Goal: Task Accomplishment & Management: Manage account settings

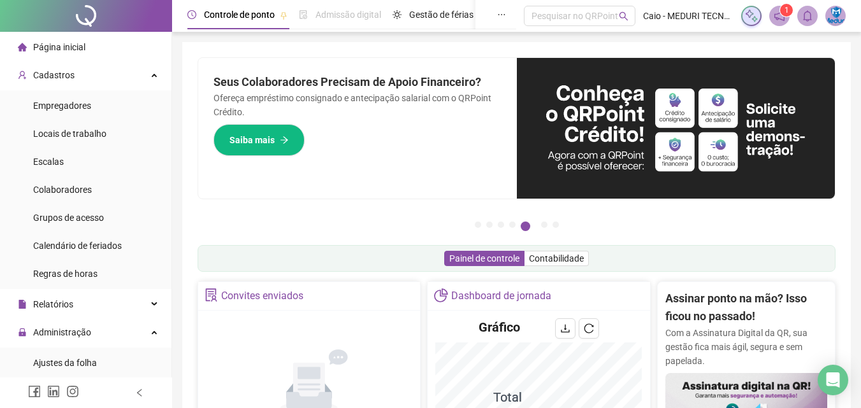
click at [109, 43] on li "Página inicial" at bounding box center [86, 46] width 166 height 25
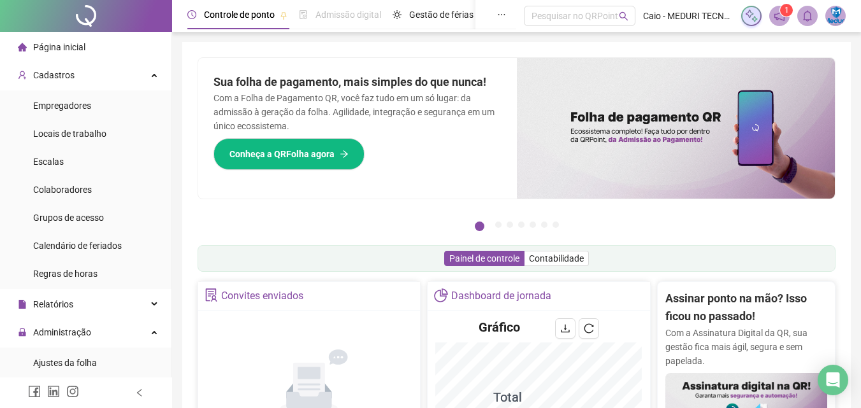
scroll to position [191, 0]
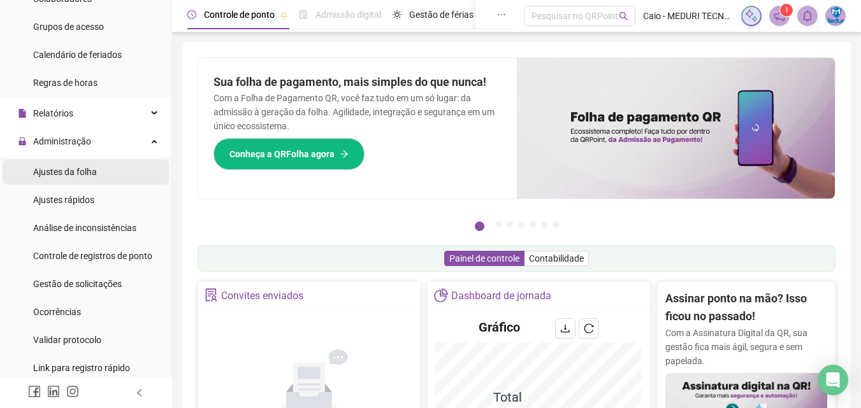
click at [88, 176] on span "Ajustes da folha" at bounding box center [65, 172] width 64 height 10
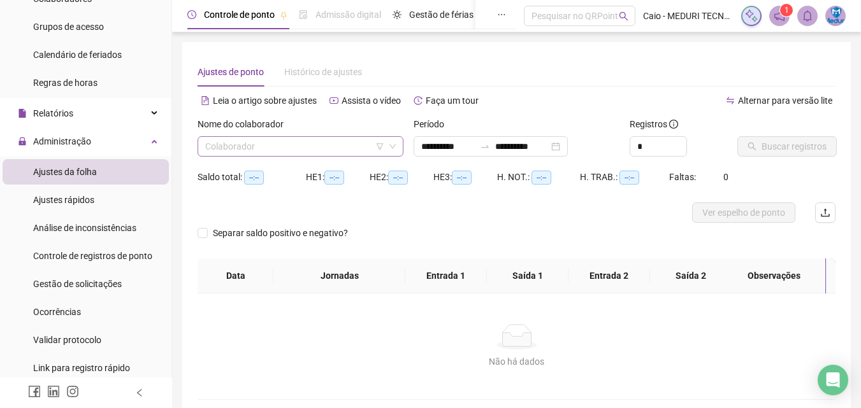
click at [278, 152] on input "search" at bounding box center [294, 146] width 179 height 19
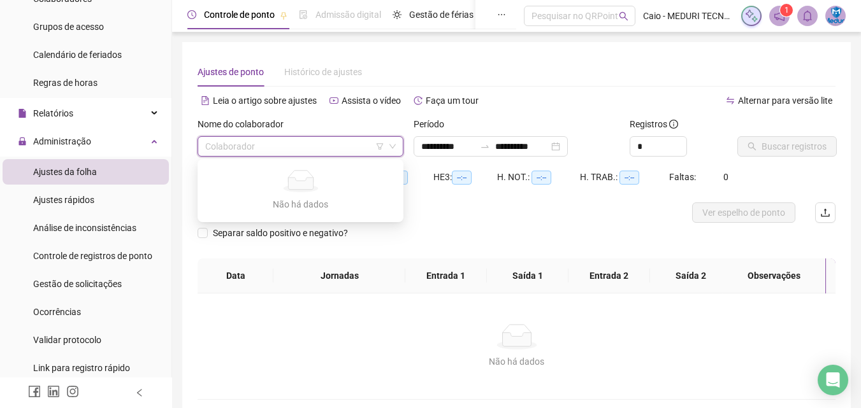
click at [275, 152] on input "search" at bounding box center [294, 146] width 179 height 19
type input "**********"
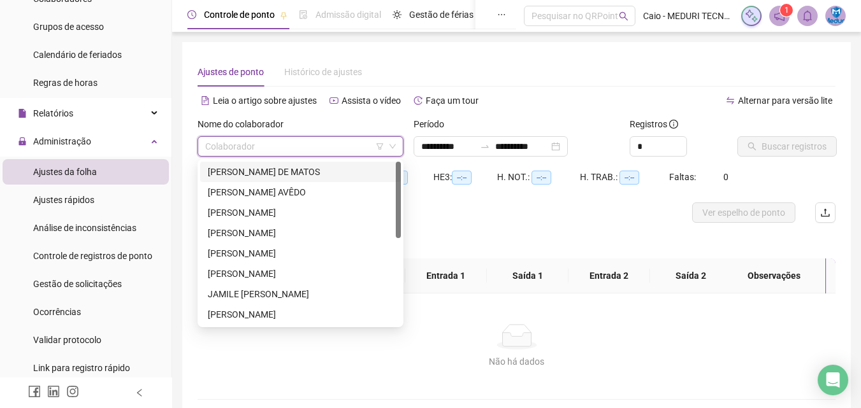
click at [234, 174] on div "[PERSON_NAME] DE MATOS" at bounding box center [300, 172] width 185 height 14
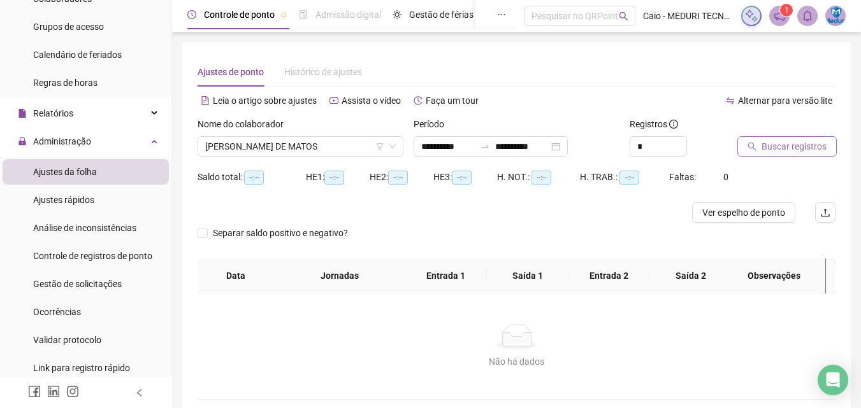
click at [799, 147] on span "Buscar registros" at bounding box center [793, 147] width 65 height 14
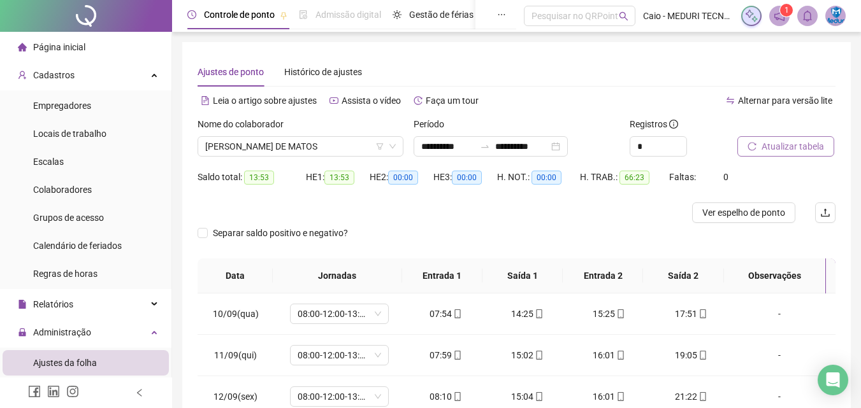
click at [86, 41] on li "Página inicial" at bounding box center [86, 46] width 166 height 25
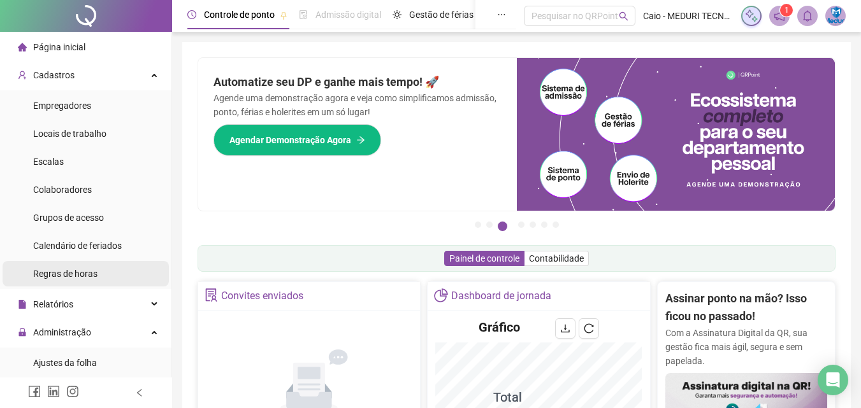
scroll to position [127, 0]
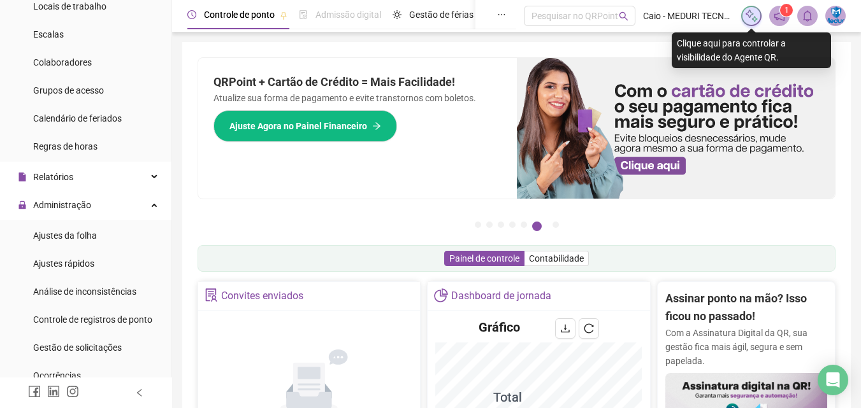
click at [755, 17] on img at bounding box center [751, 16] width 14 height 14
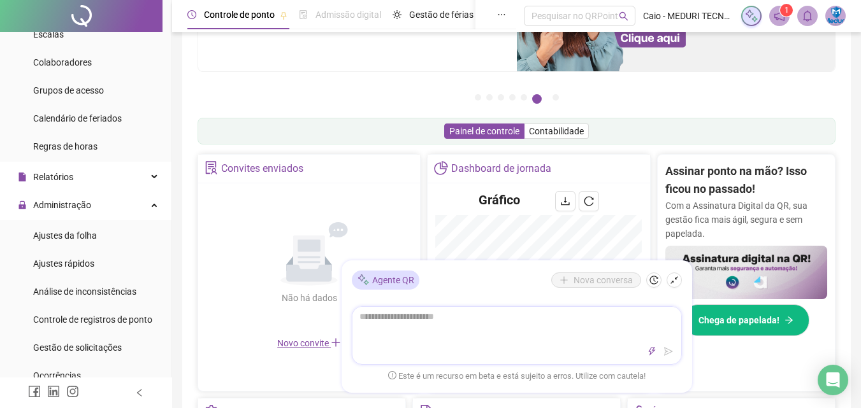
type textarea "*"
type textarea "**"
type textarea "***"
type textarea "****"
type textarea "******"
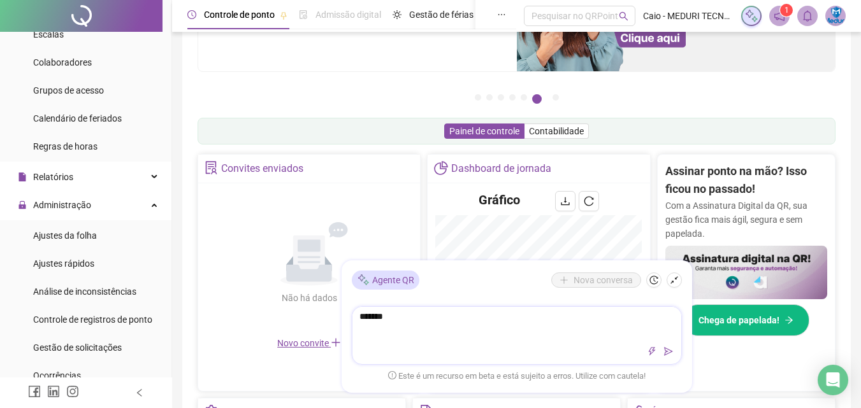
type textarea "********"
type textarea "*********"
type textarea "**********"
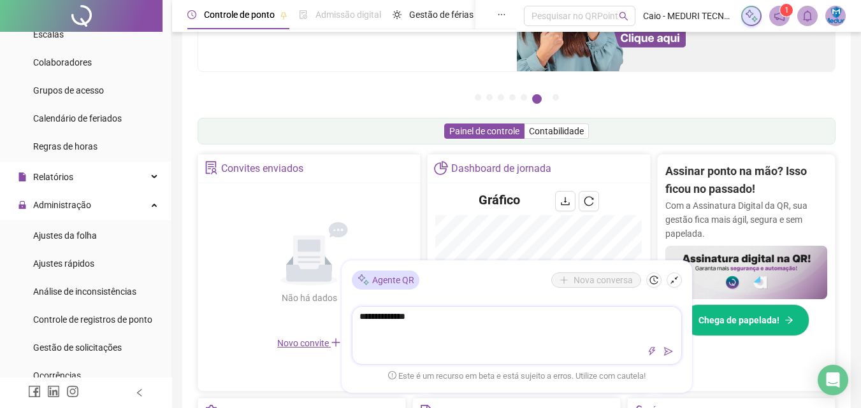
type textarea "**********"
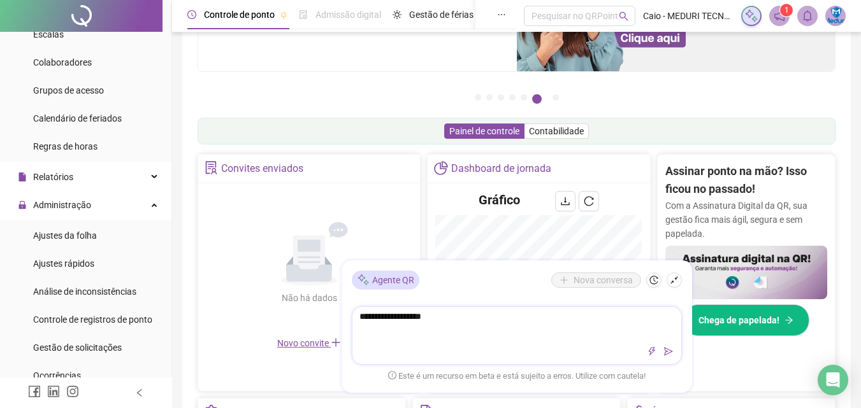
type textarea "**********"
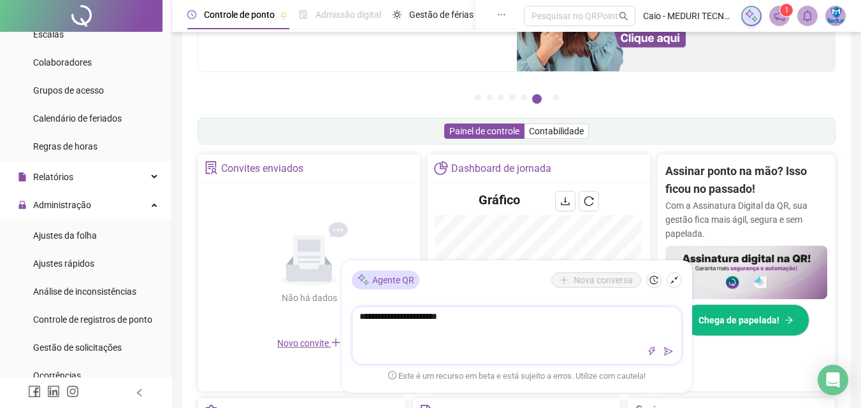
type textarea "**********"
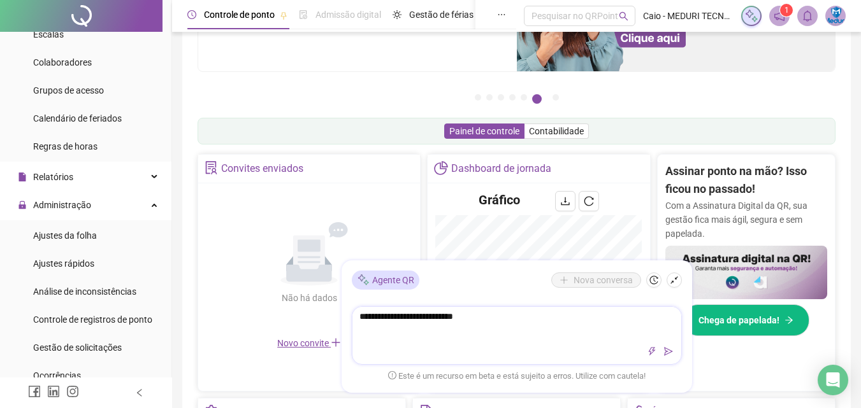
type textarea "**********"
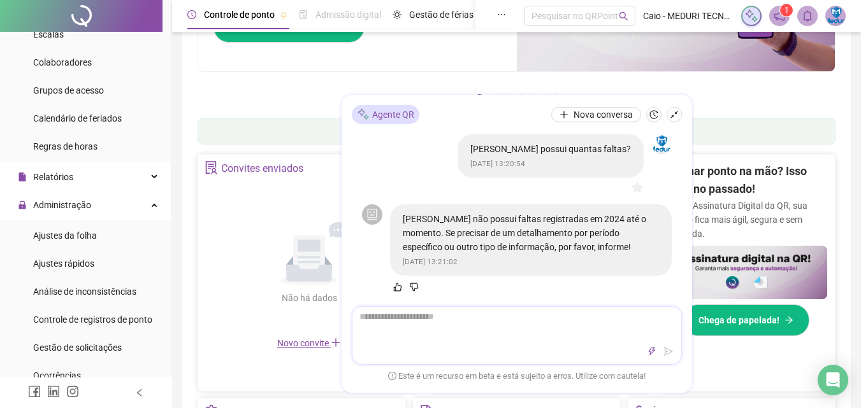
type textarea "*"
type textarea "**"
type textarea "***"
type textarea "****"
type textarea "*****"
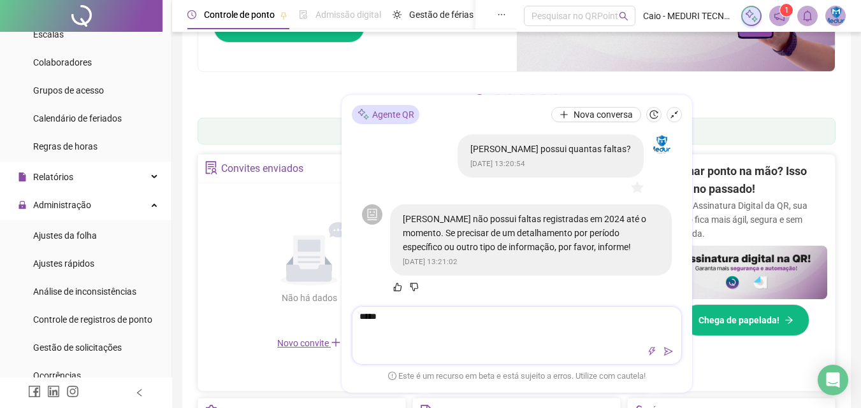
type textarea "******"
type textarea "********"
type textarea "*********"
type textarea "**********"
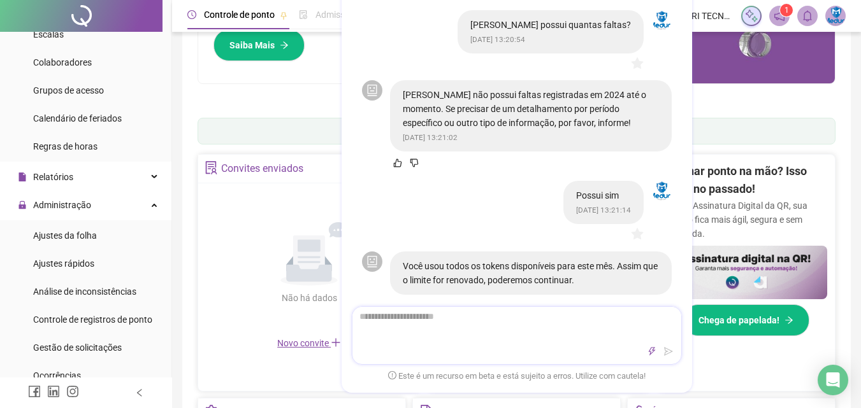
scroll to position [0, 0]
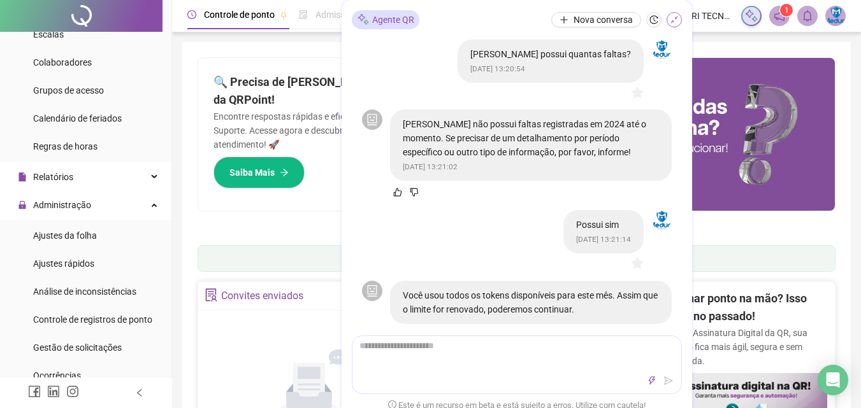
click at [676, 22] on icon "shrink" at bounding box center [673, 19] width 9 height 9
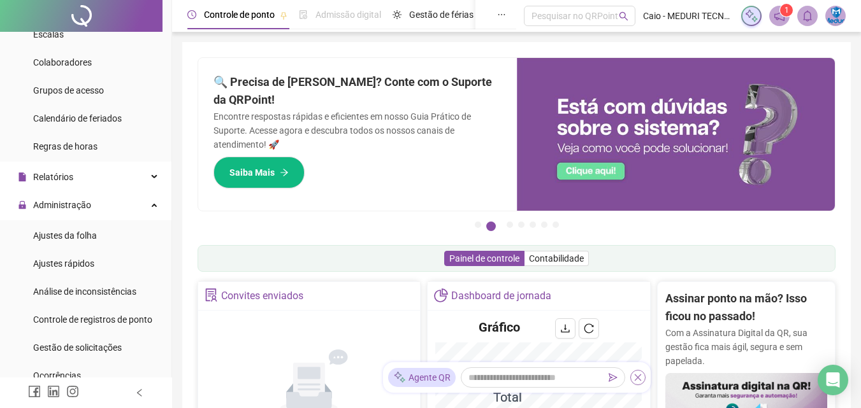
click at [641, 376] on icon "close" at bounding box center [637, 377] width 9 height 9
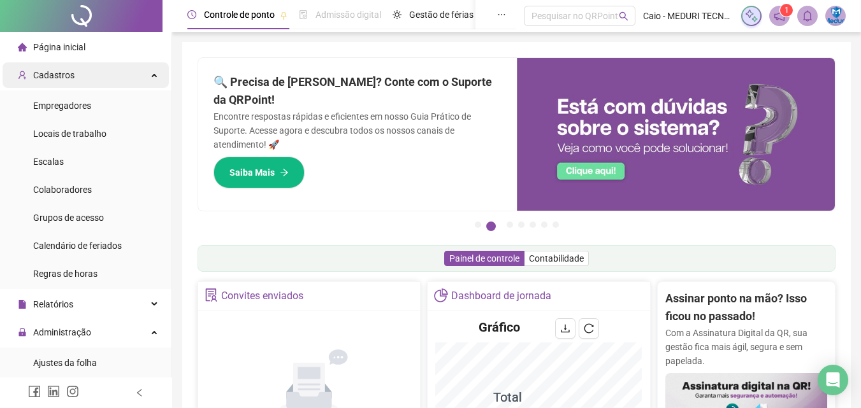
click at [152, 74] on icon at bounding box center [155, 74] width 6 height 0
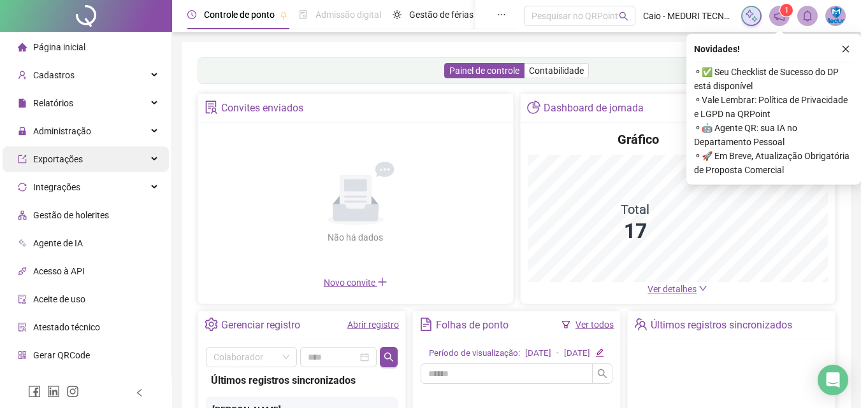
click at [102, 147] on div "Exportações" at bounding box center [86, 159] width 166 height 25
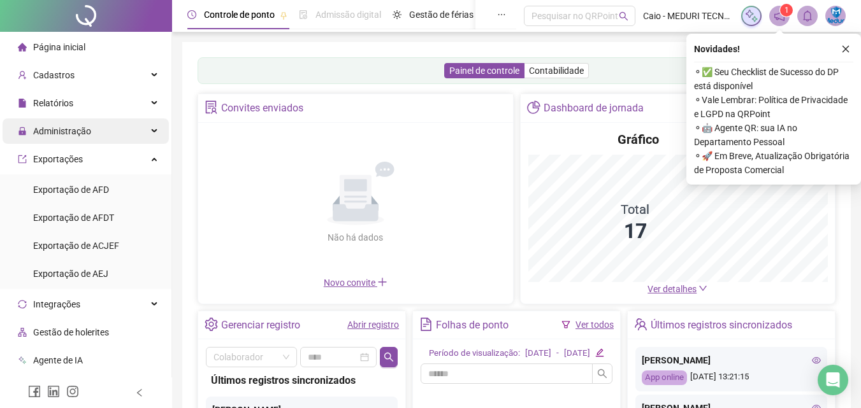
click at [106, 136] on div "Administração" at bounding box center [86, 130] width 166 height 25
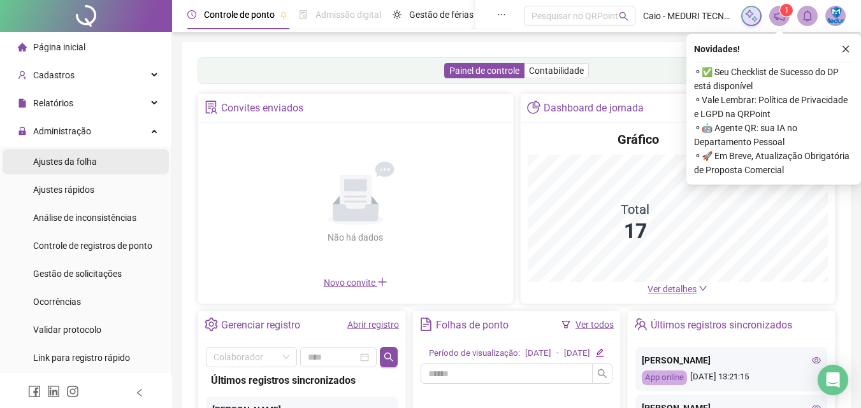
click at [110, 160] on li "Ajustes da folha" at bounding box center [86, 161] width 166 height 25
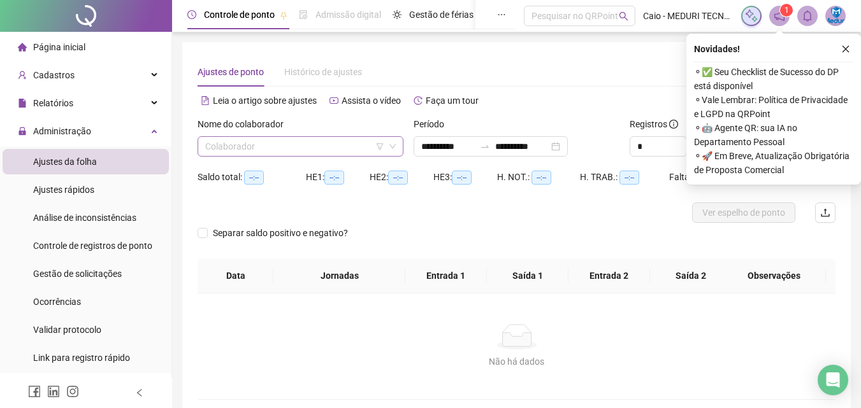
type input "**********"
click at [263, 146] on input "search" at bounding box center [294, 146] width 179 height 19
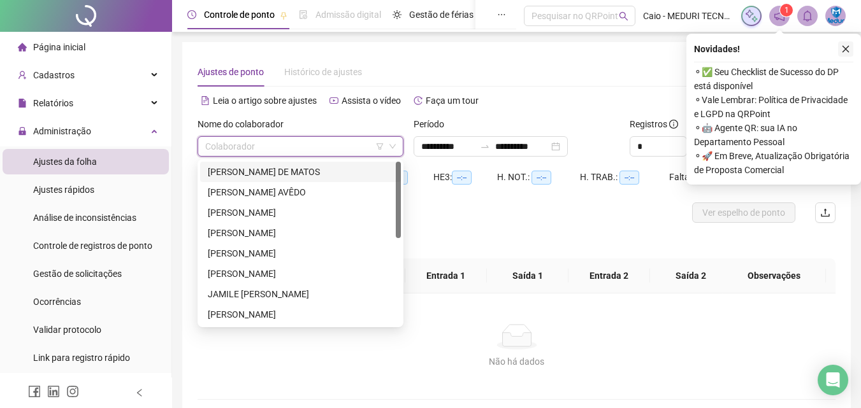
click at [843, 51] on icon "close" at bounding box center [845, 49] width 7 height 7
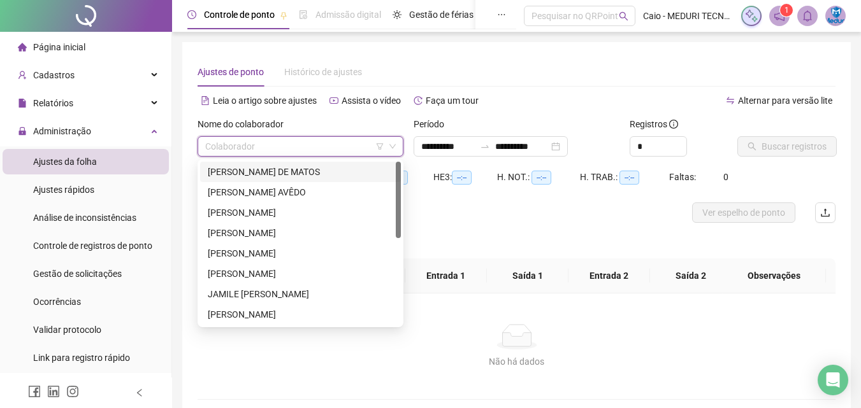
click at [339, 147] on input "search" at bounding box center [294, 146] width 179 height 19
click at [264, 175] on div "[PERSON_NAME] DE MATOS" at bounding box center [300, 172] width 185 height 14
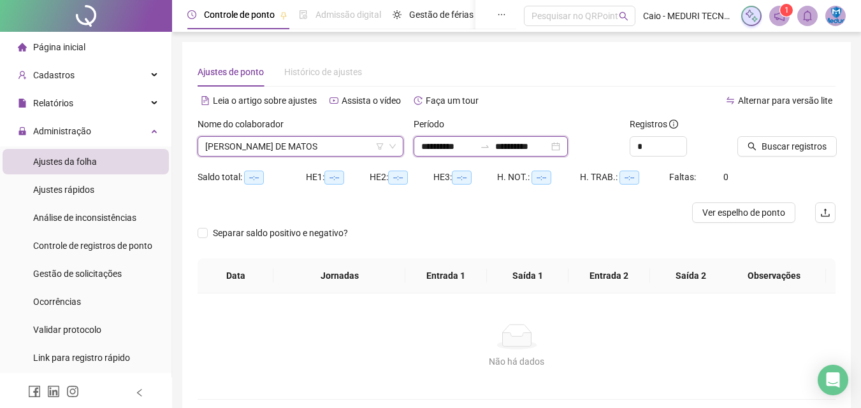
click at [454, 151] on input "**********" at bounding box center [448, 147] width 54 height 14
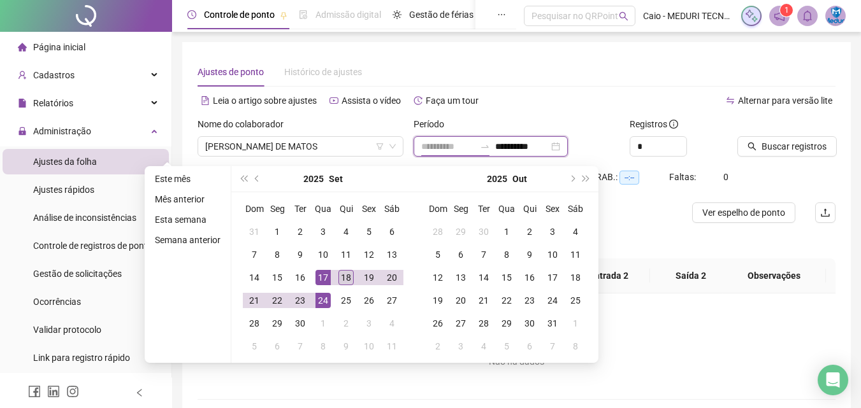
type input "**********"
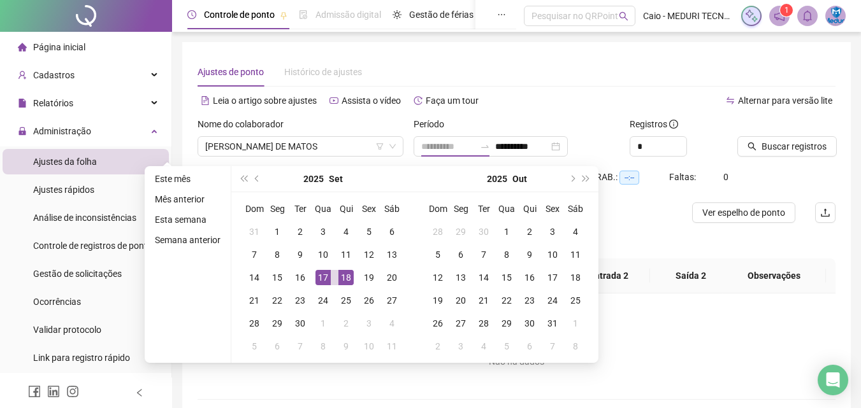
click at [350, 278] on div "18" at bounding box center [345, 277] width 15 height 15
type input "**********"
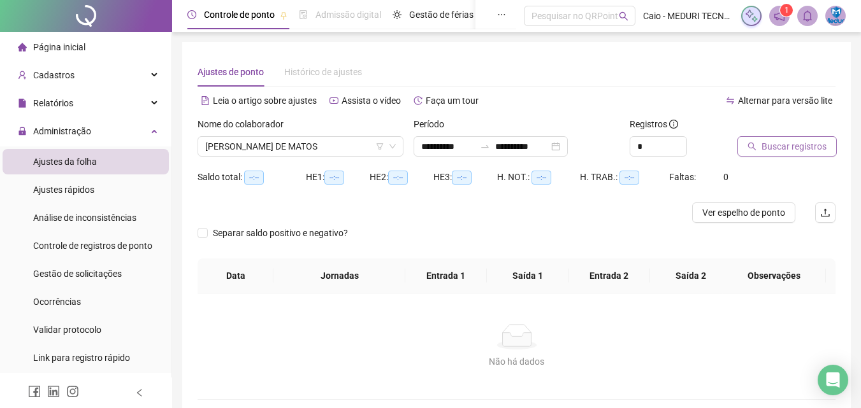
click at [754, 141] on button "Buscar registros" at bounding box center [786, 146] width 99 height 20
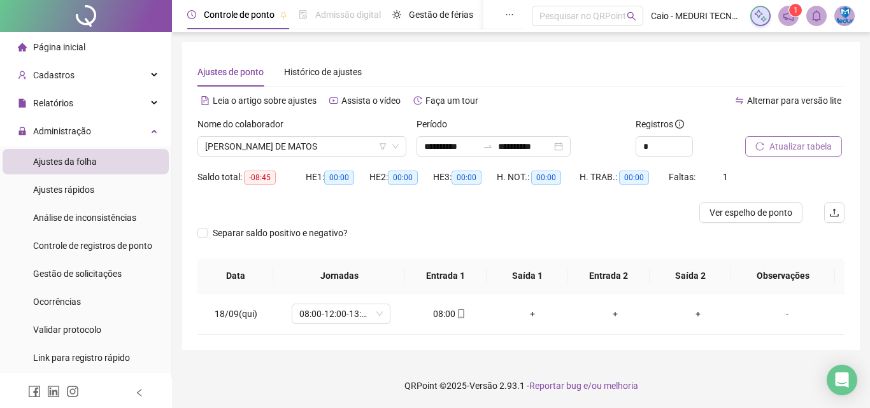
click at [797, 149] on span "Atualizar tabela" at bounding box center [800, 147] width 62 height 14
click at [362, 147] on span "[PERSON_NAME] DE MATOS" at bounding box center [302, 146] width 194 height 19
click at [352, 167] on div "HE 1: 00:00" at bounding box center [338, 177] width 64 height 20
click at [351, 150] on span "[PERSON_NAME] DE MATOS" at bounding box center [302, 146] width 194 height 19
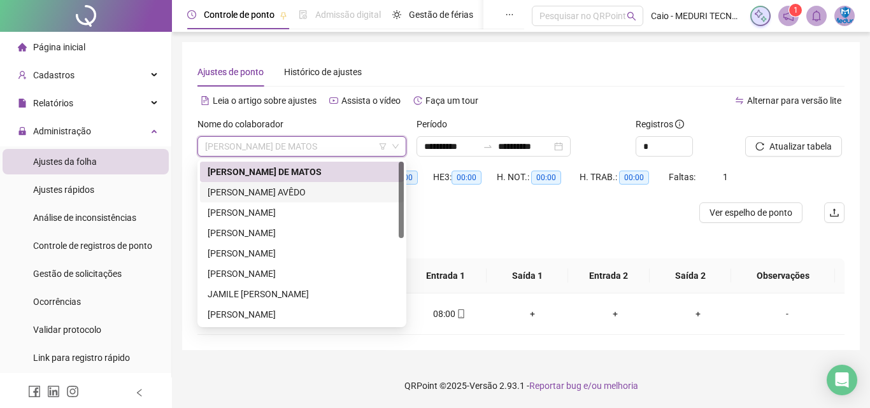
click at [338, 197] on div "[PERSON_NAME] AVÊDO" at bounding box center [302, 192] width 189 height 14
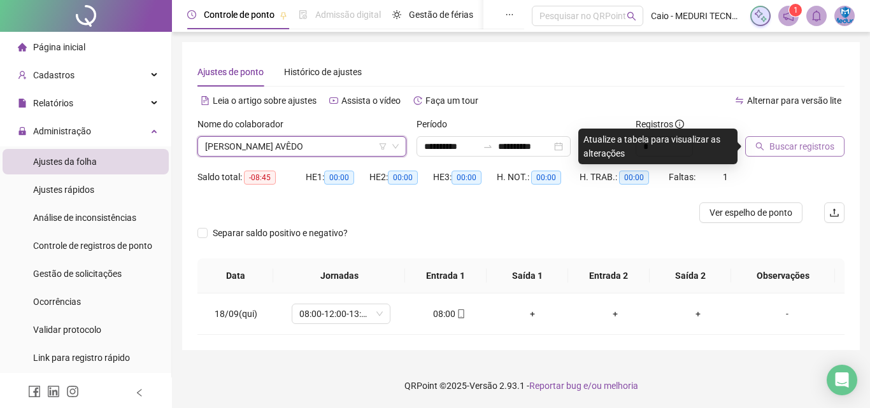
click at [792, 148] on span "Buscar registros" at bounding box center [801, 147] width 65 height 14
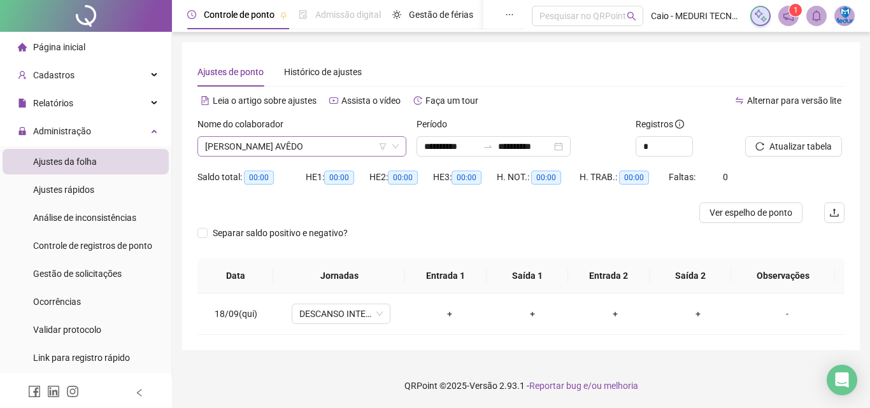
click at [311, 145] on span "[PERSON_NAME] AVÊDO" at bounding box center [302, 146] width 194 height 19
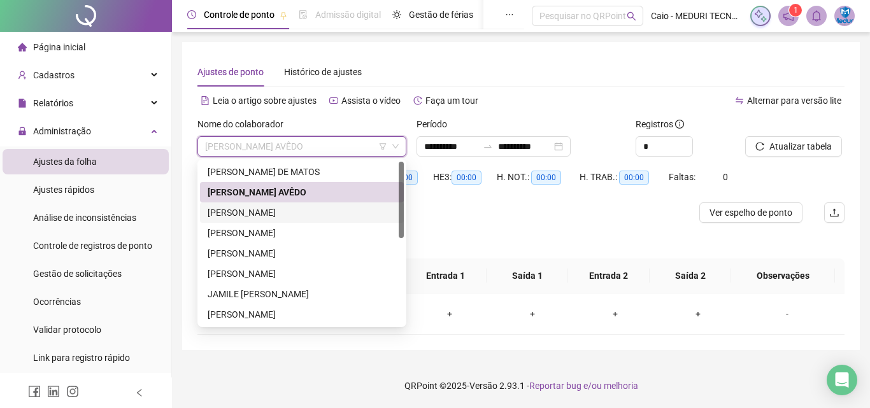
click at [322, 213] on div "[PERSON_NAME]" at bounding box center [302, 213] width 189 height 14
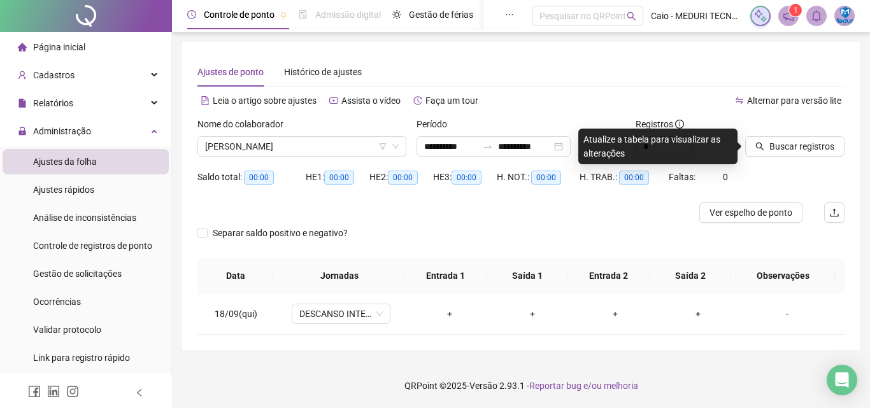
click at [776, 161] on div "Buscar registros" at bounding box center [795, 142] width 110 height 50
click at [779, 154] on button "Buscar registros" at bounding box center [794, 146] width 99 height 20
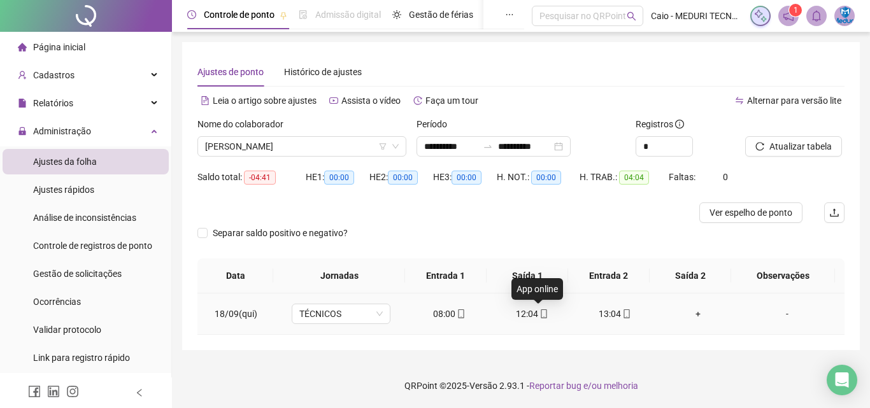
click at [541, 314] on icon "mobile" at bounding box center [544, 314] width 6 height 9
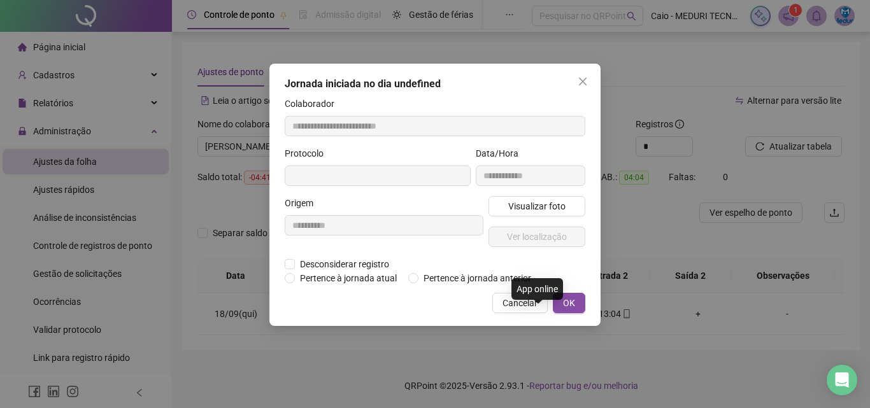
type input "**********"
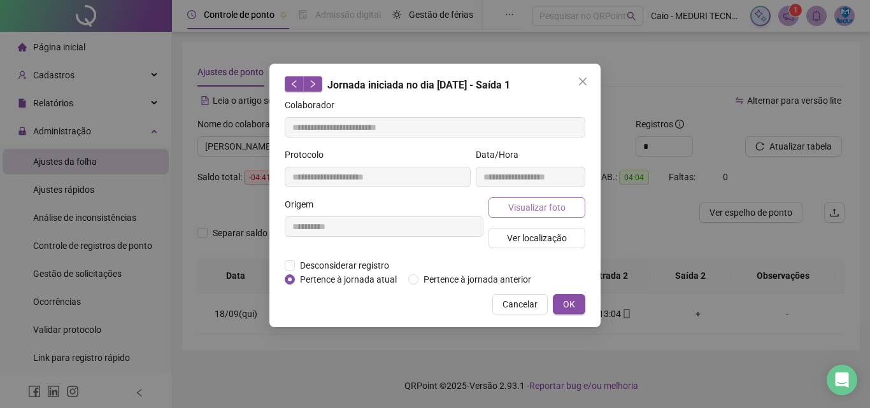
click at [555, 213] on span "Visualizar foto" at bounding box center [536, 208] width 57 height 14
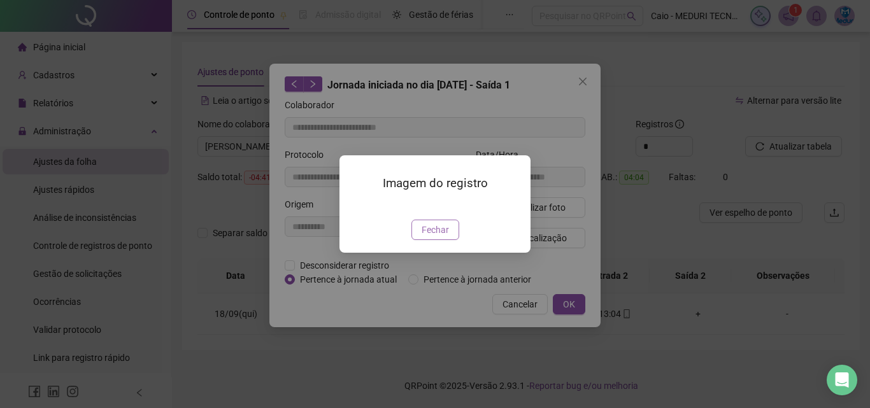
click at [436, 237] on span "Fechar" at bounding box center [435, 230] width 27 height 14
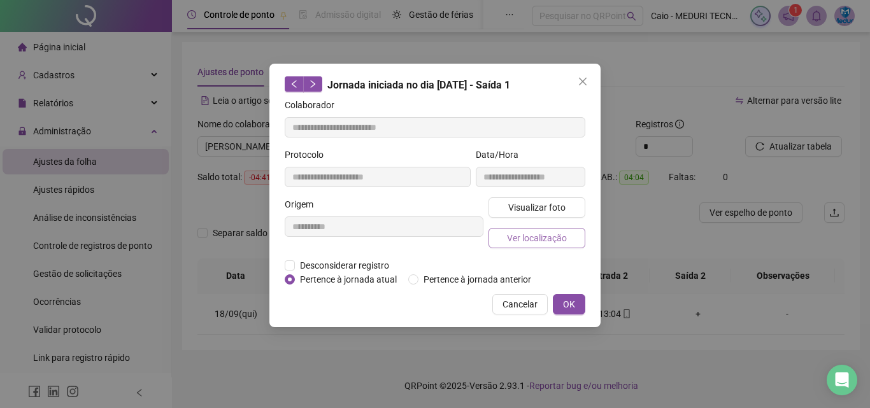
click at [513, 241] on span "Ver localização" at bounding box center [537, 238] width 60 height 14
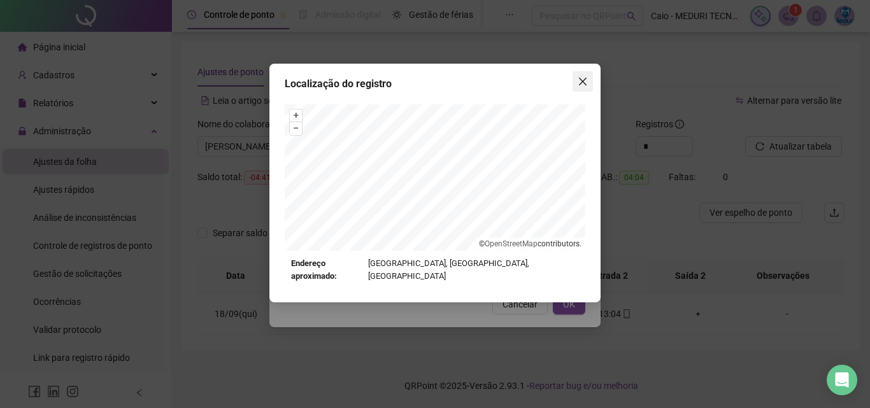
click at [583, 80] on icon "close" at bounding box center [583, 81] width 10 height 10
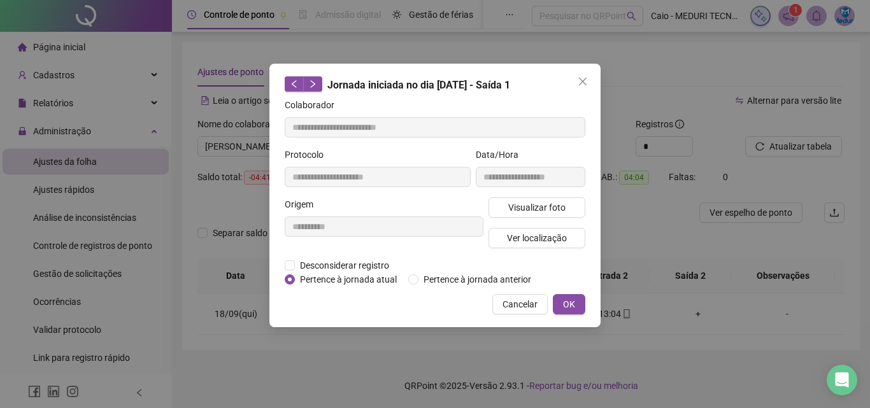
click at [583, 80] on icon "close" at bounding box center [583, 81] width 10 height 10
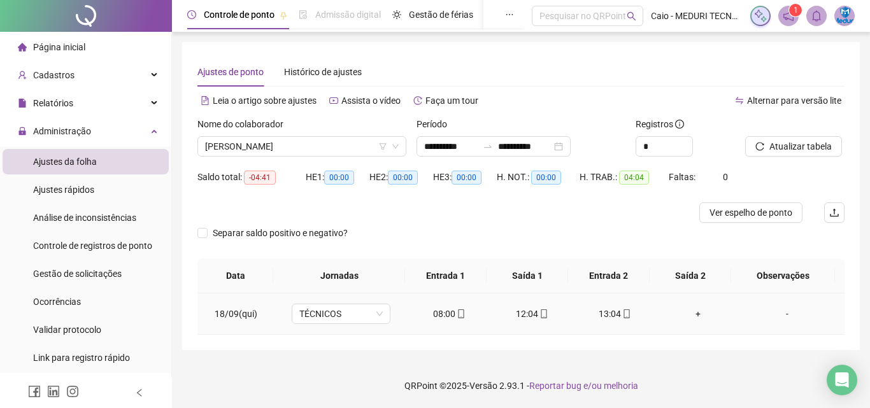
click at [626, 314] on div "13:04" at bounding box center [615, 314] width 62 height 14
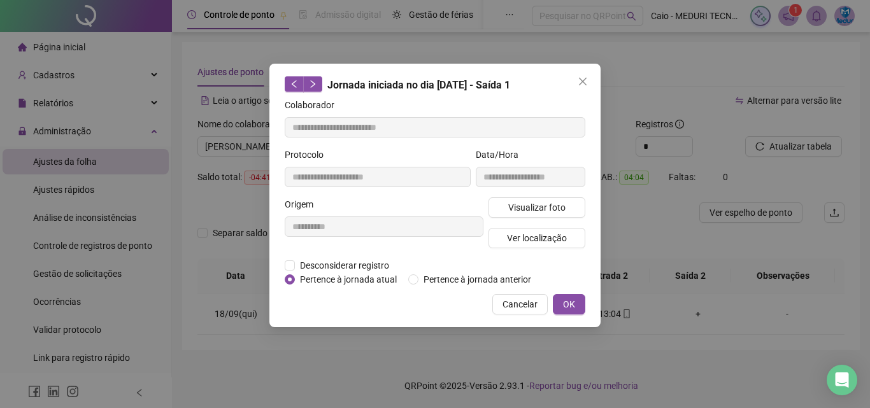
type input "**********"
click at [536, 213] on span "Visualizar foto" at bounding box center [536, 208] width 57 height 14
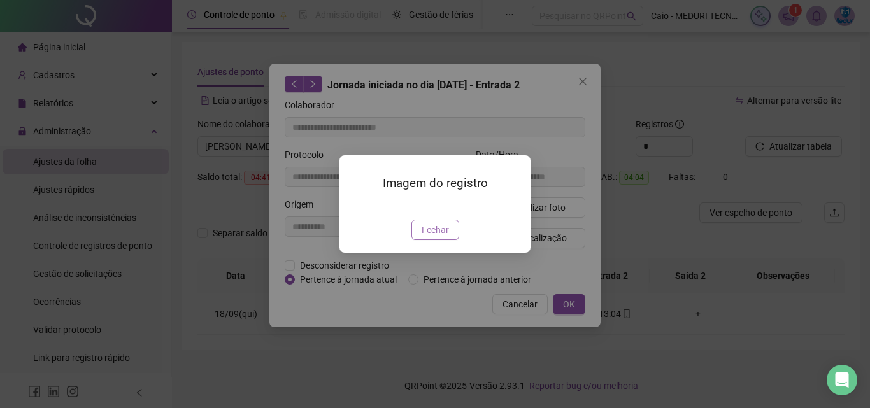
click at [429, 237] on span "Fechar" at bounding box center [435, 230] width 27 height 14
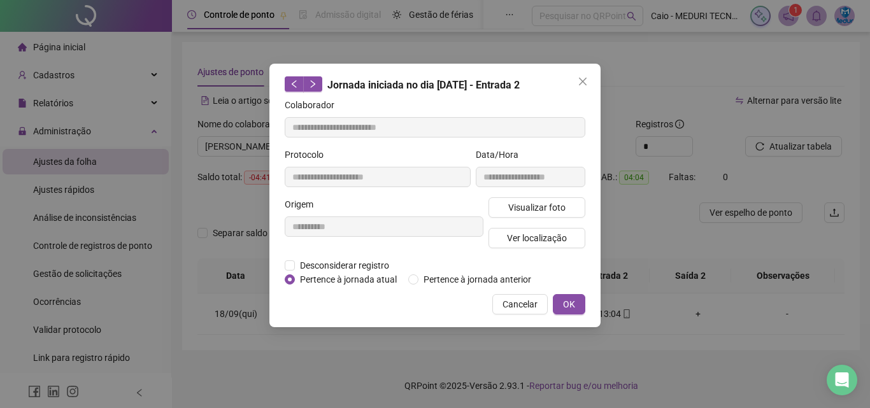
click at [536, 224] on div "Visualizar foto Ver localização" at bounding box center [537, 227] width 102 height 61
click at [536, 241] on span "Ver localização" at bounding box center [537, 238] width 60 height 14
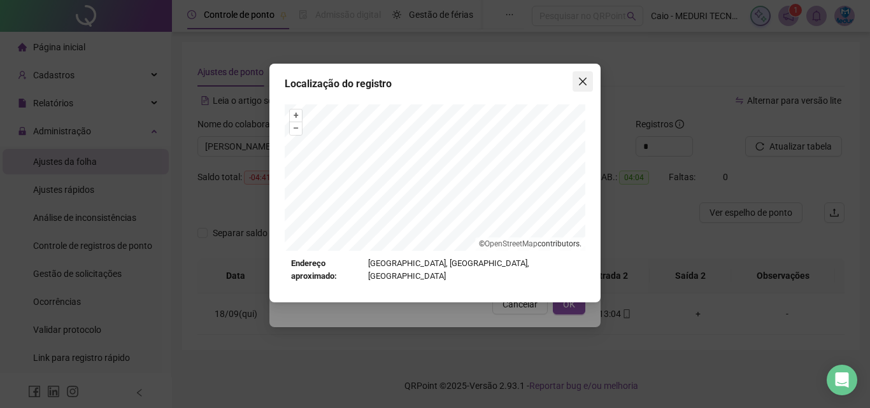
click at [591, 82] on span "Close" at bounding box center [583, 81] width 20 height 10
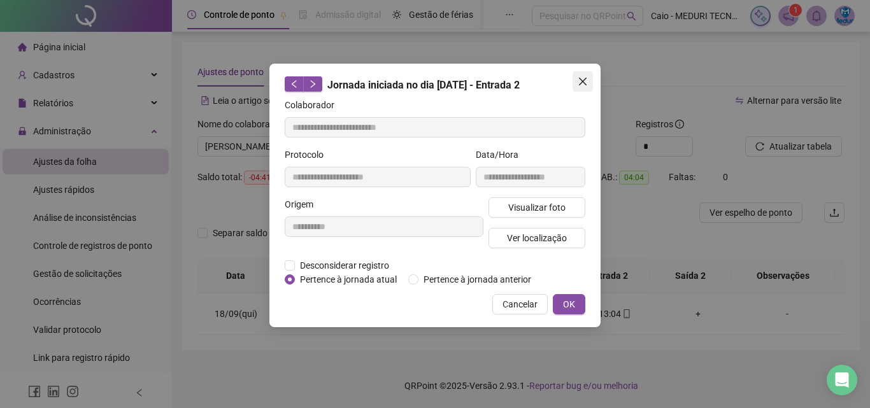
click at [585, 81] on icon "close" at bounding box center [583, 81] width 10 height 10
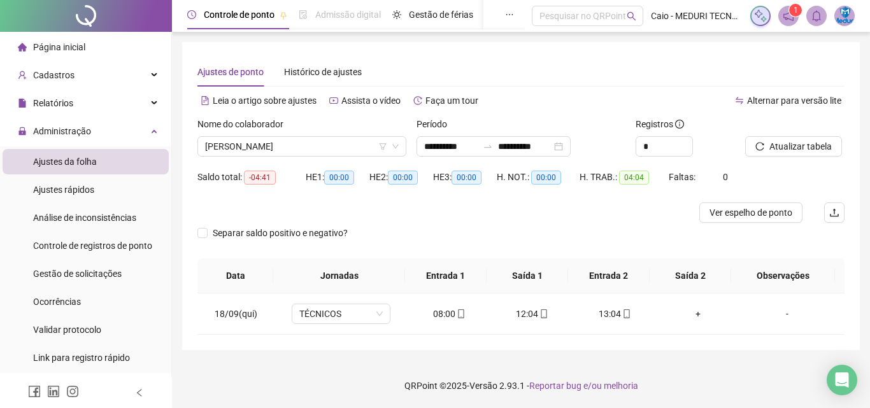
click at [368, 134] on div "Nome do colaborador" at bounding box center [301, 126] width 209 height 19
click at [357, 147] on span "[PERSON_NAME]" at bounding box center [302, 146] width 194 height 19
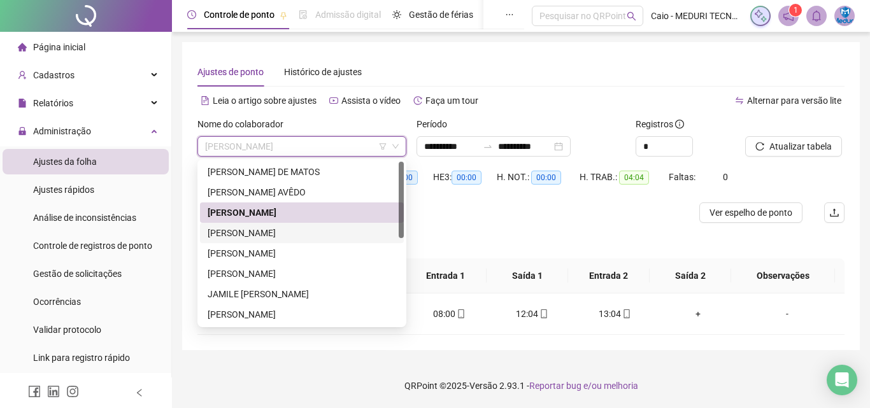
click at [322, 230] on div "[PERSON_NAME]" at bounding box center [302, 233] width 189 height 14
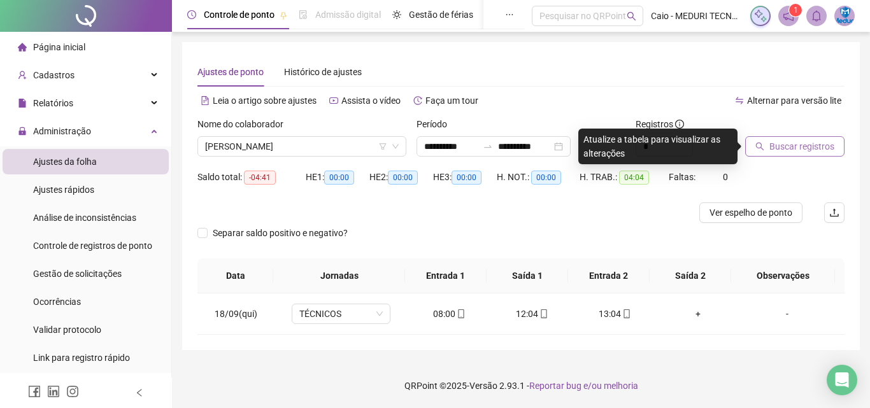
click at [767, 151] on button "Buscar registros" at bounding box center [794, 146] width 99 height 20
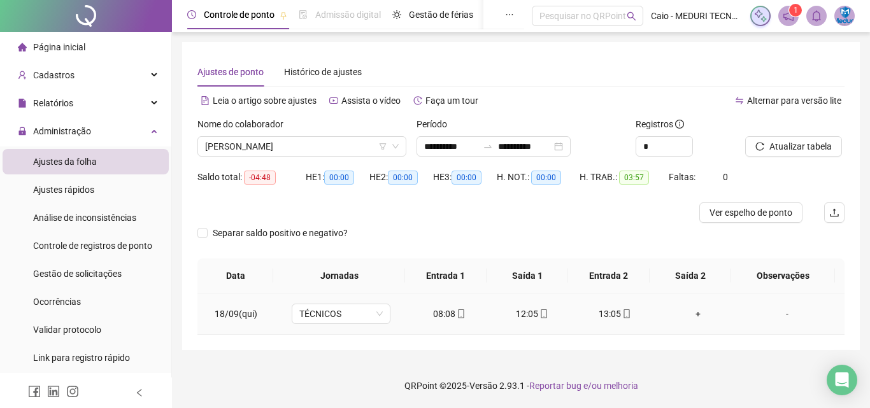
click at [538, 311] on span "mobile" at bounding box center [543, 314] width 10 height 9
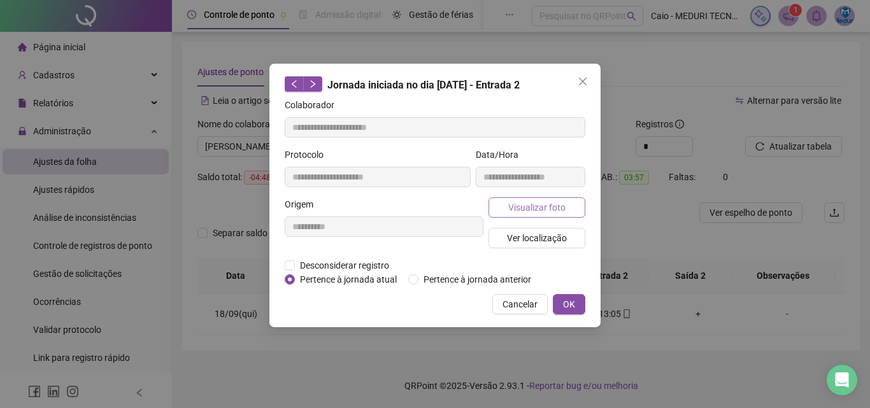
click at [552, 206] on span "Visualizar foto" at bounding box center [536, 208] width 57 height 14
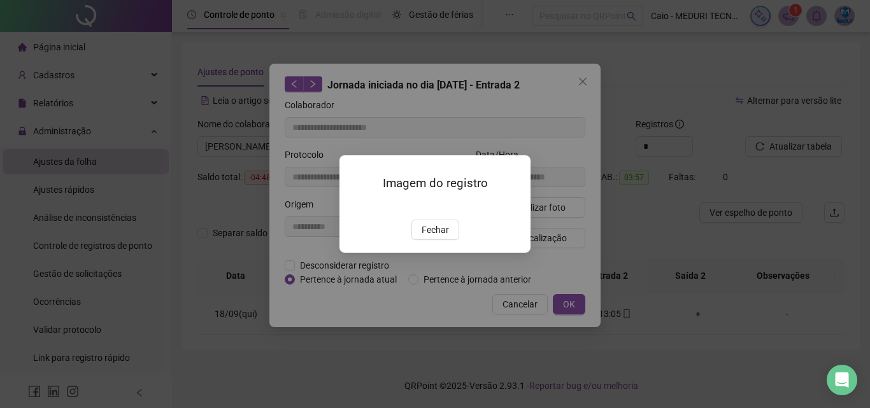
type input "**********"
click at [435, 237] on span "Fechar" at bounding box center [435, 230] width 27 height 14
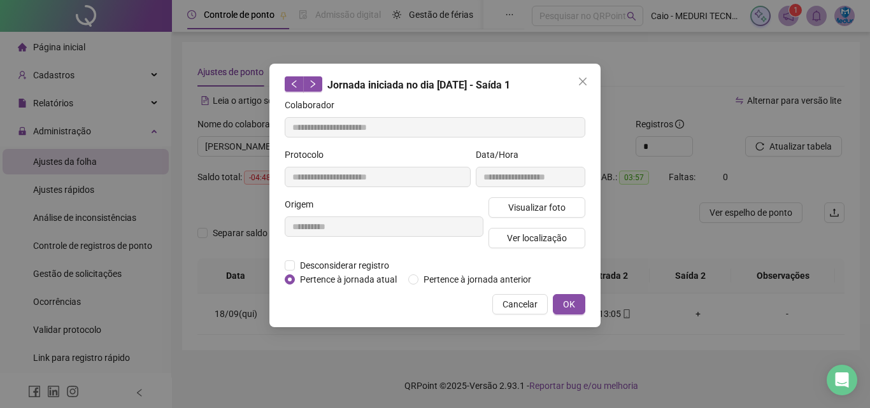
click at [559, 255] on div "Visualizar foto Ver localização" at bounding box center [537, 227] width 102 height 61
click at [560, 249] on div "Visualizar foto Ver localização" at bounding box center [537, 227] width 102 height 61
click at [560, 243] on span "Ver localização" at bounding box center [537, 238] width 60 height 14
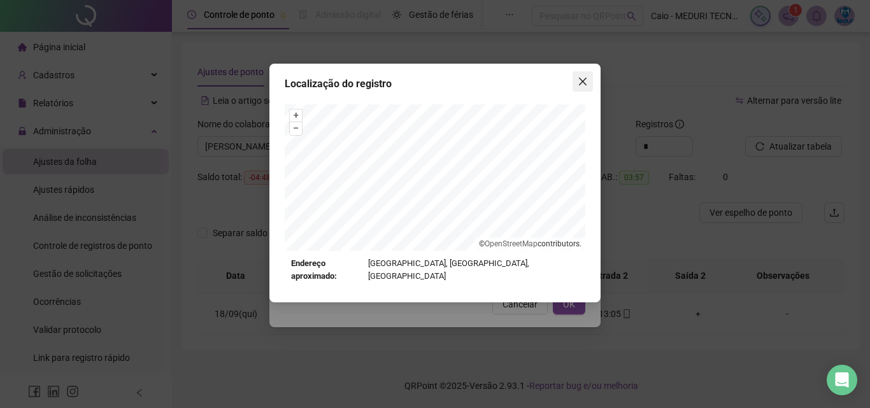
click at [583, 75] on button "Close" at bounding box center [583, 81] width 20 height 20
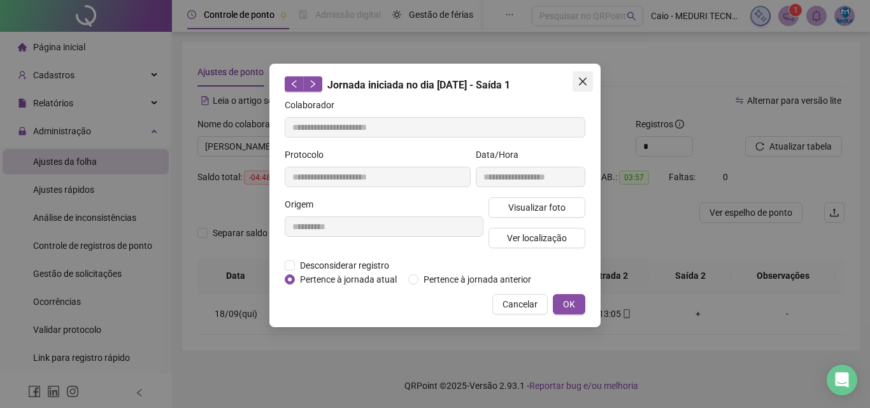
click at [582, 83] on icon "close" at bounding box center [583, 81] width 10 height 10
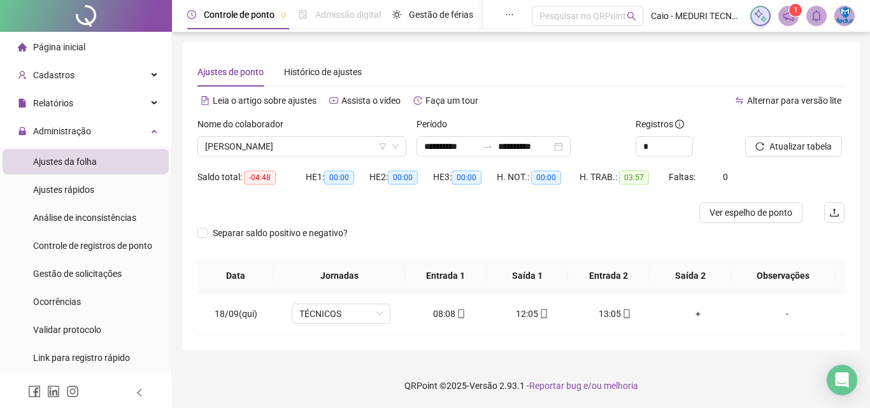
click at [324, 157] on div "Nome do colaborador [PERSON_NAME]" at bounding box center [301, 142] width 219 height 50
click at [325, 149] on span "[PERSON_NAME]" at bounding box center [302, 146] width 194 height 19
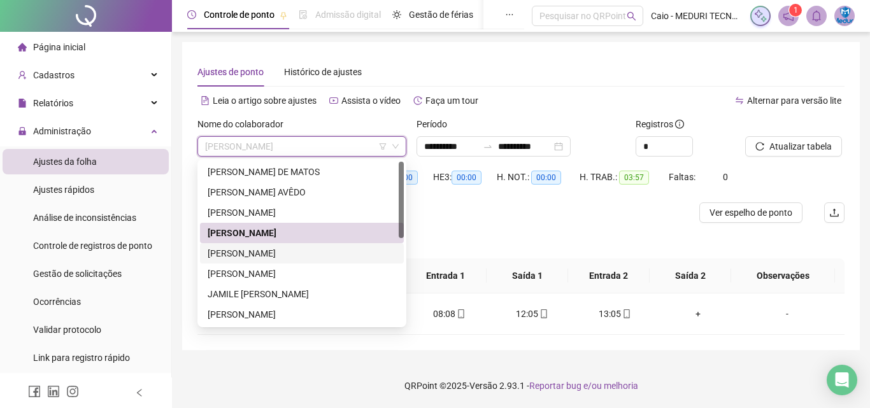
click at [310, 258] on div "[PERSON_NAME]" at bounding box center [302, 254] width 189 height 14
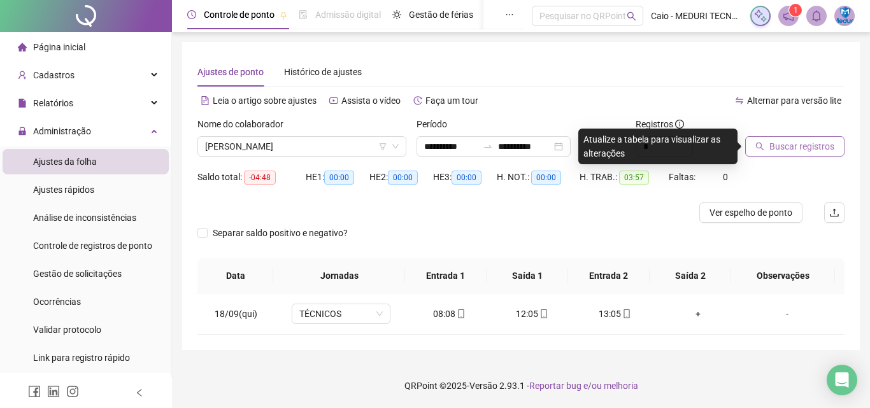
click at [812, 144] on span "Buscar registros" at bounding box center [801, 147] width 65 height 14
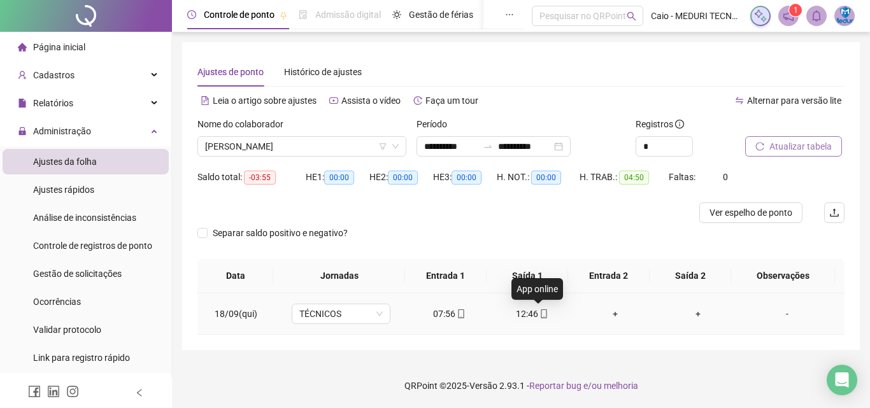
click at [538, 309] on span at bounding box center [543, 314] width 10 height 10
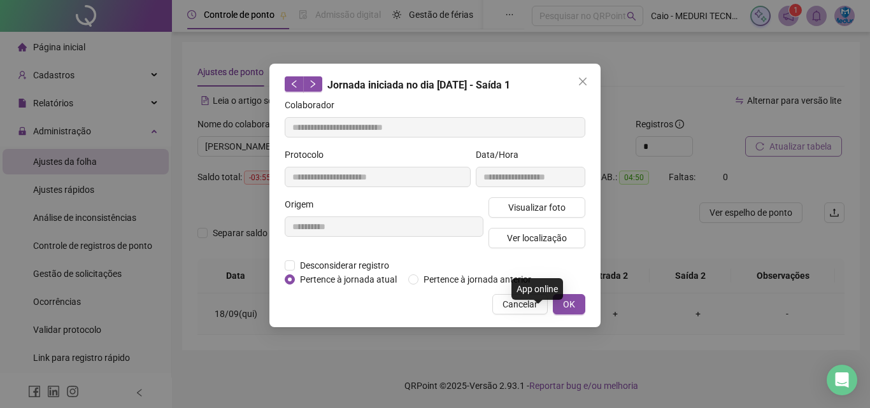
type input "**********"
click at [540, 215] on button "Visualizar foto" at bounding box center [537, 207] width 97 height 20
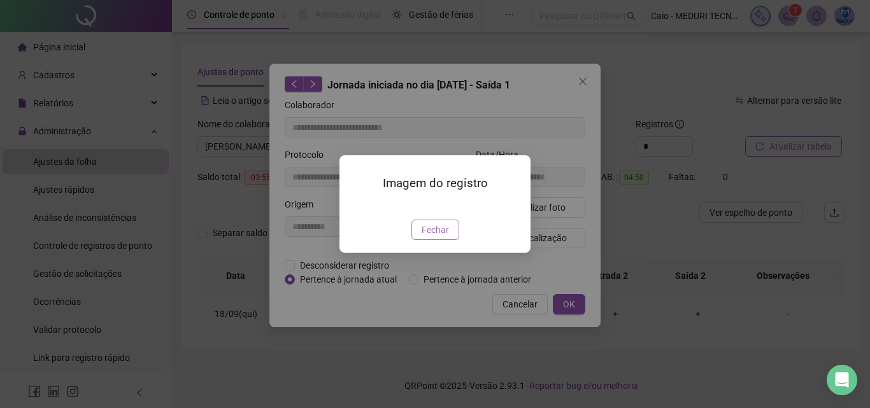
click at [434, 237] on span "Fechar" at bounding box center [435, 230] width 27 height 14
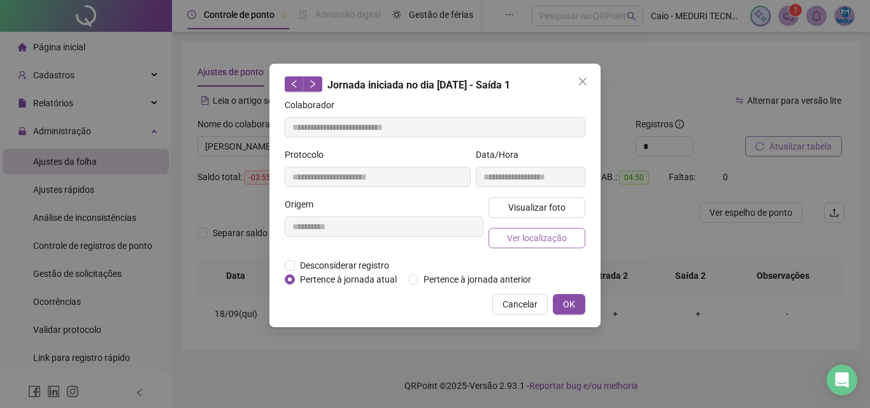
click at [531, 234] on span "Ver localização" at bounding box center [537, 238] width 60 height 14
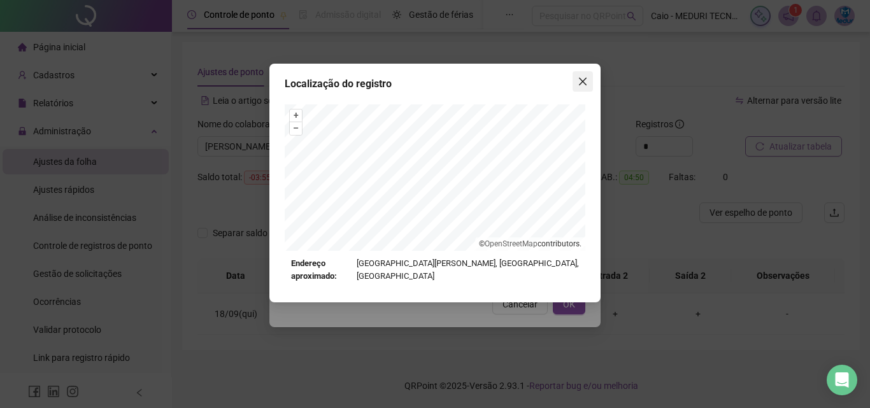
click at [576, 87] on button "Close" at bounding box center [583, 81] width 20 height 20
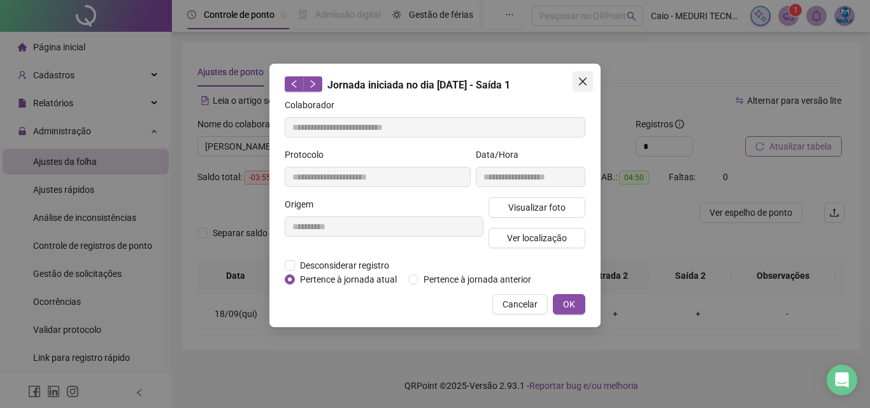
click at [579, 85] on icon "close" at bounding box center [583, 81] width 10 height 10
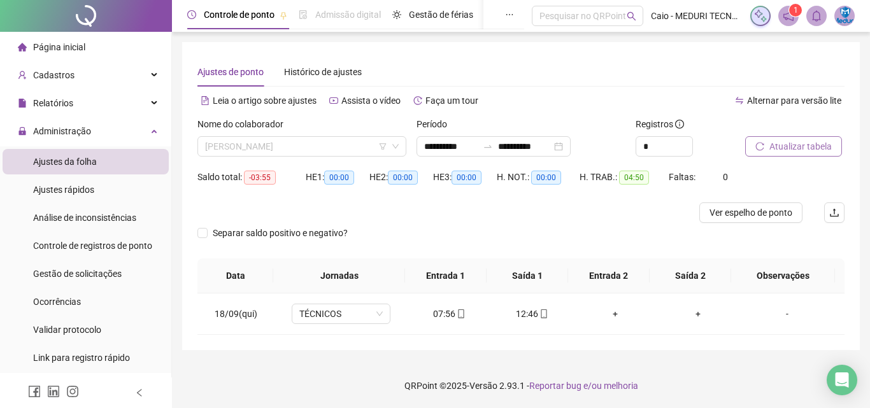
drag, startPoint x: 313, startPoint y: 137, endPoint x: 284, endPoint y: 205, distance: 73.9
click at [313, 138] on span "[PERSON_NAME]" at bounding box center [302, 146] width 194 height 19
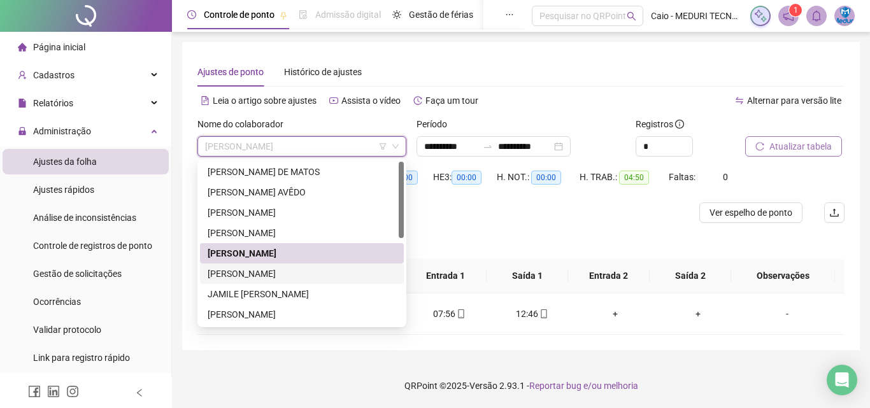
click at [259, 270] on div "[PERSON_NAME]" at bounding box center [302, 274] width 189 height 14
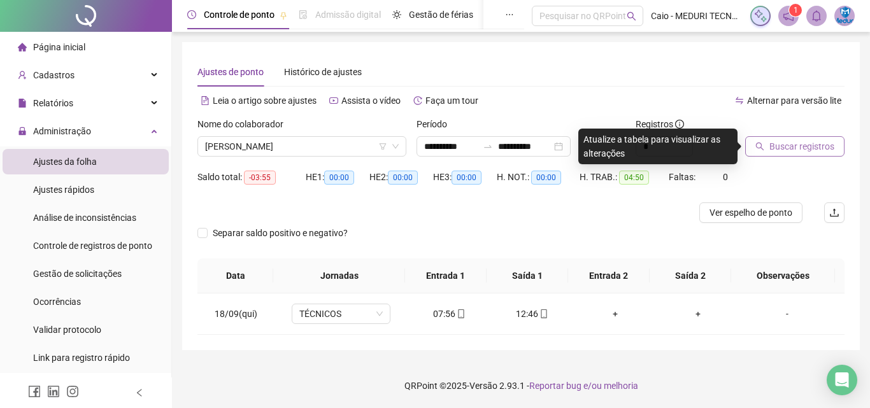
click at [758, 149] on icon "search" at bounding box center [759, 146] width 9 height 9
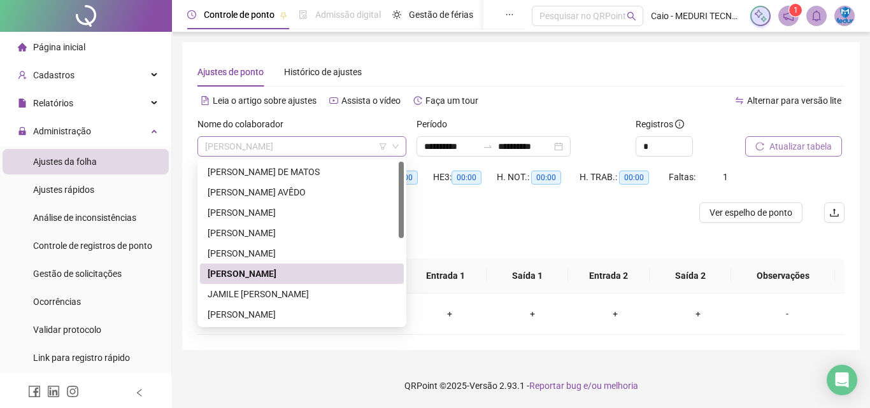
click at [356, 153] on span "[PERSON_NAME]" at bounding box center [302, 146] width 194 height 19
click at [322, 290] on div "JAMILE [PERSON_NAME]" at bounding box center [302, 294] width 189 height 14
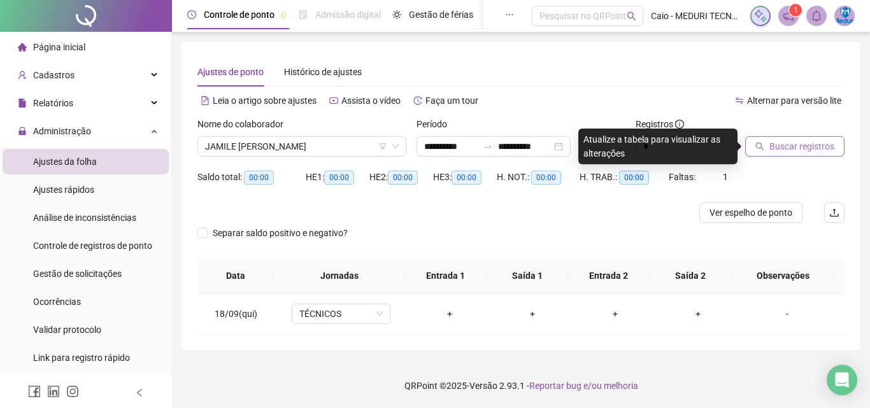
click at [769, 140] on span "Buscar registros" at bounding box center [801, 147] width 65 height 14
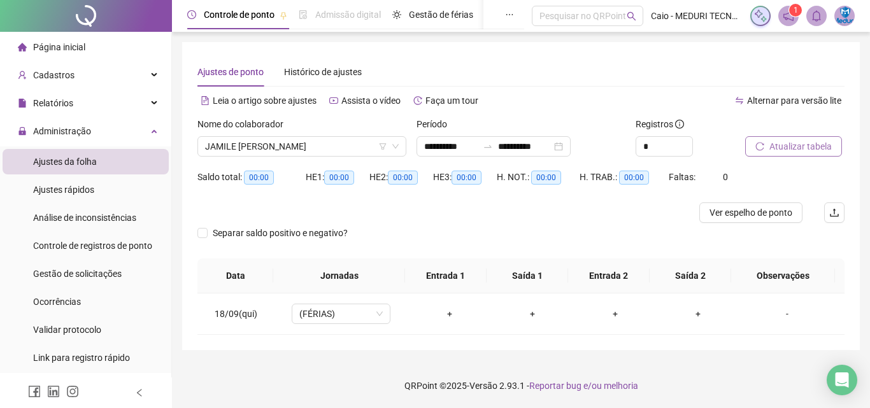
click at [280, 145] on span "JAMILE [PERSON_NAME]" at bounding box center [302, 146] width 194 height 19
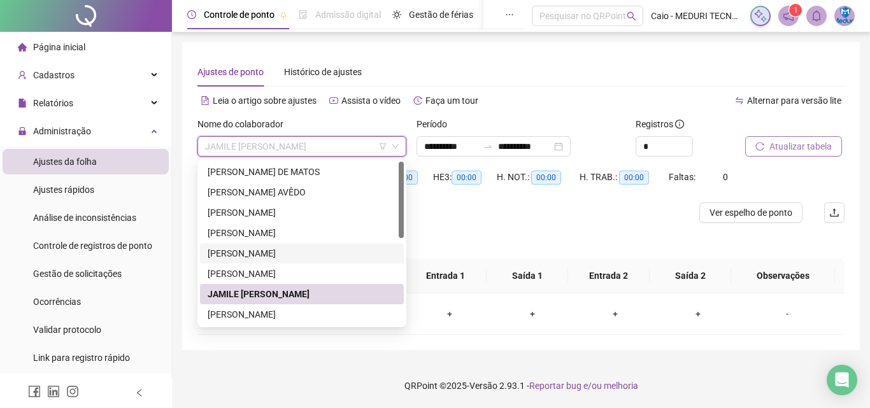
scroll to position [64, 0]
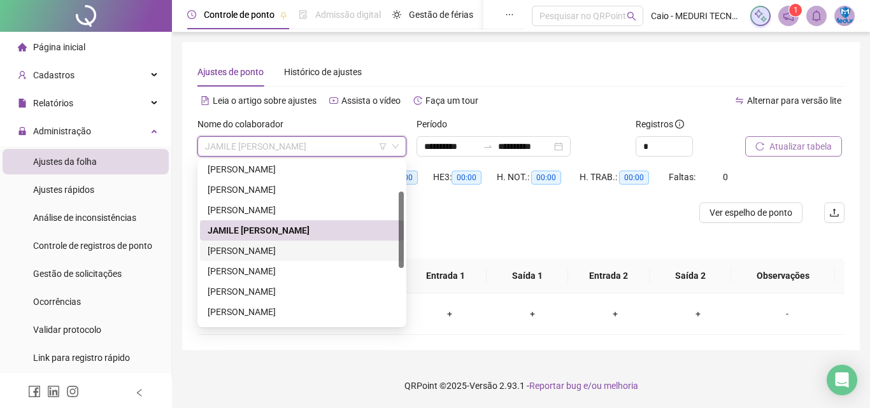
click at [315, 251] on div "[PERSON_NAME]" at bounding box center [302, 251] width 189 height 14
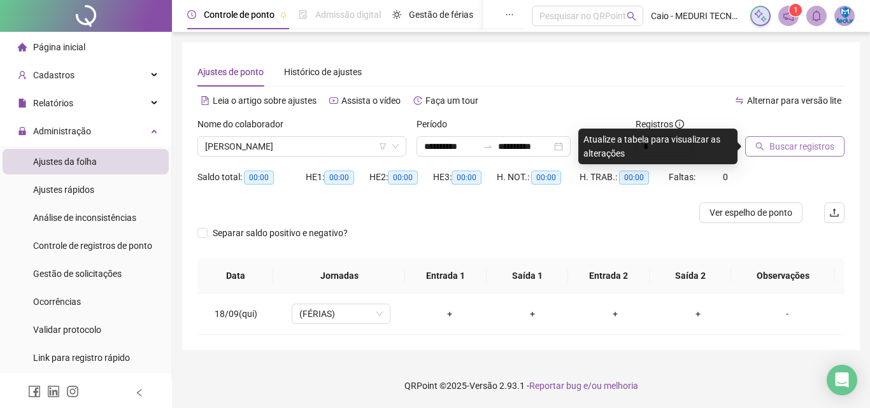
click at [791, 140] on span "Buscar registros" at bounding box center [801, 147] width 65 height 14
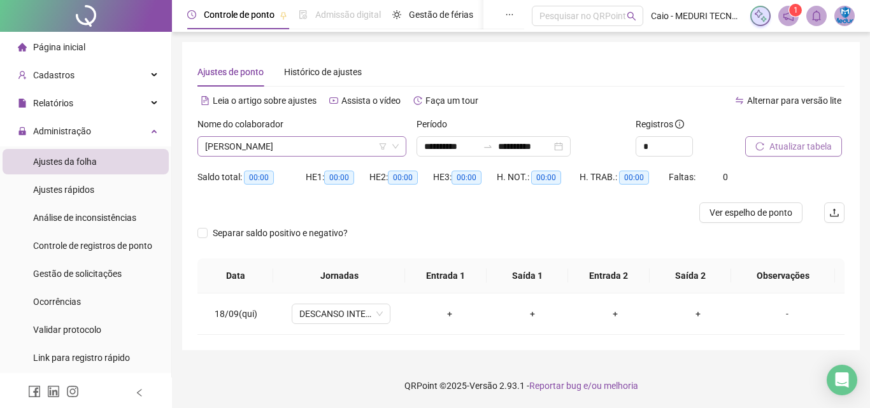
click at [297, 139] on span "[PERSON_NAME]" at bounding box center [302, 146] width 194 height 19
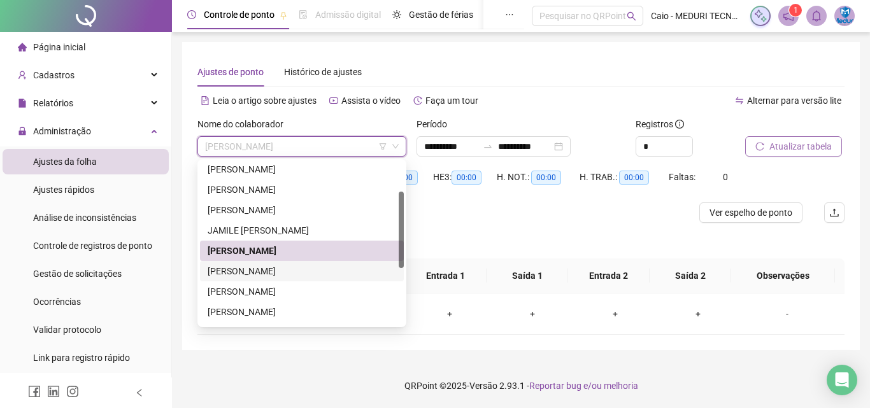
click at [298, 272] on div "[PERSON_NAME]" at bounding box center [302, 271] width 189 height 14
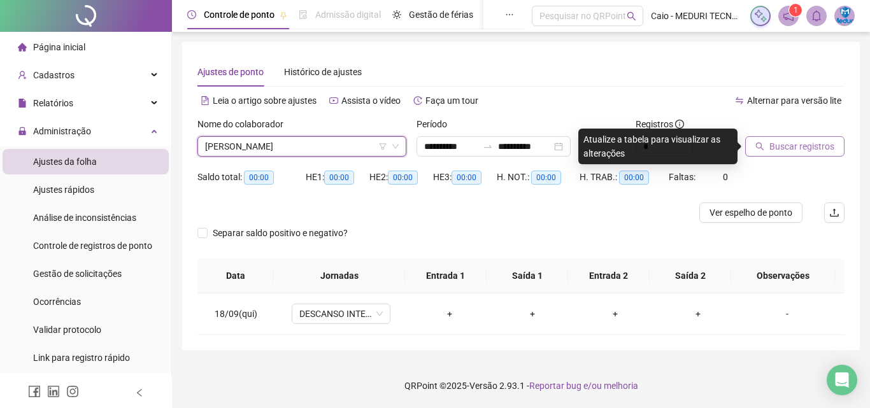
click at [777, 143] on span "Buscar registros" at bounding box center [801, 147] width 65 height 14
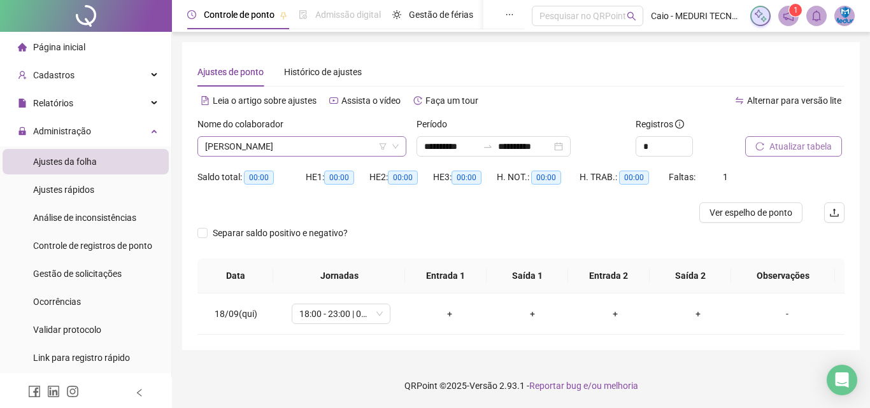
click at [311, 136] on div "[PERSON_NAME]" at bounding box center [301, 146] width 209 height 20
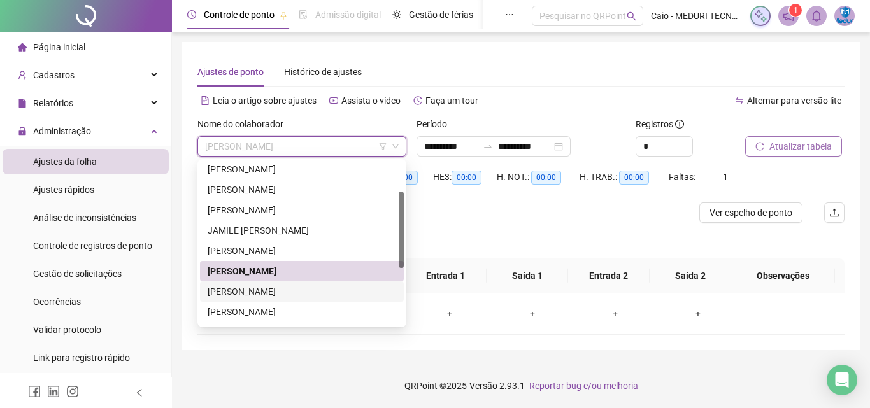
scroll to position [127, 0]
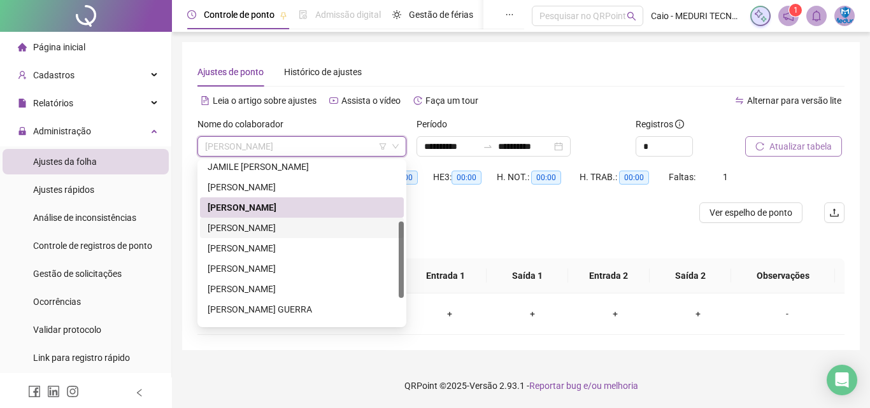
click at [285, 229] on div "[PERSON_NAME]" at bounding box center [302, 228] width 189 height 14
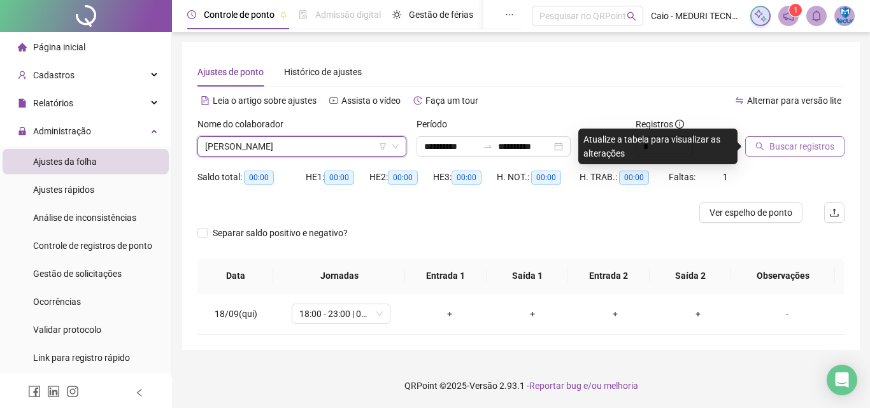
click at [758, 153] on button "Buscar registros" at bounding box center [794, 146] width 99 height 20
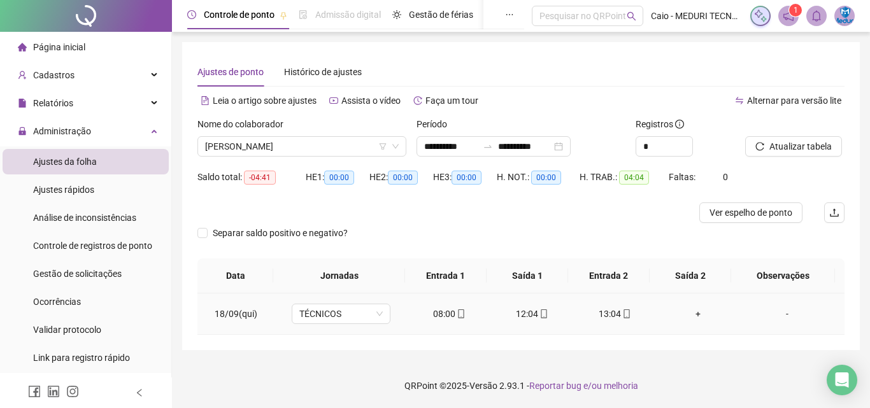
click at [542, 315] on icon "mobile" at bounding box center [544, 314] width 9 height 9
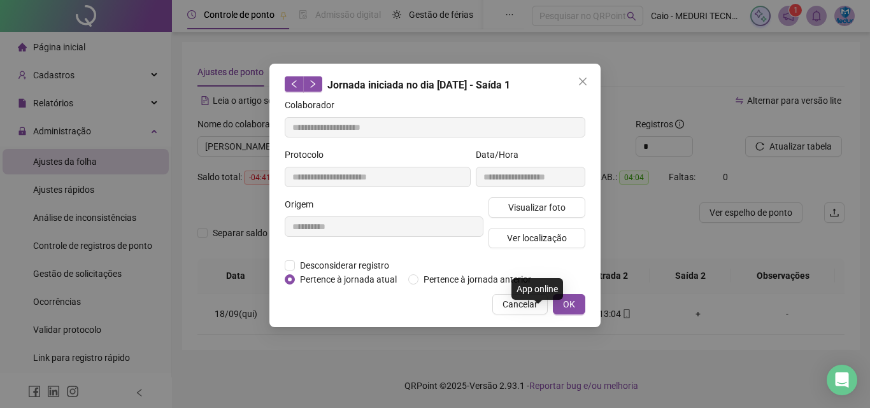
type input "**********"
click at [552, 206] on span "Visualizar foto" at bounding box center [536, 208] width 57 height 14
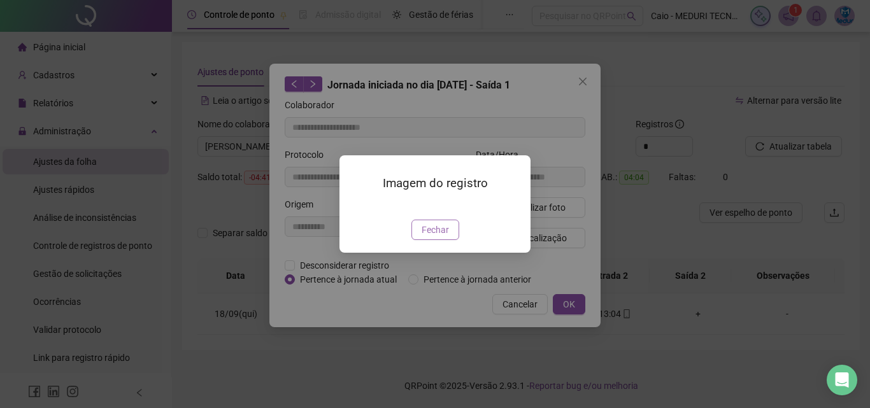
click at [439, 237] on span "Fechar" at bounding box center [435, 230] width 27 height 14
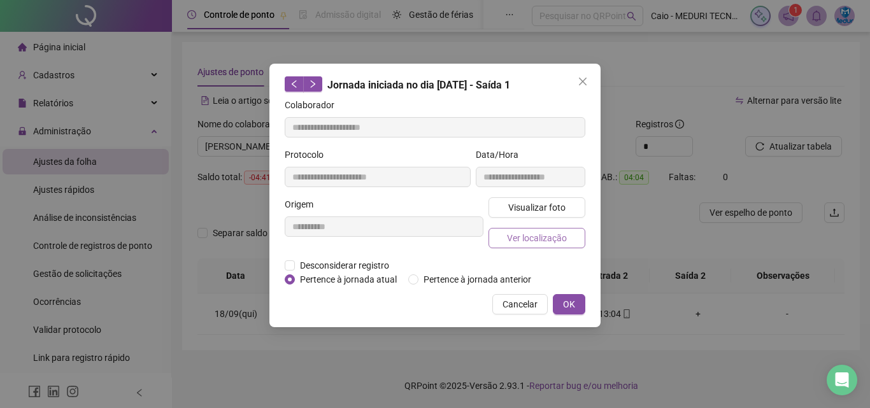
click at [530, 229] on button "Ver localização" at bounding box center [537, 238] width 97 height 20
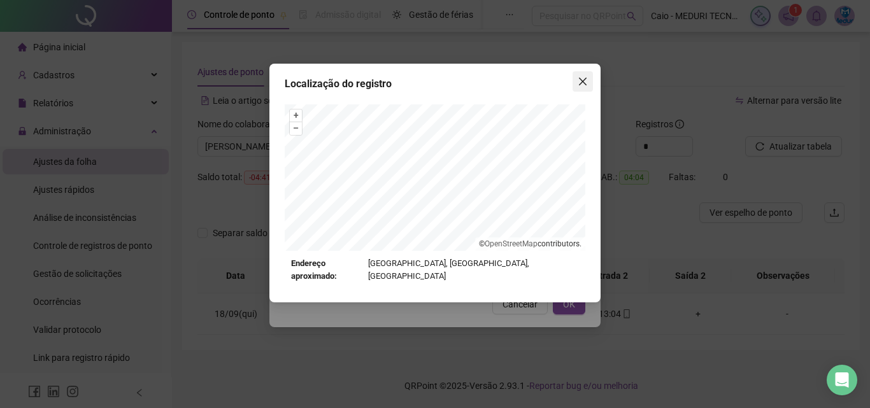
click at [573, 82] on span "Close" at bounding box center [583, 81] width 20 height 10
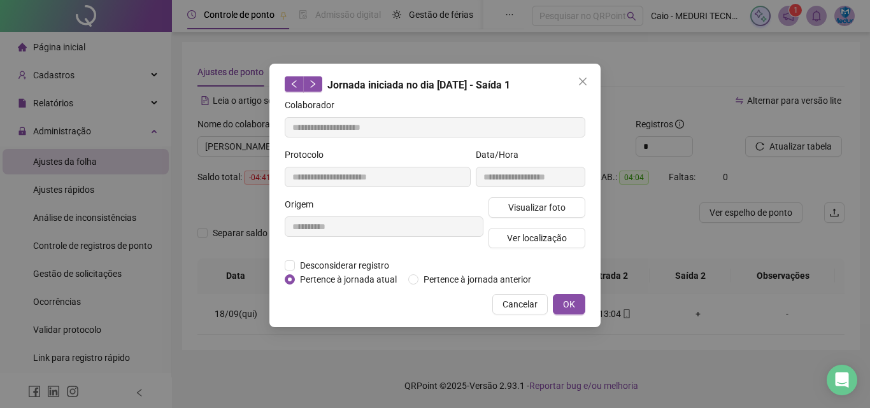
click at [574, 82] on span "Close" at bounding box center [583, 81] width 20 height 10
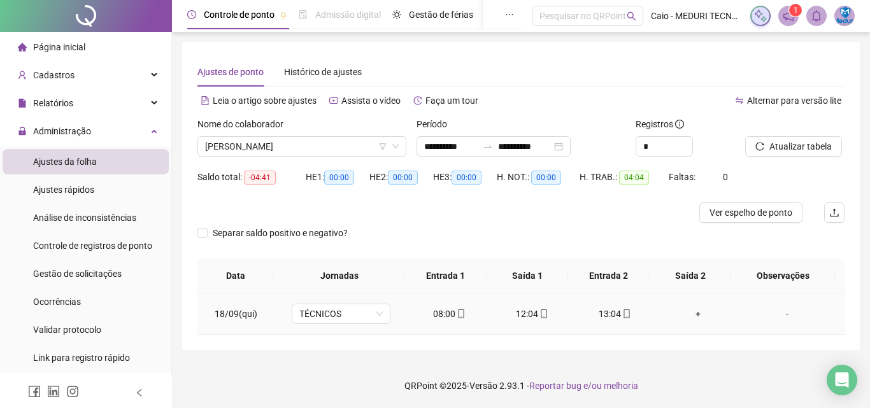
click at [622, 313] on icon "mobile" at bounding box center [626, 314] width 9 height 9
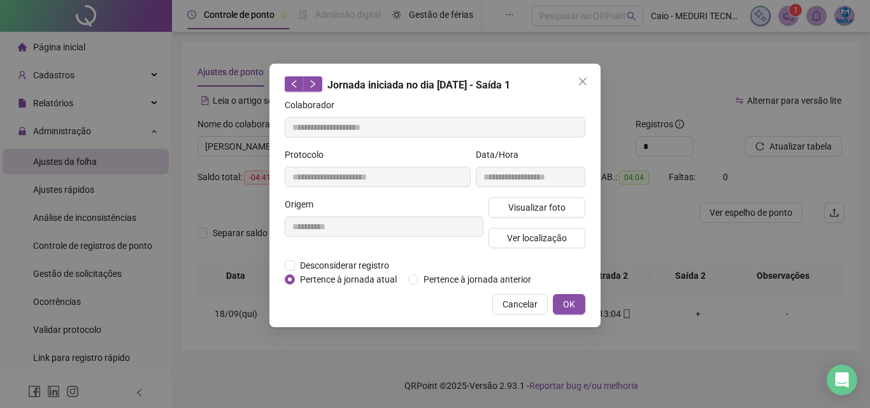
type input "**********"
click at [568, 210] on button "Visualizar foto" at bounding box center [537, 207] width 97 height 20
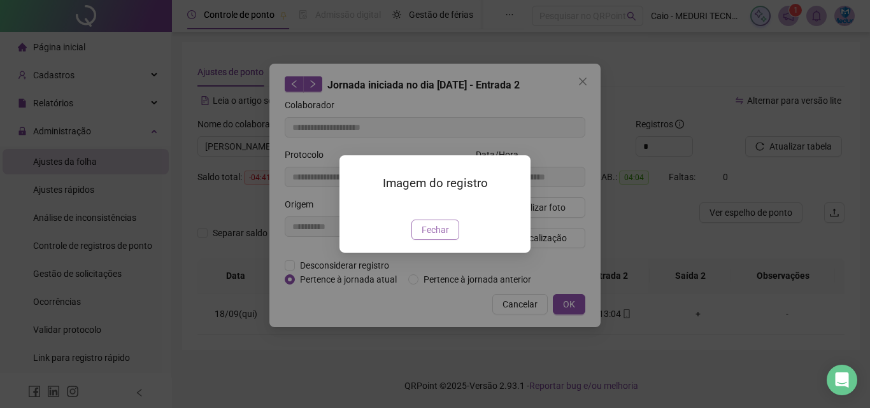
click at [440, 240] on button "Fechar" at bounding box center [435, 230] width 48 height 20
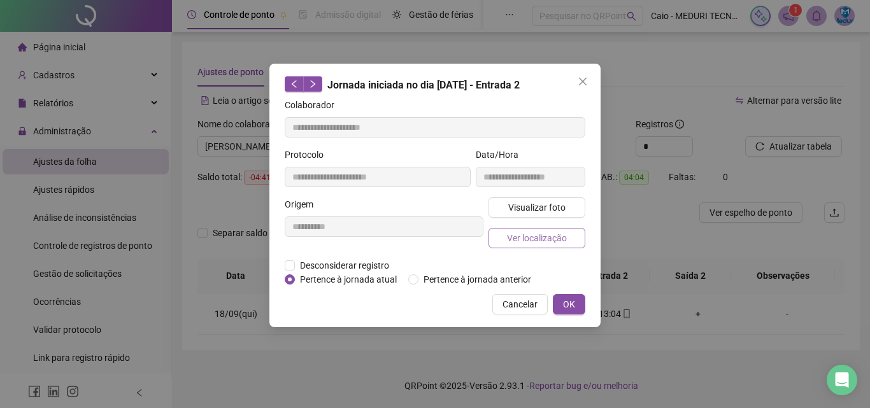
click at [500, 241] on button "Ver localização" at bounding box center [537, 238] width 97 height 20
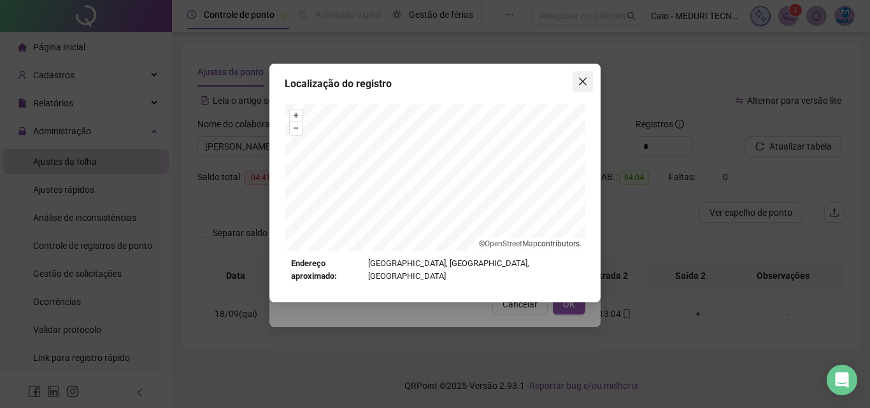
click at [582, 83] on icon "close" at bounding box center [583, 82] width 8 height 8
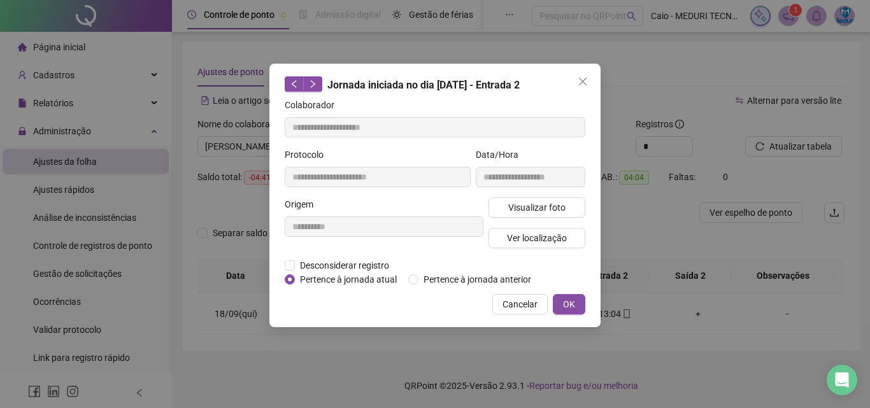
click at [582, 83] on icon "close" at bounding box center [583, 82] width 8 height 8
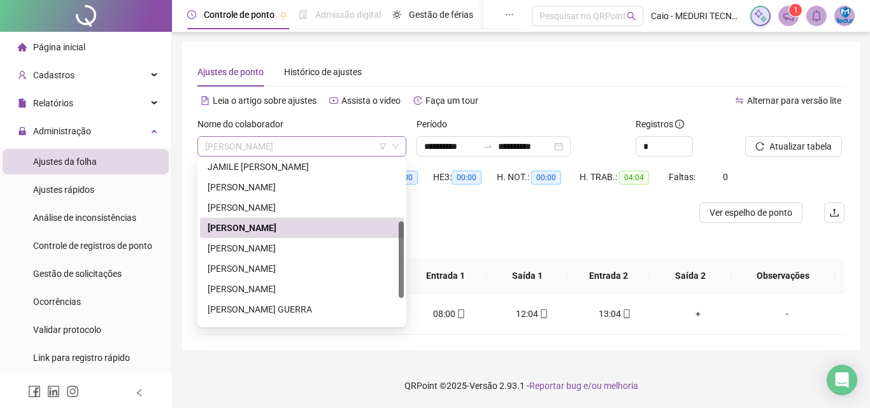
click at [362, 155] on span "[PERSON_NAME]" at bounding box center [302, 146] width 194 height 19
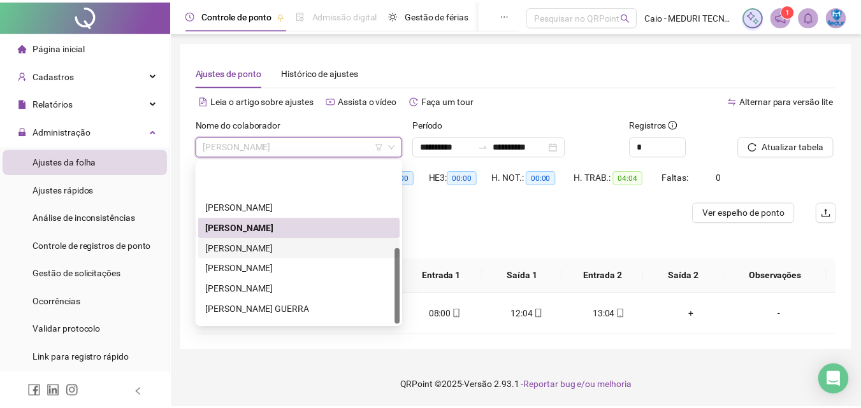
scroll to position [183, 0]
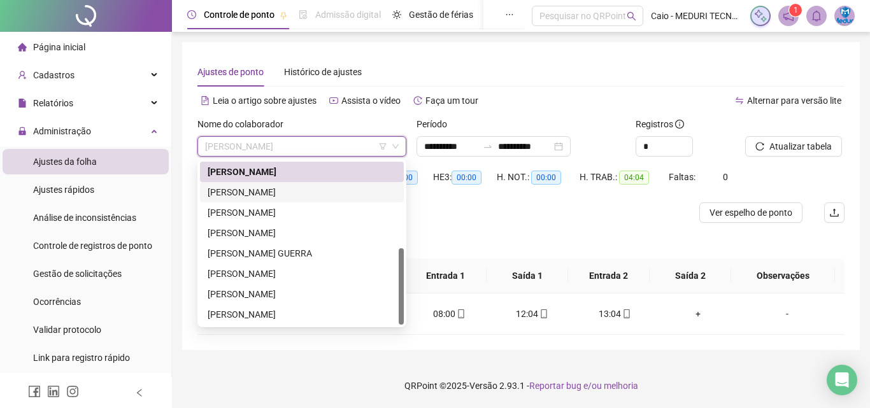
click at [307, 196] on div "[PERSON_NAME]" at bounding box center [302, 192] width 189 height 14
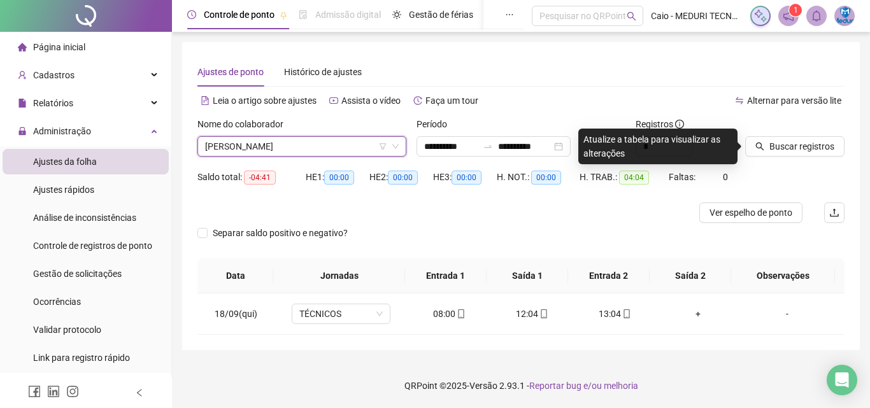
click at [808, 157] on div "Buscar registros" at bounding box center [795, 142] width 110 height 50
click at [782, 155] on button "Buscar registros" at bounding box center [794, 146] width 99 height 20
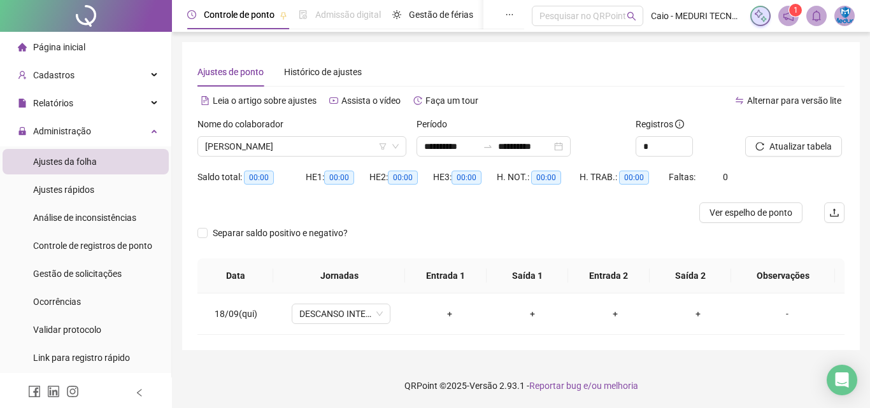
click at [308, 161] on div "Nome do colaborador [PERSON_NAME]" at bounding box center [301, 142] width 219 height 50
click at [307, 182] on div "HE 1: 00:00" at bounding box center [338, 177] width 64 height 15
click at [304, 159] on div "Nome do colaborador [PERSON_NAME]" at bounding box center [301, 142] width 219 height 50
click at [305, 148] on span "[PERSON_NAME]" at bounding box center [302, 146] width 194 height 19
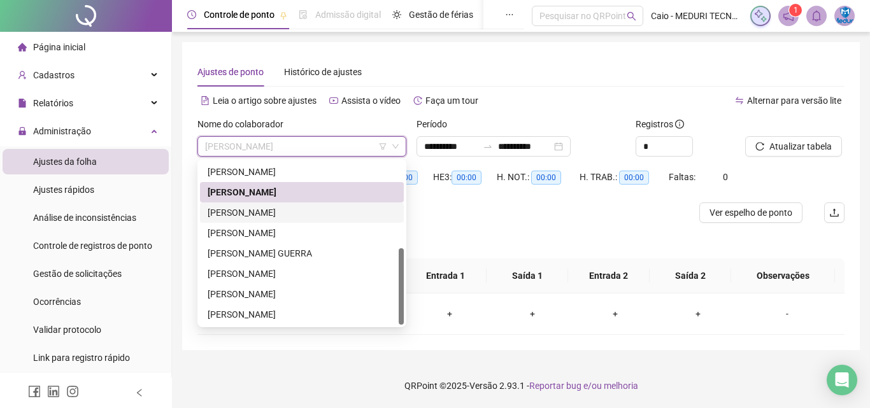
click at [291, 211] on div "[PERSON_NAME]" at bounding box center [302, 213] width 189 height 14
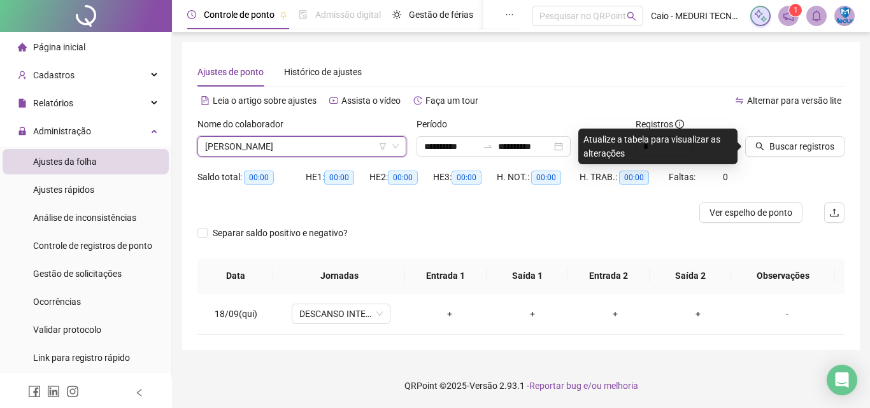
click at [785, 135] on div at bounding box center [779, 126] width 68 height 19
click at [787, 142] on span "Buscar registros" at bounding box center [801, 147] width 65 height 14
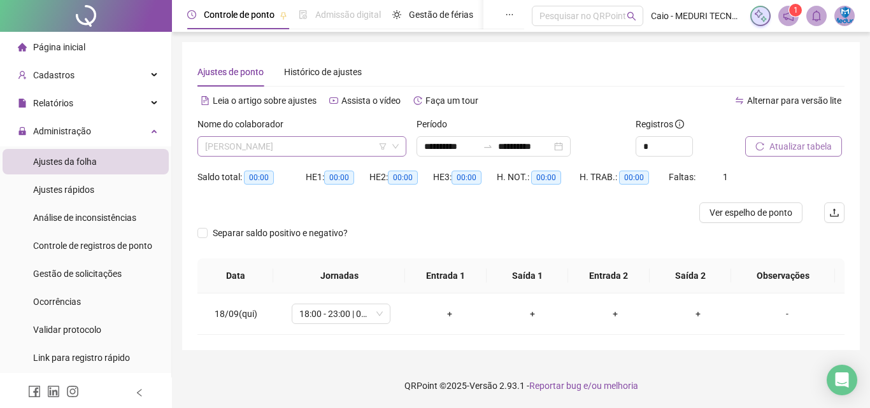
click at [365, 143] on span "[PERSON_NAME]" at bounding box center [302, 146] width 194 height 19
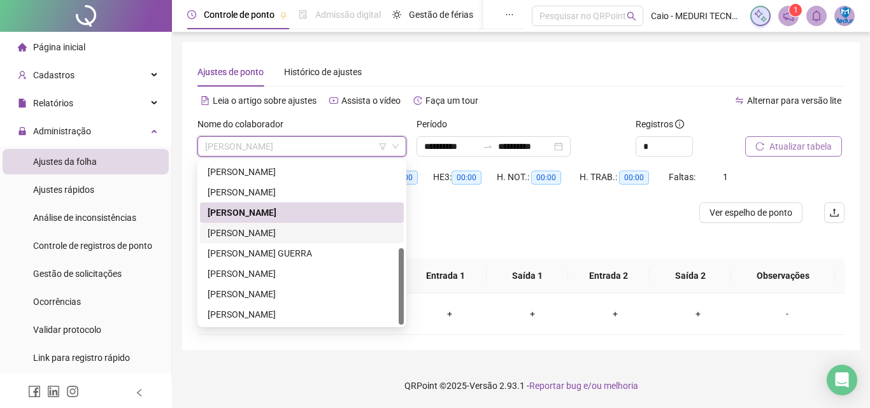
click at [313, 228] on div "[PERSON_NAME]" at bounding box center [302, 233] width 189 height 14
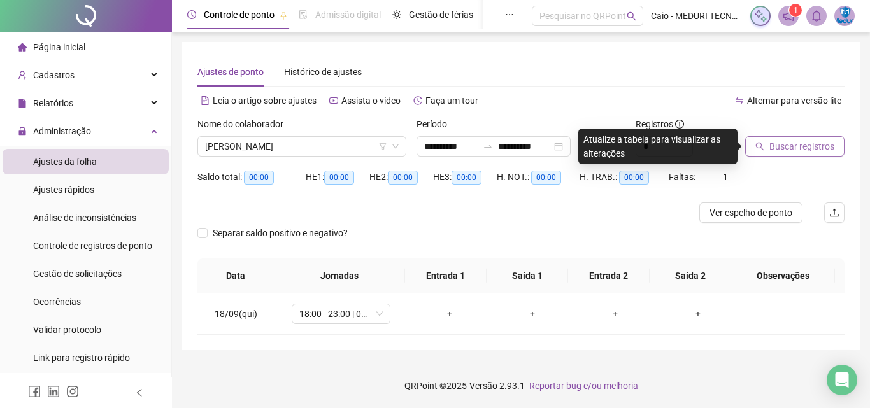
click at [783, 146] on span "Buscar registros" at bounding box center [801, 147] width 65 height 14
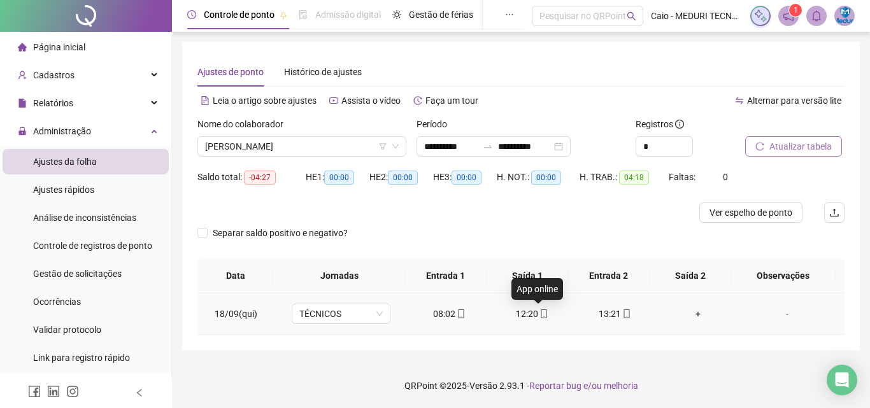
click at [540, 312] on icon "mobile" at bounding box center [544, 314] width 9 height 9
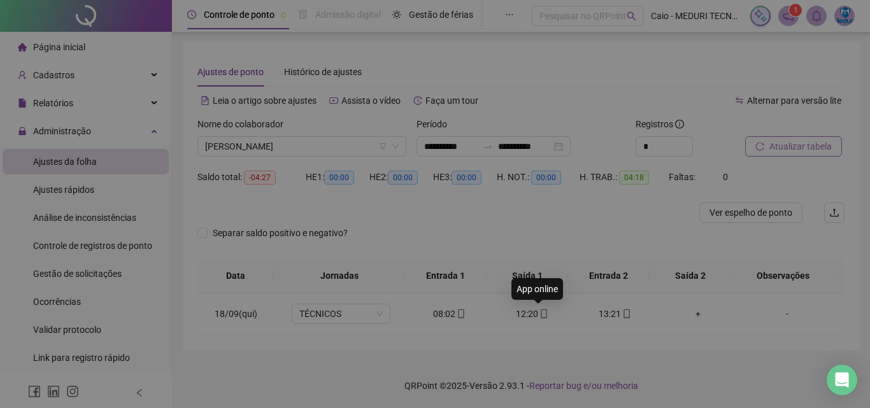
type input "**********"
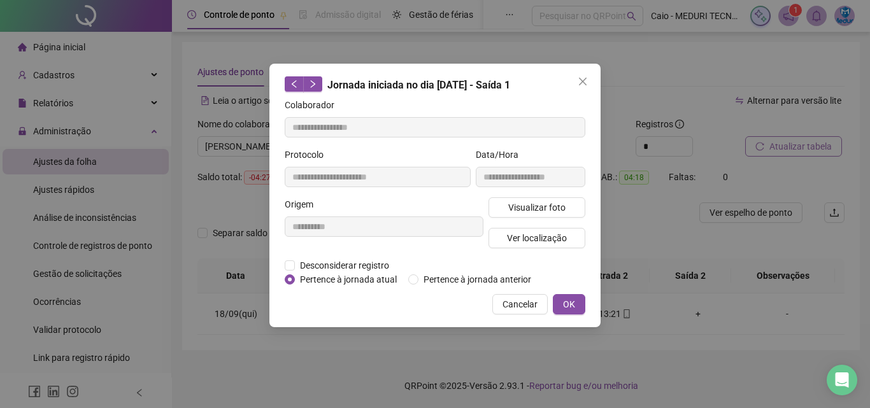
click at [532, 193] on div "**********" at bounding box center [530, 173] width 115 height 50
click at [532, 204] on span "Visualizar foto" at bounding box center [536, 208] width 57 height 14
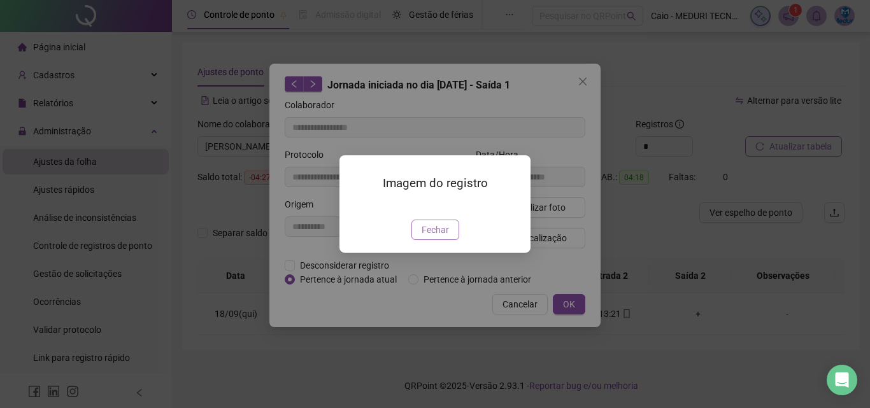
click at [431, 237] on span "Fechar" at bounding box center [435, 230] width 27 height 14
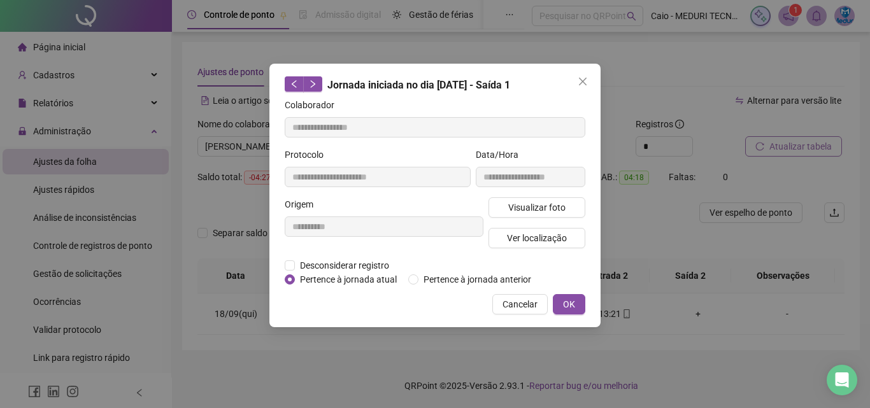
click at [531, 218] on div "Visualizar foto Ver localização" at bounding box center [537, 227] width 102 height 61
click at [531, 230] on button "Ver localização" at bounding box center [537, 238] width 97 height 20
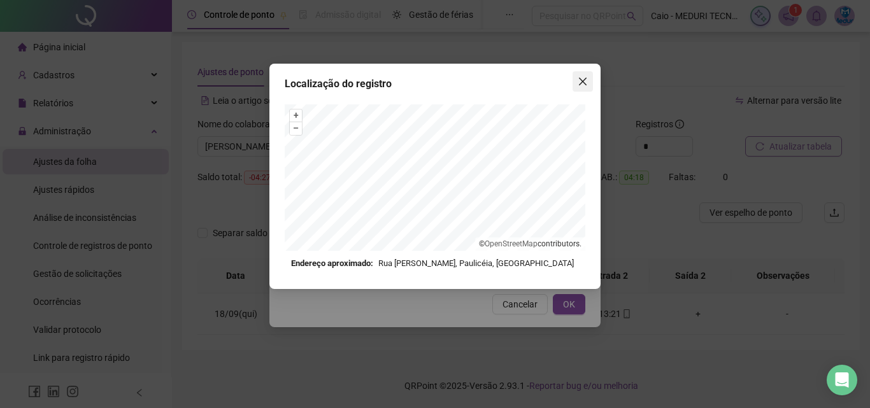
click at [576, 83] on span "Close" at bounding box center [583, 81] width 20 height 10
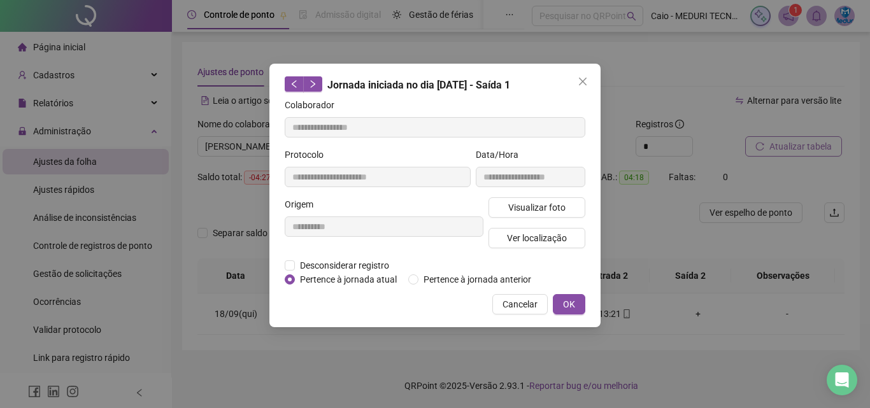
click at [576, 83] on span "Close" at bounding box center [583, 81] width 20 height 10
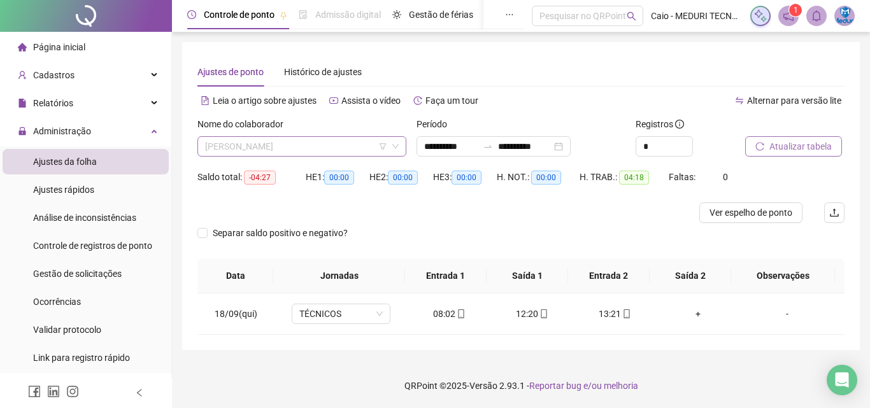
click at [306, 151] on span "[PERSON_NAME]" at bounding box center [302, 146] width 194 height 19
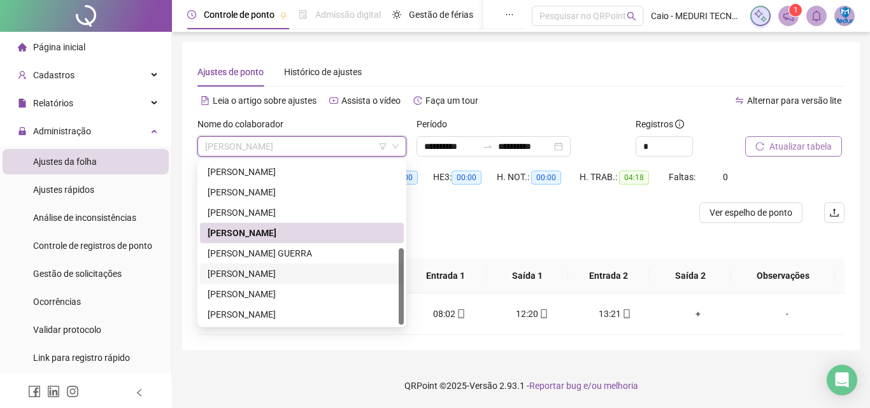
click at [299, 264] on div "[PERSON_NAME]" at bounding box center [302, 274] width 204 height 20
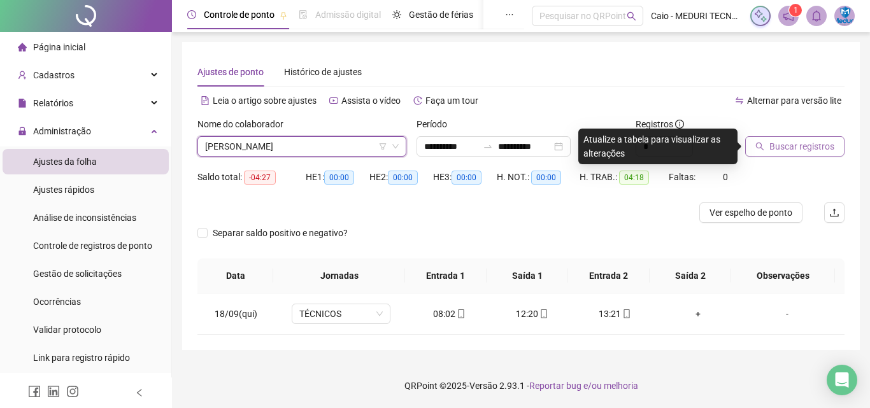
click at [326, 144] on span "[PERSON_NAME]" at bounding box center [302, 146] width 194 height 19
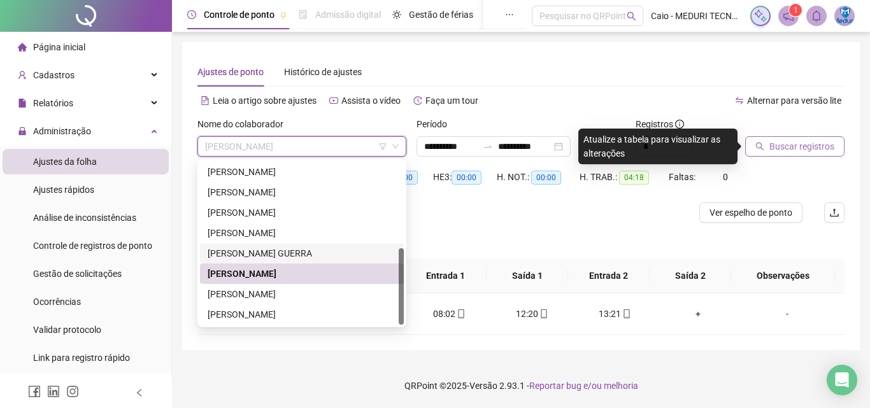
click at [306, 250] on div "[PERSON_NAME] GUERRA" at bounding box center [302, 254] width 189 height 14
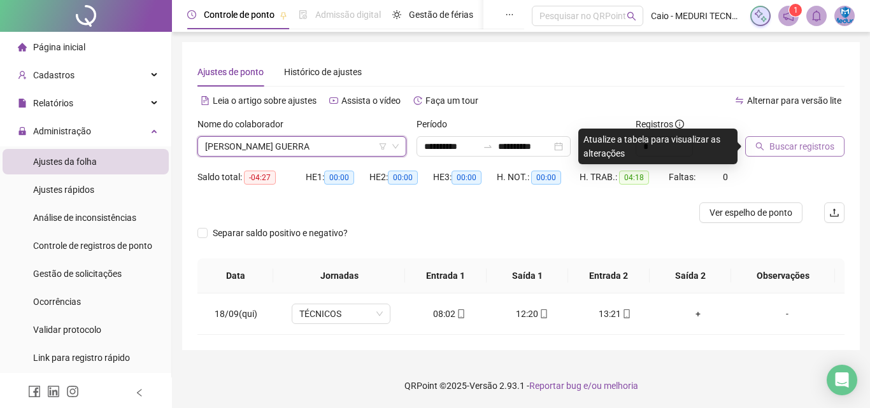
click at [822, 135] on div "Buscar registros" at bounding box center [794, 136] width 99 height 39
click at [819, 143] on span "Buscar registros" at bounding box center [801, 147] width 65 height 14
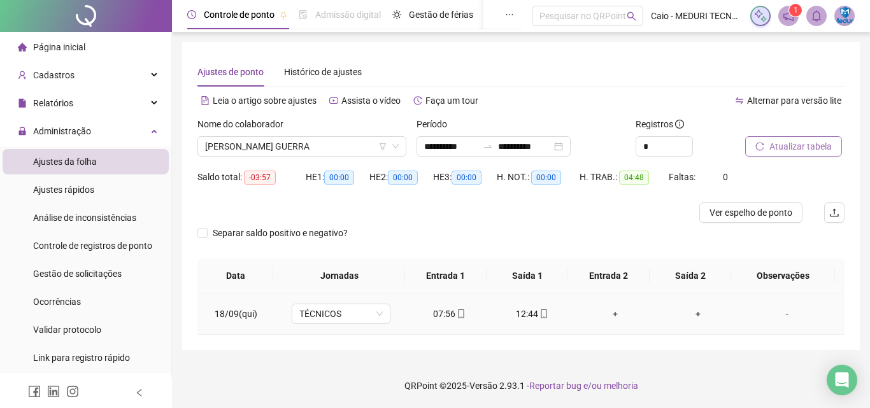
click at [530, 314] on div "12:44" at bounding box center [532, 314] width 62 height 14
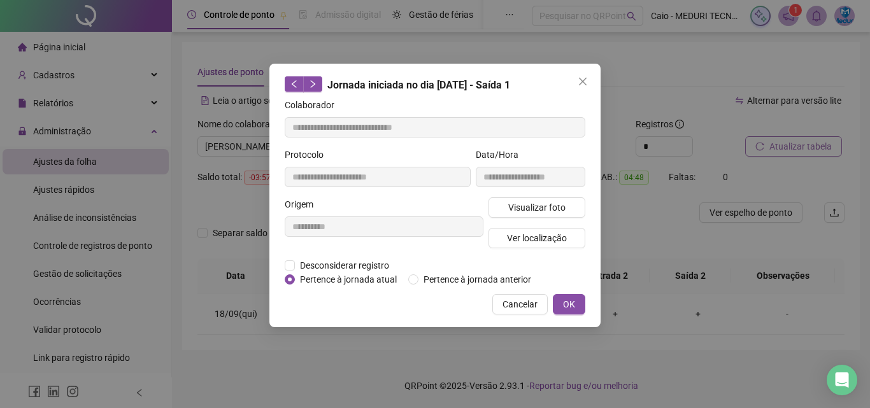
type input "**********"
click at [532, 208] on span "Visualizar foto" at bounding box center [536, 208] width 57 height 14
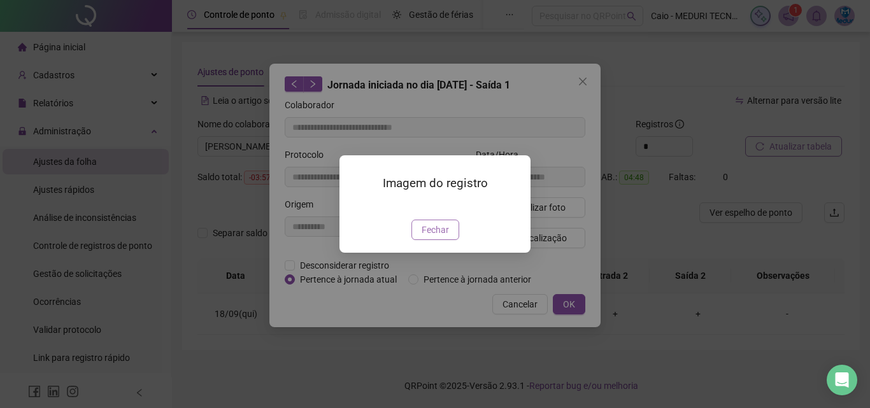
click at [438, 237] on span "Fechar" at bounding box center [435, 230] width 27 height 14
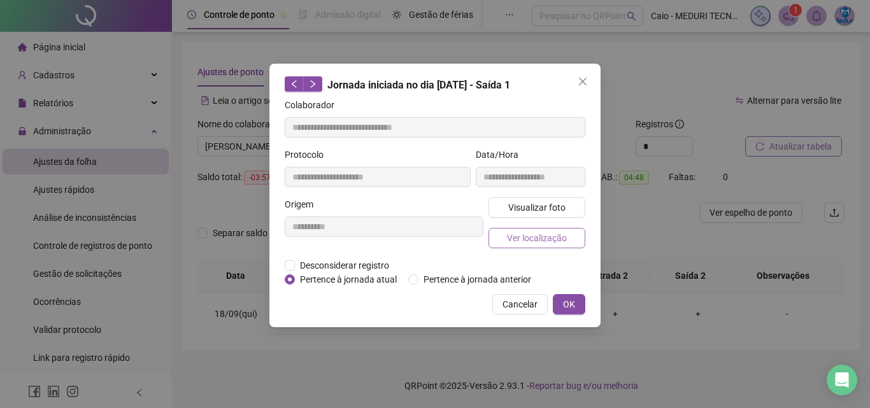
click at [560, 229] on button "Ver localização" at bounding box center [537, 238] width 97 height 20
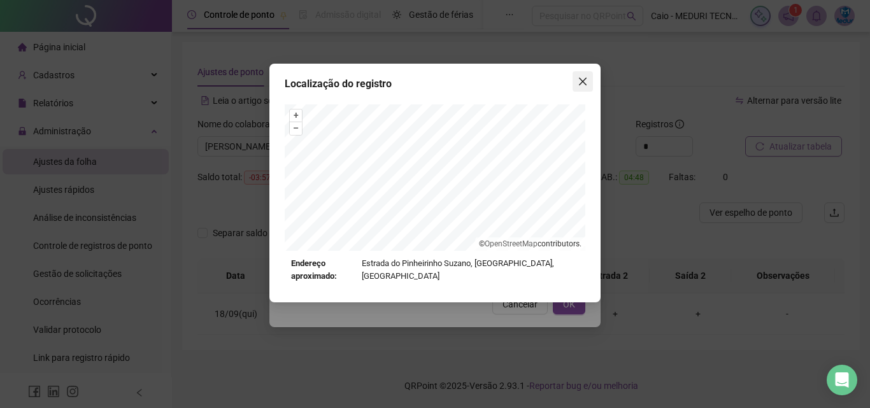
click at [584, 78] on icon "close" at bounding box center [583, 81] width 10 height 10
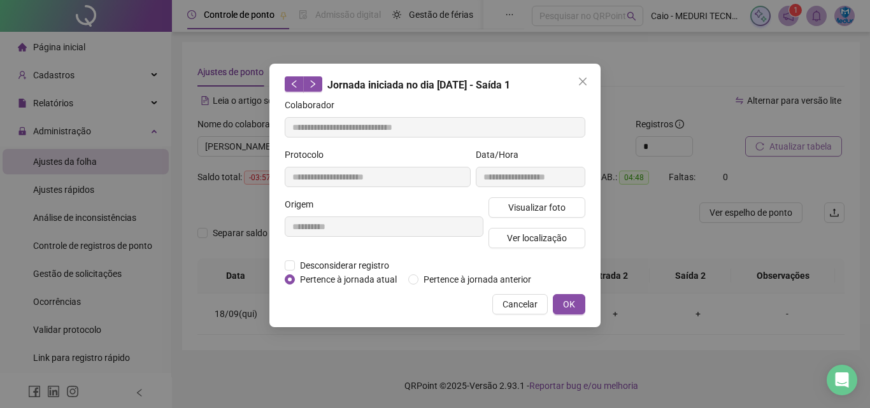
click at [584, 78] on icon "close" at bounding box center [583, 81] width 10 height 10
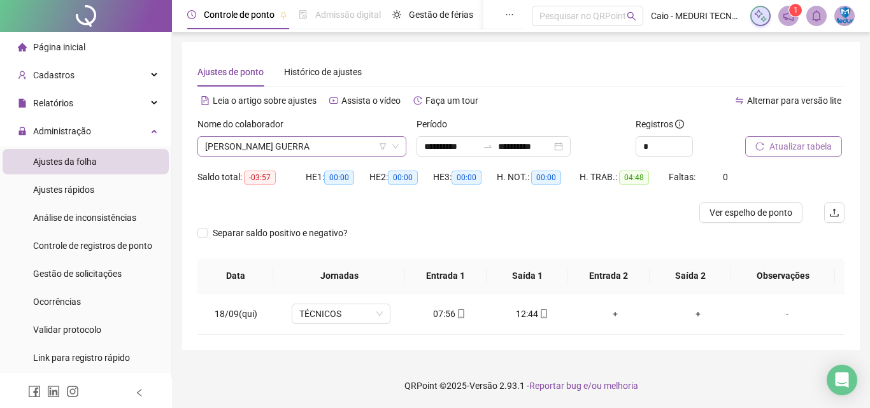
click at [362, 143] on span "[PERSON_NAME] GUERRA" at bounding box center [302, 146] width 194 height 19
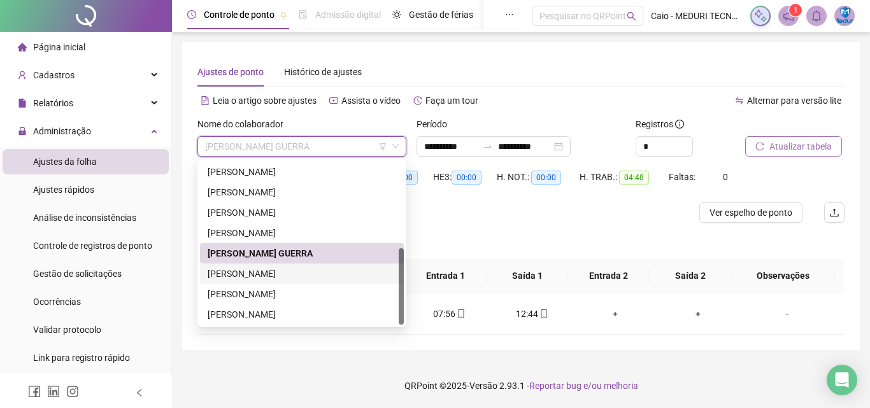
click at [276, 264] on div "[PERSON_NAME]" at bounding box center [302, 274] width 204 height 20
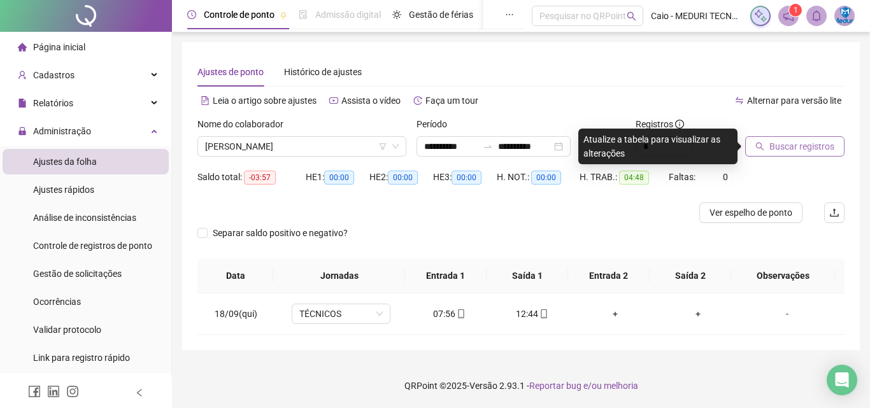
click at [814, 138] on button "Buscar registros" at bounding box center [794, 146] width 99 height 20
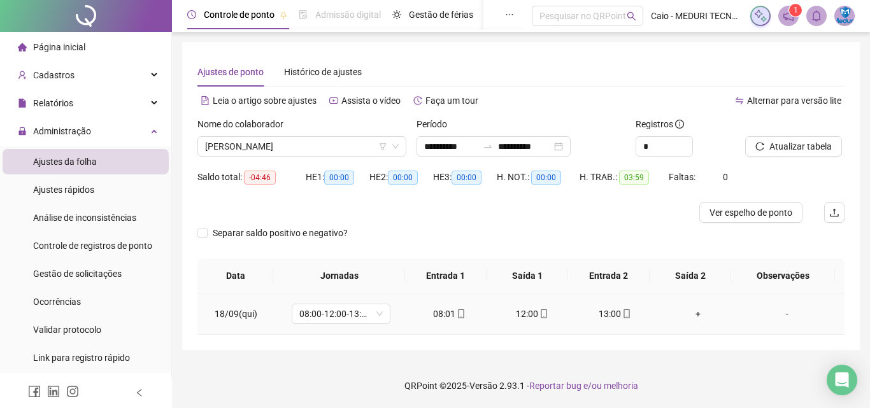
click at [530, 320] on div "12:00" at bounding box center [532, 314] width 62 height 14
type input "**********"
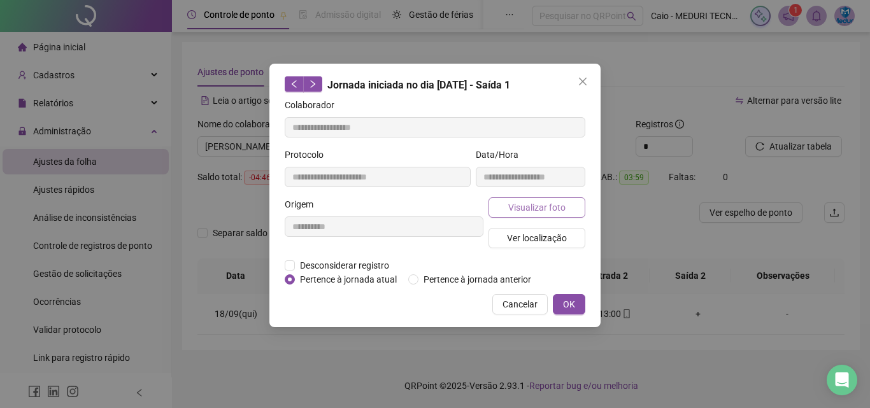
click at [546, 210] on span "Visualizar foto" at bounding box center [536, 208] width 57 height 14
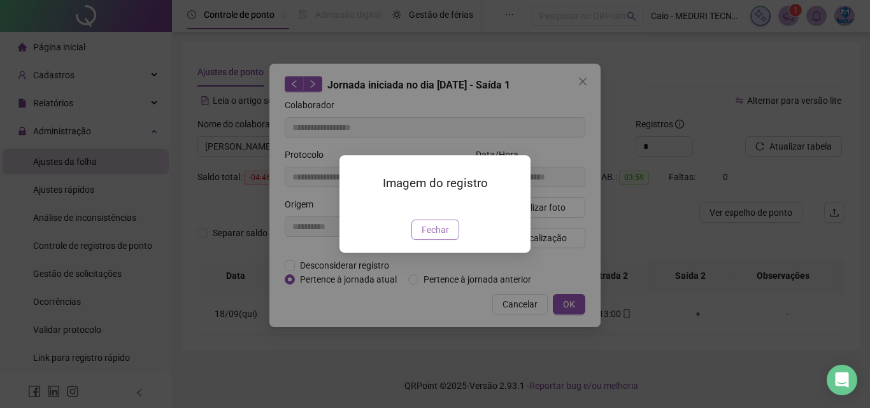
click at [447, 237] on span "Fechar" at bounding box center [435, 230] width 27 height 14
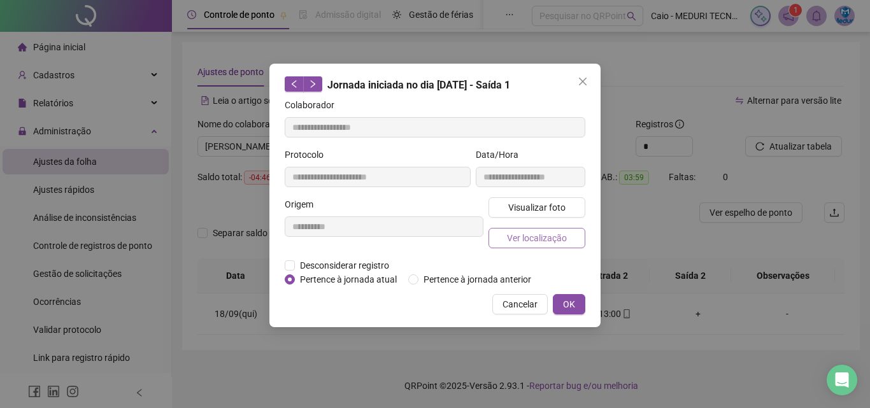
click at [526, 241] on span "Ver localização" at bounding box center [537, 238] width 60 height 14
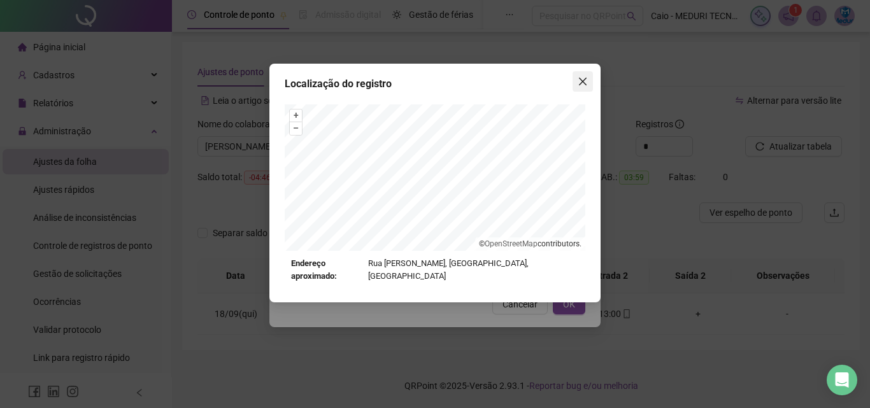
click at [579, 87] on button "Close" at bounding box center [583, 81] width 20 height 20
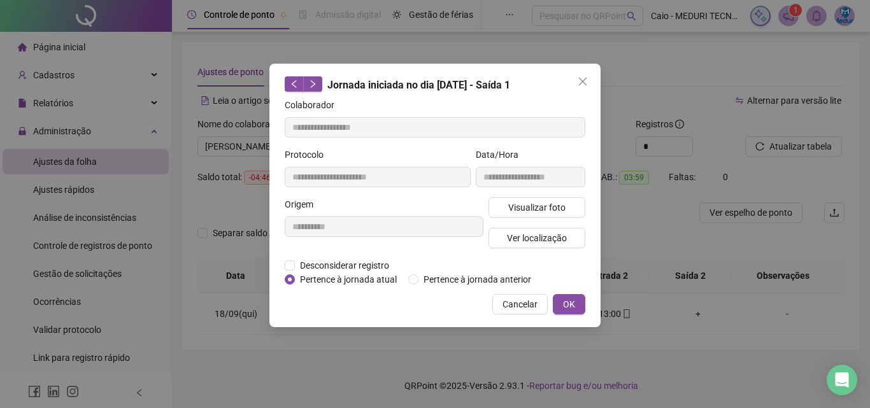
click at [579, 87] on button "Close" at bounding box center [583, 81] width 20 height 20
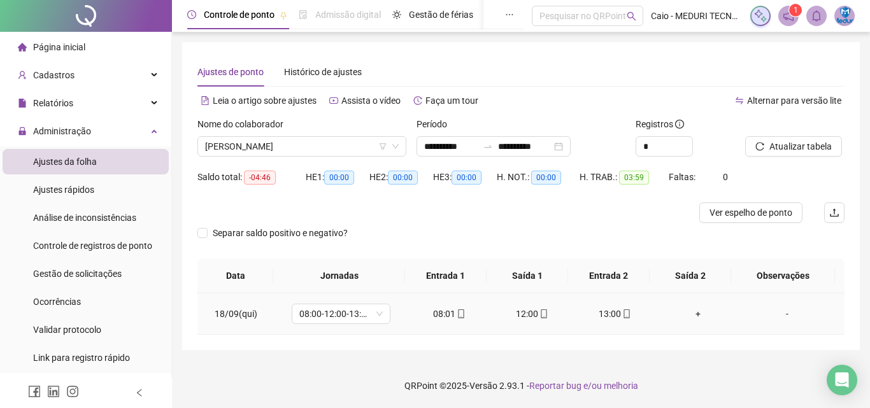
click at [610, 307] on div "13:00" at bounding box center [615, 314] width 62 height 14
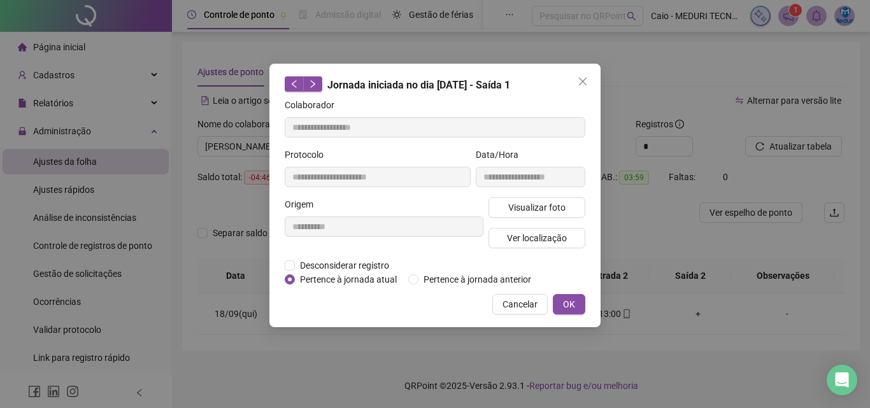
type input "**********"
click at [546, 204] on span "Visualizar foto" at bounding box center [536, 208] width 57 height 14
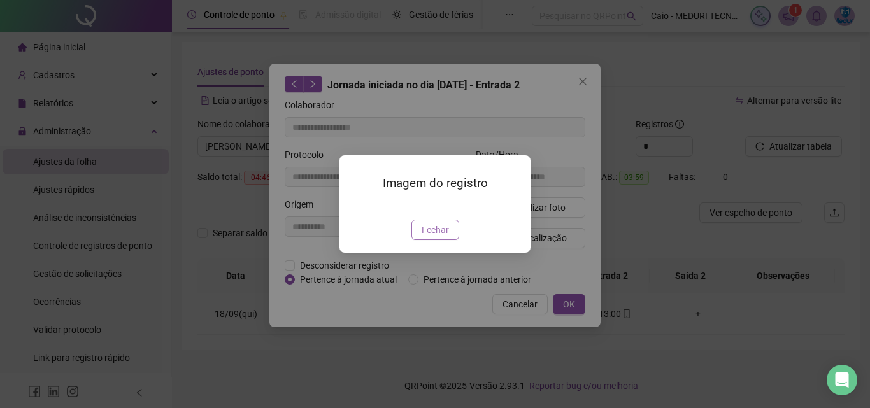
click at [454, 240] on button "Fechar" at bounding box center [435, 230] width 48 height 20
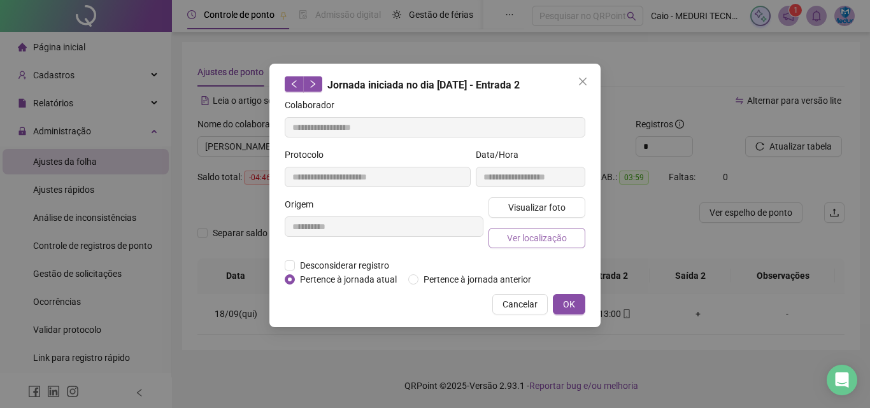
click at [538, 245] on button "Ver localização" at bounding box center [537, 238] width 97 height 20
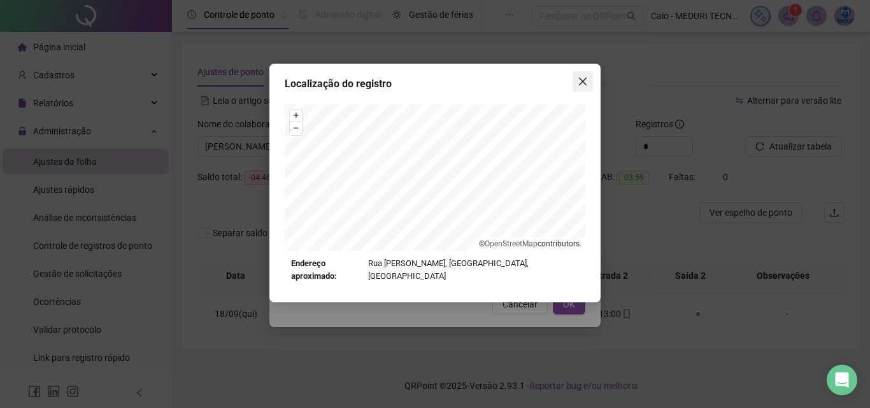
click at [578, 76] on button "Close" at bounding box center [583, 81] width 20 height 20
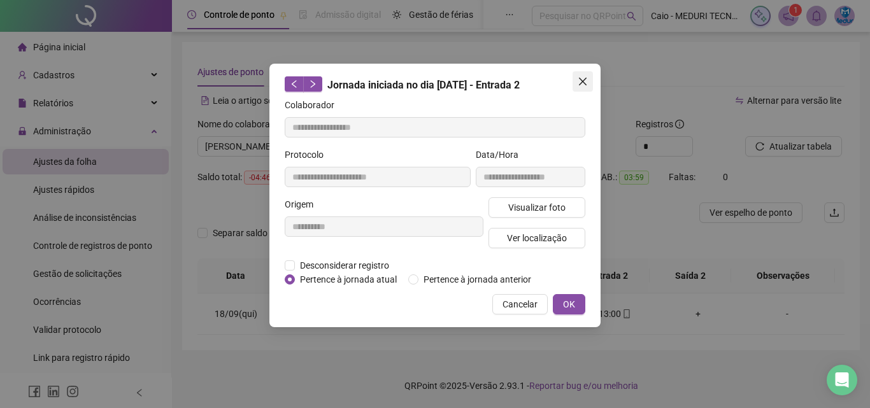
click at [578, 80] on icon "close" at bounding box center [583, 81] width 10 height 10
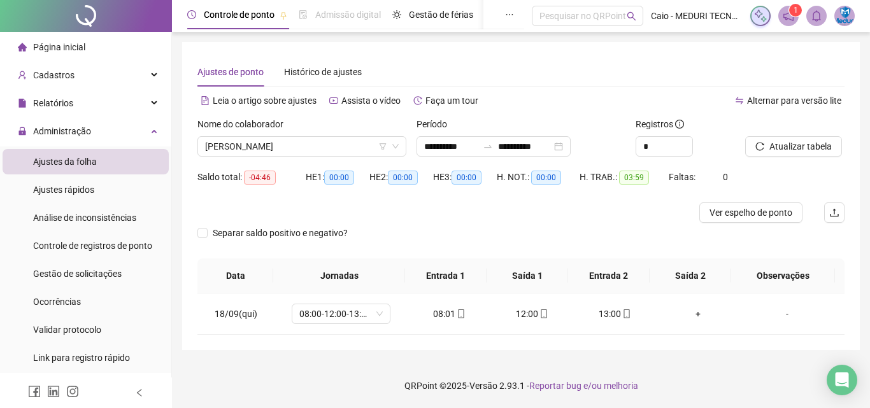
click at [352, 157] on div "Nome do colaborador [PERSON_NAME]" at bounding box center [301, 142] width 219 height 50
click at [454, 304] on td "08:01" at bounding box center [449, 314] width 83 height 41
click at [458, 319] on span at bounding box center [460, 314] width 10 height 10
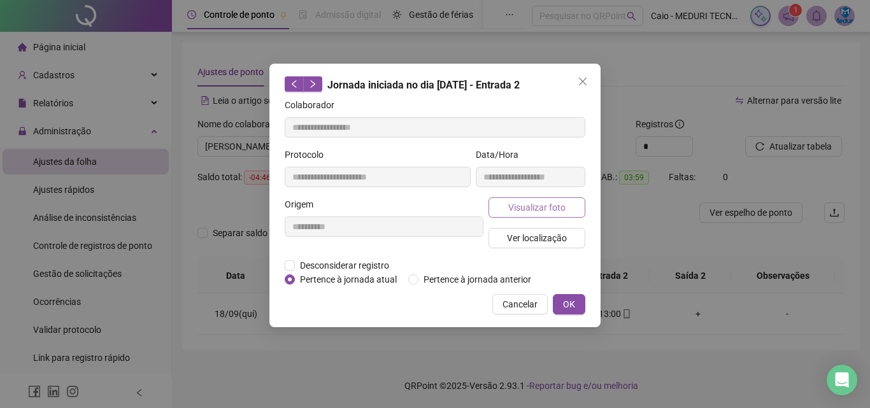
type input "**********"
click at [555, 197] on button "Visualizar foto" at bounding box center [537, 207] width 97 height 20
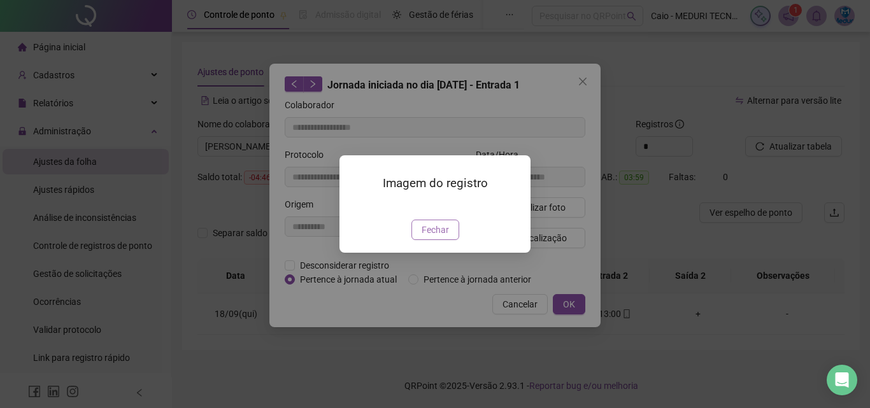
click at [443, 237] on span "Fechar" at bounding box center [435, 230] width 27 height 14
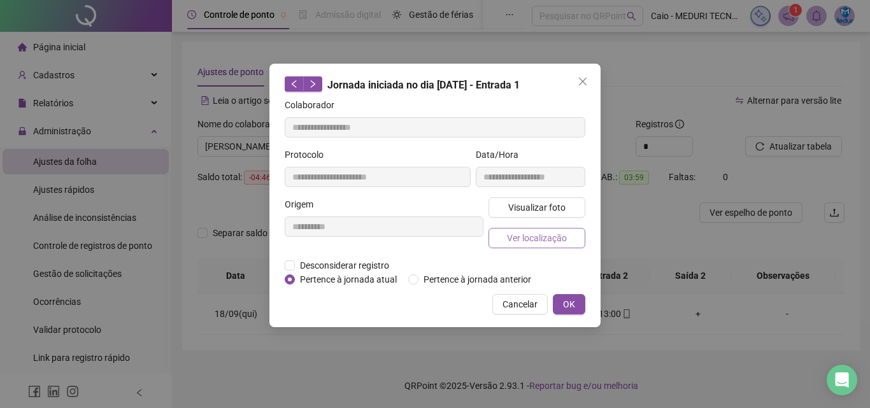
click at [534, 233] on span "Ver localização" at bounding box center [537, 238] width 60 height 14
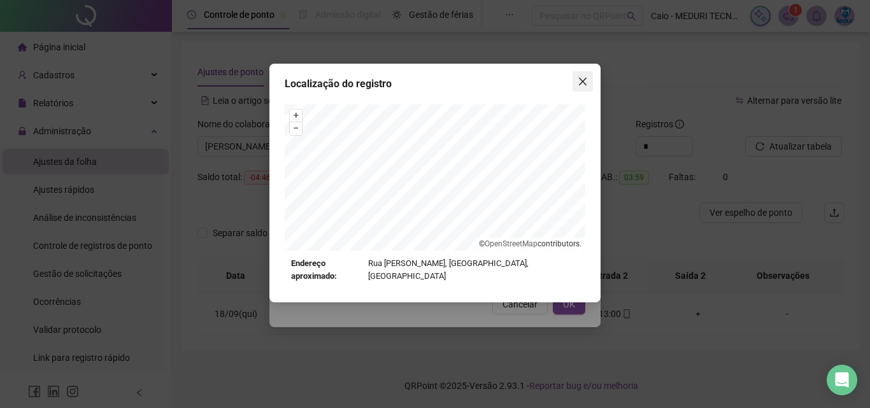
click at [584, 78] on icon "close" at bounding box center [583, 81] width 10 height 10
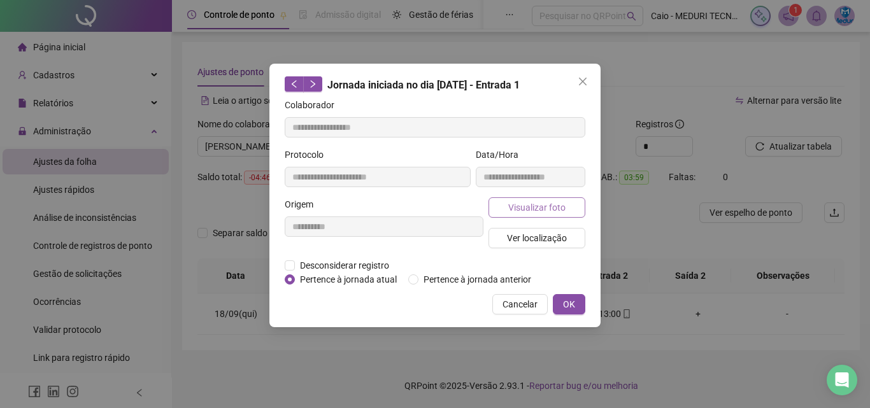
click at [558, 204] on span "Visualizar foto" at bounding box center [536, 208] width 57 height 14
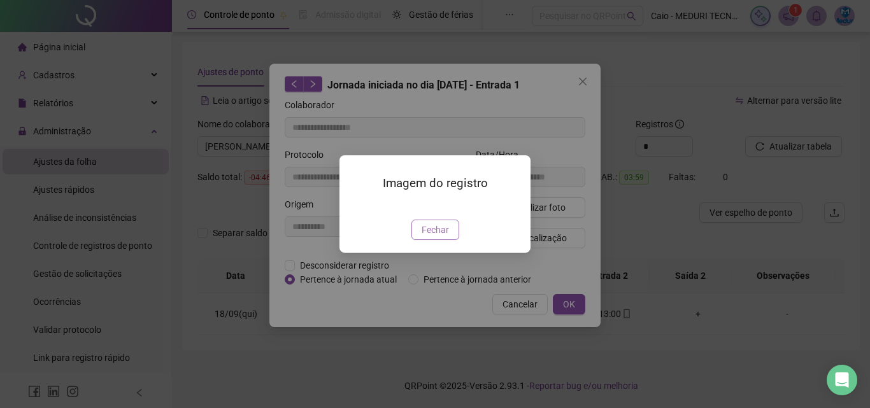
click at [451, 240] on button "Fechar" at bounding box center [435, 230] width 48 height 20
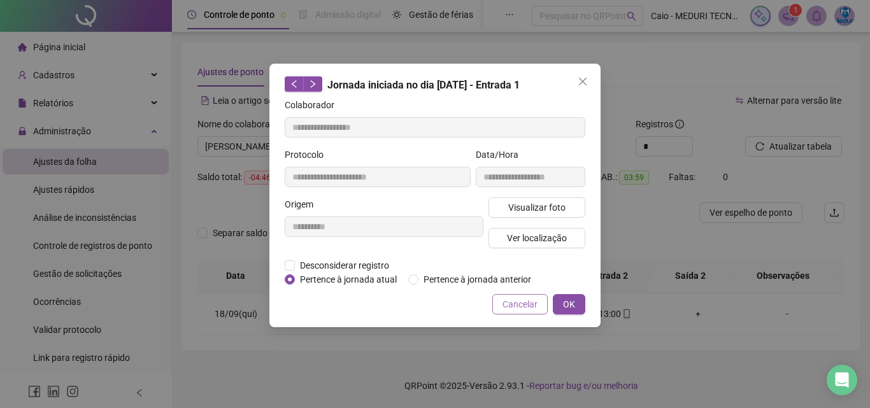
click at [535, 303] on span "Cancelar" at bounding box center [520, 304] width 35 height 14
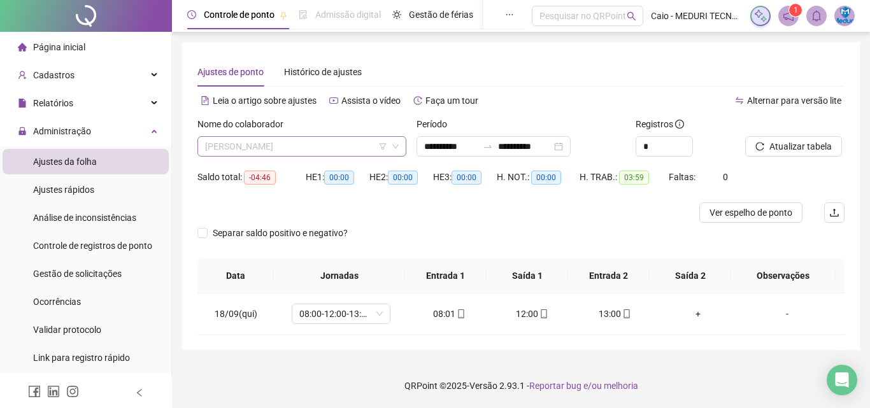
click at [337, 143] on span "[PERSON_NAME]" at bounding box center [302, 146] width 194 height 19
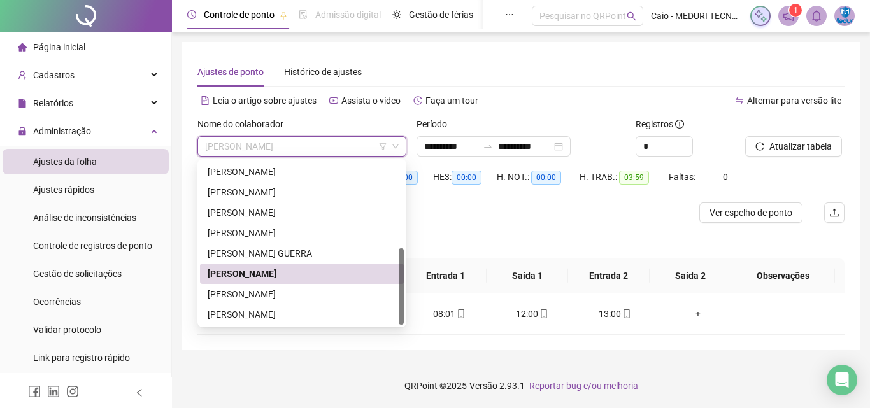
click at [508, 233] on div "Separar saldo positivo e negativo?" at bounding box center [520, 241] width 647 height 36
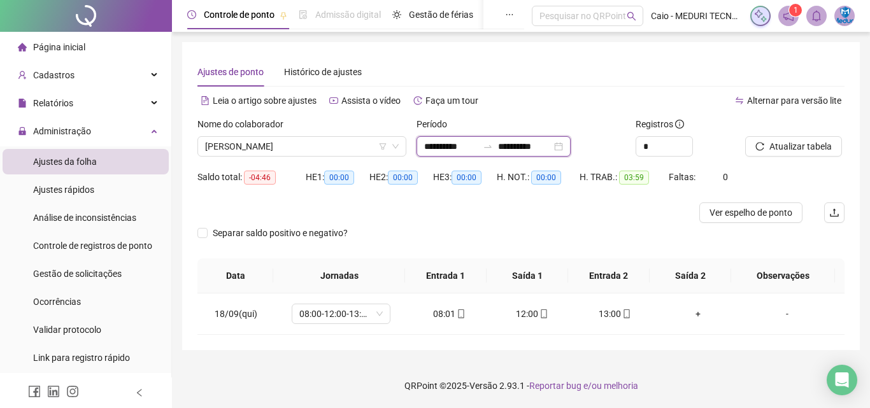
click at [448, 148] on input "**********" at bounding box center [451, 147] width 54 height 14
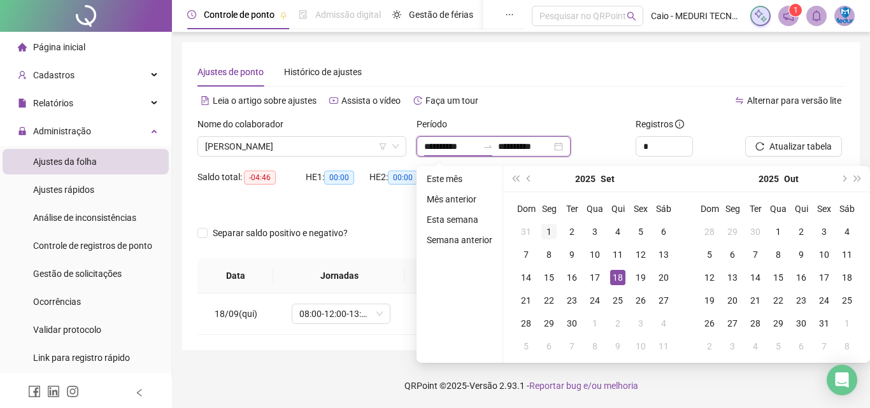
type input "**********"
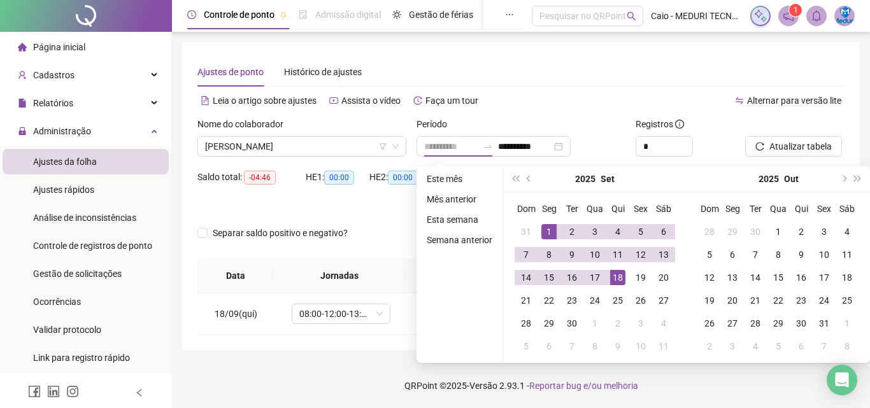
click at [543, 227] on div "1" at bounding box center [548, 231] width 15 height 15
type input "**********"
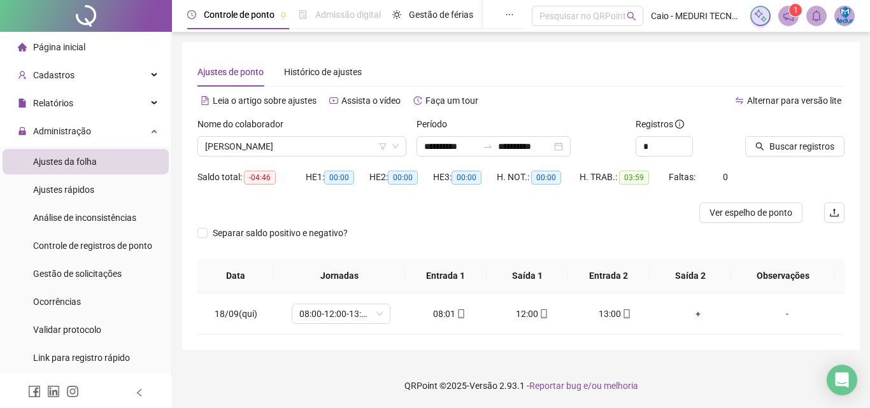
click at [764, 148] on icon "search" at bounding box center [759, 146] width 9 height 9
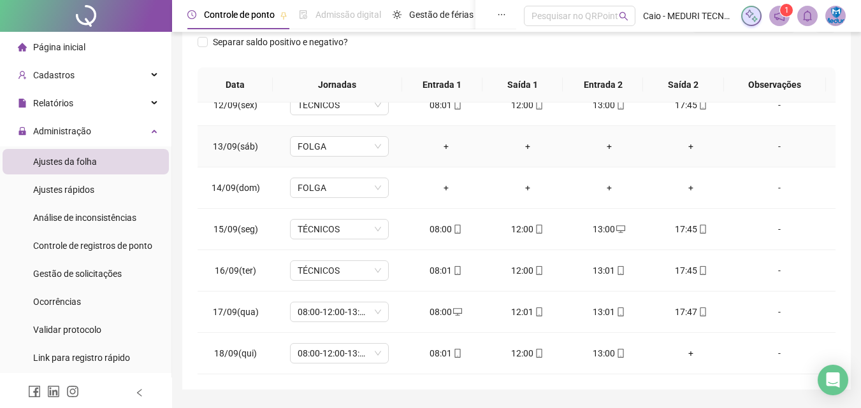
scroll to position [227, 0]
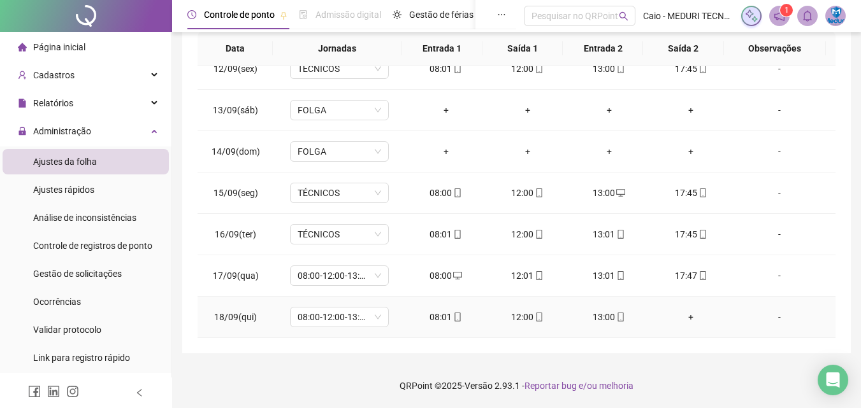
click at [547, 322] on div "12:00" at bounding box center [527, 317] width 61 height 14
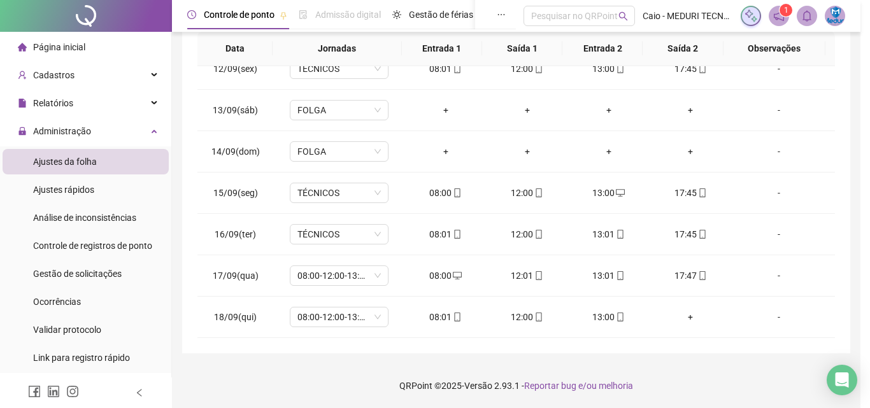
type input "**********"
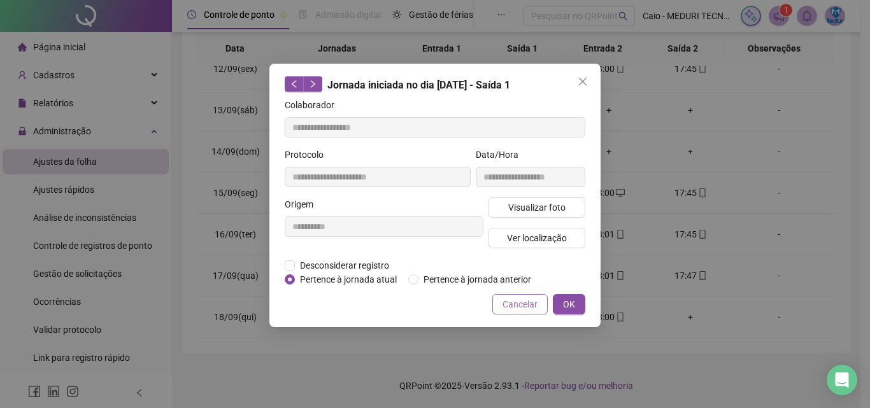
click at [509, 307] on span "Cancelar" at bounding box center [520, 304] width 35 height 14
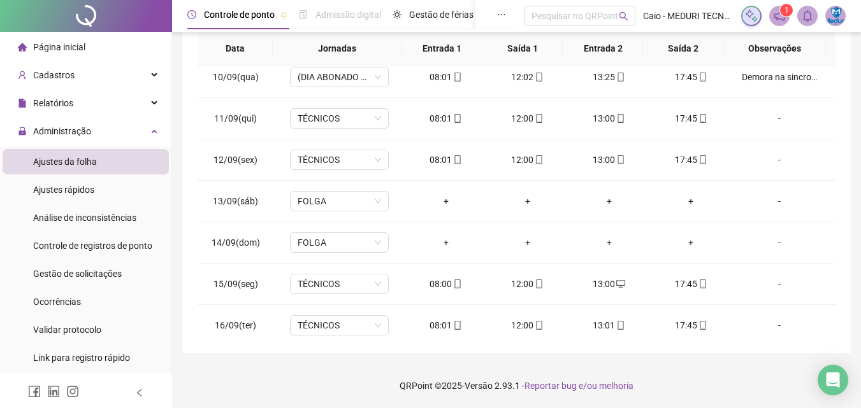
scroll to position [473, 0]
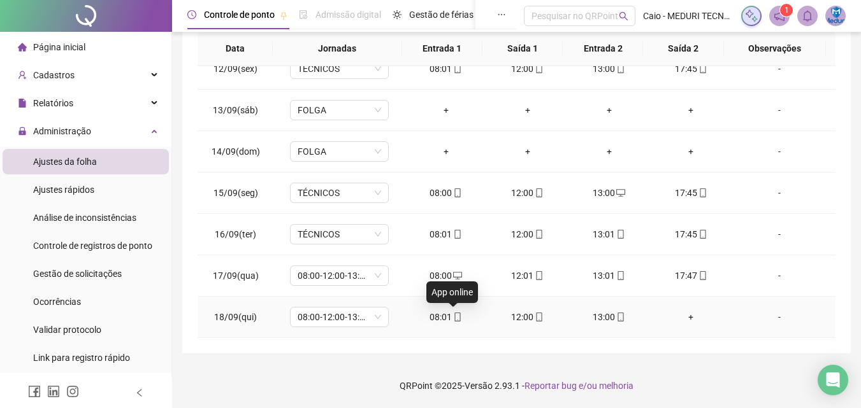
click at [454, 320] on icon "mobile" at bounding box center [457, 317] width 9 height 9
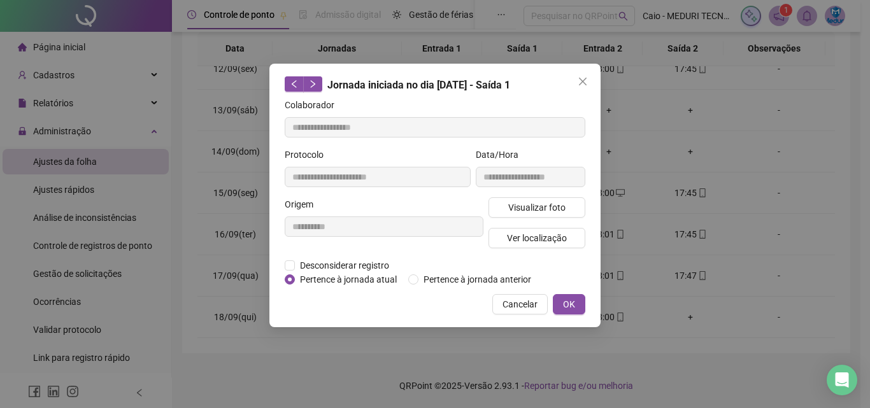
type input "**********"
click at [523, 215] on button "Visualizar foto" at bounding box center [537, 207] width 97 height 20
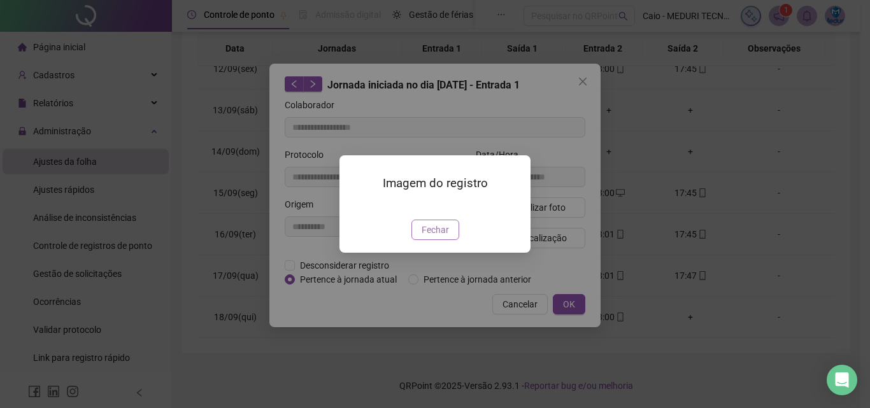
click at [425, 237] on span "Fechar" at bounding box center [435, 230] width 27 height 14
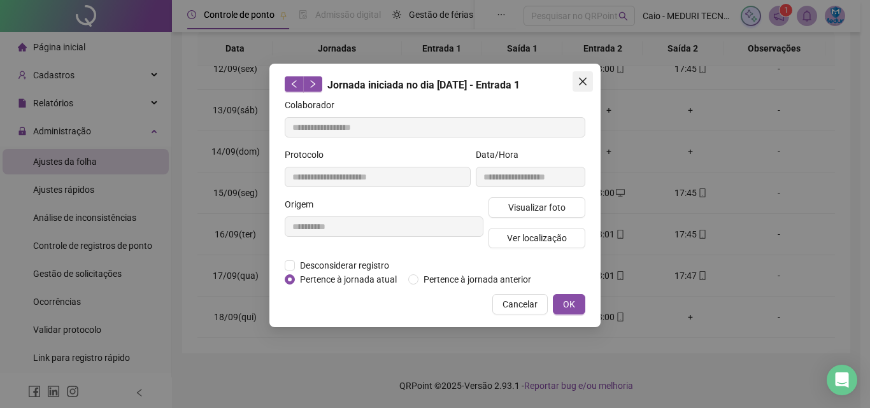
click at [582, 71] on button "Close" at bounding box center [583, 81] width 20 height 20
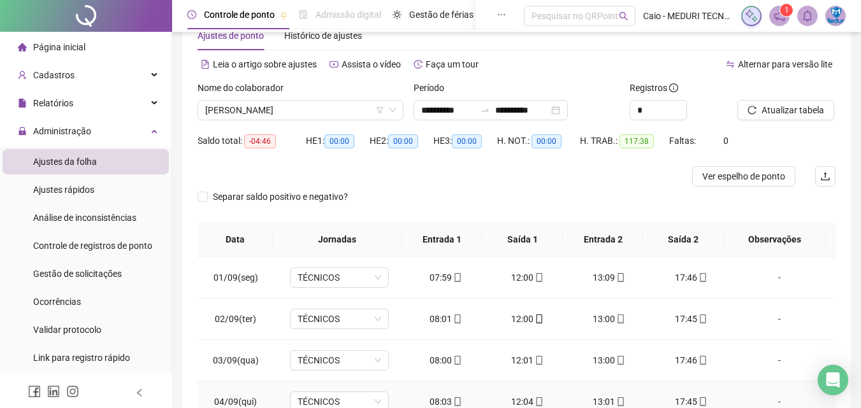
scroll to position [0, 0]
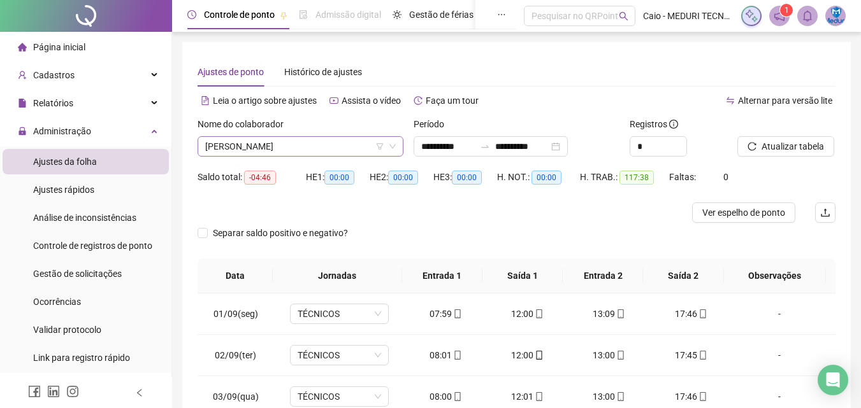
click at [322, 150] on span "[PERSON_NAME]" at bounding box center [300, 146] width 190 height 19
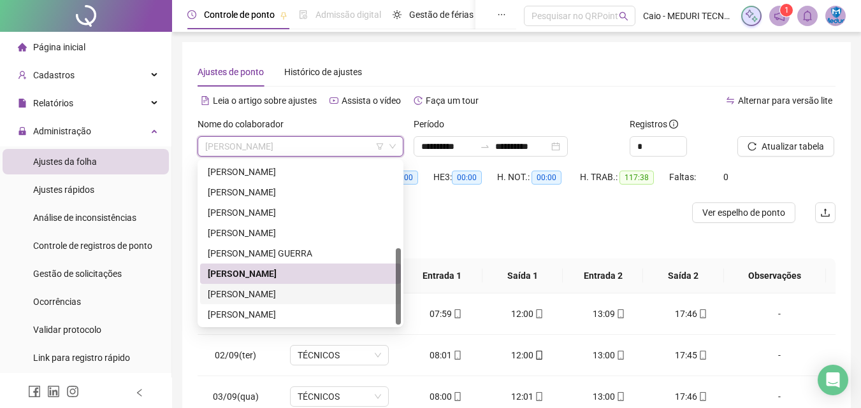
click at [310, 296] on div "[PERSON_NAME]" at bounding box center [300, 294] width 185 height 14
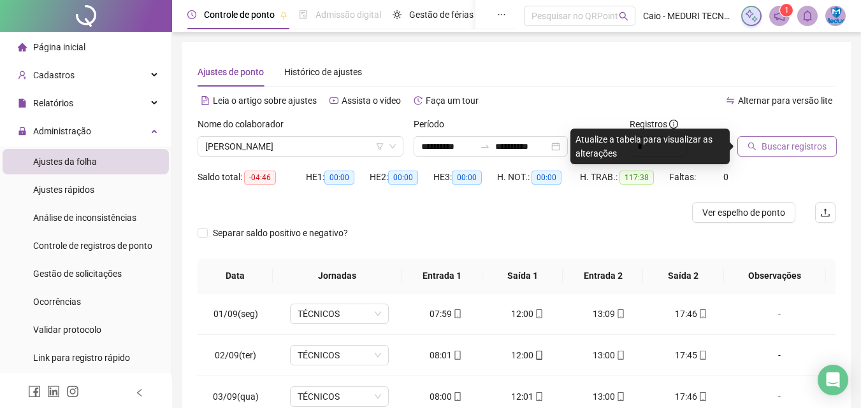
click at [798, 156] on button "Buscar registros" at bounding box center [786, 146] width 99 height 20
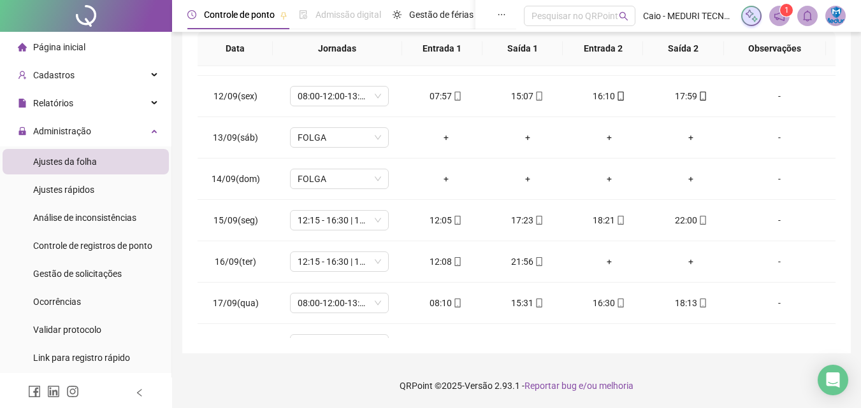
scroll to position [473, 0]
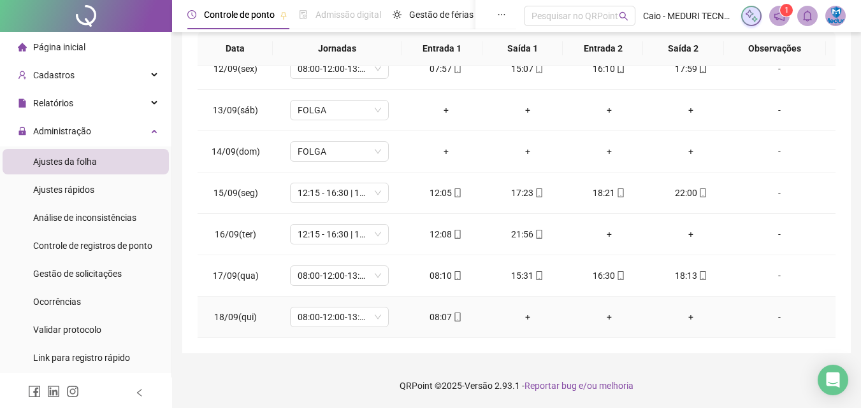
click at [445, 323] on div "08:07" at bounding box center [445, 317] width 61 height 14
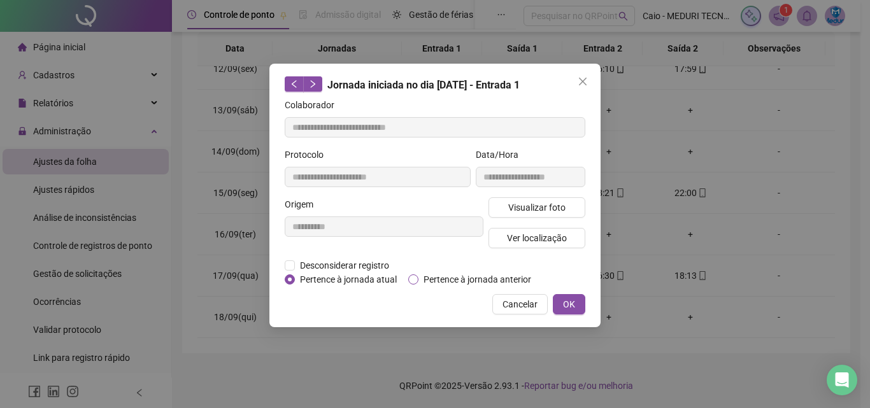
type input "**********"
click at [528, 206] on span "Visualizar foto" at bounding box center [536, 208] width 57 height 14
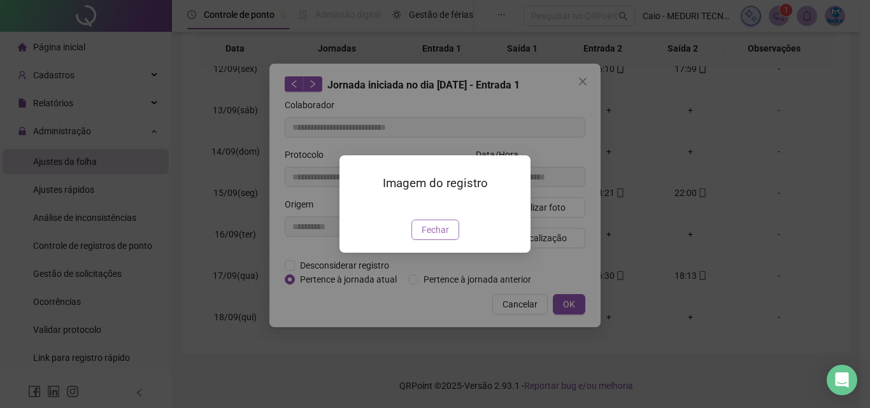
click at [425, 237] on span "Fechar" at bounding box center [435, 230] width 27 height 14
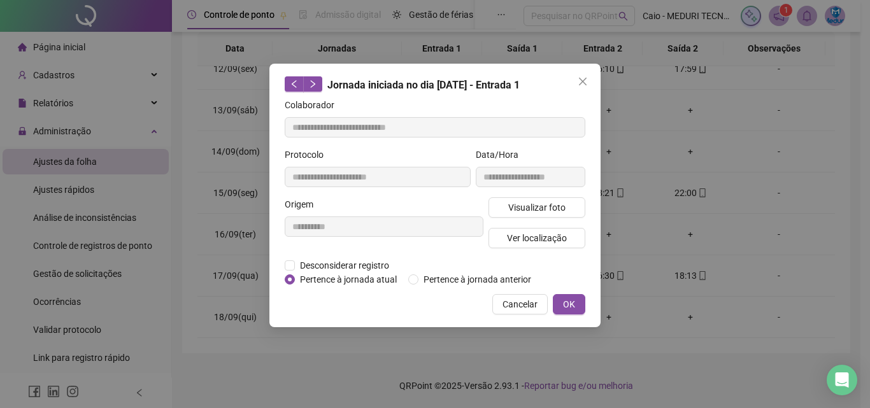
click at [524, 247] on button "Ver localização" at bounding box center [537, 238] width 97 height 20
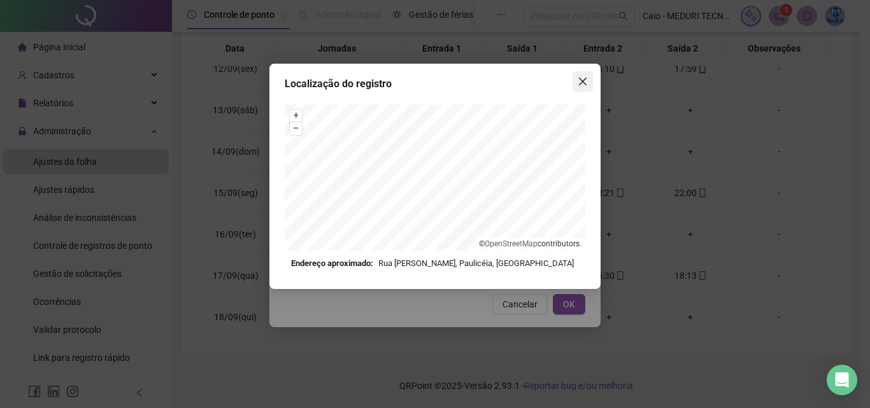
click at [585, 87] on button "Close" at bounding box center [583, 81] width 20 height 20
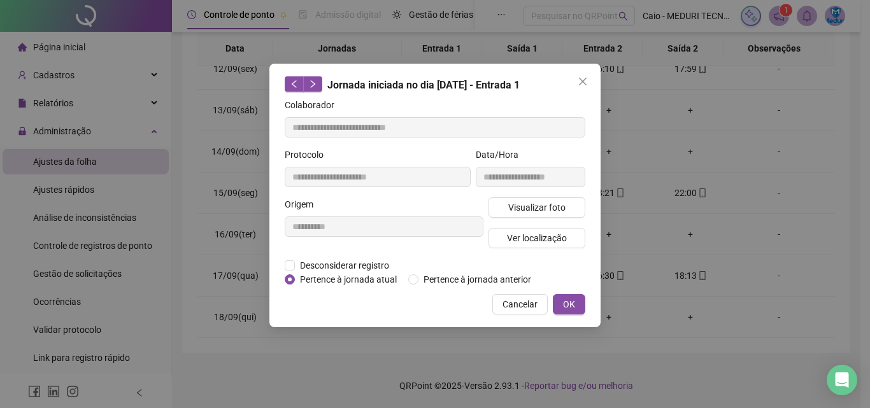
click at [590, 82] on span "Close" at bounding box center [583, 81] width 20 height 10
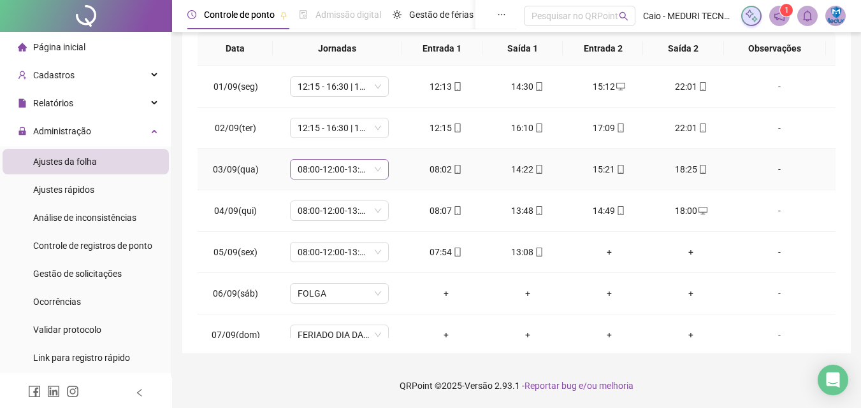
scroll to position [0, 0]
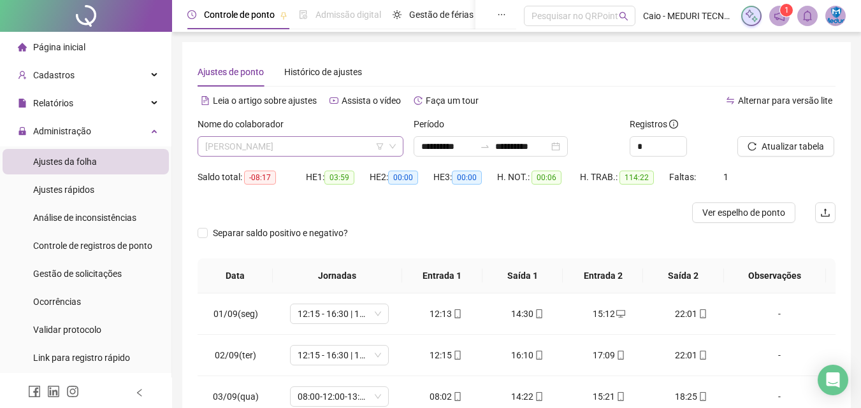
click at [304, 145] on span "[PERSON_NAME]" at bounding box center [300, 146] width 190 height 19
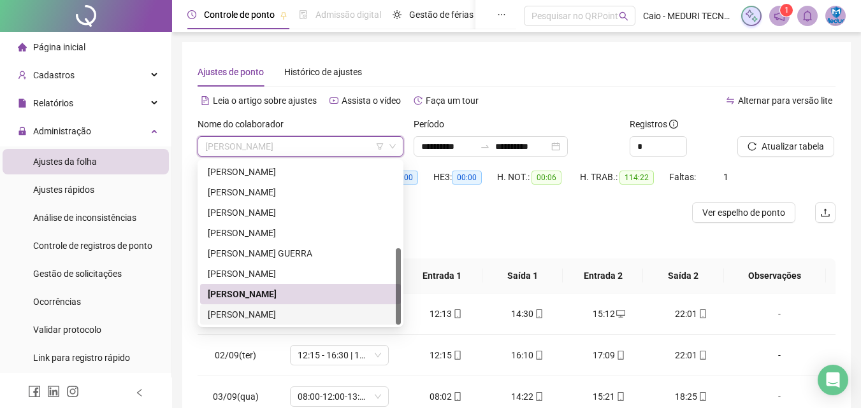
click at [299, 316] on div "[PERSON_NAME]" at bounding box center [300, 315] width 185 height 14
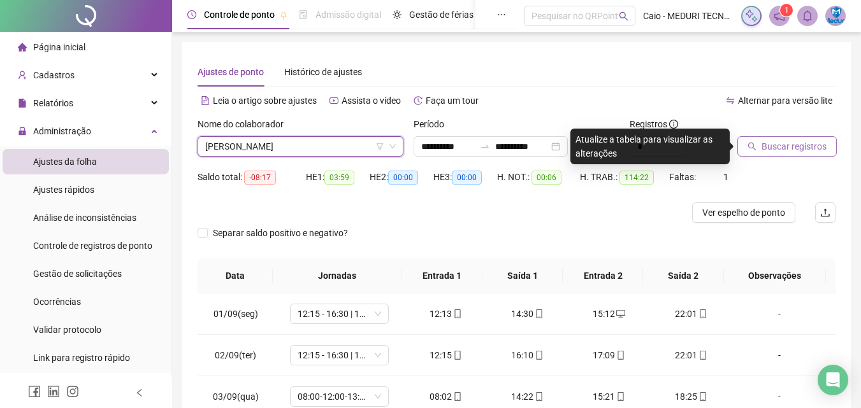
click at [781, 136] on button "Buscar registros" at bounding box center [786, 146] width 99 height 20
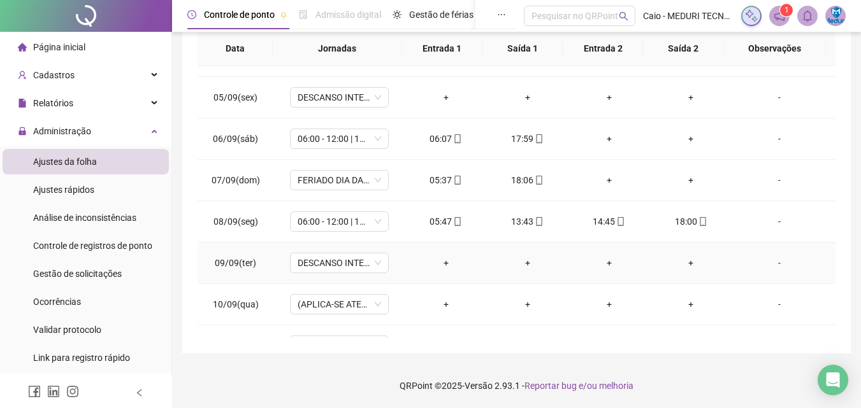
scroll to position [473, 0]
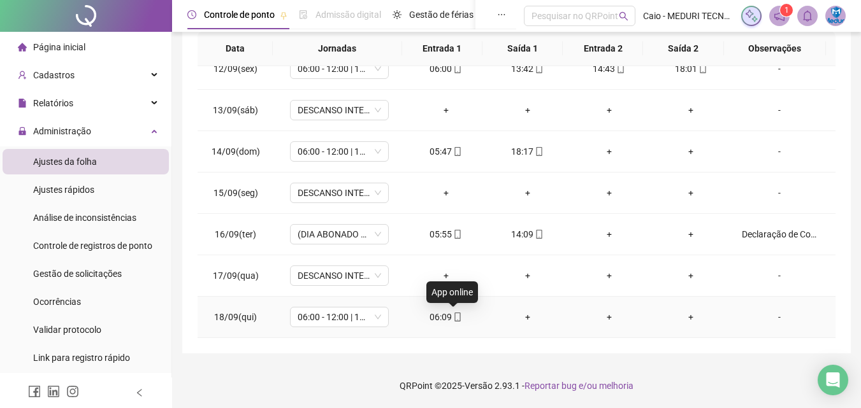
click at [452, 315] on span "mobile" at bounding box center [457, 317] width 10 height 9
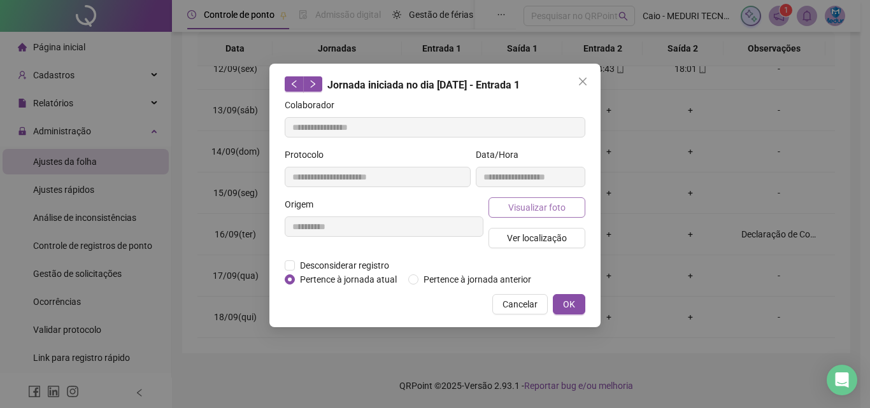
click at [549, 206] on span "Visualizar foto" at bounding box center [536, 208] width 57 height 14
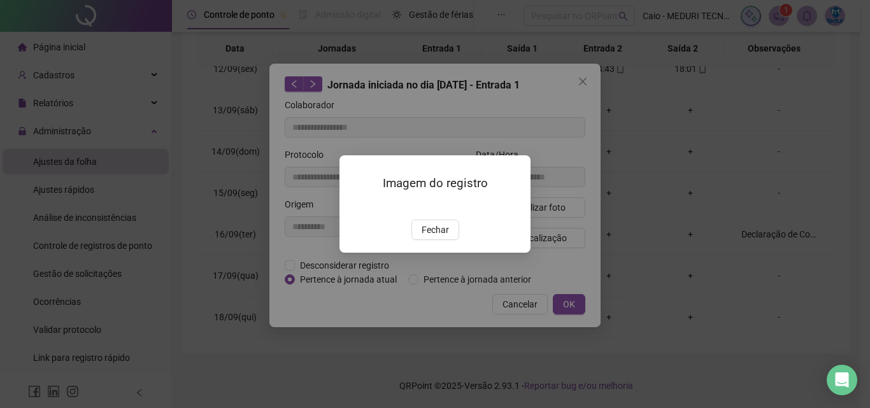
type input "**********"
click at [447, 237] on span "Fechar" at bounding box center [435, 230] width 27 height 14
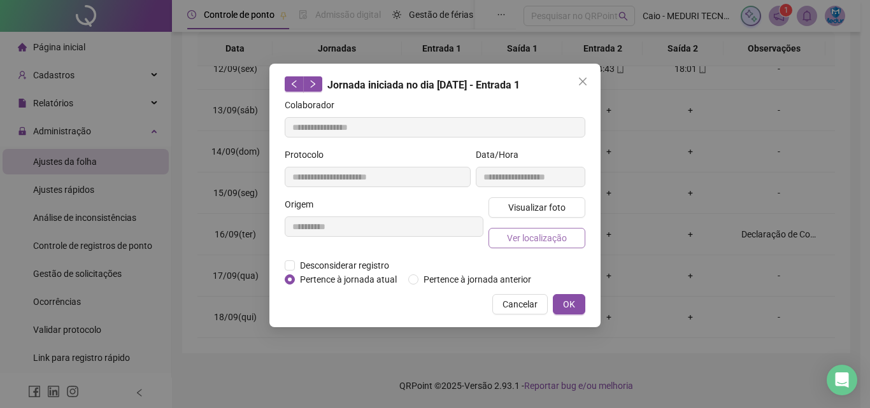
click at [529, 245] on button "Ver localização" at bounding box center [537, 238] width 97 height 20
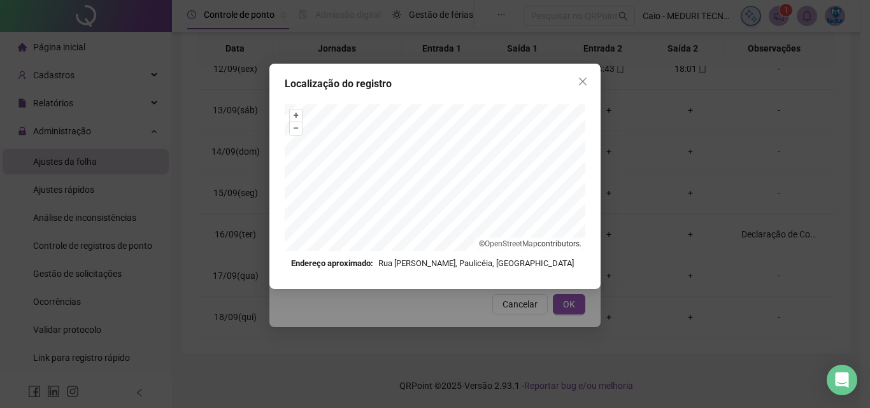
click at [569, 87] on div "Localização do registro" at bounding box center [435, 83] width 301 height 15
click at [573, 86] on span "Close" at bounding box center [583, 81] width 20 height 10
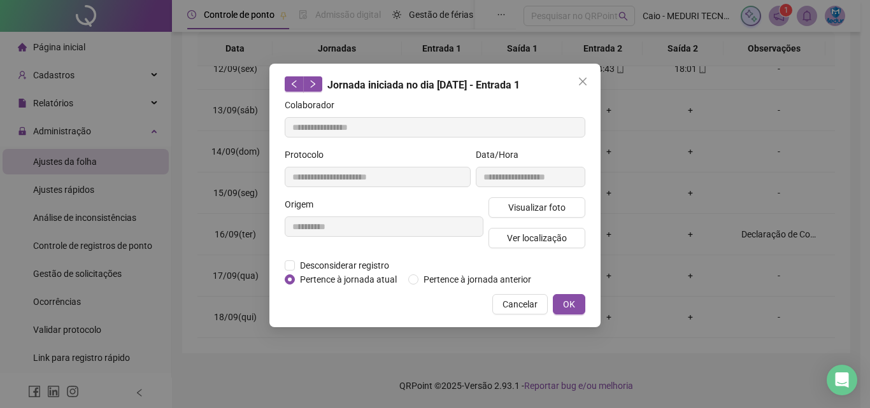
click at [577, 85] on span "Close" at bounding box center [583, 81] width 20 height 10
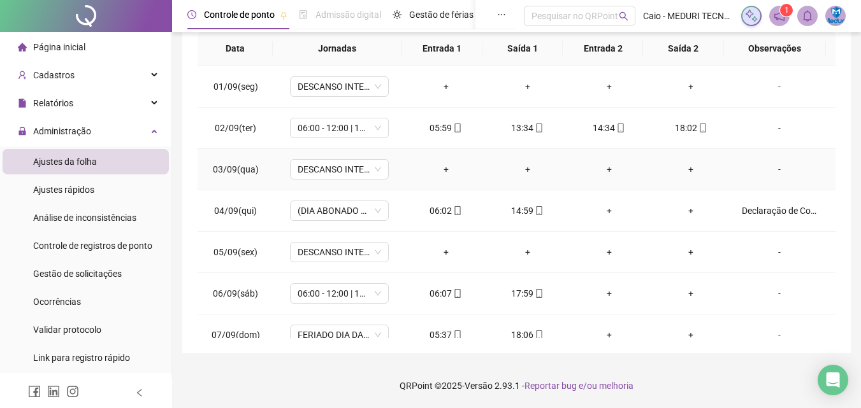
scroll to position [0, 0]
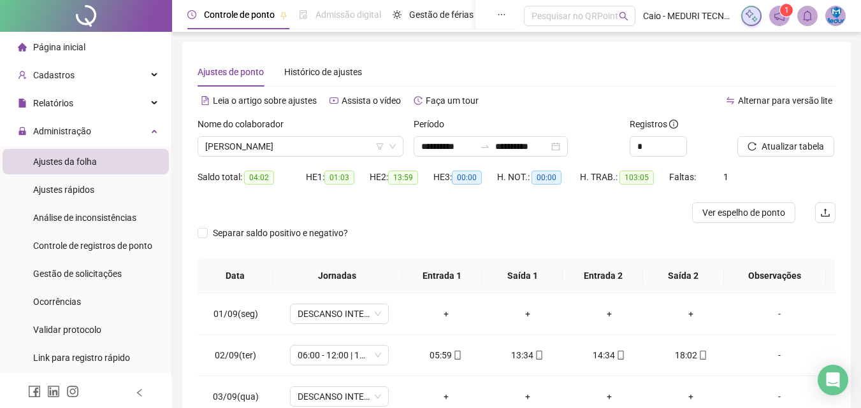
click at [48, 36] on div "Página inicial" at bounding box center [52, 46] width 68 height 25
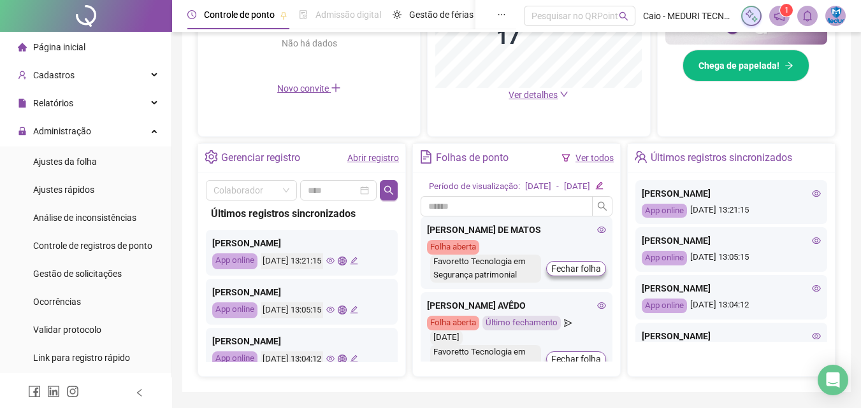
scroll to position [318, 0]
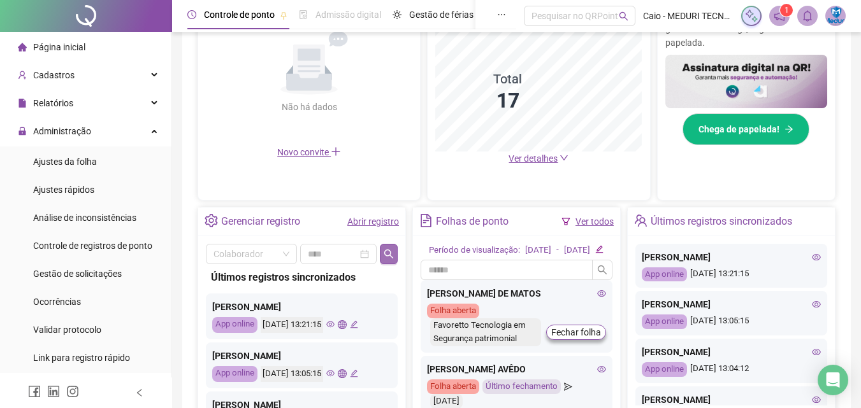
click at [388, 257] on icon "search" at bounding box center [388, 254] width 10 height 10
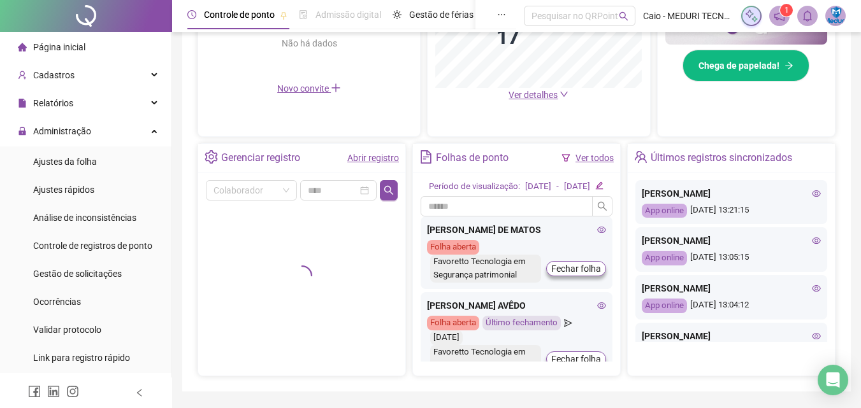
scroll to position [434, 0]
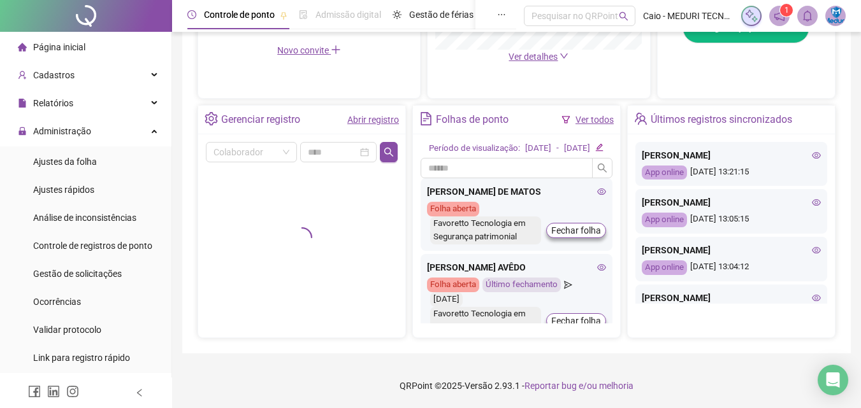
click at [812, 151] on icon "eye" at bounding box center [816, 155] width 9 height 9
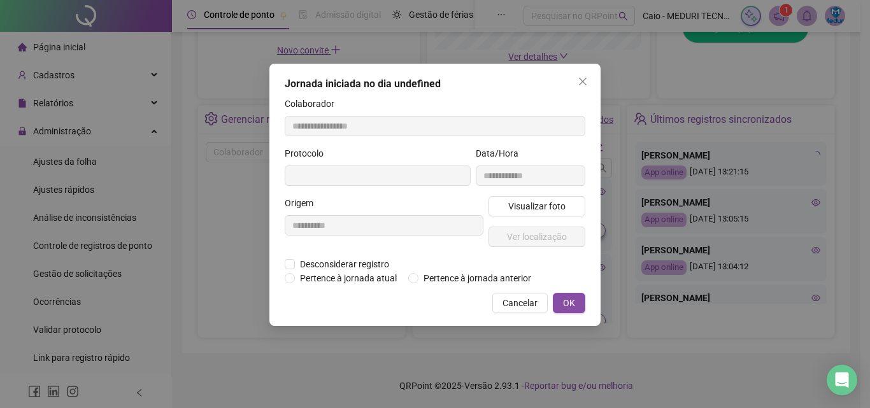
type input "**********"
click at [522, 208] on span "Visualizar foto" at bounding box center [536, 206] width 57 height 14
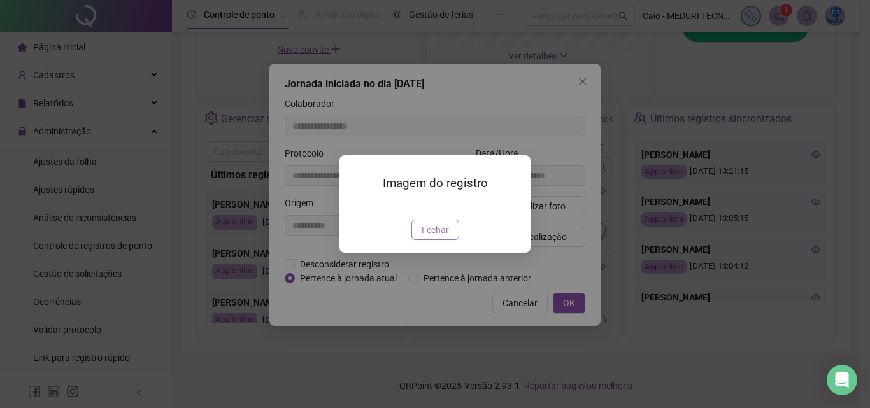
click at [438, 237] on span "Fechar" at bounding box center [435, 230] width 27 height 14
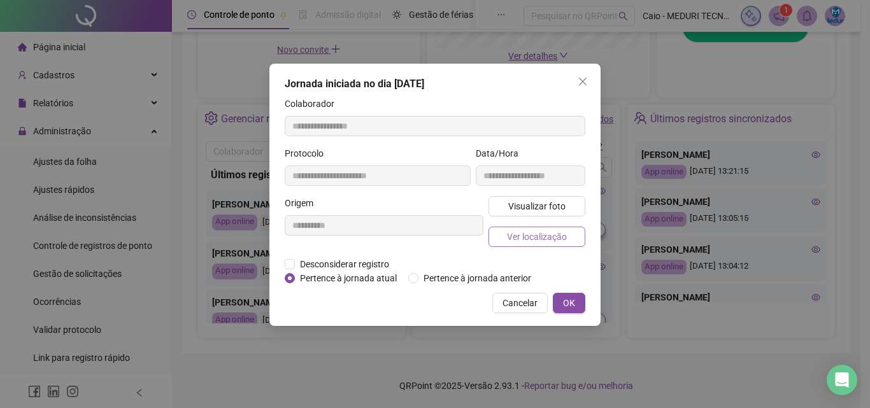
click at [542, 241] on span "Ver localização" at bounding box center [537, 237] width 60 height 14
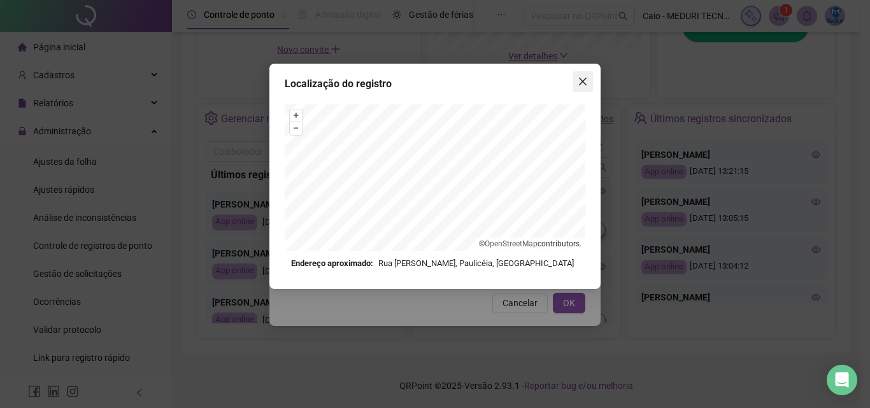
click at [580, 85] on icon "close" at bounding box center [583, 82] width 8 height 8
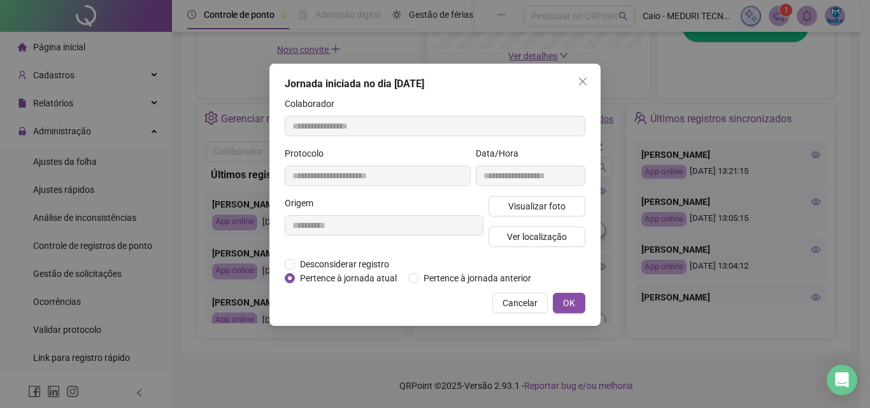
click at [582, 85] on icon "close" at bounding box center [583, 81] width 10 height 10
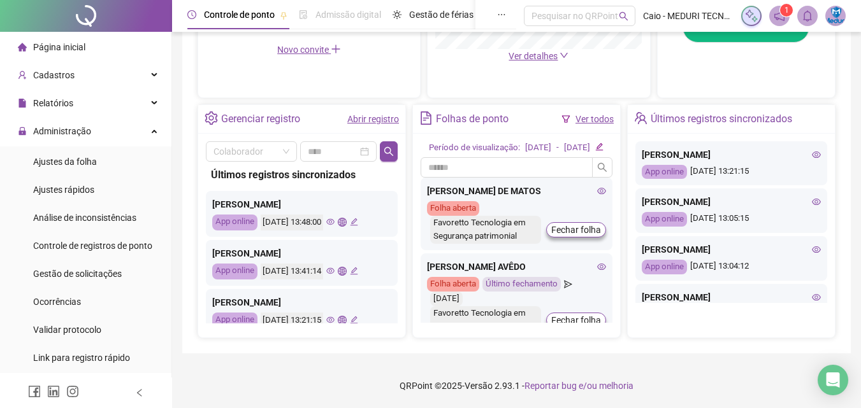
click at [812, 197] on icon "eye" at bounding box center [816, 201] width 9 height 9
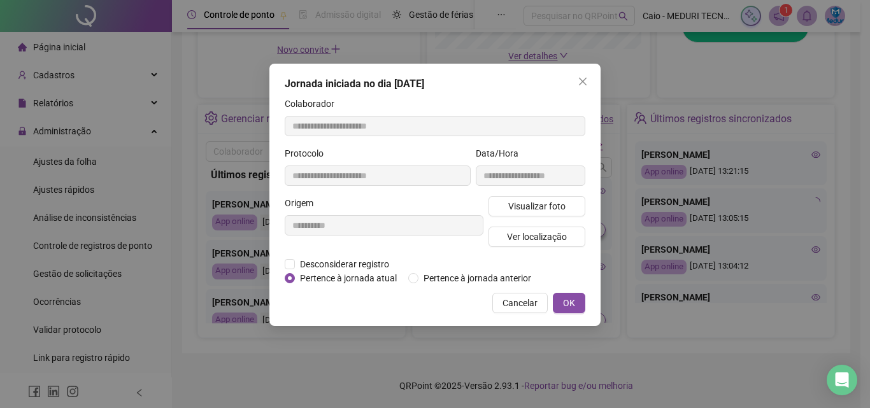
type input "**********"
click at [527, 196] on div "**********" at bounding box center [530, 172] width 115 height 50
click at [530, 206] on span "Visualizar foto" at bounding box center [536, 206] width 57 height 14
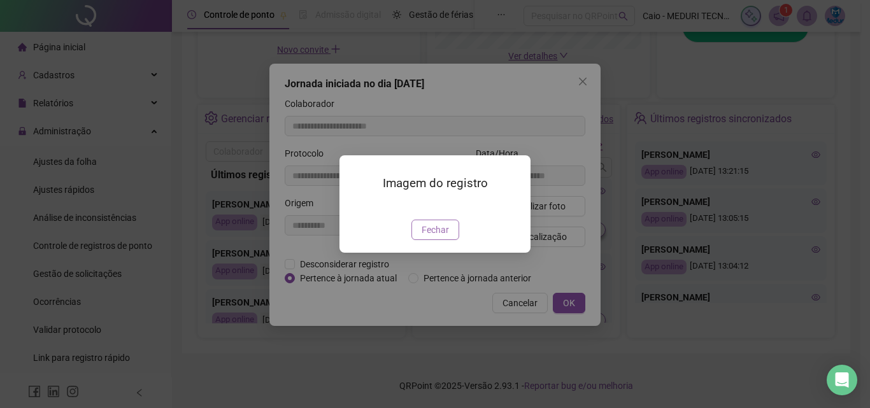
click at [439, 237] on span "Fechar" at bounding box center [435, 230] width 27 height 14
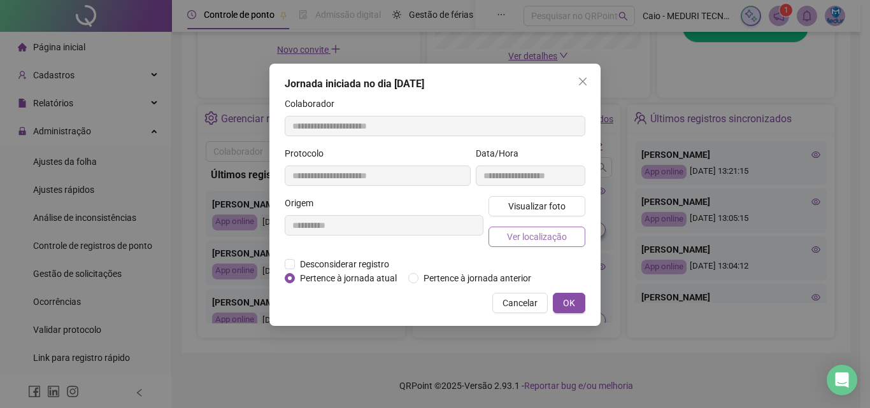
click at [545, 244] on button "Ver localização" at bounding box center [537, 237] width 97 height 20
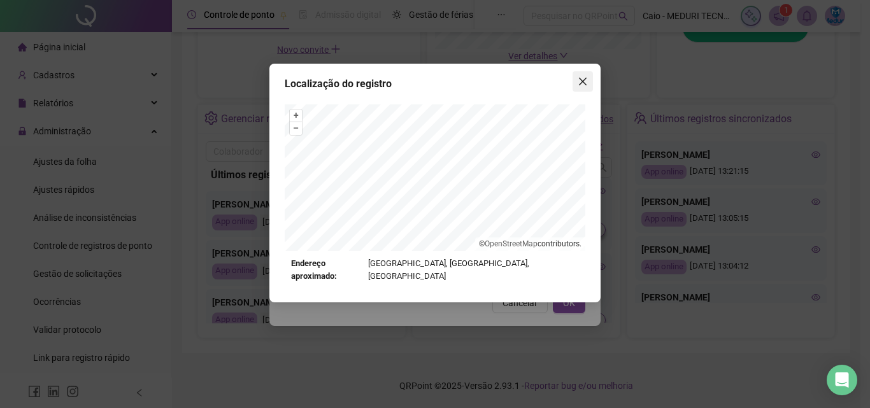
click at [586, 81] on icon "close" at bounding box center [583, 81] width 10 height 10
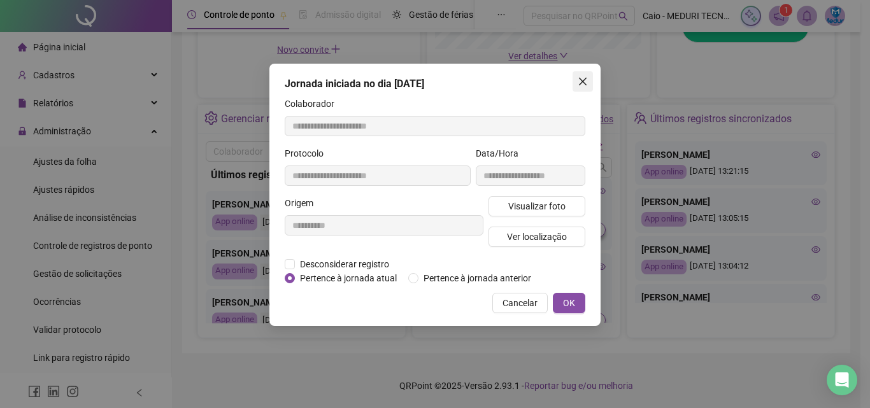
click at [581, 85] on icon "close" at bounding box center [583, 81] width 10 height 10
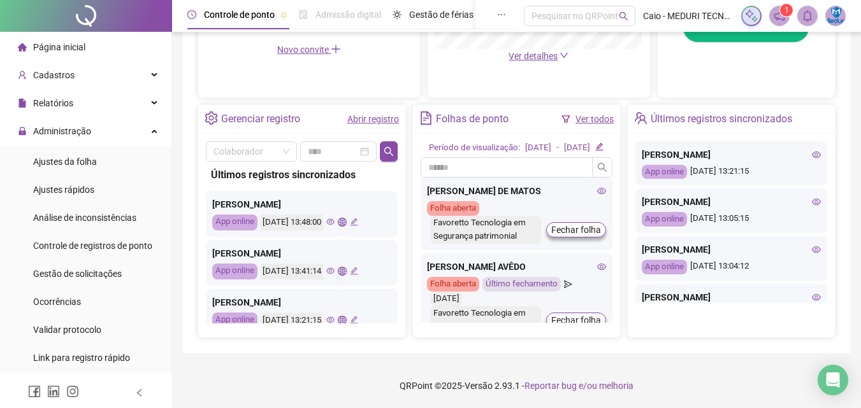
click at [812, 245] on icon "eye" at bounding box center [816, 249] width 9 height 9
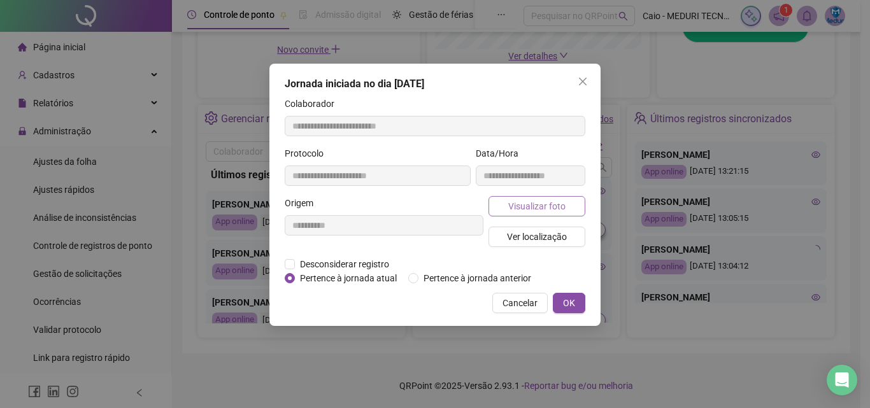
type input "**********"
click at [548, 209] on span "Visualizar foto" at bounding box center [536, 206] width 57 height 14
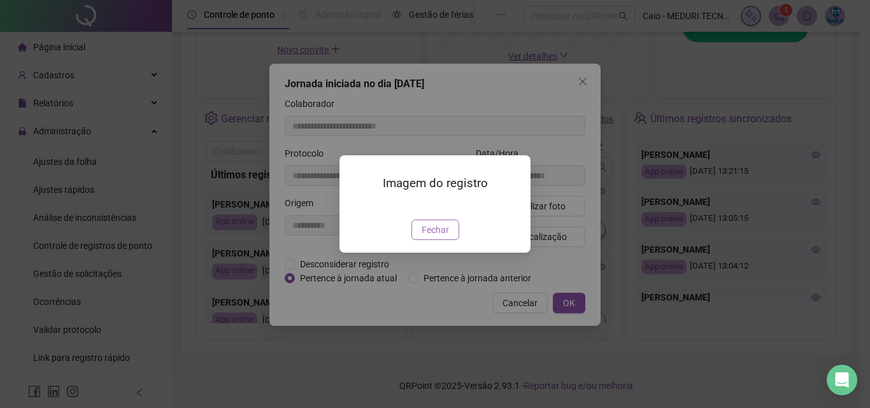
click at [423, 237] on span "Fechar" at bounding box center [435, 230] width 27 height 14
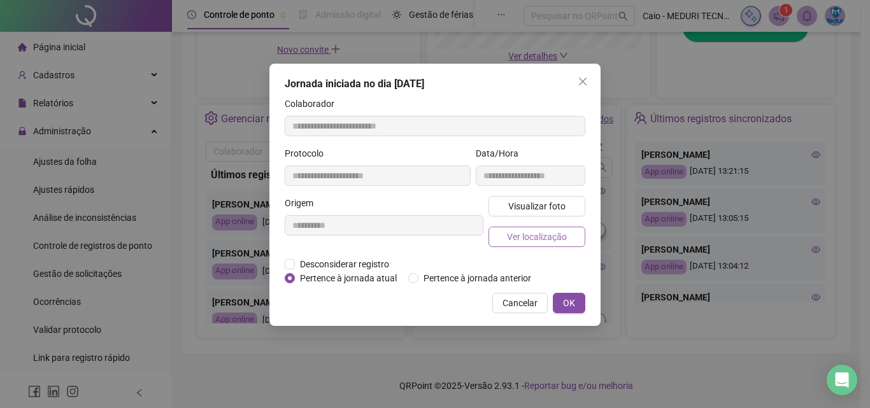
click at [535, 238] on span "Ver localização" at bounding box center [537, 237] width 60 height 14
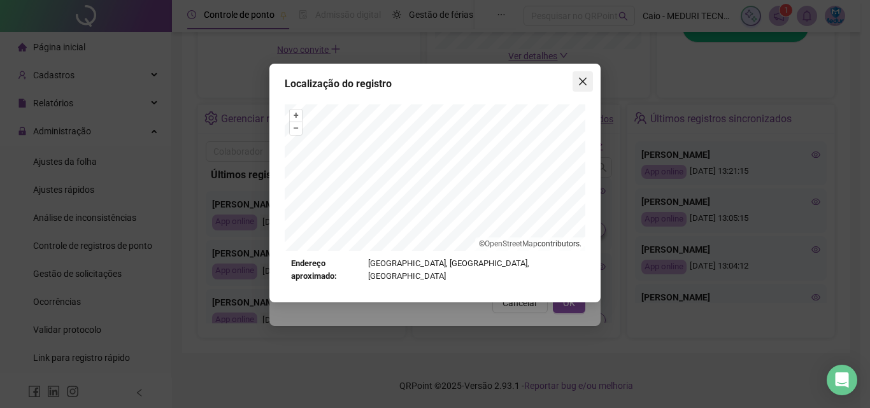
click at [582, 91] on button "Close" at bounding box center [583, 81] width 20 height 20
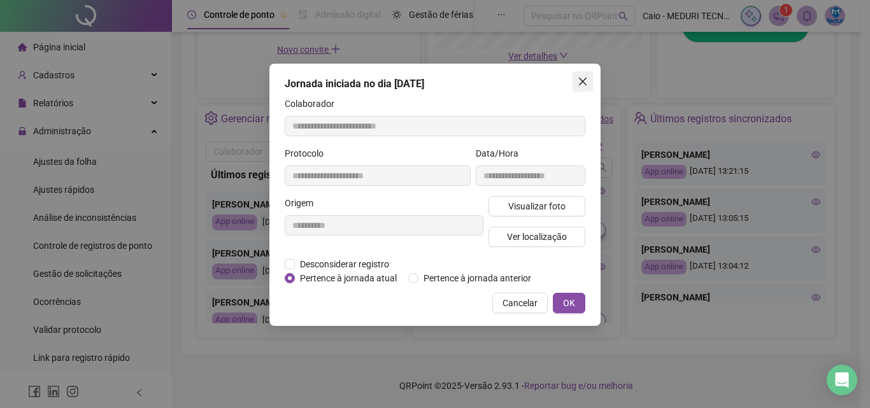
click at [584, 88] on button "Close" at bounding box center [583, 81] width 20 height 20
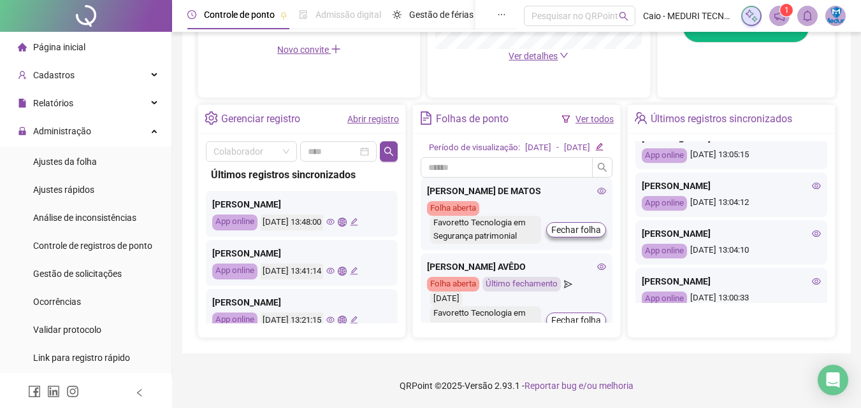
scroll to position [127, 0]
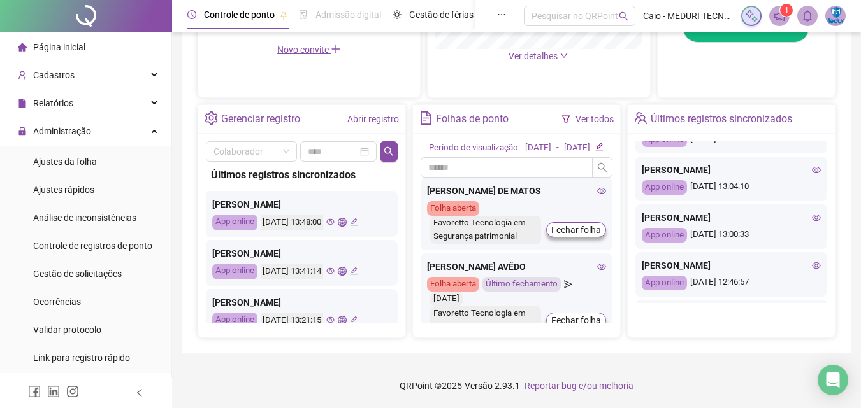
click at [793, 163] on div "[PERSON_NAME]" at bounding box center [730, 170] width 179 height 14
click at [800, 163] on div "[PERSON_NAME]" at bounding box center [730, 170] width 179 height 14
click at [812, 167] on icon "eye" at bounding box center [816, 170] width 9 height 6
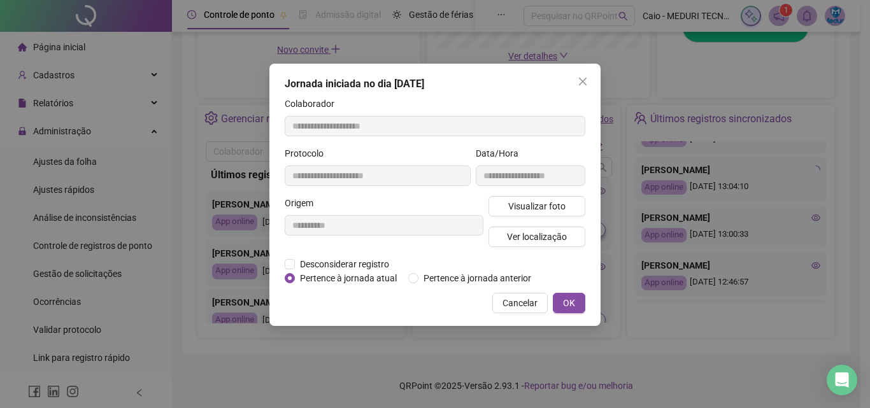
type input "**********"
click at [543, 202] on span "Visualizar foto" at bounding box center [536, 206] width 57 height 14
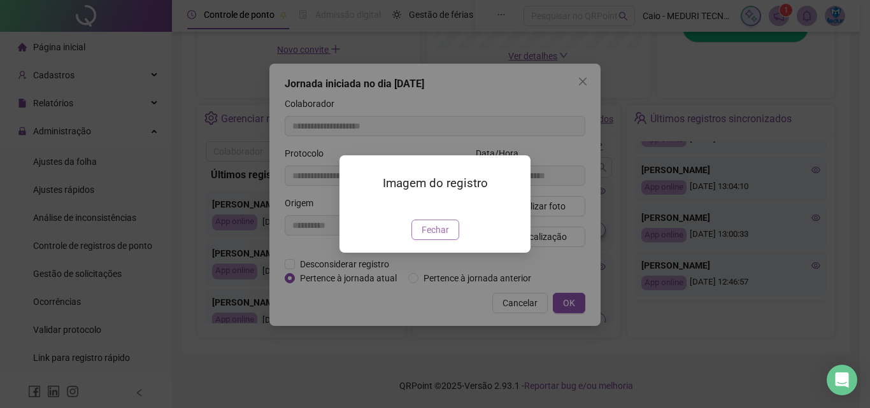
click at [437, 237] on span "Fechar" at bounding box center [435, 230] width 27 height 14
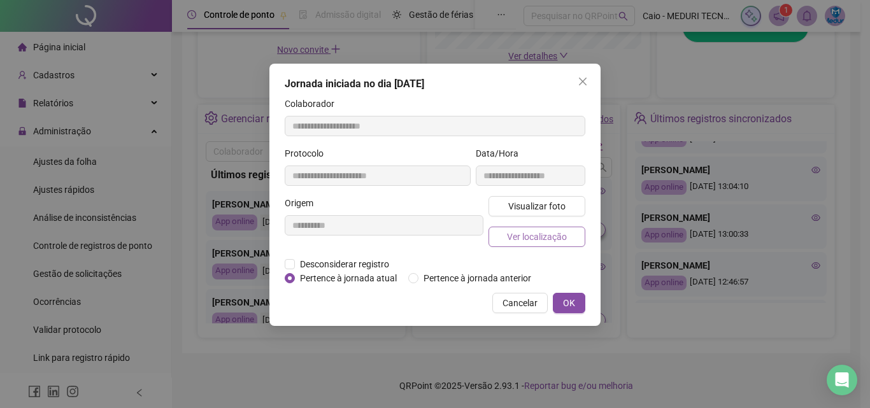
click at [512, 241] on span "Ver localização" at bounding box center [537, 237] width 60 height 14
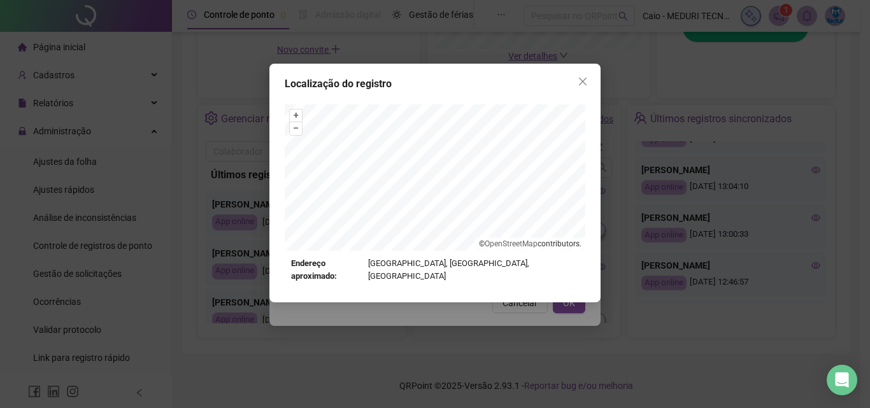
click at [494, 282] on div "Localização do registro + – ⇧ › © OpenStreetMap contributors. Endereço aproxima…" at bounding box center [434, 183] width 331 height 239
click at [590, 76] on span "Close" at bounding box center [583, 81] width 20 height 10
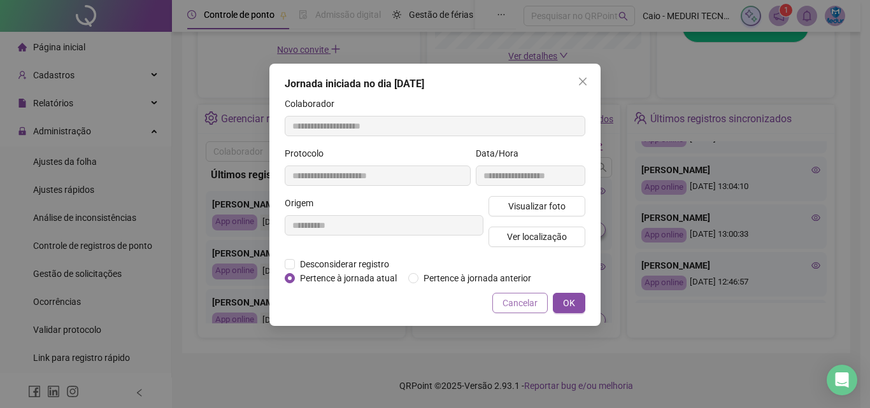
click at [534, 302] on span "Cancelar" at bounding box center [520, 303] width 35 height 14
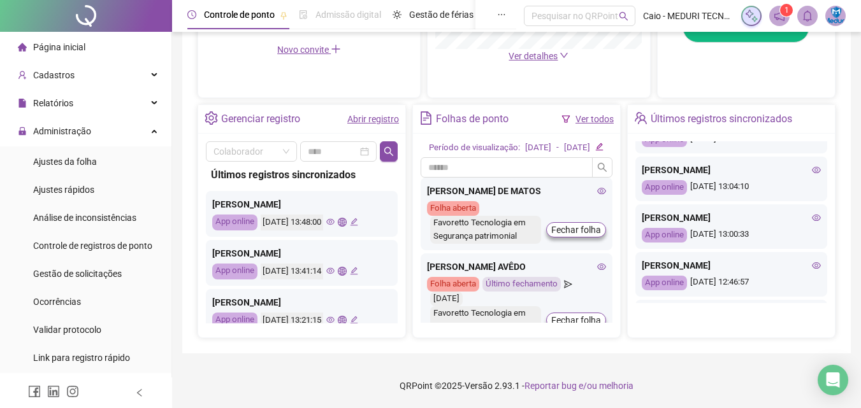
click at [812, 213] on icon "eye" at bounding box center [816, 217] width 9 height 9
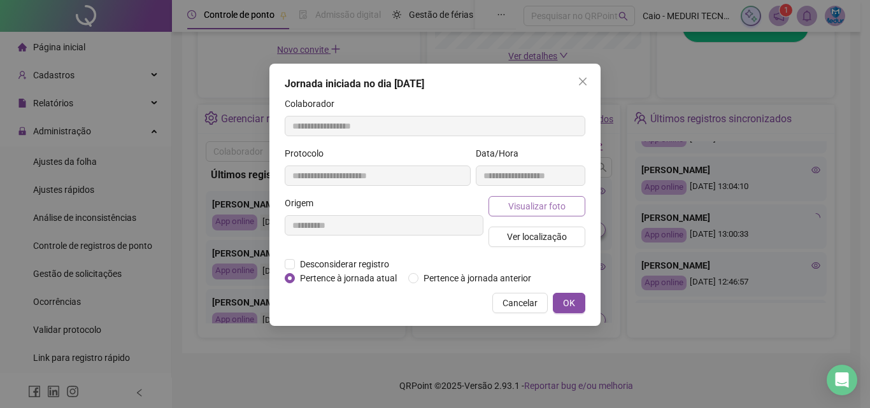
type input "**********"
click at [538, 210] on span "Visualizar foto" at bounding box center [536, 206] width 57 height 14
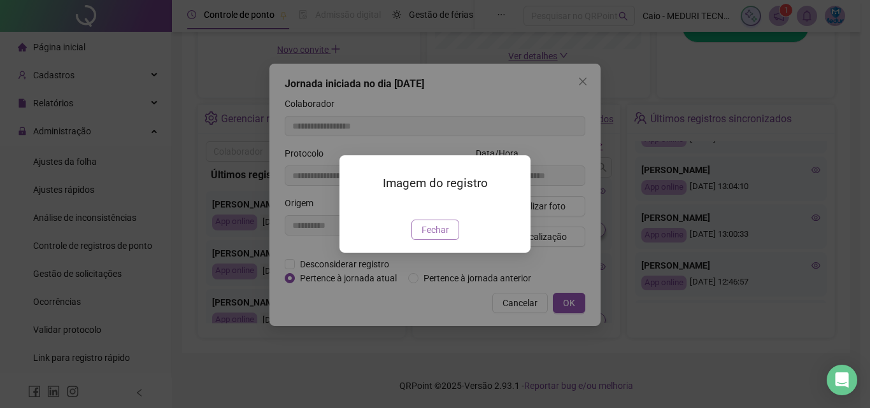
click at [435, 237] on span "Fechar" at bounding box center [435, 230] width 27 height 14
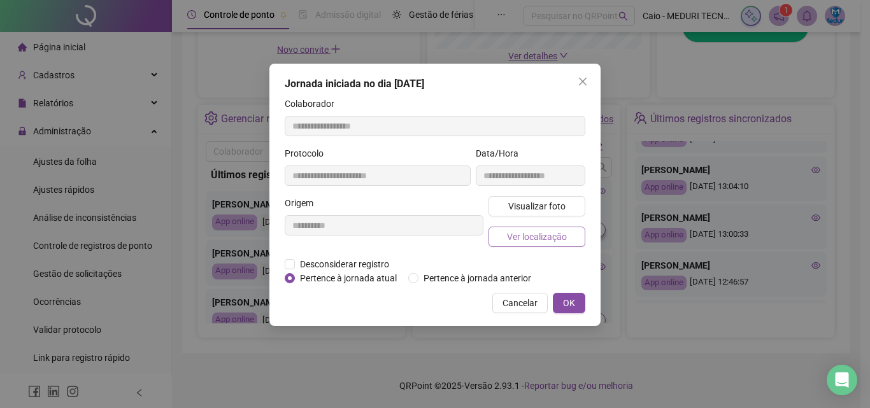
click at [529, 233] on span "Ver localização" at bounding box center [537, 237] width 60 height 14
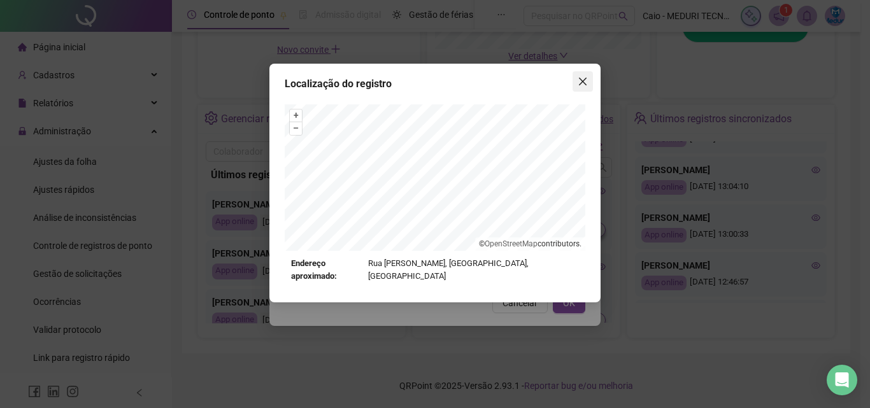
click at [584, 86] on icon "close" at bounding box center [583, 81] width 10 height 10
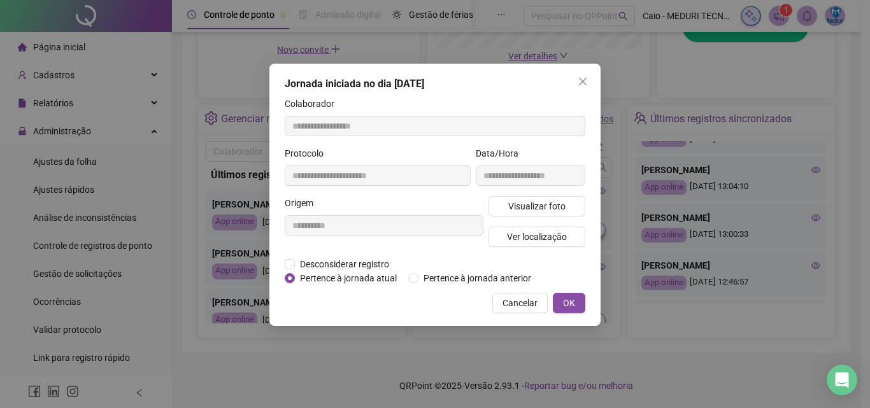
click at [584, 86] on icon "close" at bounding box center [583, 81] width 10 height 10
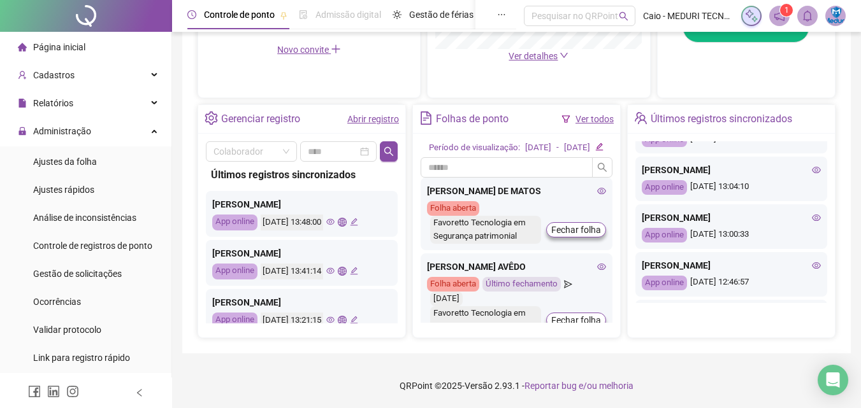
click at [812, 252] on div "[PERSON_NAME] App online [DATE] 12:46:57" at bounding box center [731, 274] width 192 height 45
click at [812, 261] on icon "eye" at bounding box center [816, 265] width 9 height 9
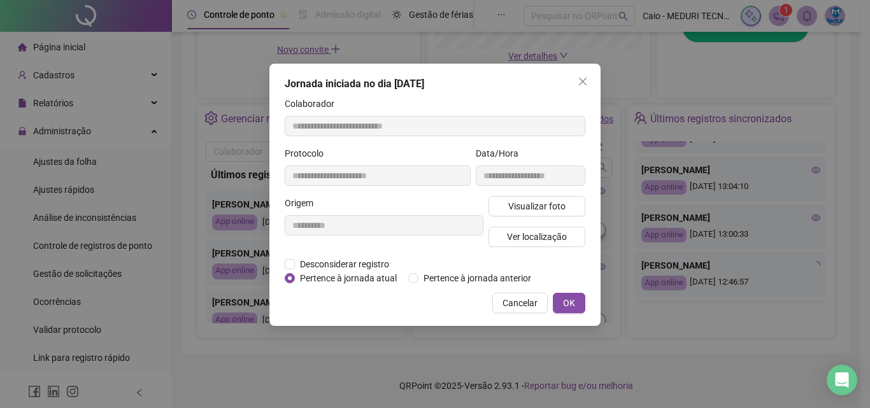
type input "**********"
click at [571, 210] on button "Visualizar foto" at bounding box center [537, 206] width 97 height 20
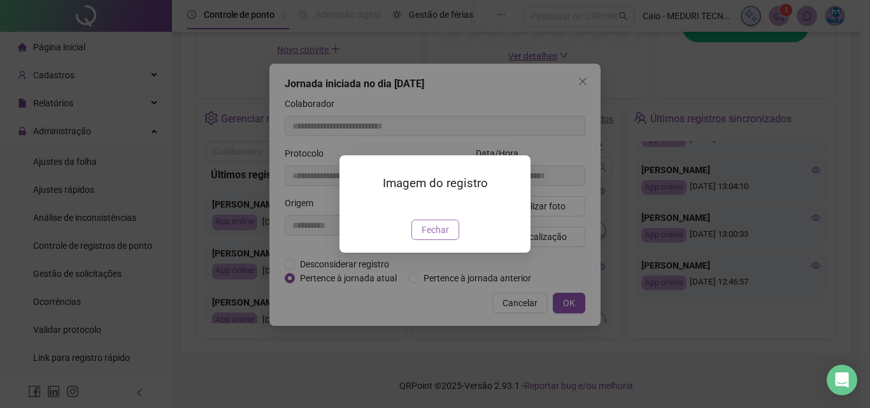
click at [450, 240] on button "Fechar" at bounding box center [435, 230] width 48 height 20
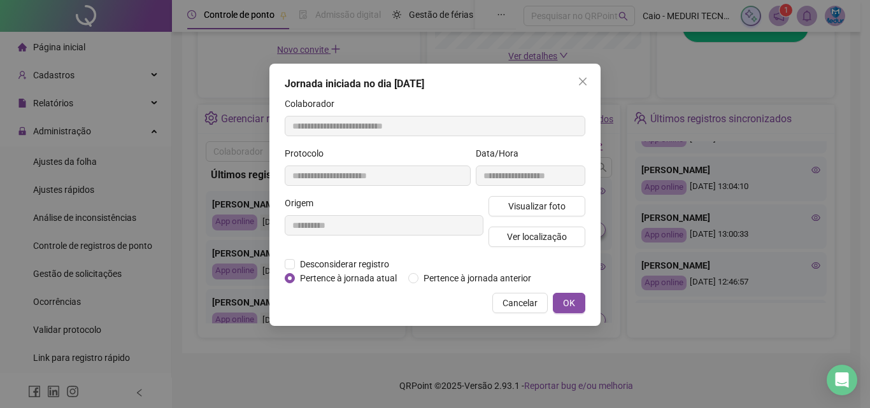
click at [532, 247] on div "Visualizar foto Ver localização" at bounding box center [537, 226] width 102 height 61
click at [533, 245] on button "Ver localização" at bounding box center [537, 237] width 97 height 20
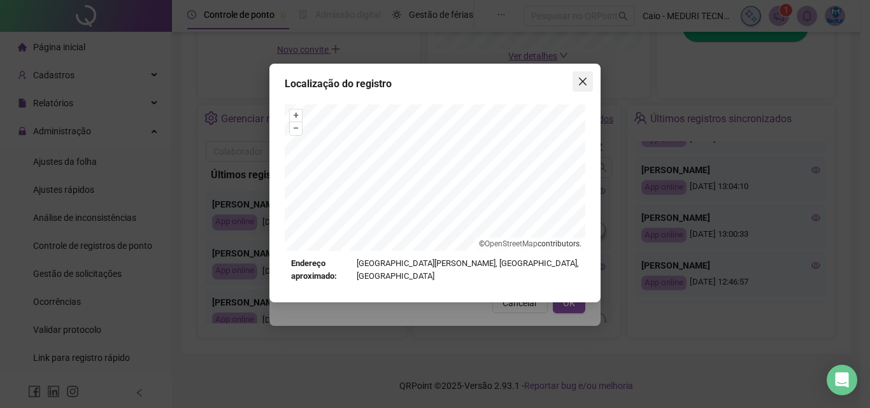
click at [585, 76] on icon "close" at bounding box center [583, 81] width 10 height 10
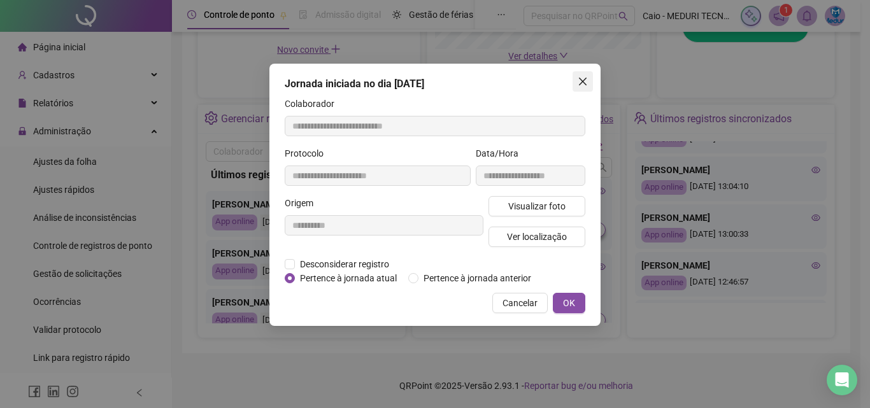
click at [585, 83] on icon "close" at bounding box center [583, 82] width 8 height 8
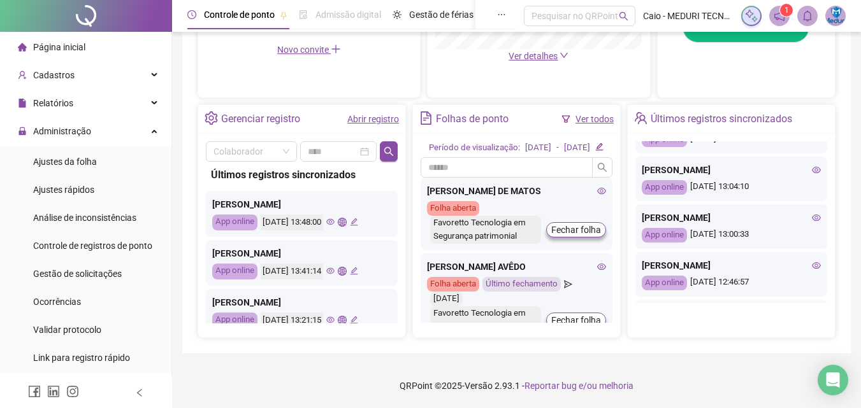
scroll to position [191, 0]
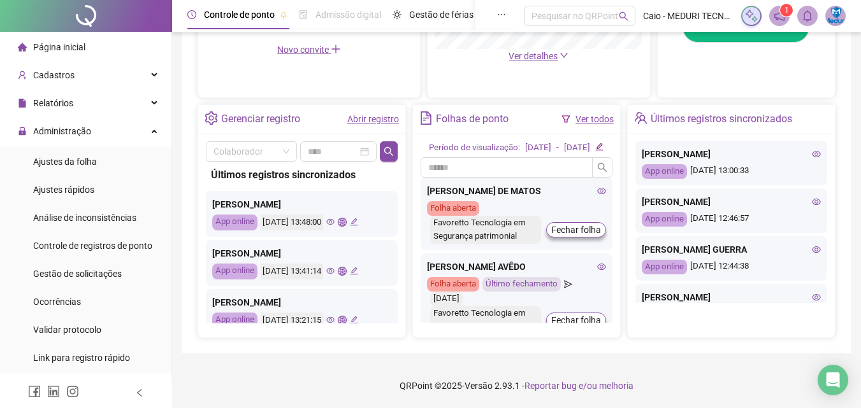
click at [812, 197] on icon "eye" at bounding box center [816, 201] width 9 height 9
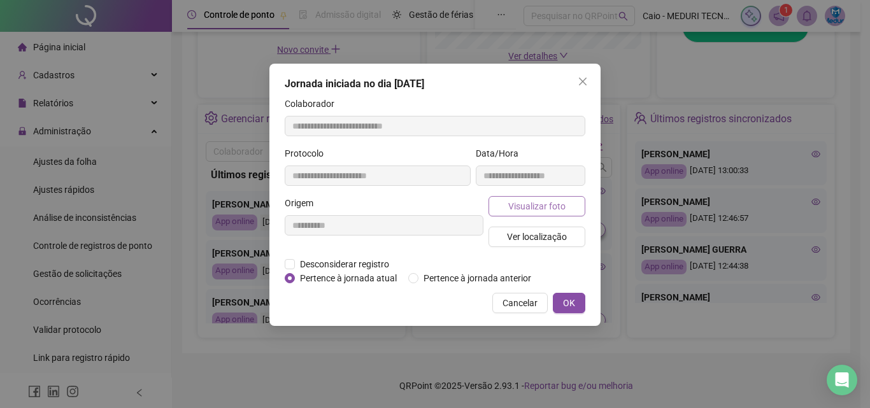
click at [542, 212] on span "Visualizar foto" at bounding box center [536, 206] width 57 height 14
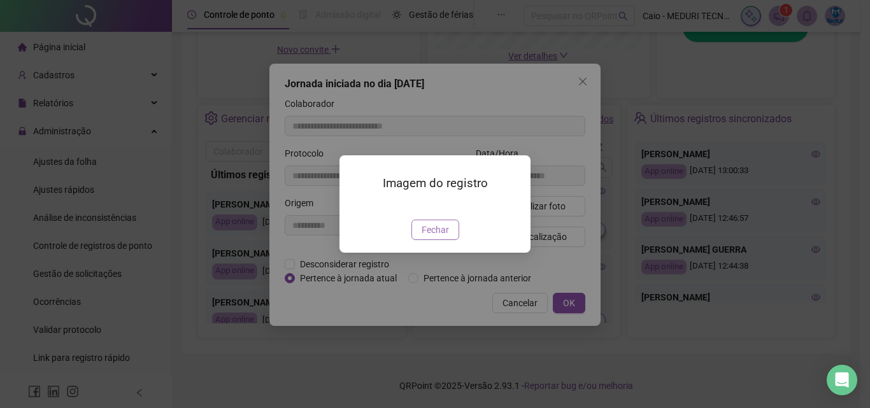
click at [440, 237] on span "Fechar" at bounding box center [435, 230] width 27 height 14
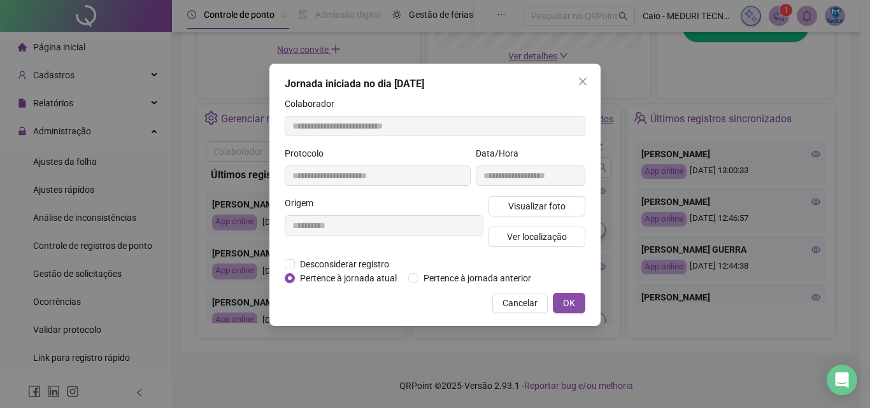
click at [530, 233] on span "Ver localização" at bounding box center [537, 237] width 60 height 14
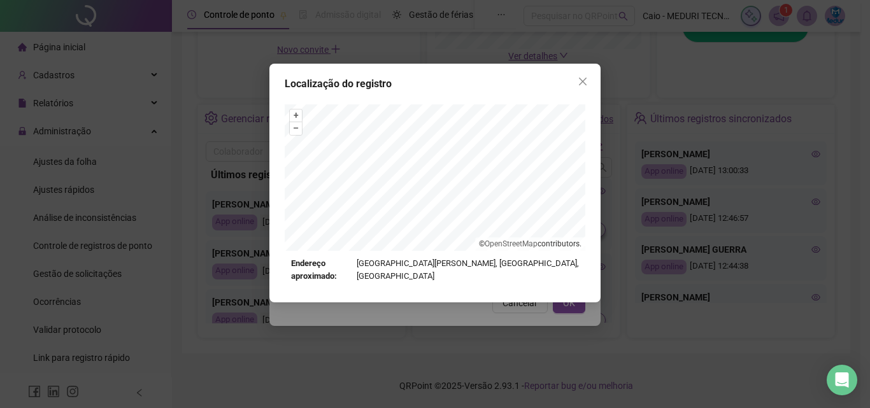
click at [571, 94] on div "Localização do registro + – ⇧ › © OpenStreetMap contributors. Endereço aproxima…" at bounding box center [434, 183] width 331 height 239
click at [577, 89] on button "Close" at bounding box center [583, 81] width 20 height 20
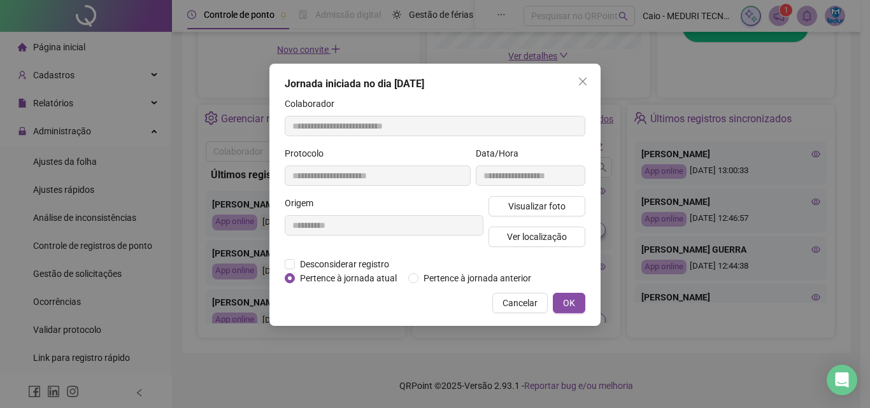
click at [582, 82] on icon "close" at bounding box center [583, 82] width 8 height 8
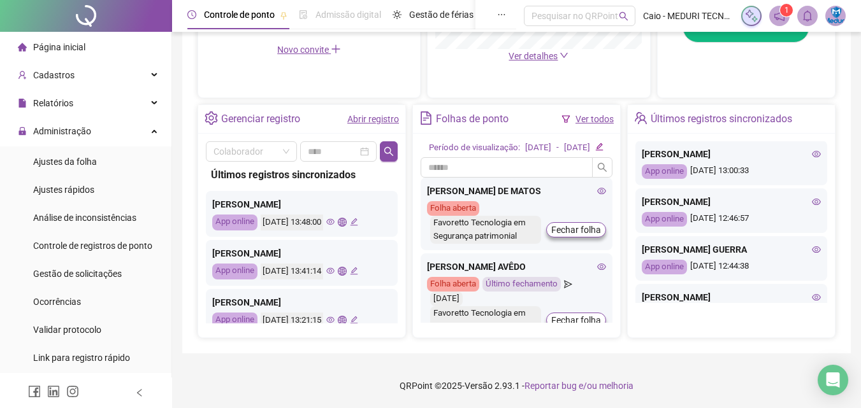
scroll to position [255, 0]
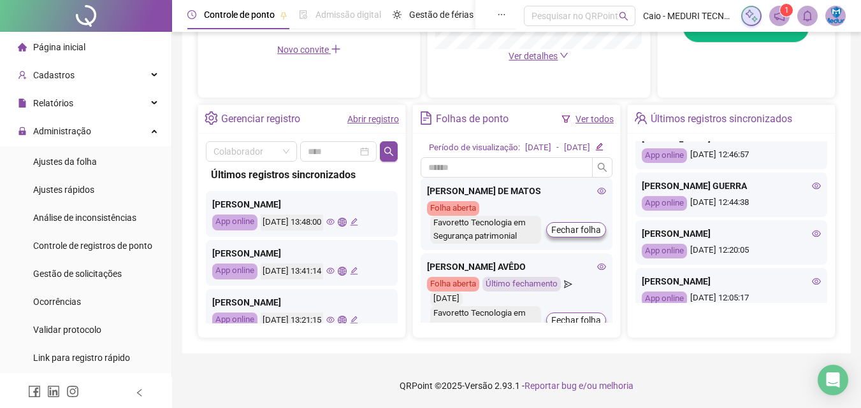
click at [812, 182] on icon "eye" at bounding box center [816, 186] width 9 height 9
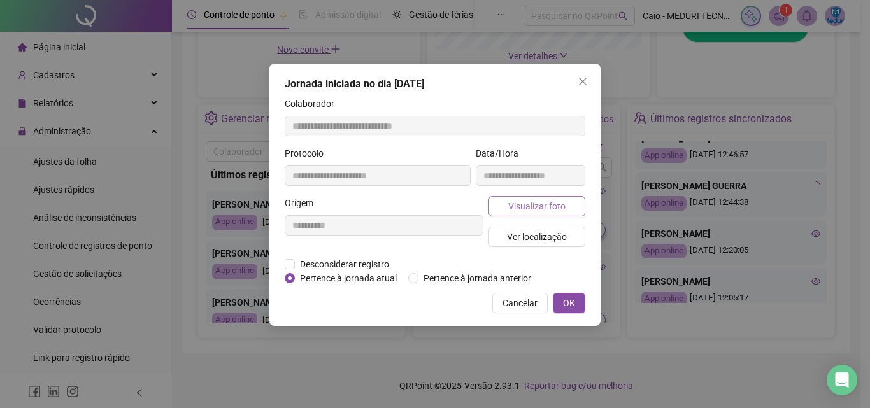
click at [529, 198] on button "Visualizar foto" at bounding box center [537, 206] width 97 height 20
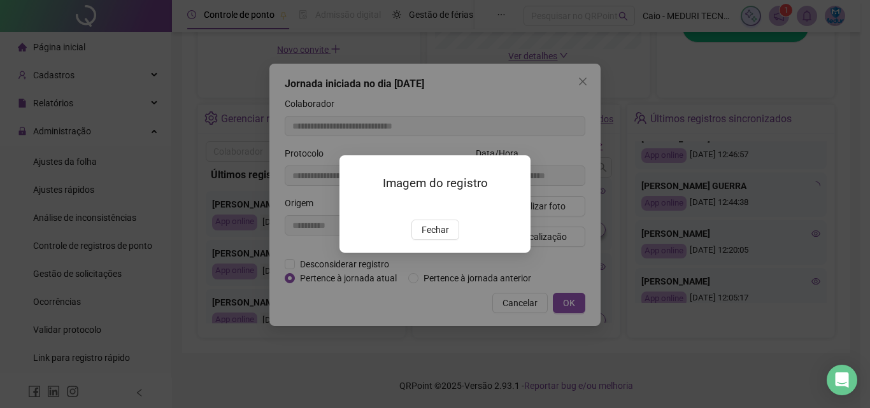
type input "**********"
click at [433, 237] on span "Fechar" at bounding box center [435, 230] width 27 height 14
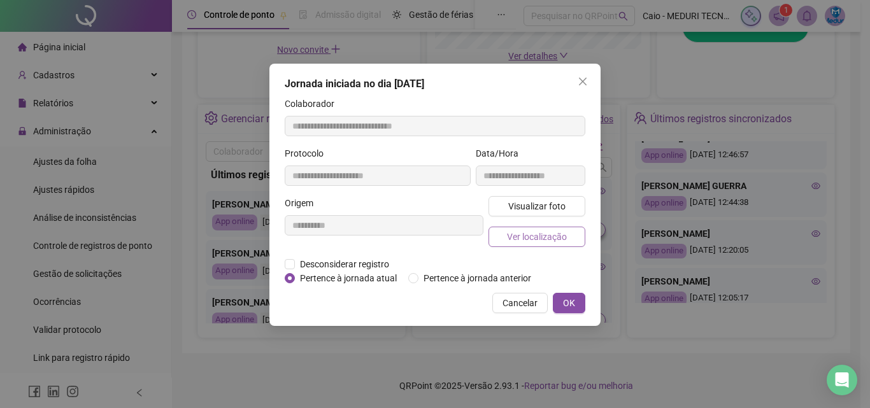
click at [526, 239] on span "Ver localização" at bounding box center [537, 237] width 60 height 14
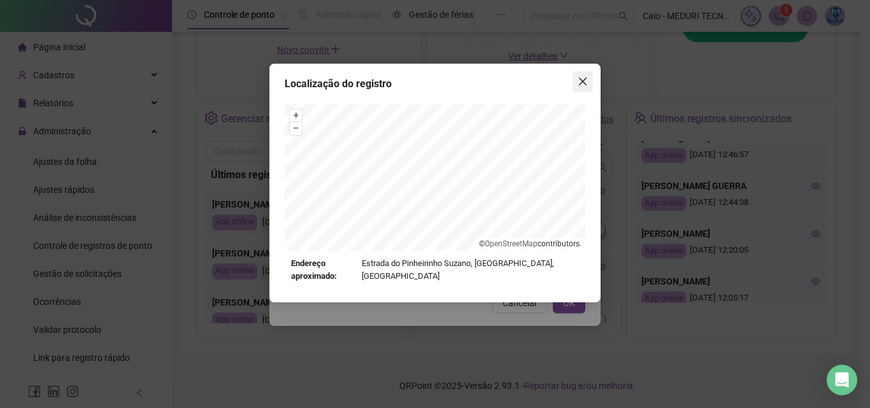
click at [583, 81] on icon "close" at bounding box center [583, 82] width 8 height 8
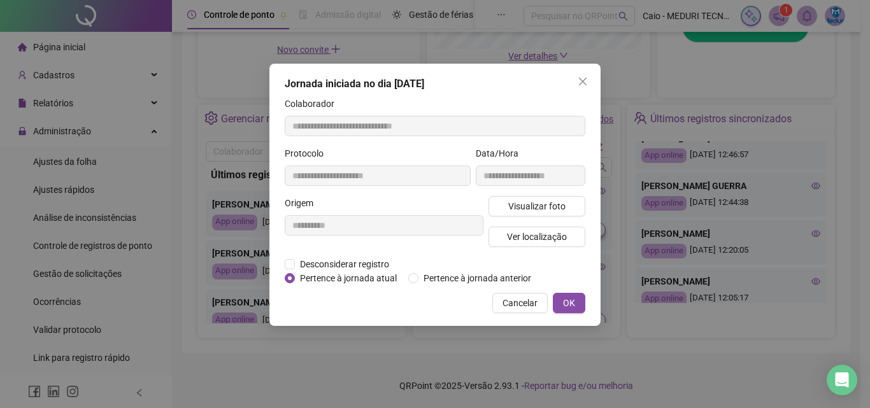
click at [583, 81] on icon "close" at bounding box center [583, 82] width 8 height 8
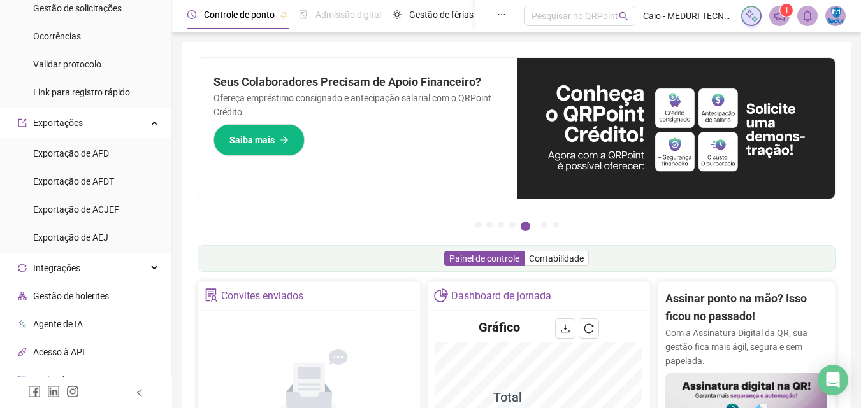
scroll to position [0, 0]
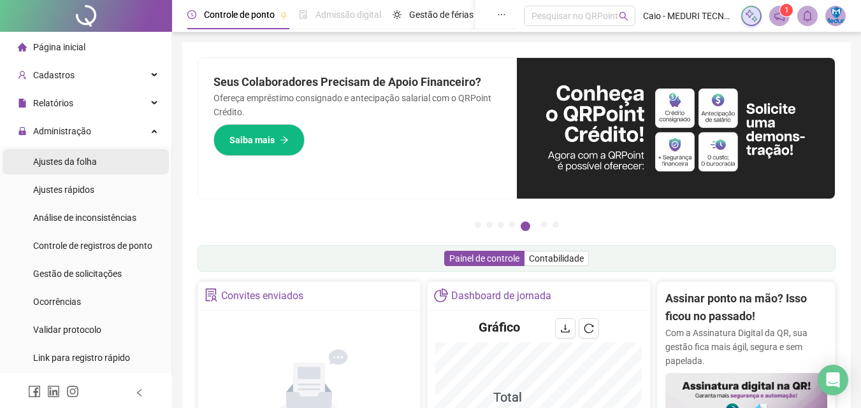
click at [96, 159] on span "Ajustes da folha" at bounding box center [65, 162] width 64 height 10
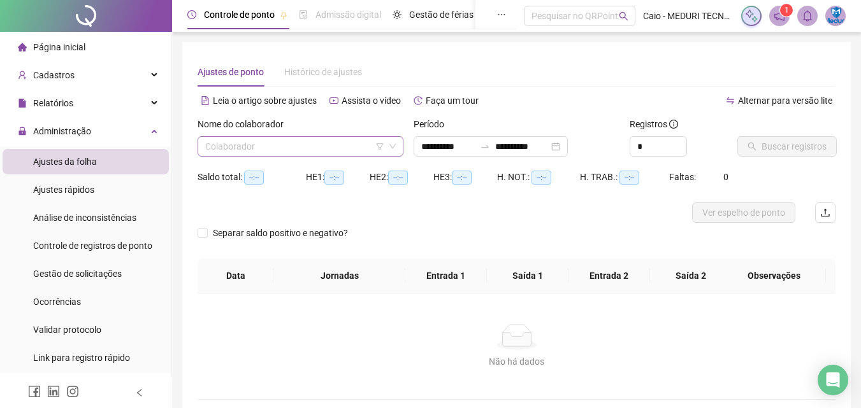
click at [277, 146] on input "search" at bounding box center [294, 146] width 179 height 19
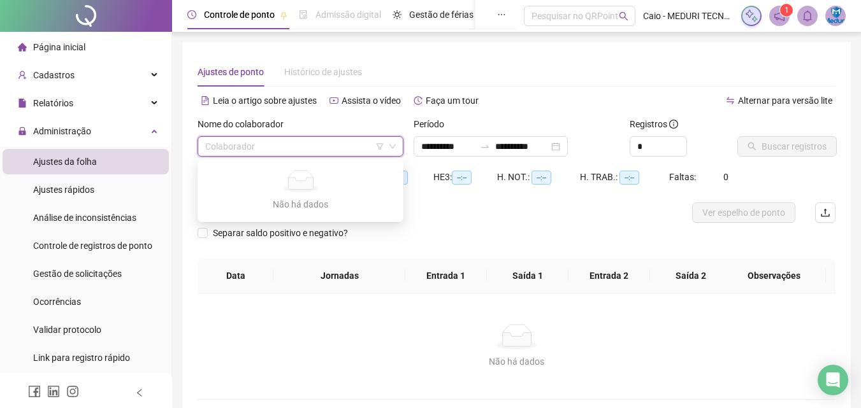
type input "**********"
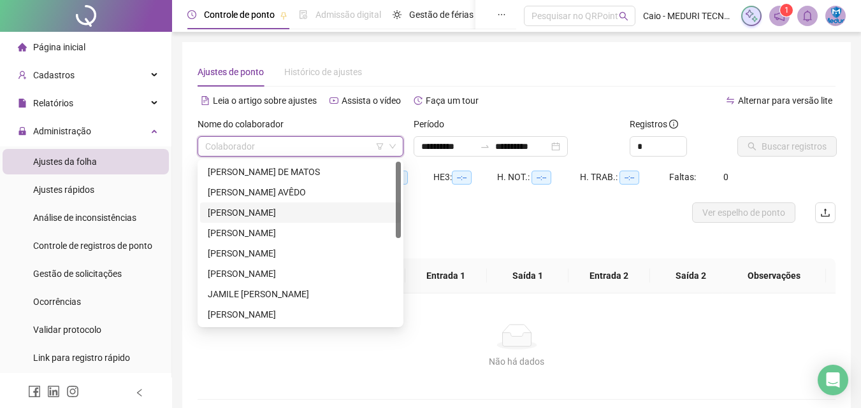
click at [288, 214] on div "[PERSON_NAME]" at bounding box center [300, 213] width 185 height 14
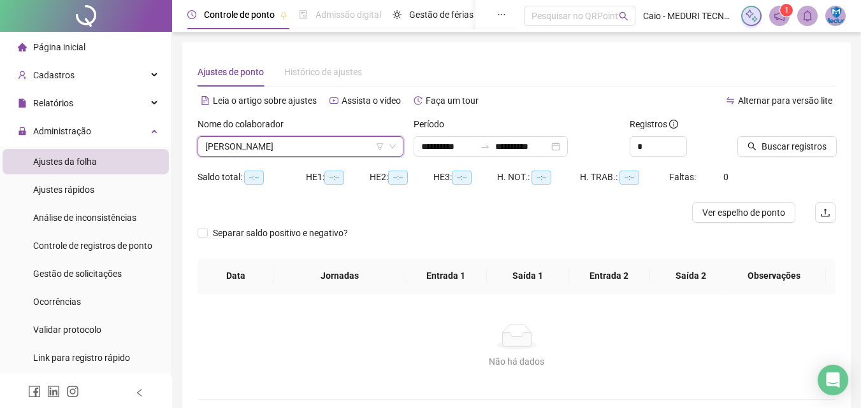
click at [343, 145] on span "[PERSON_NAME]" at bounding box center [300, 146] width 190 height 19
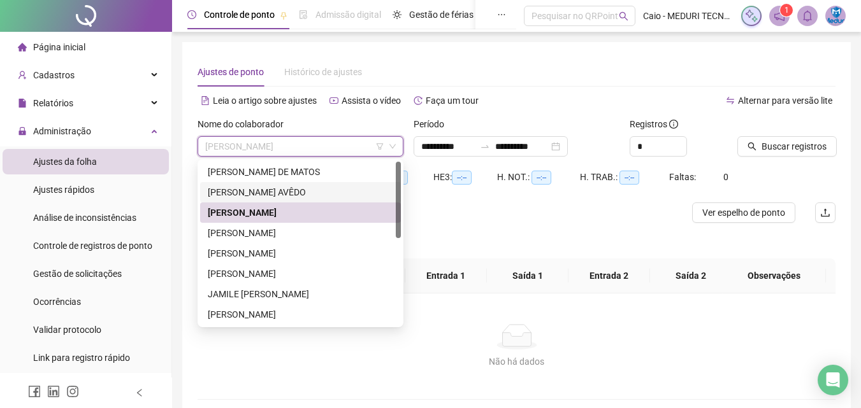
click at [316, 185] on div "[PERSON_NAME] AVÊDO" at bounding box center [300, 192] width 201 height 20
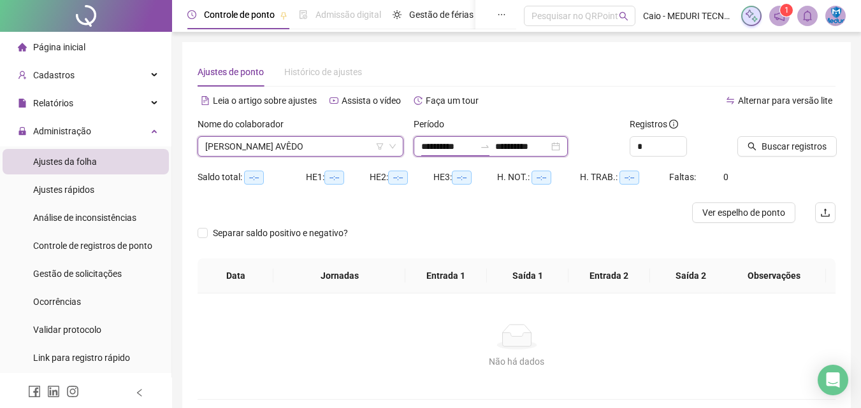
click at [446, 141] on input "**********" at bounding box center [448, 147] width 54 height 14
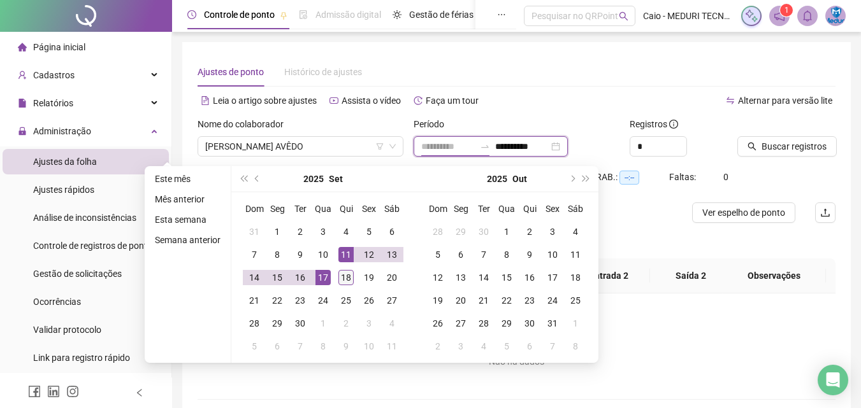
type input "**********"
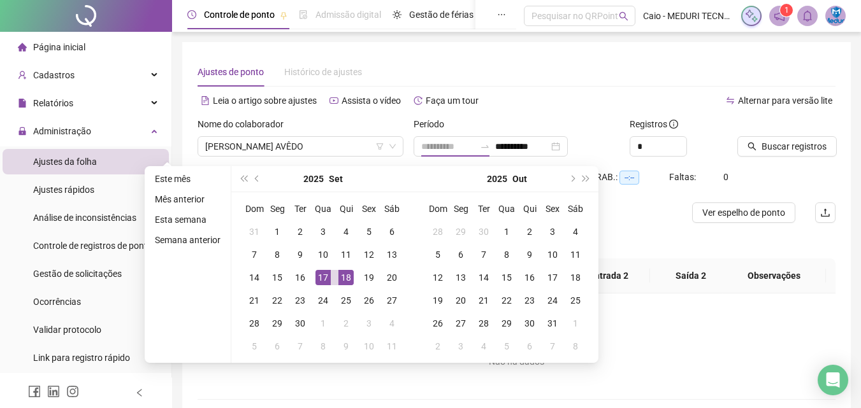
click at [342, 275] on div "18" at bounding box center [345, 277] width 15 height 15
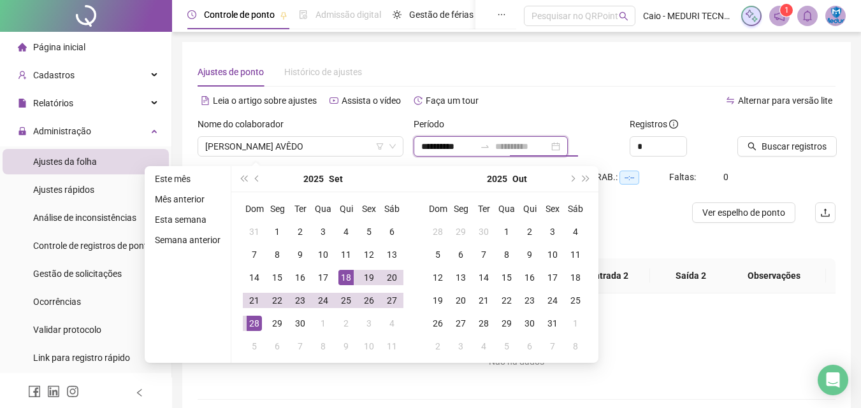
type input "**********"
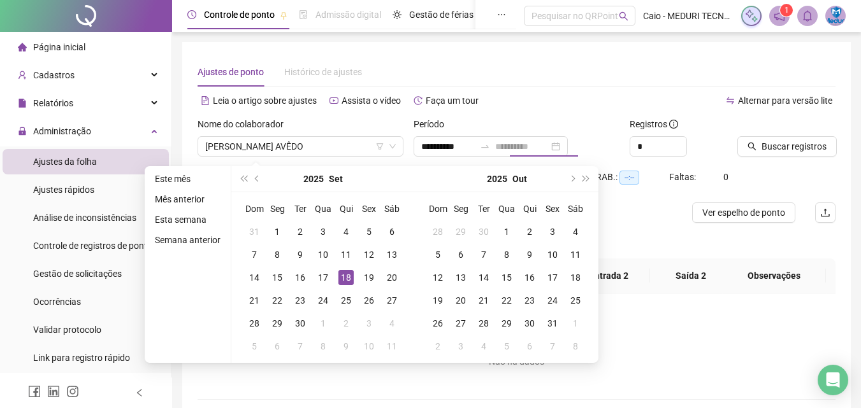
click at [345, 280] on div "18" at bounding box center [345, 277] width 15 height 15
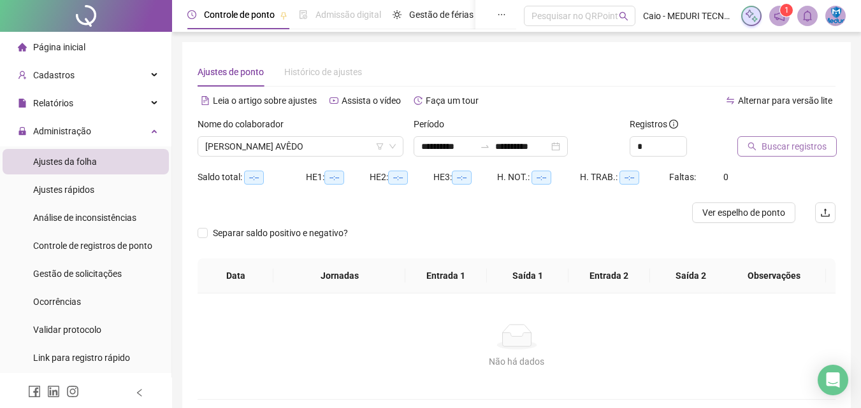
click at [823, 148] on span "Buscar registros" at bounding box center [793, 147] width 65 height 14
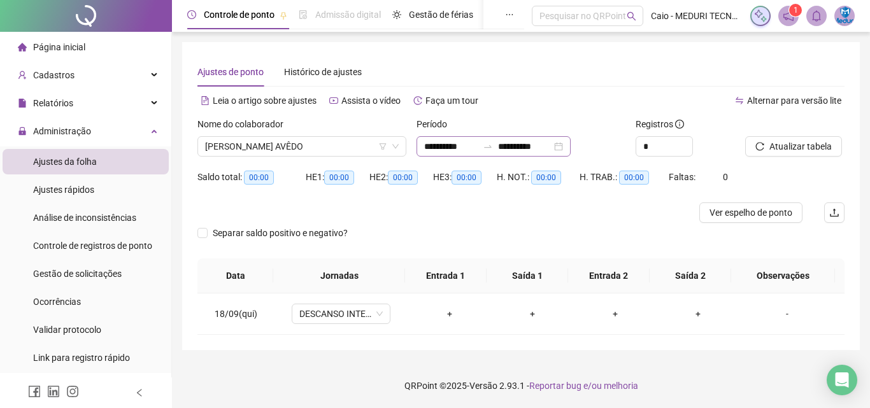
click at [472, 155] on div "**********" at bounding box center [494, 146] width 154 height 20
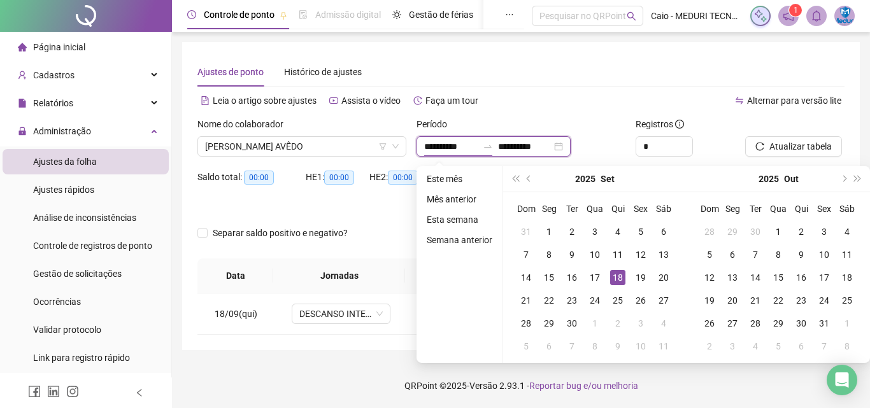
type input "**********"
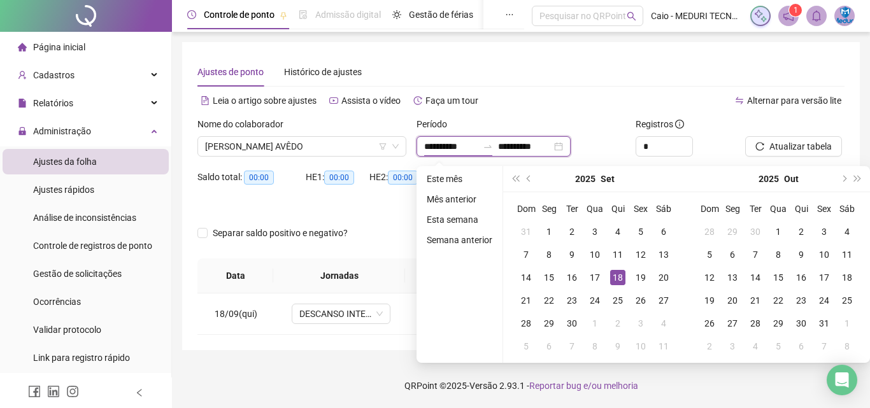
type input "**********"
click at [594, 283] on div "17" at bounding box center [594, 277] width 15 height 15
type input "**********"
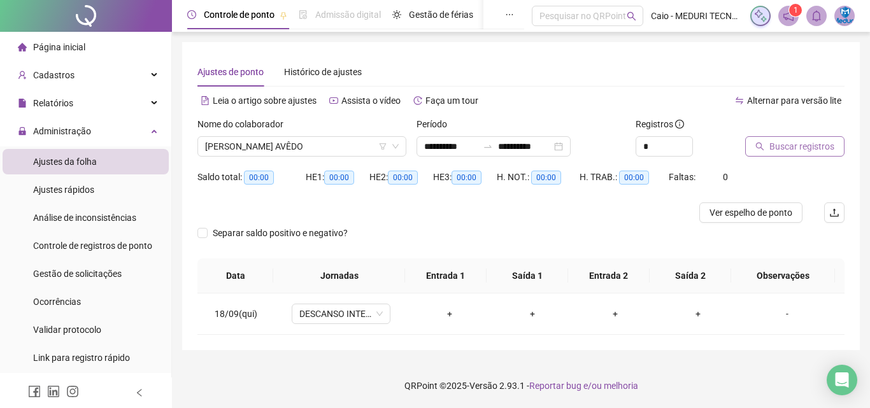
click at [780, 148] on span "Buscar registros" at bounding box center [801, 147] width 65 height 14
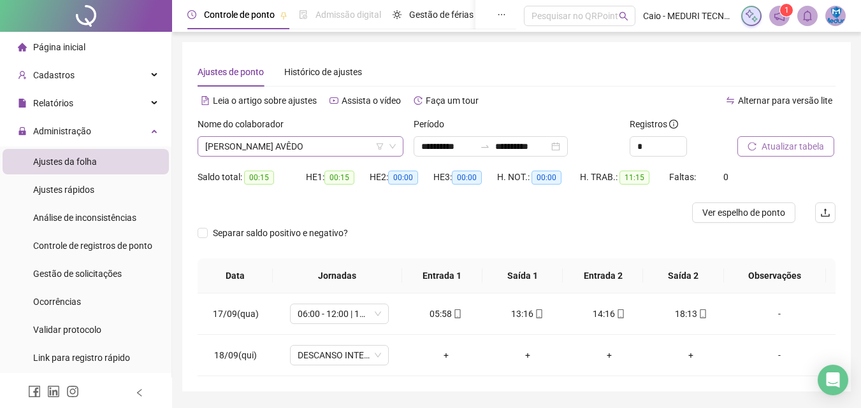
click at [311, 143] on span "[PERSON_NAME] AVÊDO" at bounding box center [300, 146] width 190 height 19
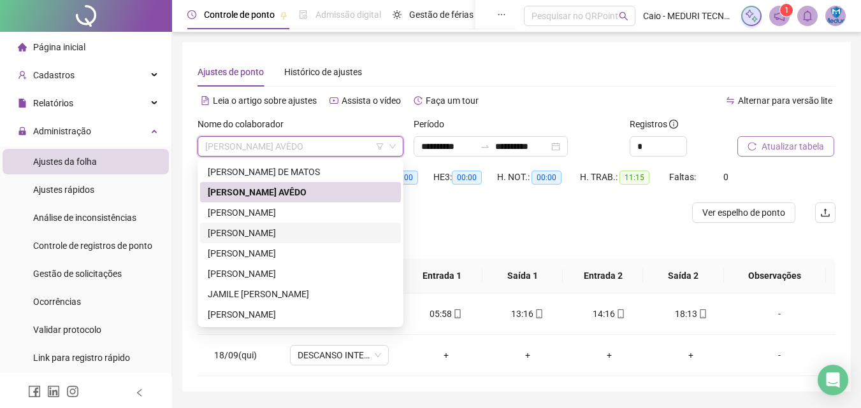
click at [289, 231] on div "[PERSON_NAME]" at bounding box center [300, 233] width 185 height 14
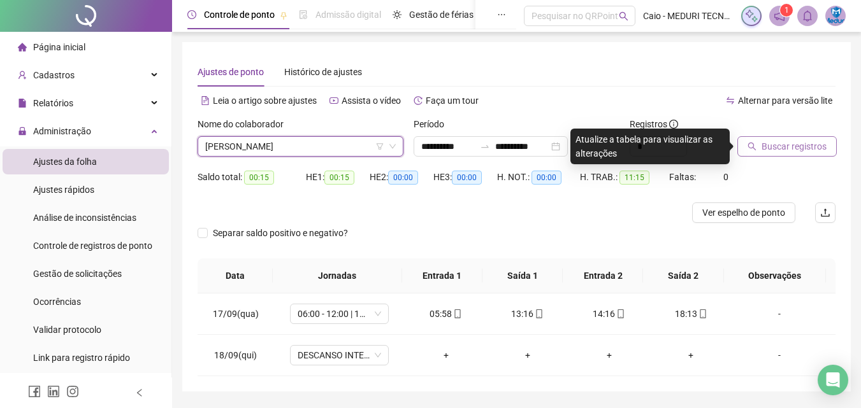
click at [269, 145] on span "[PERSON_NAME]" at bounding box center [300, 146] width 190 height 19
click at [301, 134] on div "Nome do colaborador" at bounding box center [300, 126] width 206 height 19
click at [341, 146] on span "[PERSON_NAME]" at bounding box center [300, 146] width 190 height 19
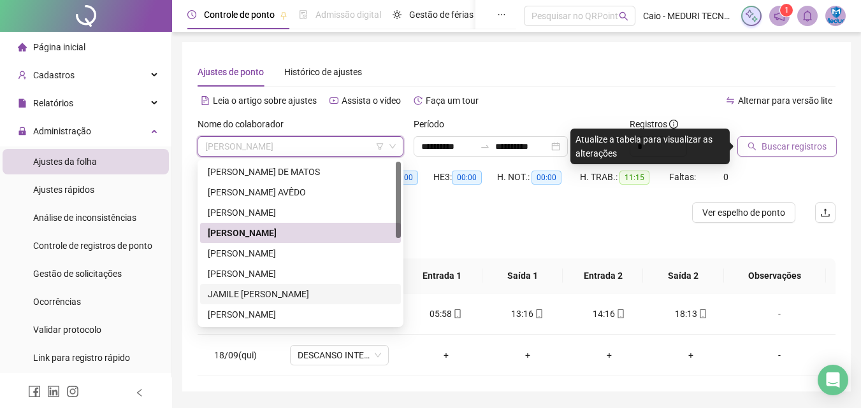
click at [289, 294] on div "JAMILE [PERSON_NAME]" at bounding box center [300, 294] width 185 height 14
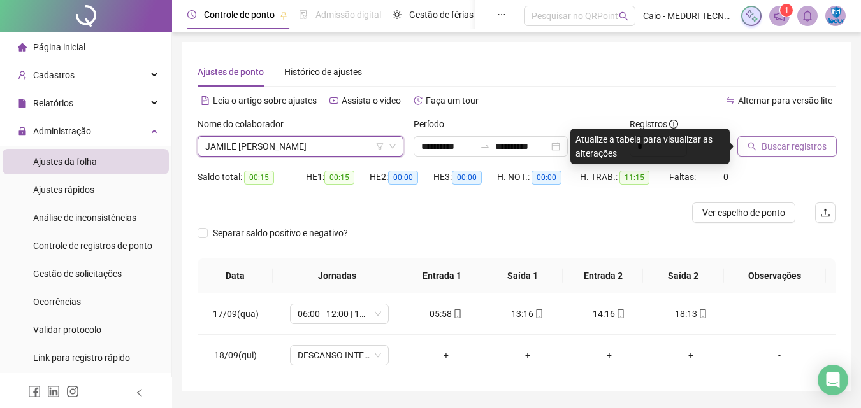
click at [772, 141] on span "Buscar registros" at bounding box center [793, 147] width 65 height 14
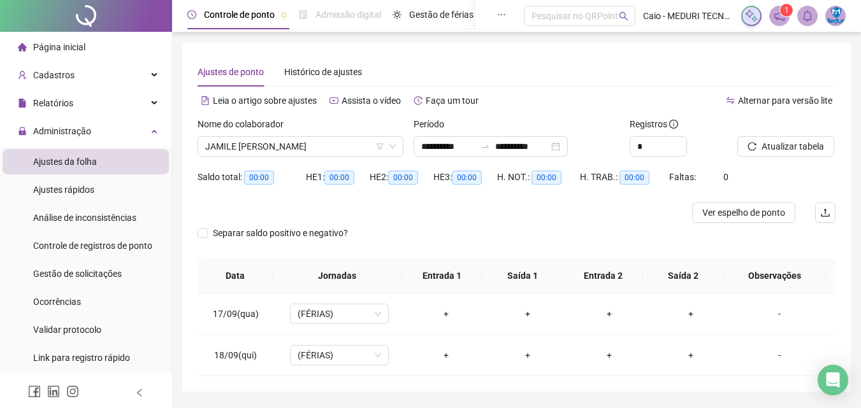
click at [475, 250] on div "Separar saldo positivo e negativo?" at bounding box center [516, 241] width 638 height 36
click at [445, 151] on input "**********" at bounding box center [448, 147] width 54 height 14
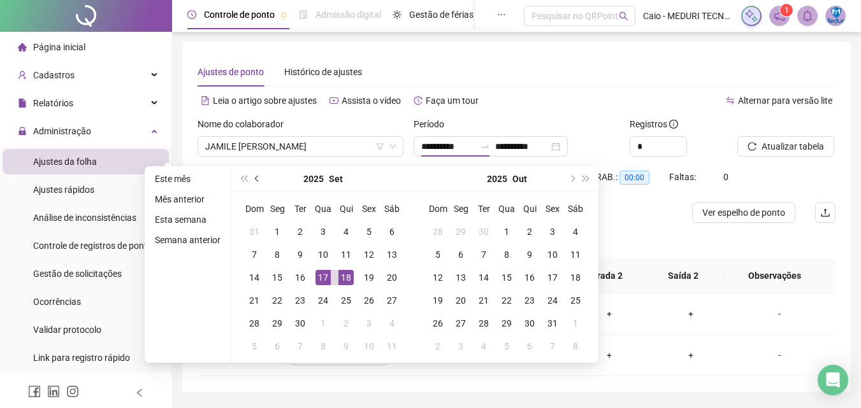
click at [254, 183] on button "prev-year" at bounding box center [257, 178] width 14 height 25
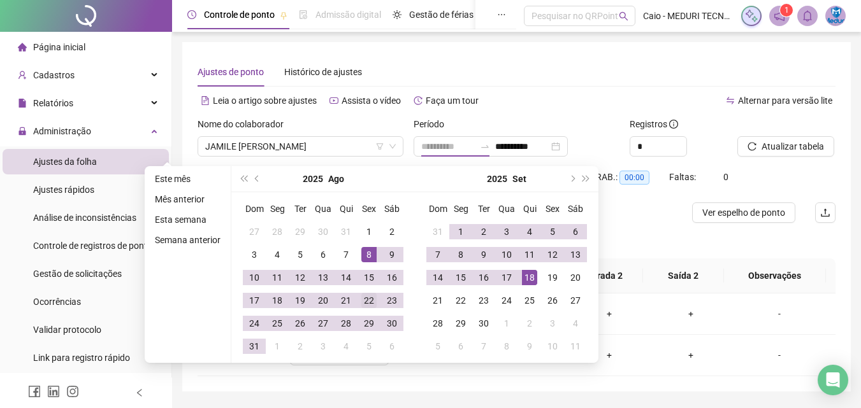
type input "**********"
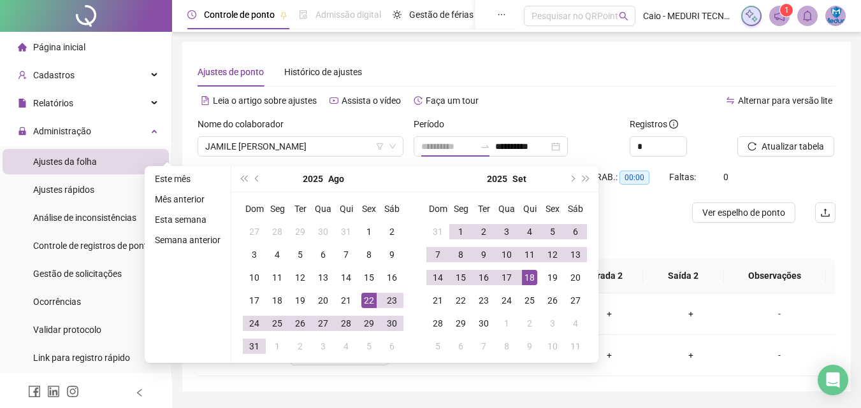
click at [362, 293] on div "22" at bounding box center [368, 300] width 15 height 15
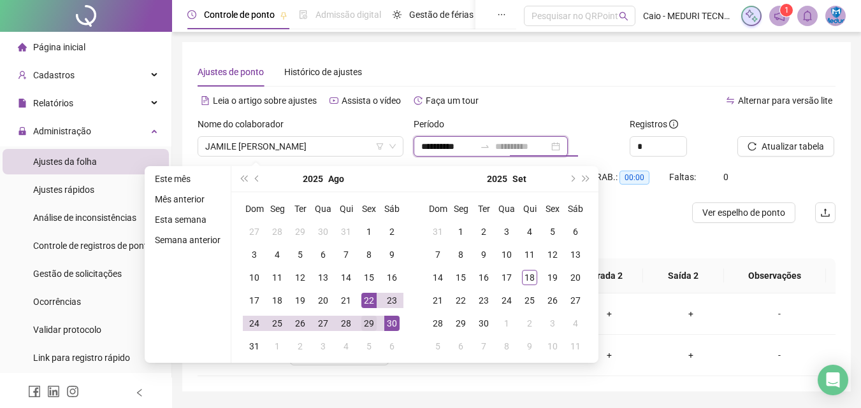
type input "**********"
click at [368, 324] on div "29" at bounding box center [368, 323] width 15 height 15
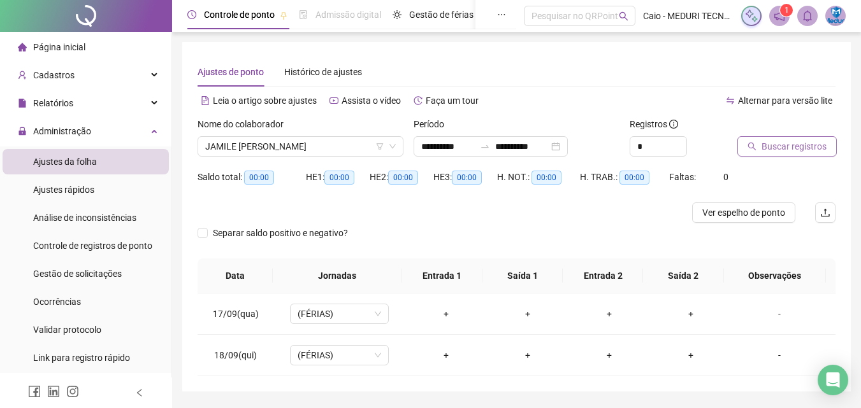
click at [751, 152] on button "Buscar registros" at bounding box center [786, 146] width 99 height 20
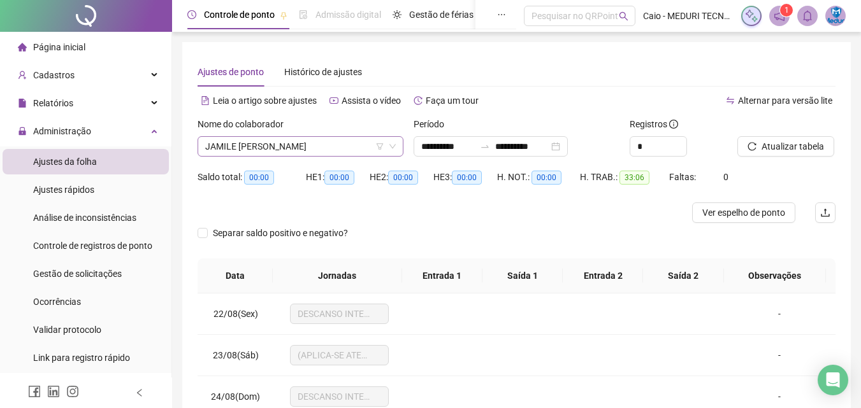
click at [303, 154] on span "JAMILE [PERSON_NAME]" at bounding box center [300, 146] width 190 height 19
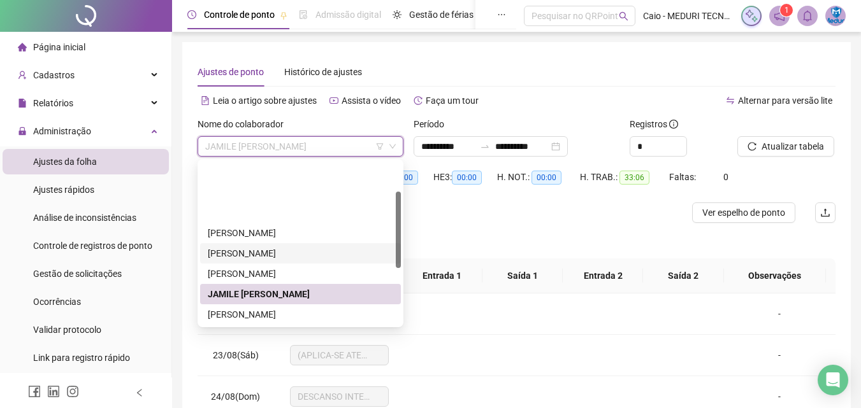
scroll to position [64, 0]
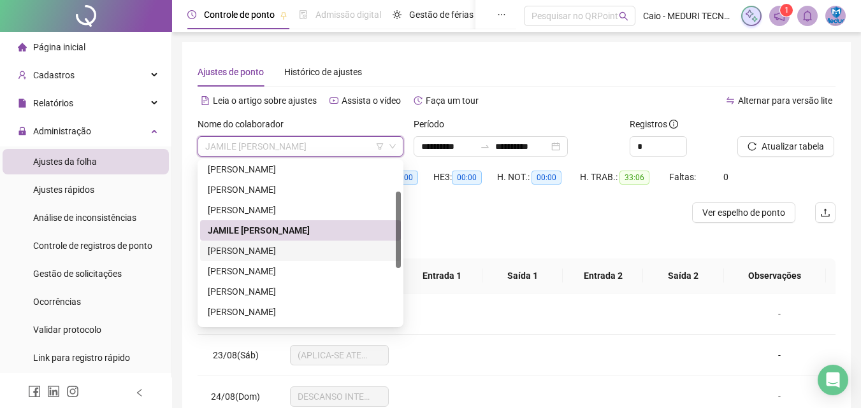
drag, startPoint x: 261, startPoint y: 256, endPoint x: 322, endPoint y: 249, distance: 61.6
click at [261, 256] on div "[PERSON_NAME]" at bounding box center [300, 251] width 185 height 14
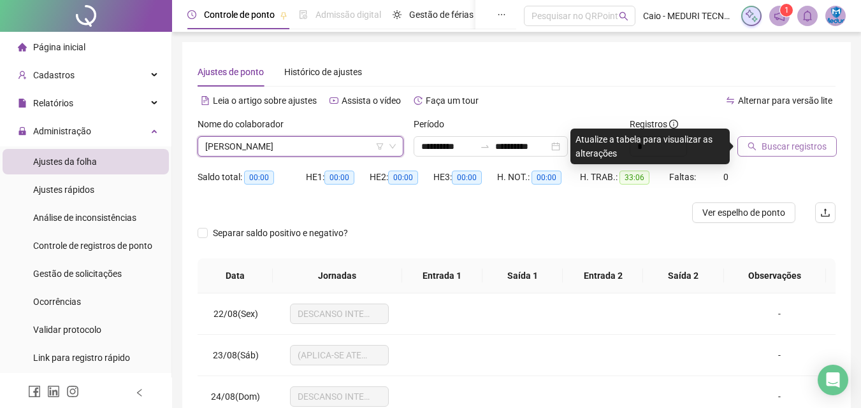
click at [769, 151] on span "Buscar registros" at bounding box center [793, 147] width 65 height 14
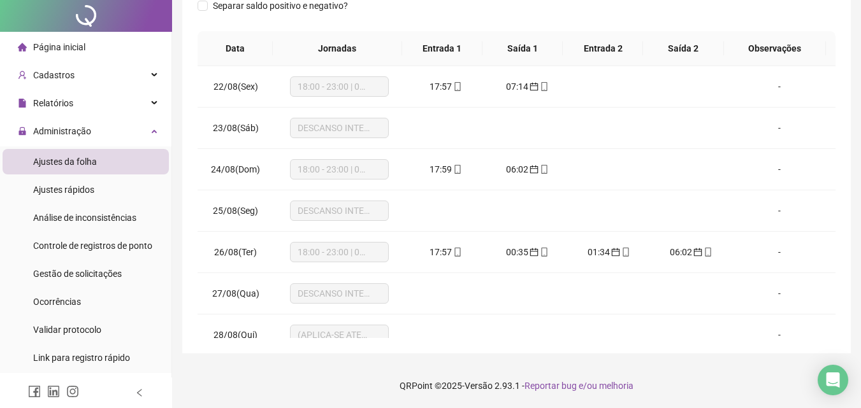
scroll to position [0, 0]
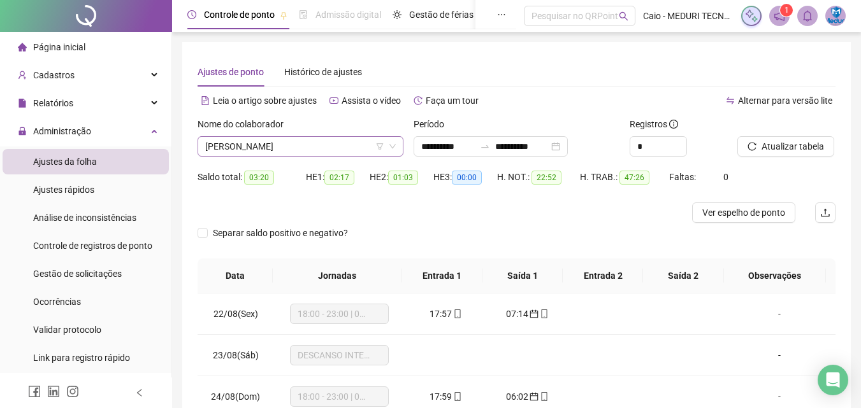
click at [244, 147] on span "[PERSON_NAME]" at bounding box center [300, 146] width 190 height 19
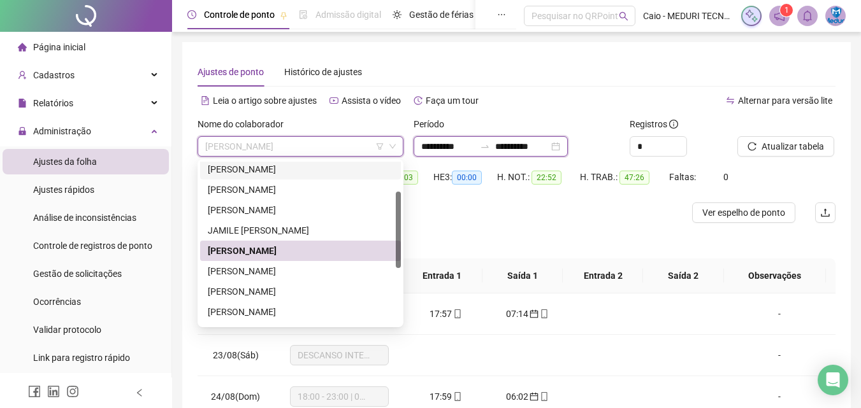
click at [453, 143] on input "**********" at bounding box center [448, 147] width 54 height 14
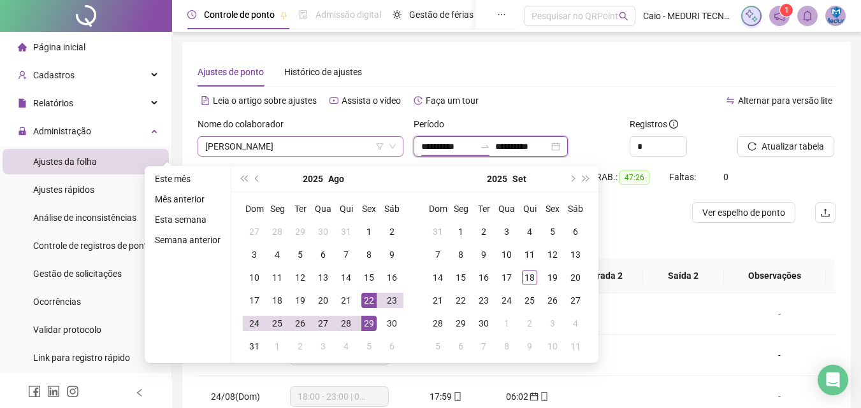
click at [262, 141] on span "[PERSON_NAME]" at bounding box center [300, 146] width 190 height 19
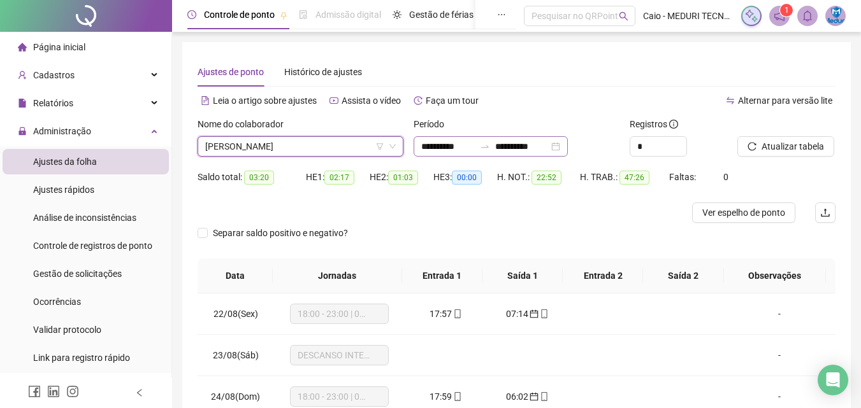
click at [439, 138] on div "**********" at bounding box center [490, 146] width 154 height 20
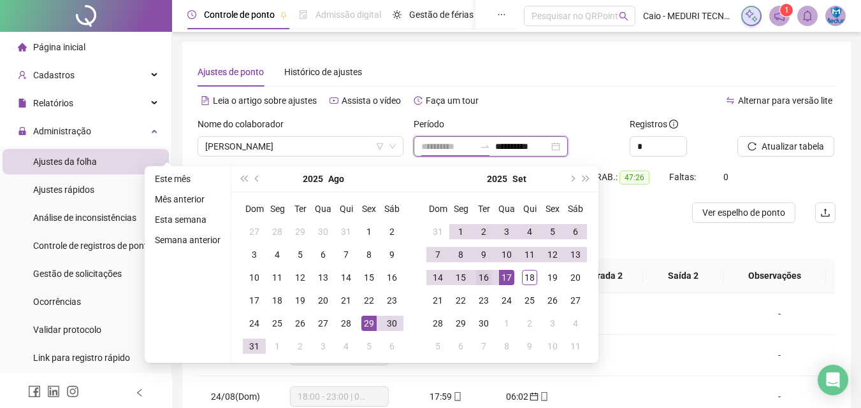
type input "**********"
click at [482, 277] on div "16" at bounding box center [483, 277] width 15 height 15
type input "**********"
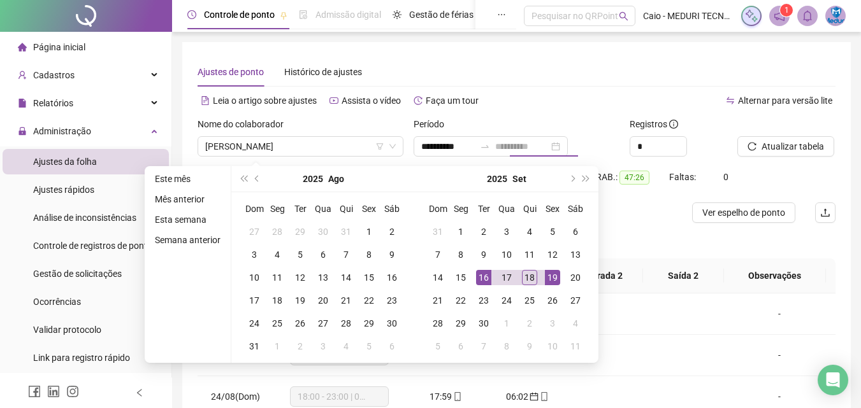
click at [550, 279] on div "19" at bounding box center [552, 277] width 15 height 15
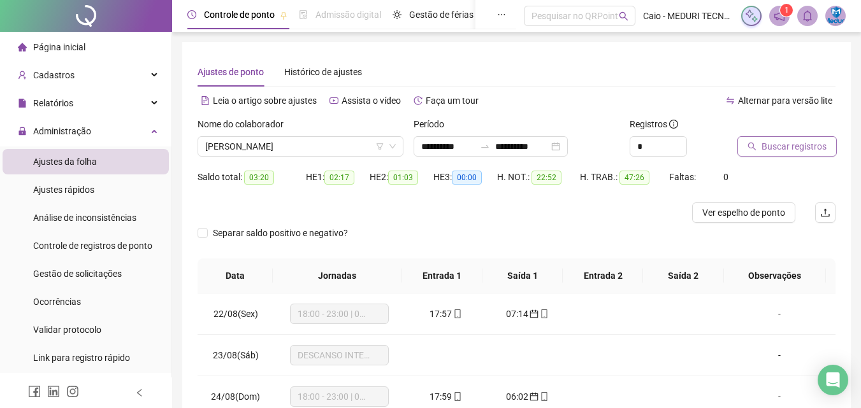
click at [799, 143] on span "Buscar registros" at bounding box center [793, 147] width 65 height 14
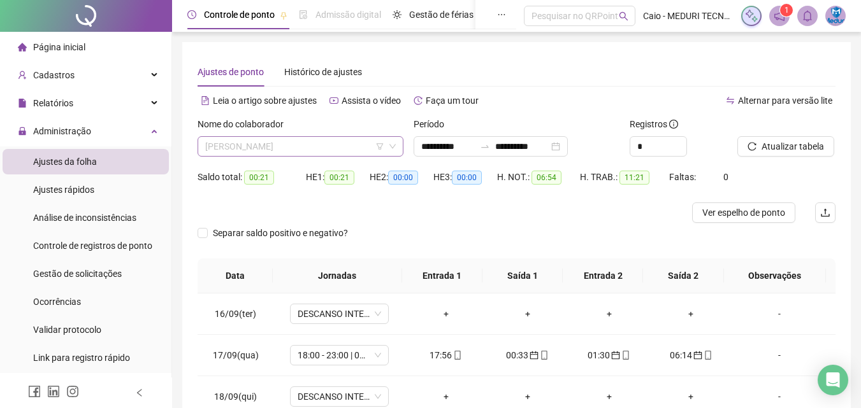
click at [300, 147] on span "[PERSON_NAME]" at bounding box center [300, 146] width 190 height 19
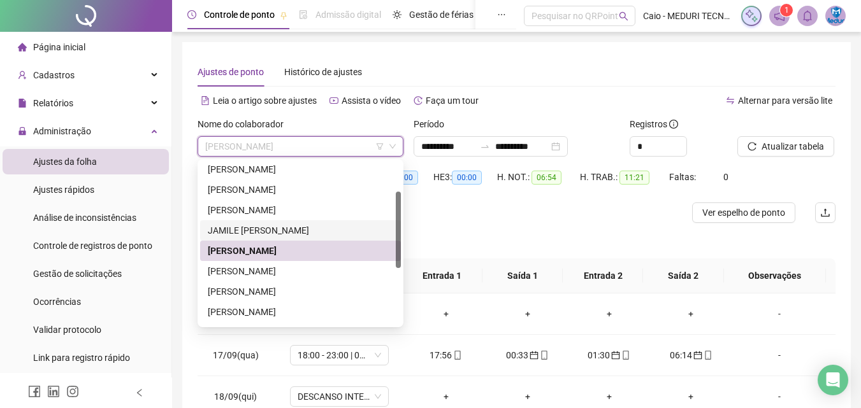
scroll to position [80, 0]
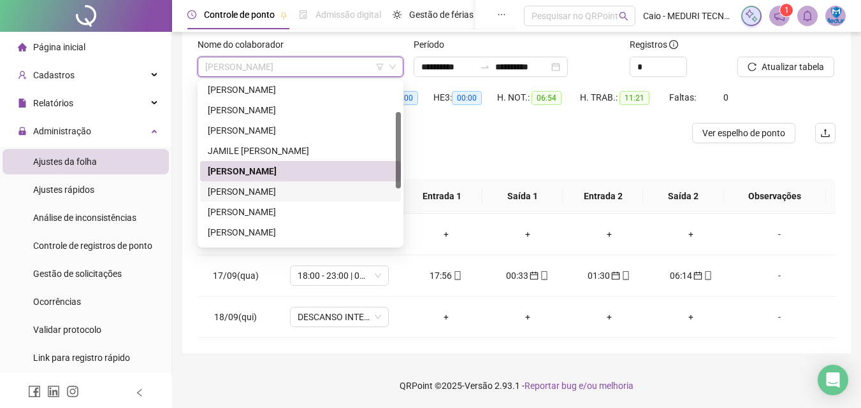
click at [289, 192] on div "[PERSON_NAME]" at bounding box center [300, 192] width 185 height 14
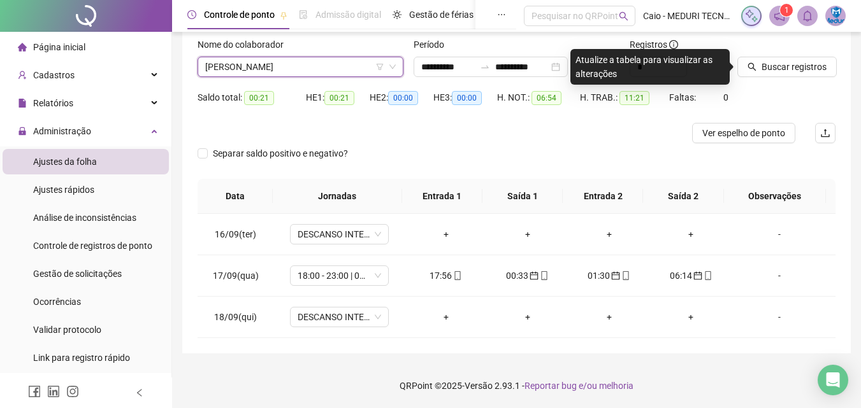
click at [327, 72] on span "[PERSON_NAME]" at bounding box center [300, 66] width 190 height 19
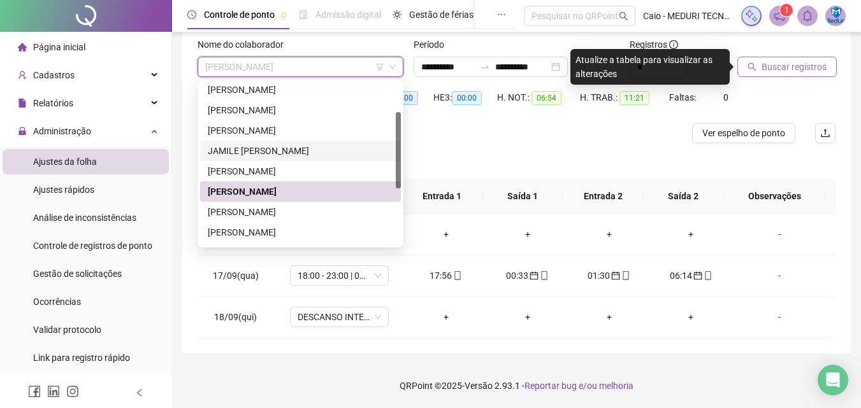
click at [761, 76] on button "Buscar registros" at bounding box center [786, 67] width 99 height 20
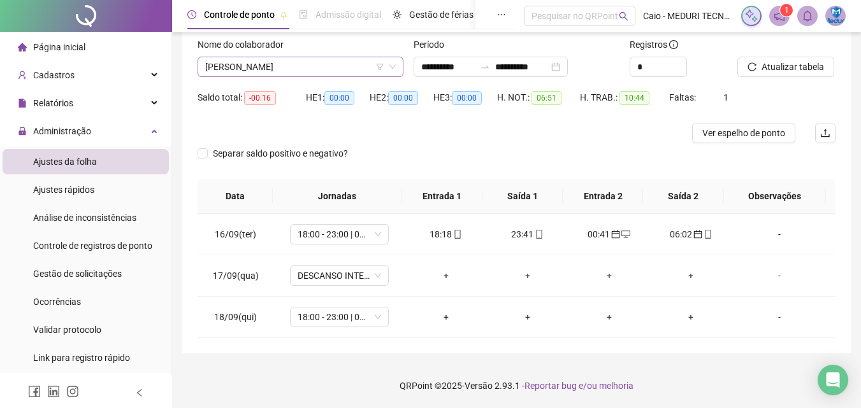
click at [266, 66] on span "[PERSON_NAME]" at bounding box center [300, 66] width 190 height 19
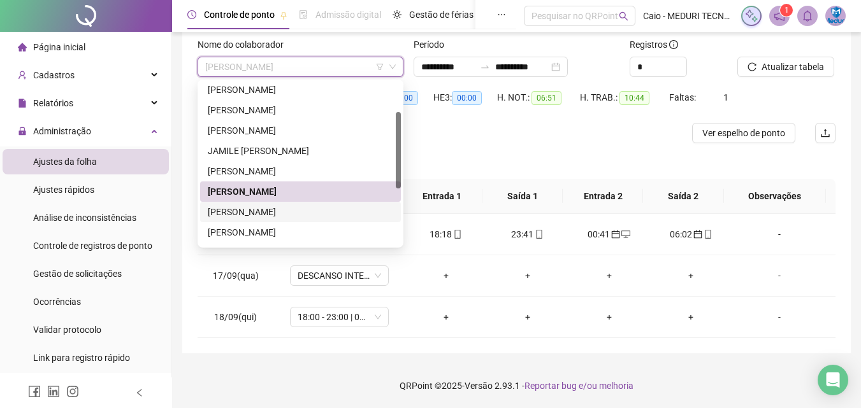
click at [287, 211] on div "[PERSON_NAME]" at bounding box center [300, 212] width 185 height 14
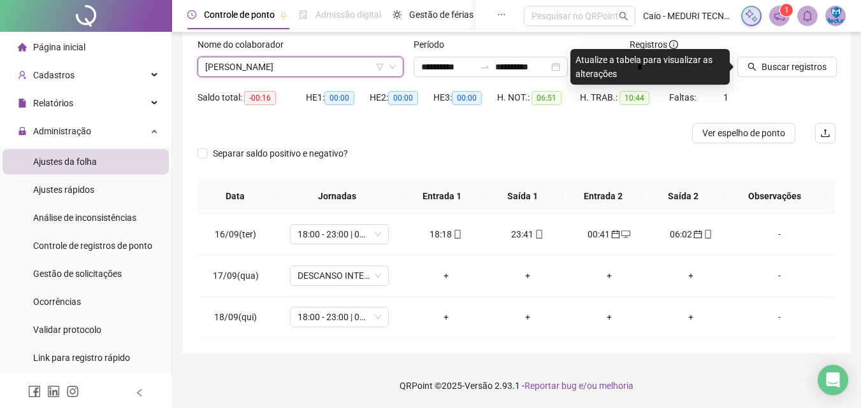
click at [346, 71] on span "[PERSON_NAME]" at bounding box center [300, 66] width 190 height 19
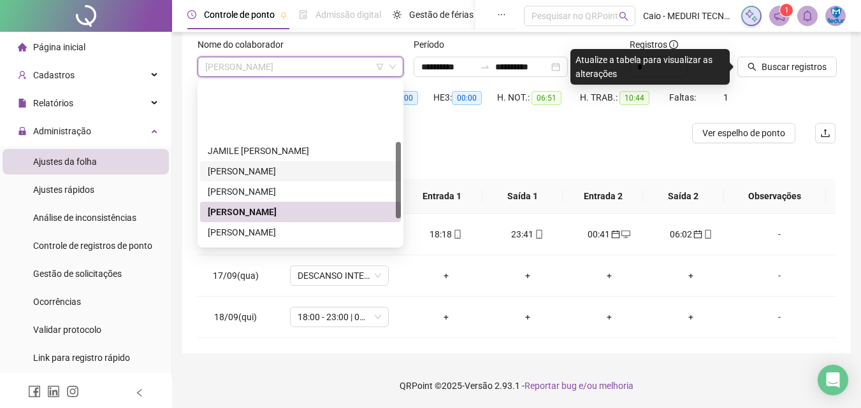
scroll to position [127, 0]
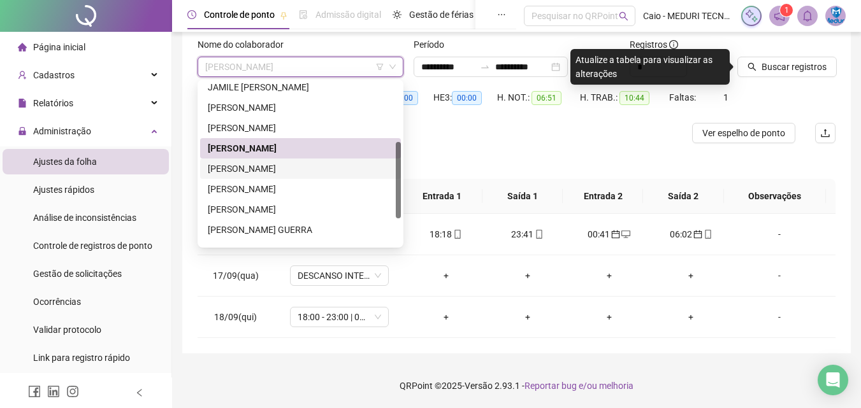
click at [294, 166] on div "[PERSON_NAME]" at bounding box center [300, 169] width 185 height 14
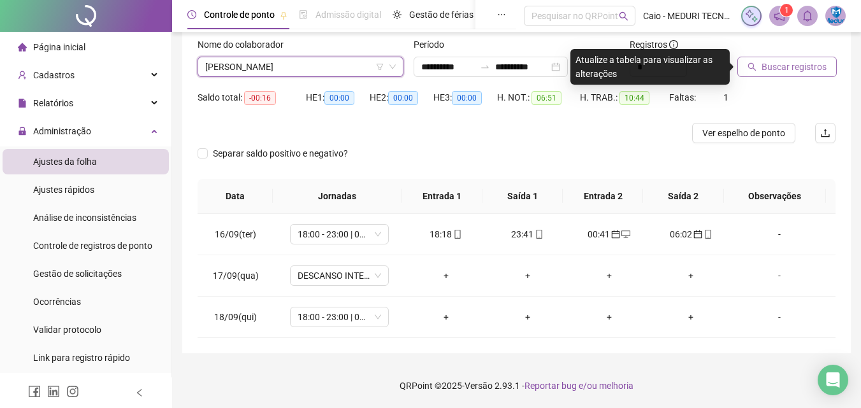
click at [773, 66] on span "Buscar registros" at bounding box center [793, 67] width 65 height 14
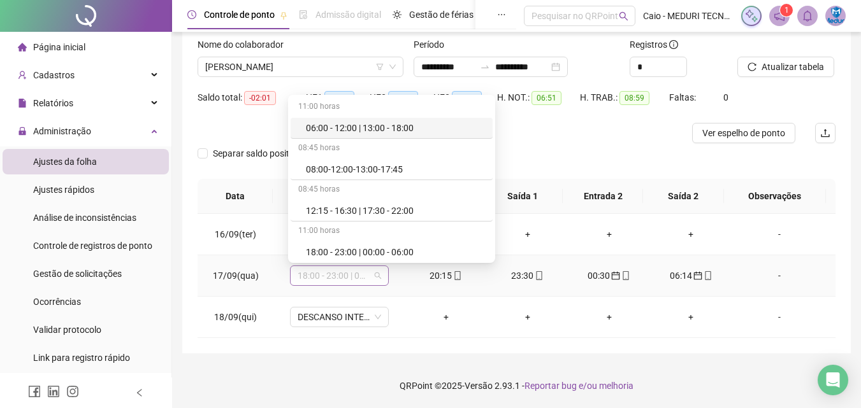
click at [353, 281] on span "18:00 - 23:00 | 00:00 - 06:00" at bounding box center [338, 275] width 83 height 19
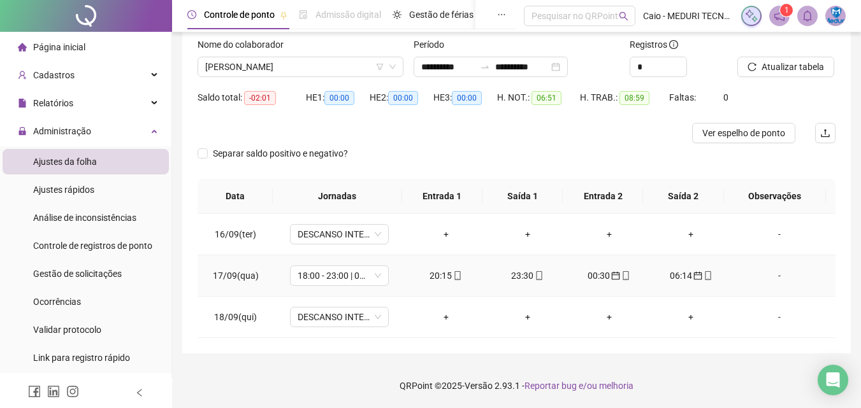
click at [439, 289] on td "20:15" at bounding box center [446, 275] width 82 height 41
click at [437, 70] on input "**********" at bounding box center [448, 67] width 54 height 14
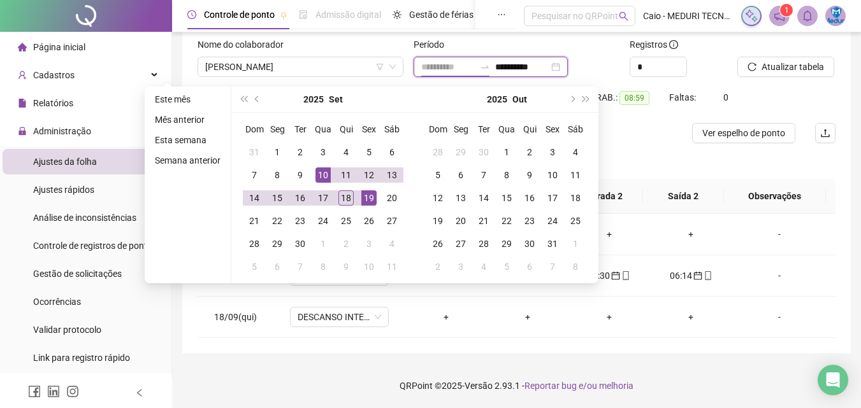
type input "**********"
click at [318, 170] on div "10" at bounding box center [322, 175] width 15 height 15
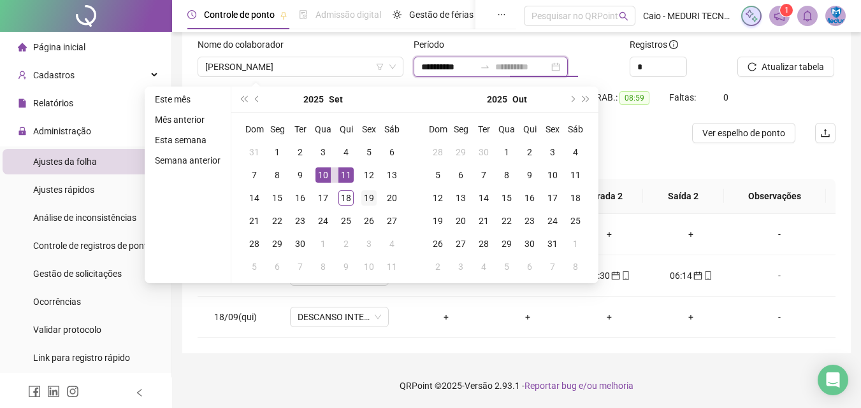
type input "**********"
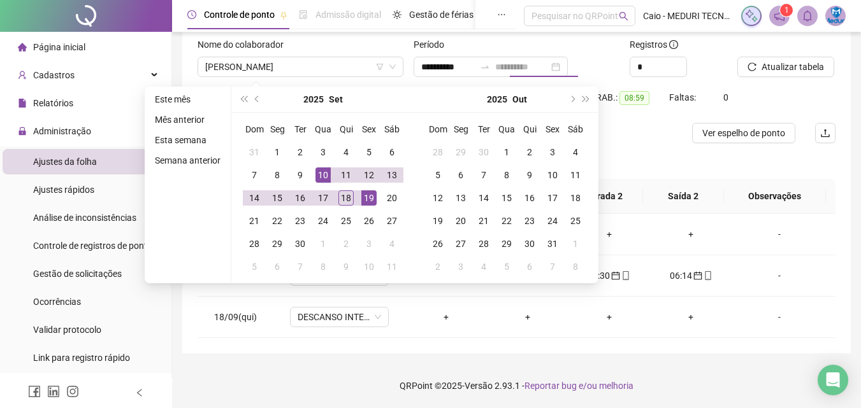
click at [368, 197] on div "19" at bounding box center [368, 197] width 15 height 15
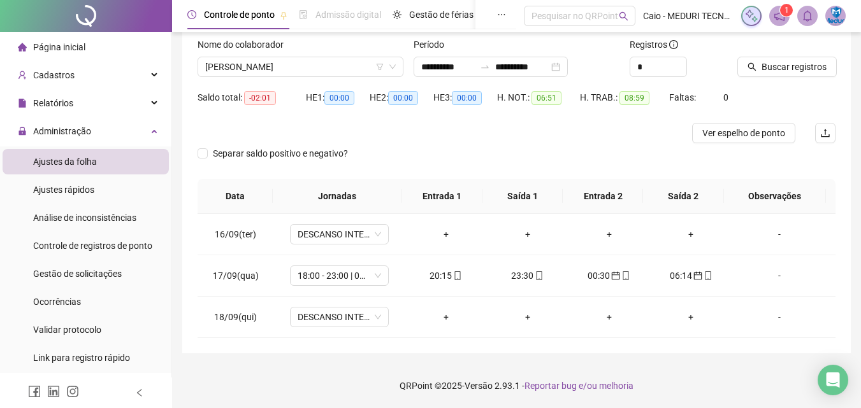
click at [733, 75] on div "Buscar registros" at bounding box center [786, 63] width 108 height 50
click at [738, 74] on button "Buscar registros" at bounding box center [786, 67] width 99 height 20
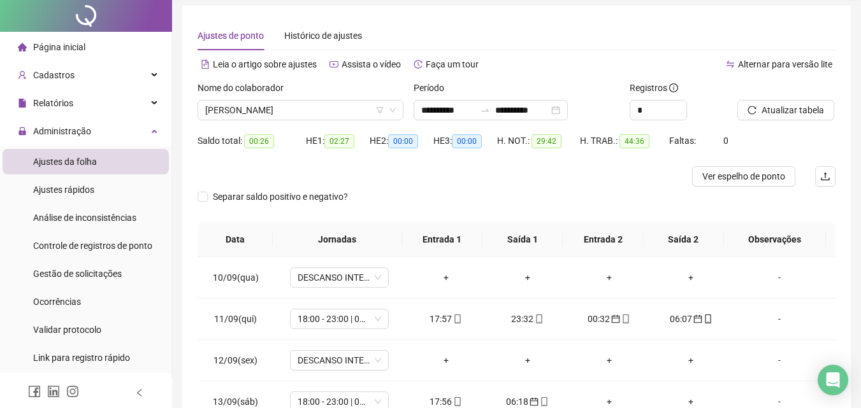
scroll to position [0, 0]
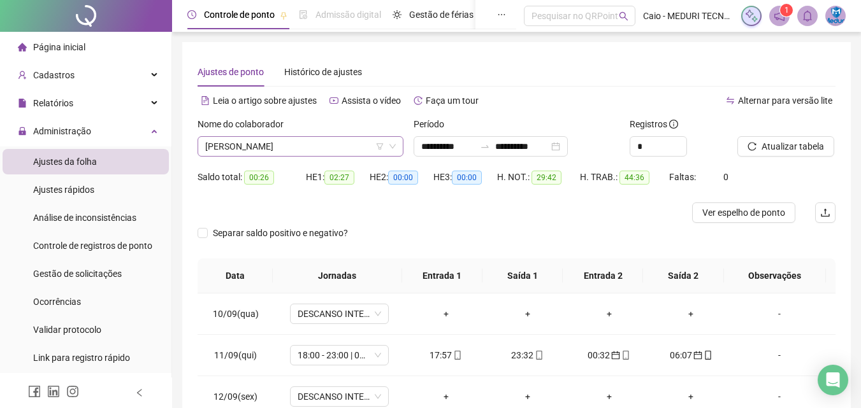
click at [295, 150] on span "[PERSON_NAME]" at bounding box center [300, 146] width 190 height 19
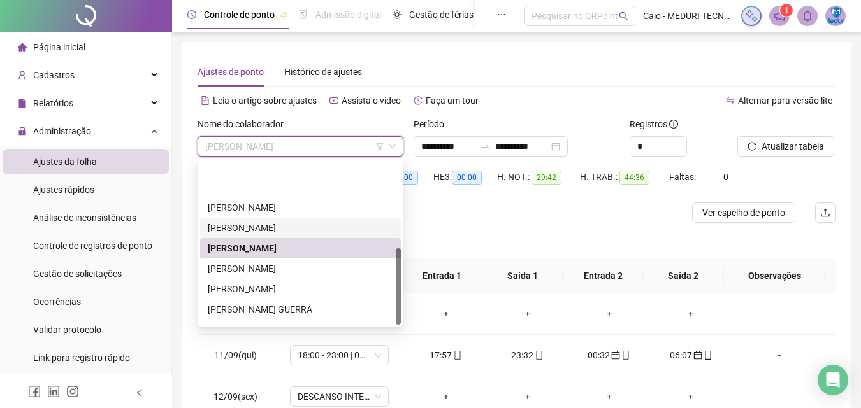
scroll to position [183, 0]
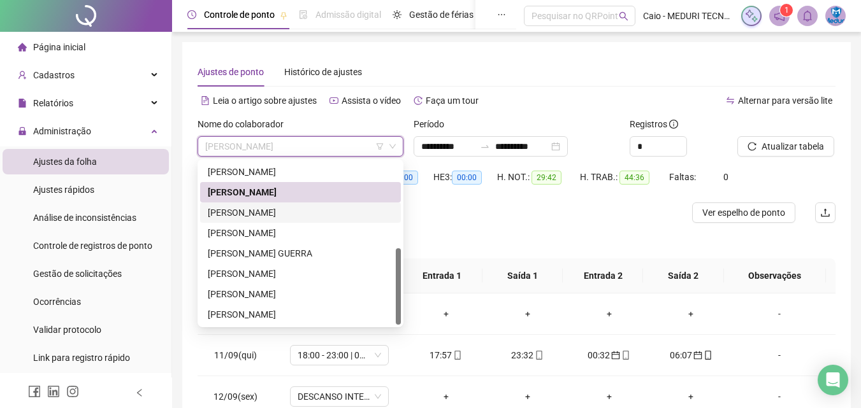
click at [308, 212] on div "[PERSON_NAME]" at bounding box center [300, 213] width 185 height 14
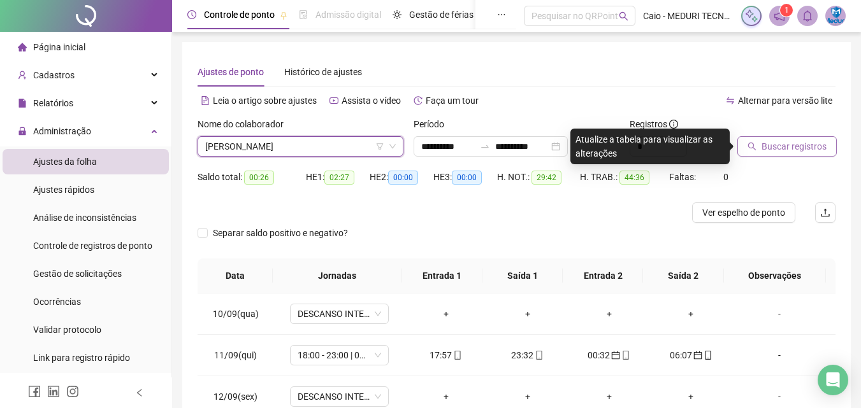
click at [759, 147] on button "Buscar registros" at bounding box center [786, 146] width 99 height 20
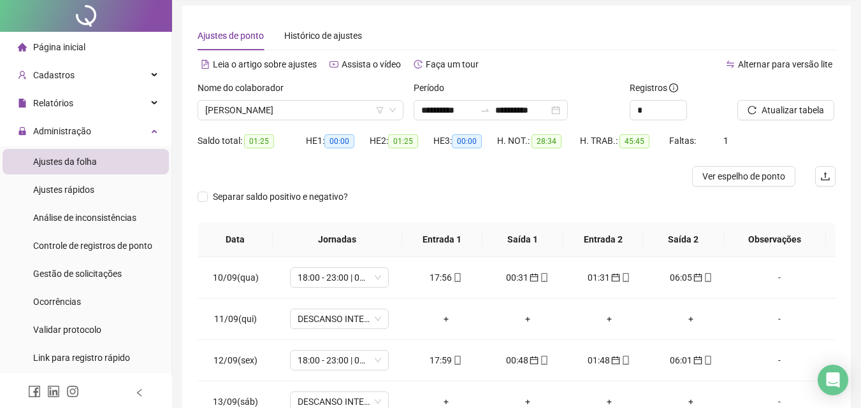
scroll to position [0, 0]
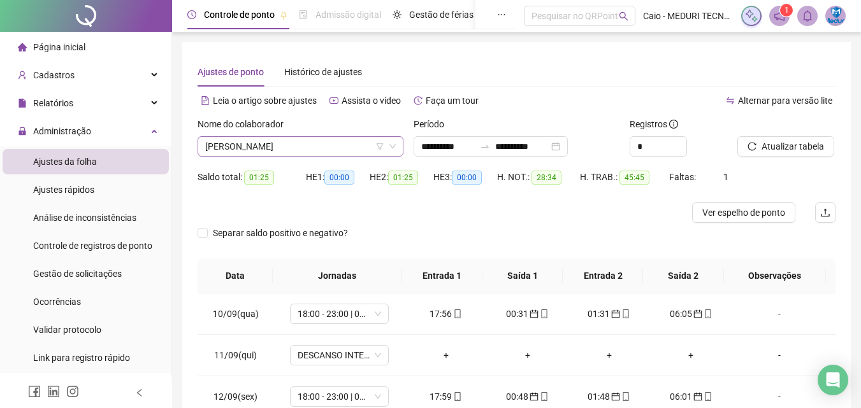
click at [285, 145] on span "[PERSON_NAME]" at bounding box center [300, 146] width 190 height 19
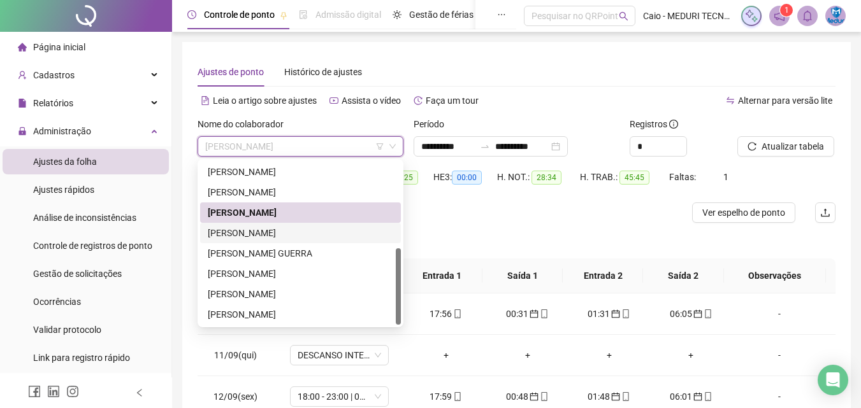
click at [260, 237] on div "[PERSON_NAME]" at bounding box center [300, 233] width 185 height 14
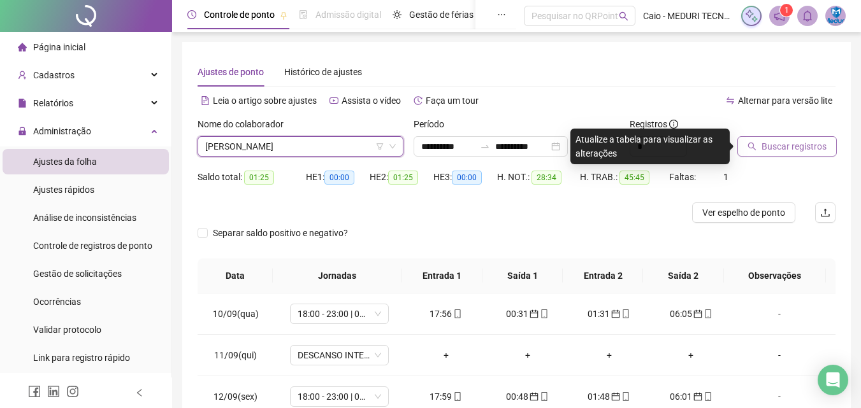
click at [741, 138] on button "Buscar registros" at bounding box center [786, 146] width 99 height 20
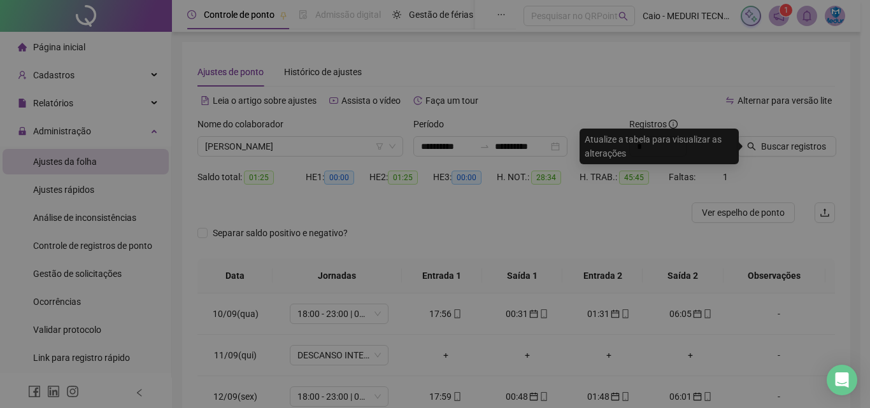
click at [750, 144] on div "Buscando registros Os registros de ponto estão sendo buscados... OK" at bounding box center [435, 204] width 870 height 408
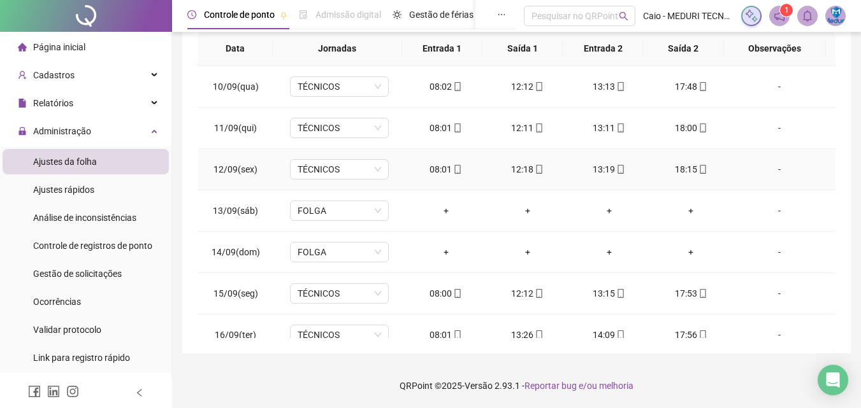
scroll to position [36, 0]
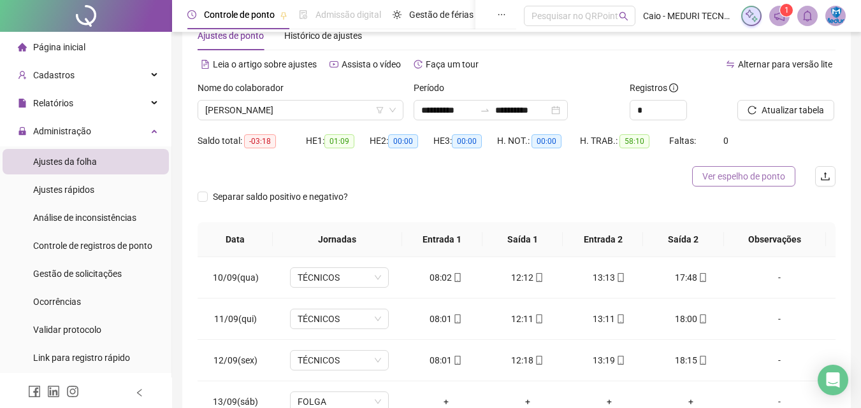
click at [738, 183] on span "Ver espelho de ponto" at bounding box center [743, 176] width 83 height 14
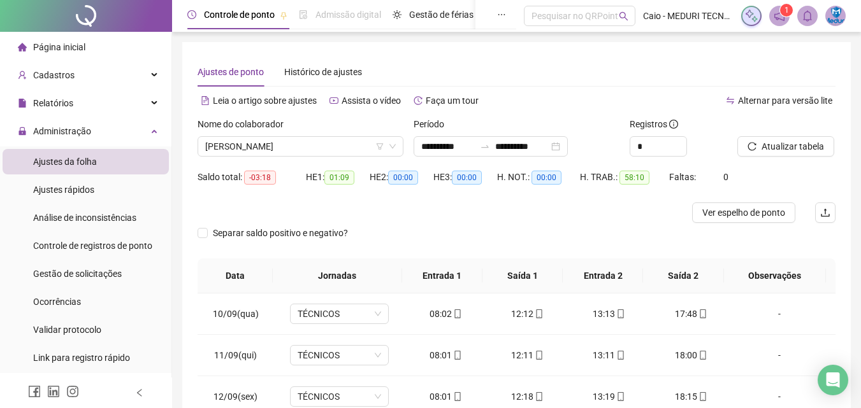
click at [347, 135] on div "Nome do colaborador" at bounding box center [300, 126] width 206 height 19
click at [337, 152] on span "[PERSON_NAME]" at bounding box center [300, 146] width 190 height 19
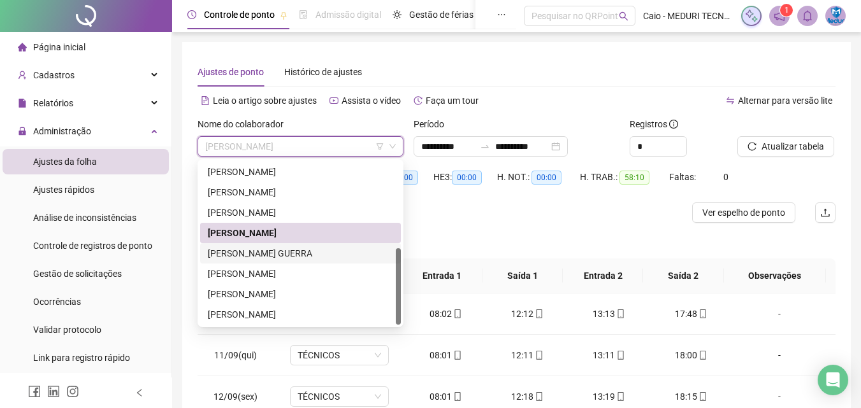
click at [289, 253] on div "[PERSON_NAME] GUERRA" at bounding box center [300, 254] width 185 height 14
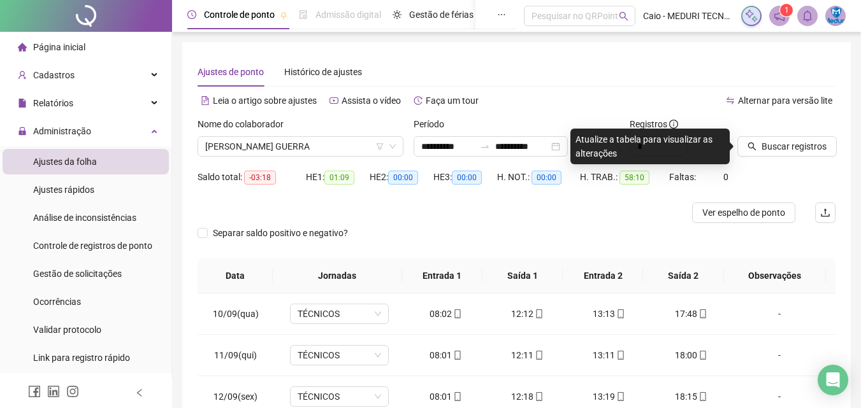
click at [761, 136] on div at bounding box center [770, 126] width 66 height 19
click at [761, 137] on button "Buscar registros" at bounding box center [786, 146] width 99 height 20
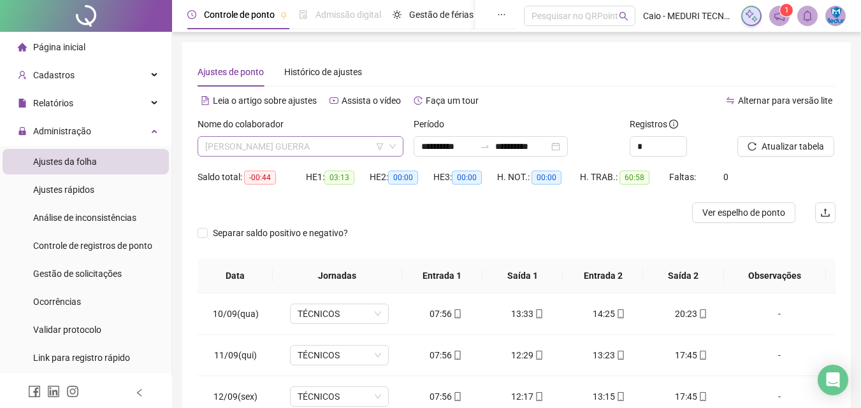
click at [278, 143] on span "[PERSON_NAME] GUERRA" at bounding box center [300, 146] width 190 height 19
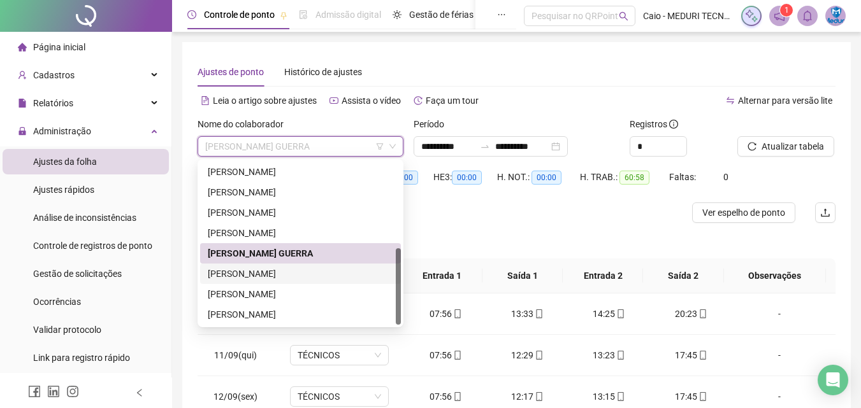
scroll to position [64, 0]
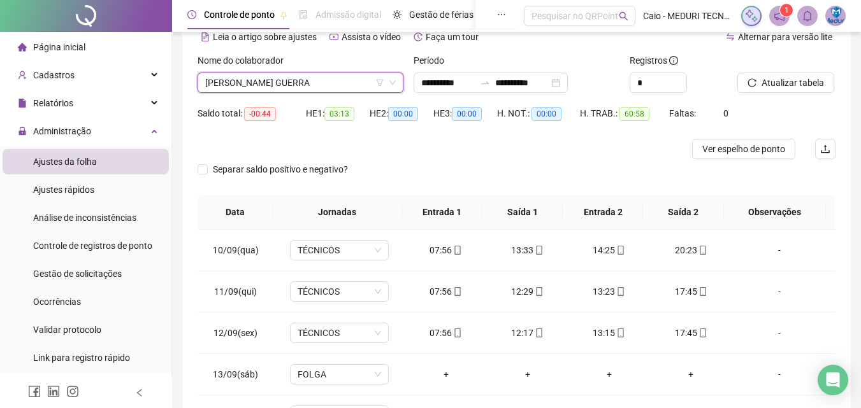
click at [290, 73] on span "[PERSON_NAME] GUERRA" at bounding box center [300, 82] width 190 height 19
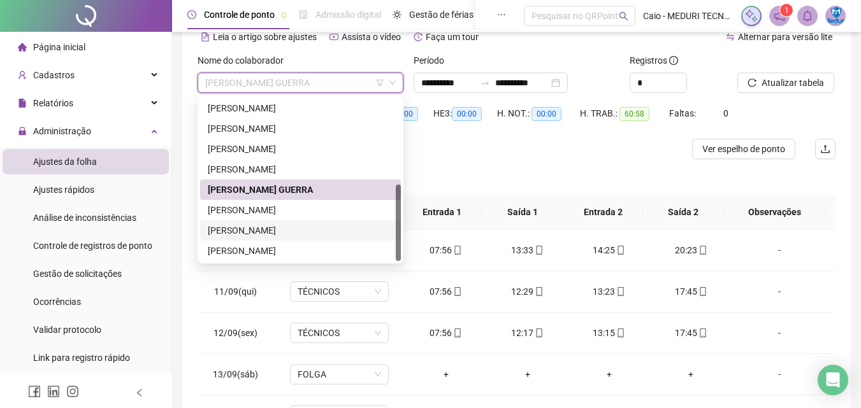
click at [286, 232] on div "[PERSON_NAME]" at bounding box center [300, 231] width 185 height 14
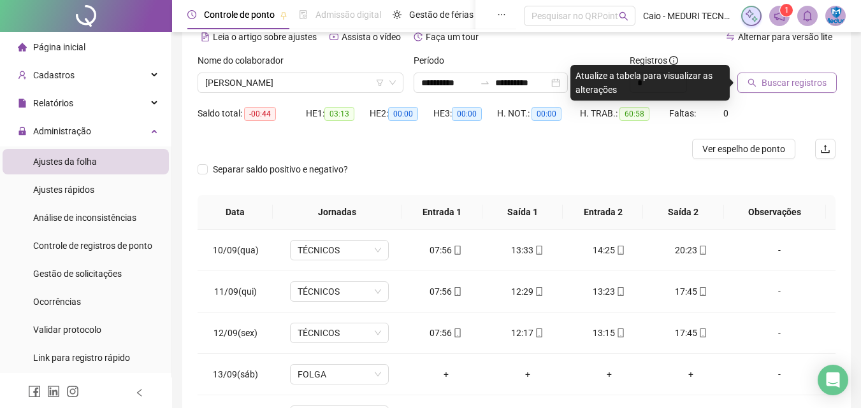
click at [768, 86] on span "Buscar registros" at bounding box center [793, 83] width 65 height 14
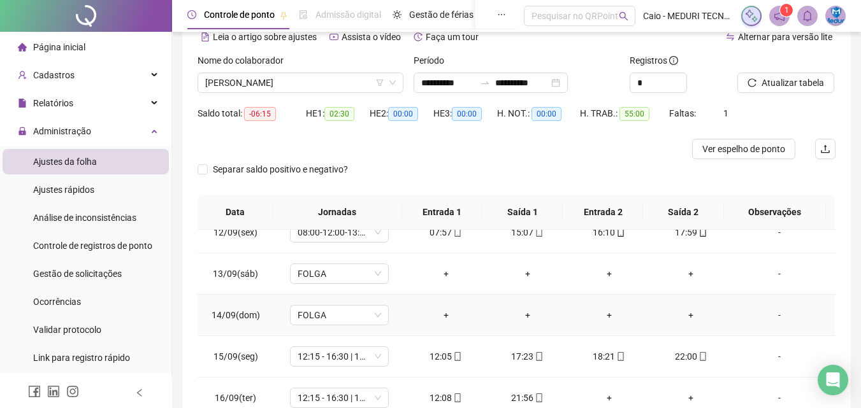
scroll to position [191, 0]
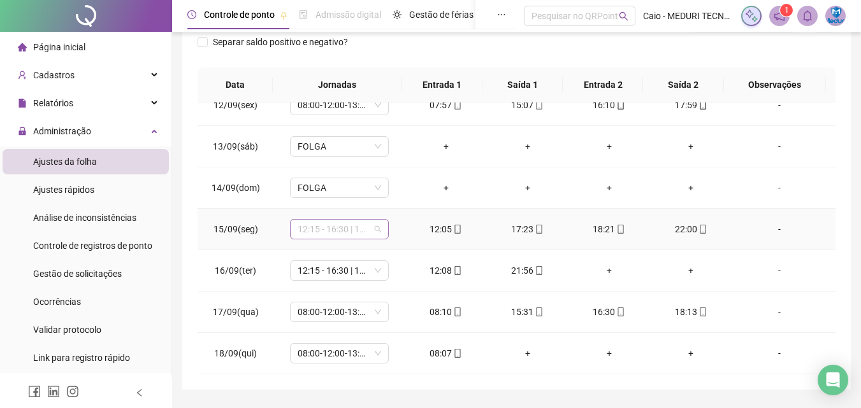
click at [345, 231] on span "12:15 - 16:30 | 17:30 - 22:00" at bounding box center [338, 229] width 83 height 19
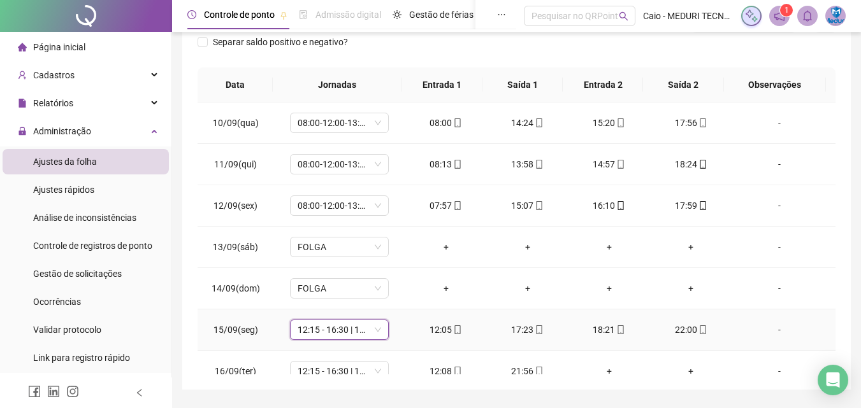
scroll to position [0, 0]
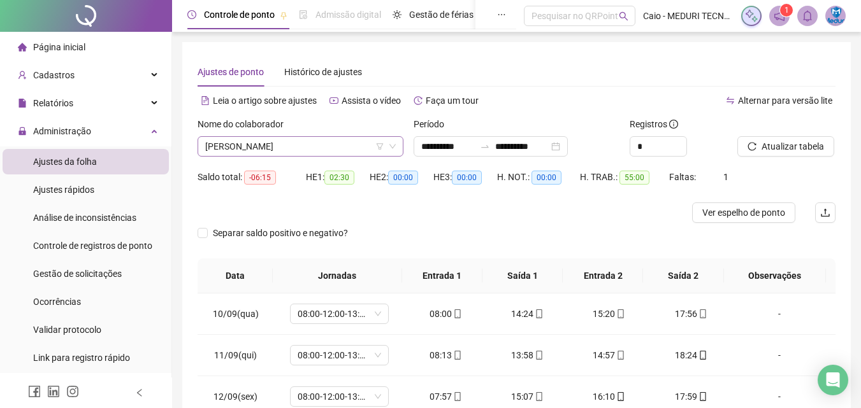
click at [269, 147] on span "[PERSON_NAME]" at bounding box center [300, 146] width 190 height 19
click at [276, 144] on span "[PERSON_NAME]" at bounding box center [300, 146] width 190 height 19
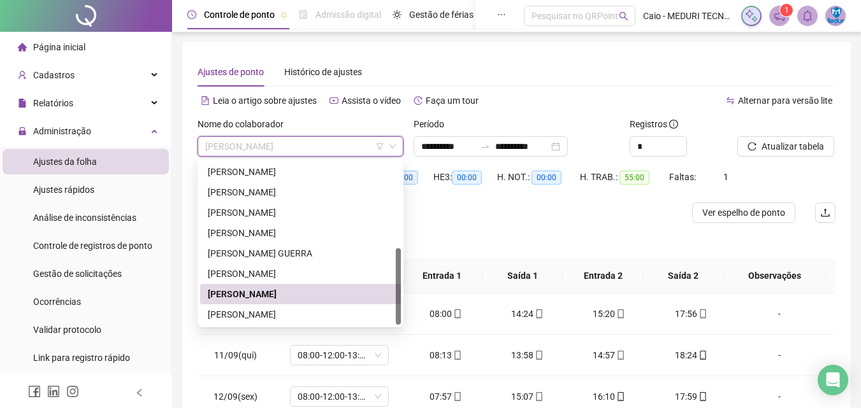
click at [271, 308] on div "[PERSON_NAME]" at bounding box center [300, 315] width 185 height 14
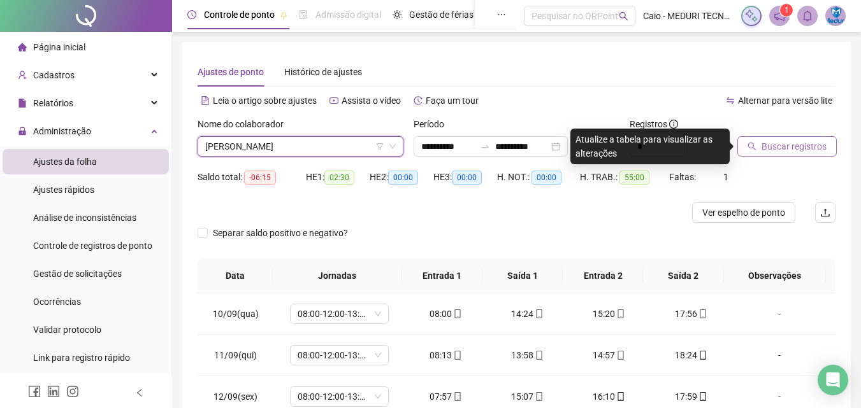
click at [757, 144] on button "Buscar registros" at bounding box center [786, 146] width 99 height 20
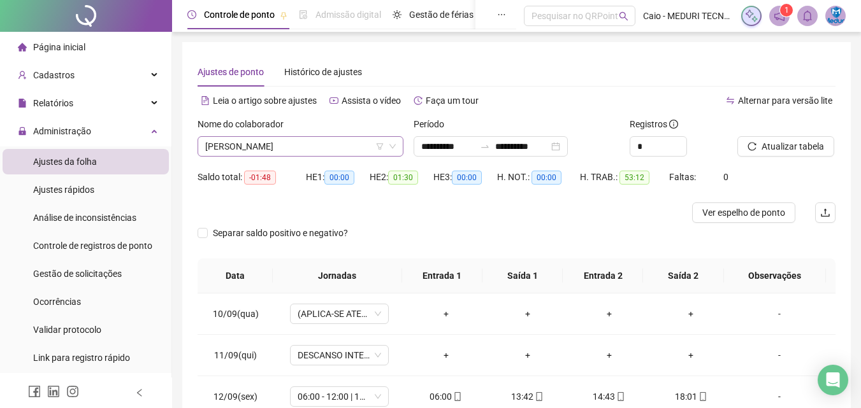
click at [317, 145] on span "[PERSON_NAME]" at bounding box center [300, 146] width 190 height 19
click at [110, 54] on li "Página inicial" at bounding box center [86, 46] width 166 height 25
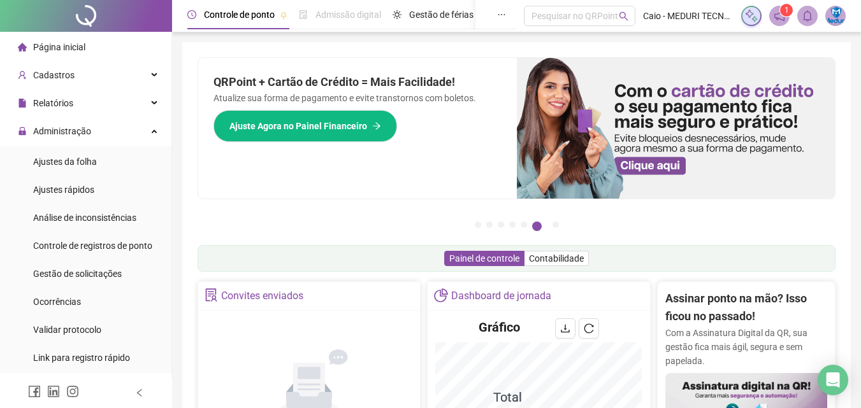
click at [86, 37] on li "Página inicial" at bounding box center [86, 46] width 166 height 25
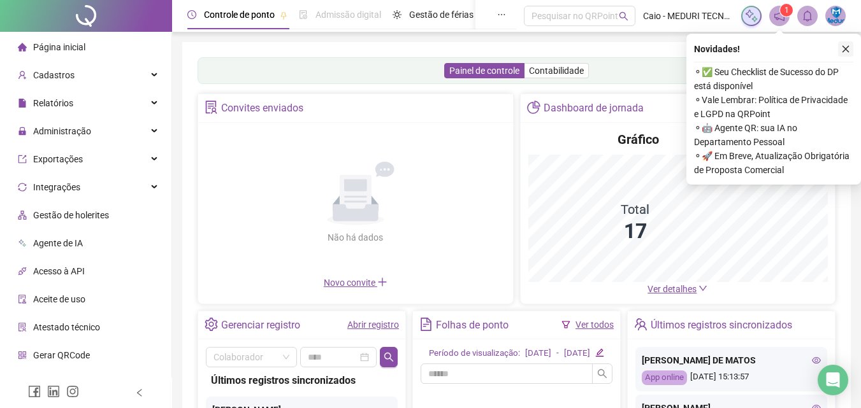
click at [841, 54] on button "button" at bounding box center [845, 48] width 15 height 15
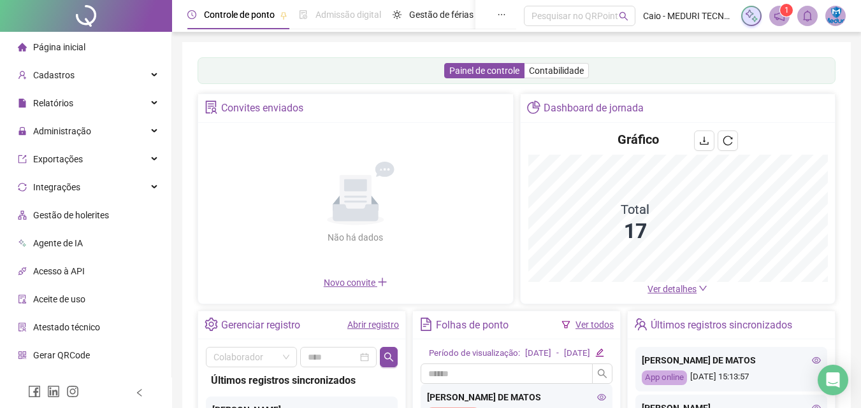
scroll to position [127, 0]
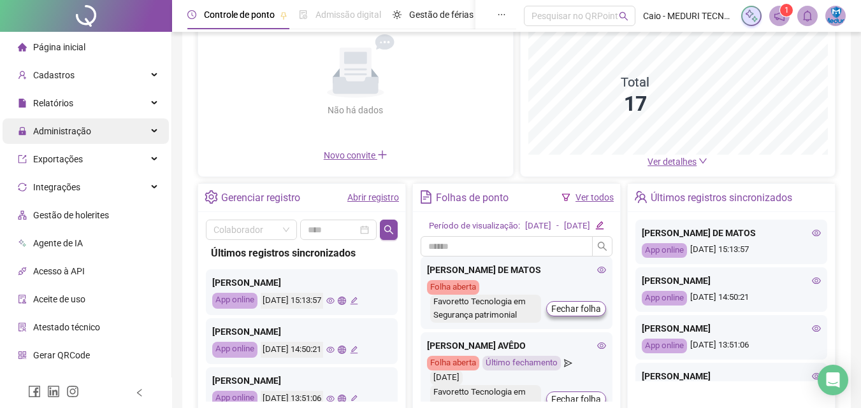
click at [108, 134] on div "Administração" at bounding box center [86, 130] width 166 height 25
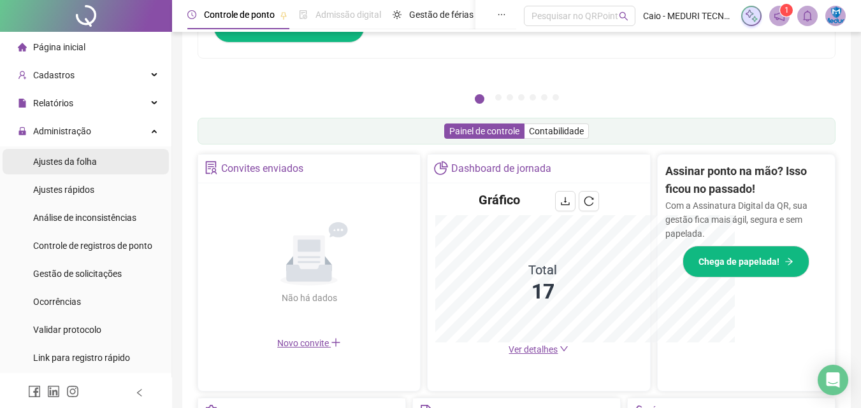
scroll to position [315, 0]
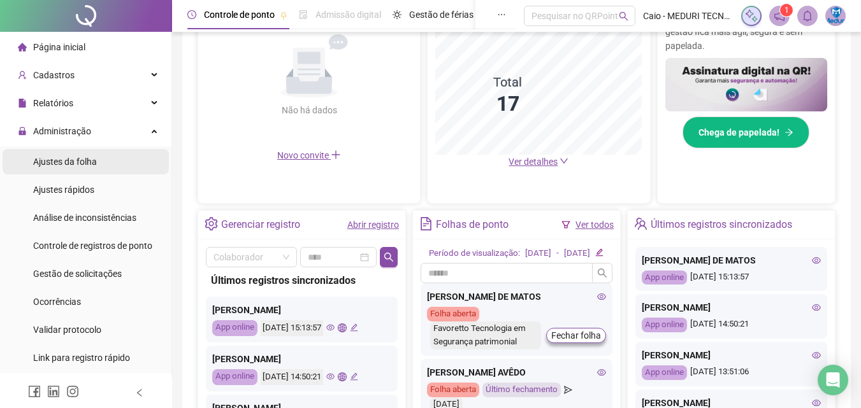
click at [87, 167] on span "Ajustes da folha" at bounding box center [65, 162] width 64 height 10
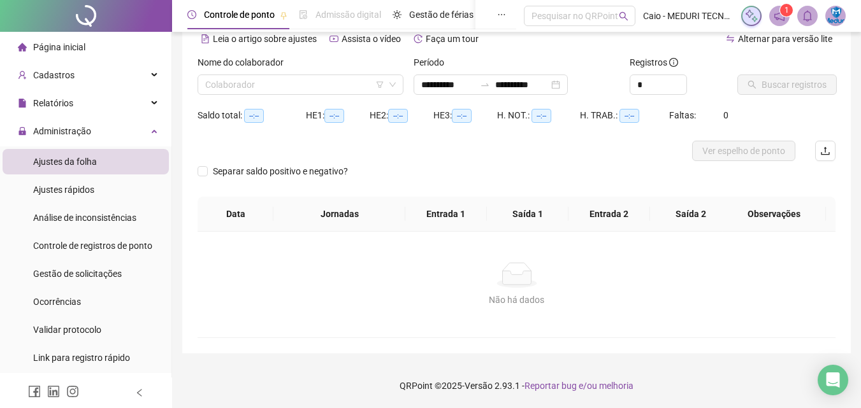
scroll to position [62, 0]
type input "**********"
click at [330, 90] on input "search" at bounding box center [294, 84] width 179 height 19
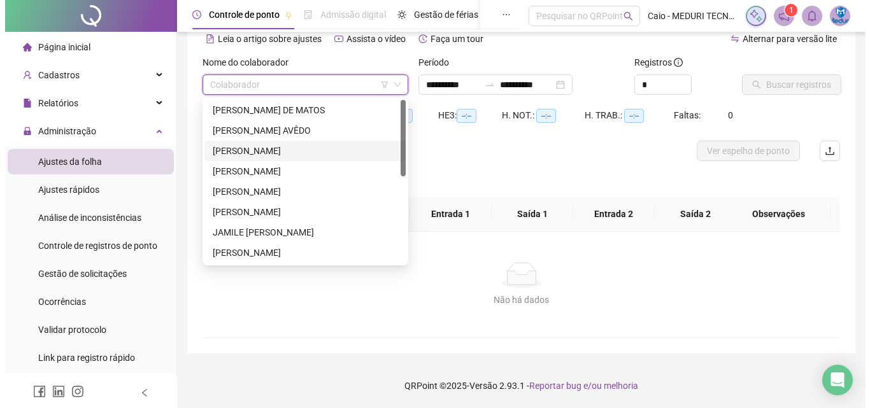
scroll to position [0, 0]
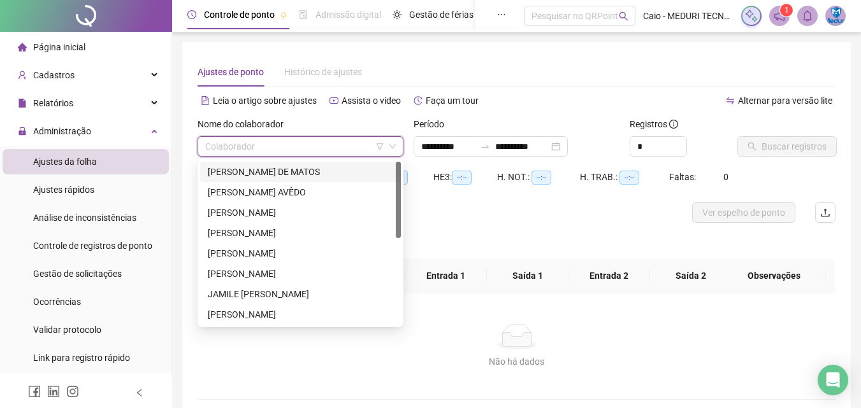
click at [279, 173] on div "[PERSON_NAME] DE MATOS" at bounding box center [300, 172] width 185 height 14
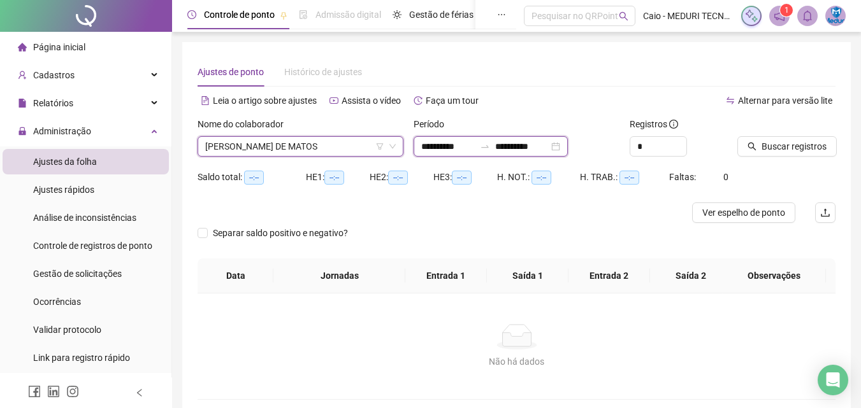
click at [426, 147] on input "**********" at bounding box center [448, 147] width 54 height 14
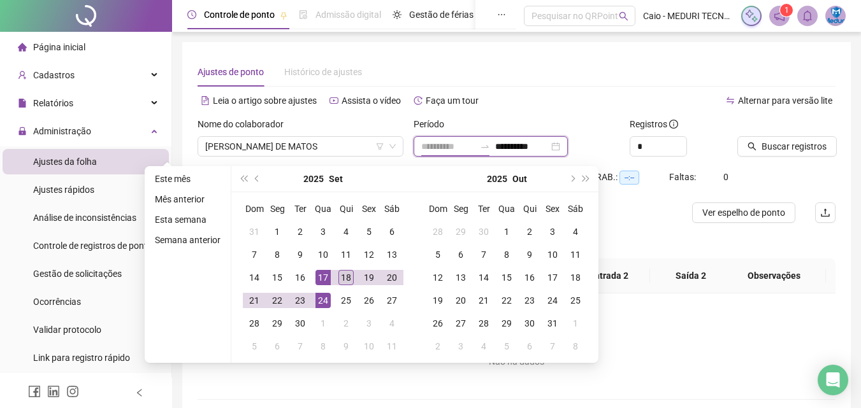
type input "**********"
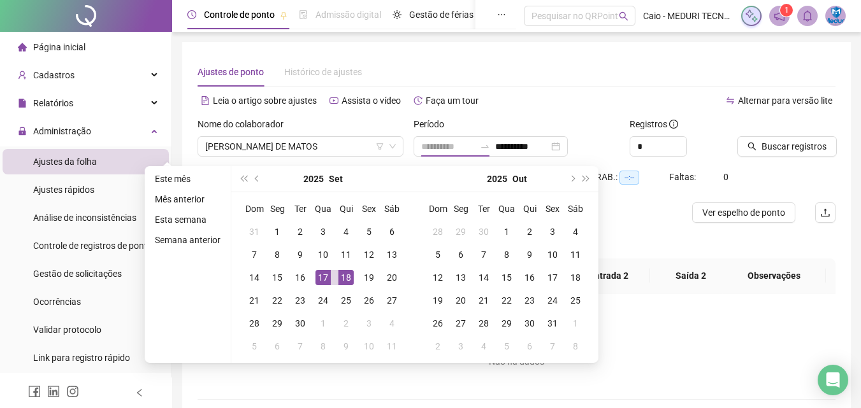
click at [348, 274] on div "18" at bounding box center [345, 277] width 15 height 15
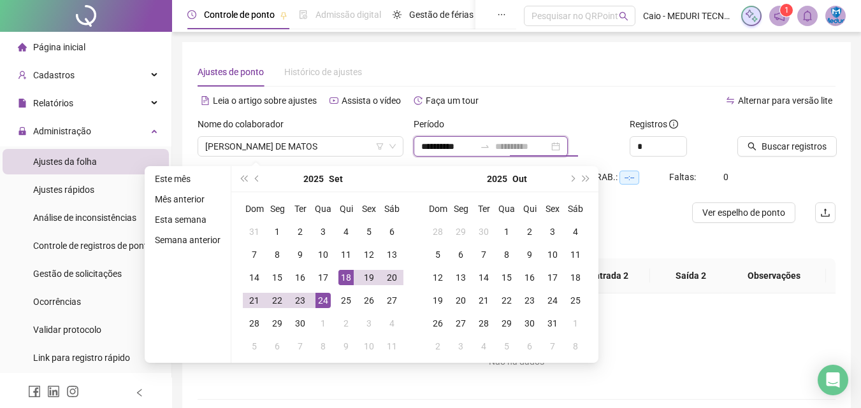
type input "**********"
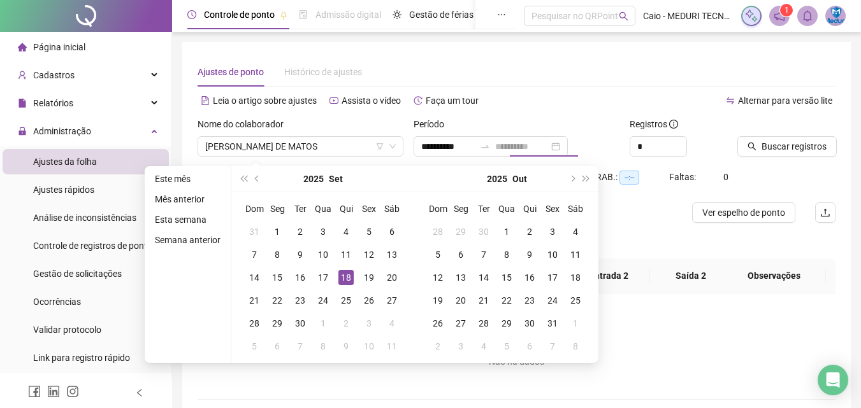
click at [346, 280] on div "18" at bounding box center [345, 277] width 15 height 15
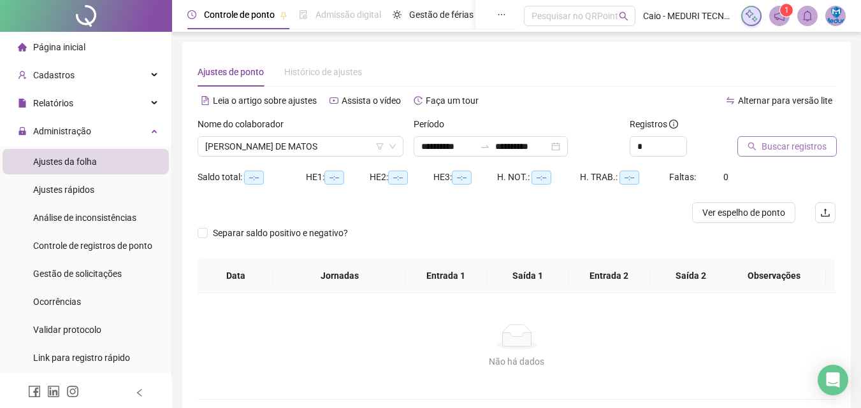
click at [771, 140] on span "Buscar registros" at bounding box center [793, 147] width 65 height 14
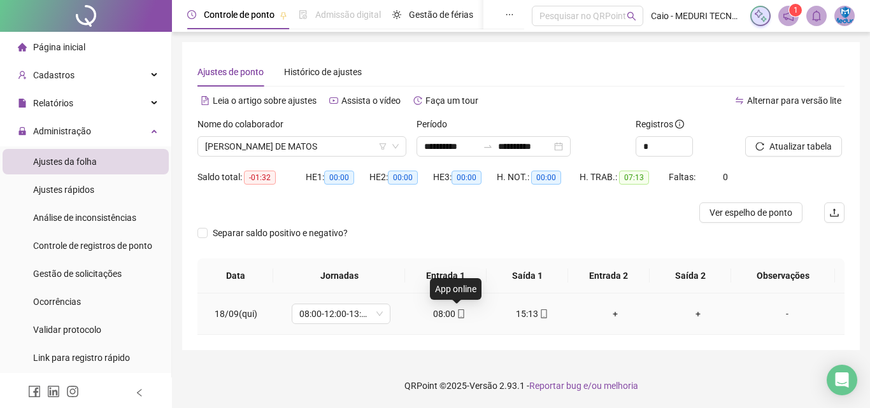
click at [461, 313] on icon "mobile" at bounding box center [461, 314] width 9 height 9
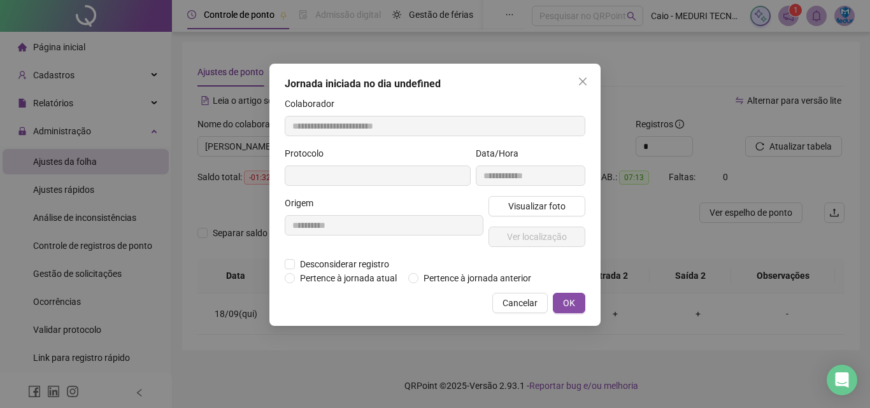
type input "**********"
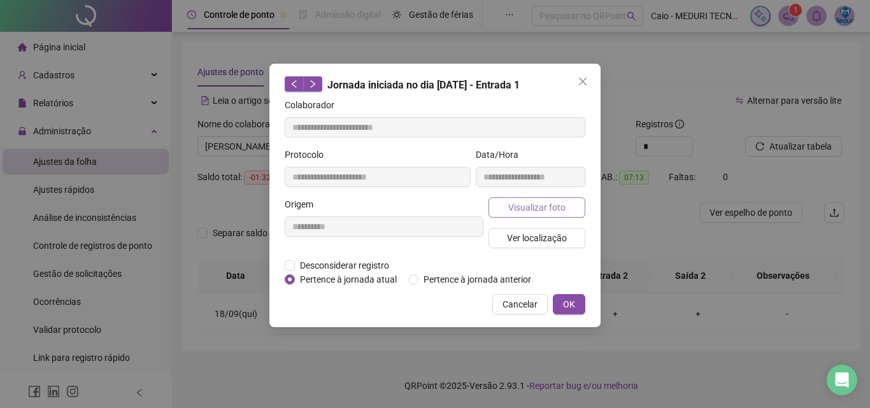
click at [559, 204] on span "Visualizar foto" at bounding box center [536, 208] width 57 height 14
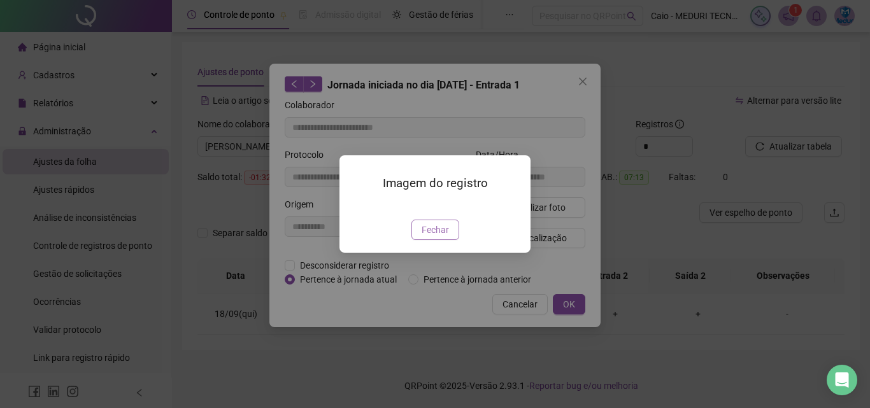
click at [444, 237] on span "Fechar" at bounding box center [435, 230] width 27 height 14
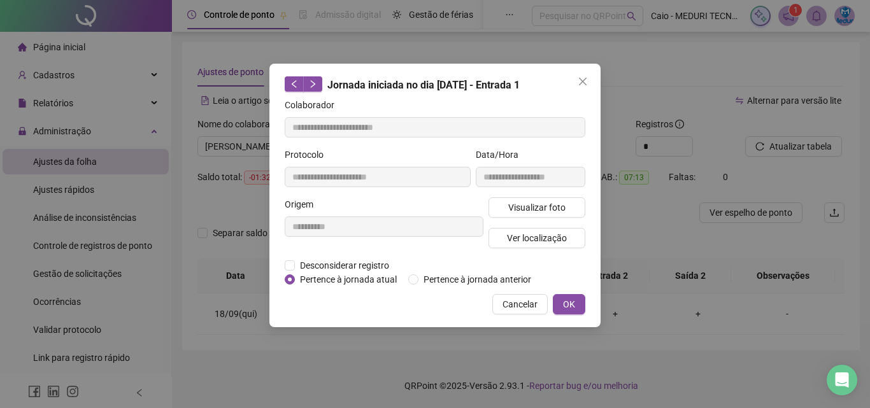
click at [544, 219] on div "Visualizar foto Ver localização" at bounding box center [537, 227] width 102 height 61
click at [589, 83] on span "Close" at bounding box center [583, 81] width 20 height 10
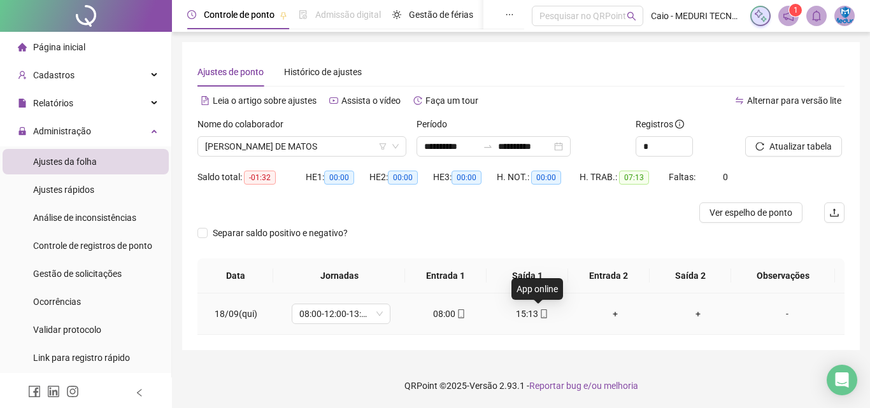
click at [541, 315] on icon "mobile" at bounding box center [544, 314] width 6 height 9
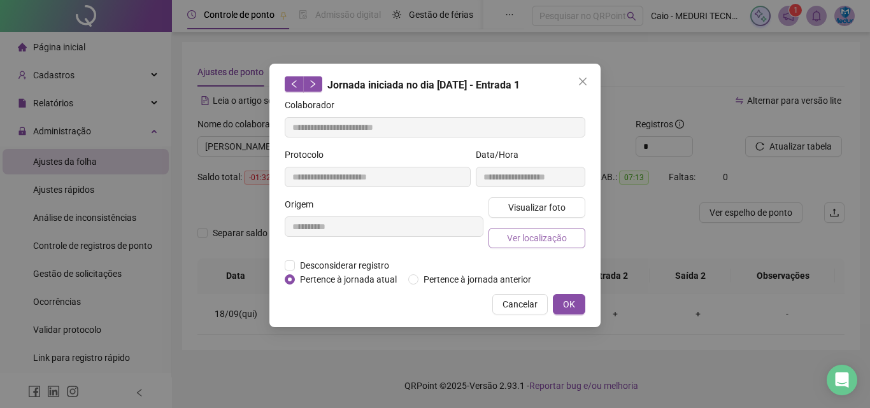
type input "**********"
click at [532, 199] on button "Visualizar foto" at bounding box center [537, 207] width 97 height 20
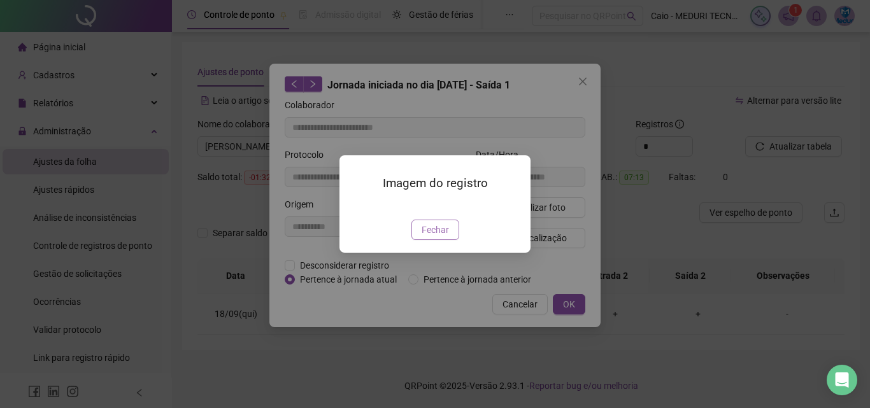
click at [440, 237] on span "Fechar" at bounding box center [435, 230] width 27 height 14
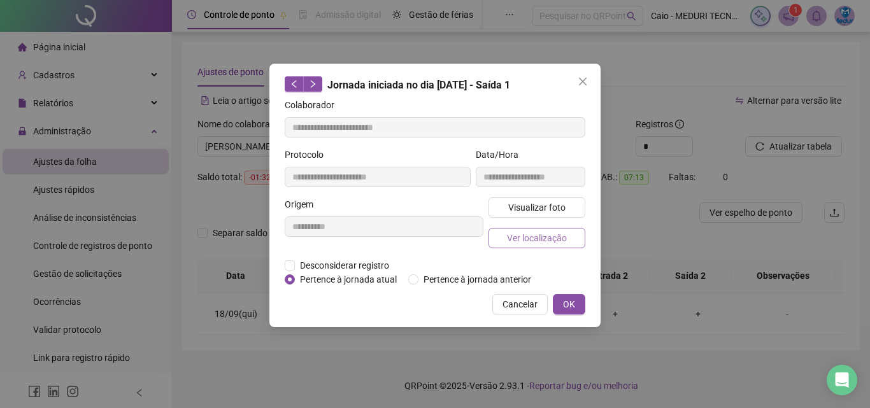
click at [515, 234] on span "Ver localização" at bounding box center [537, 238] width 60 height 14
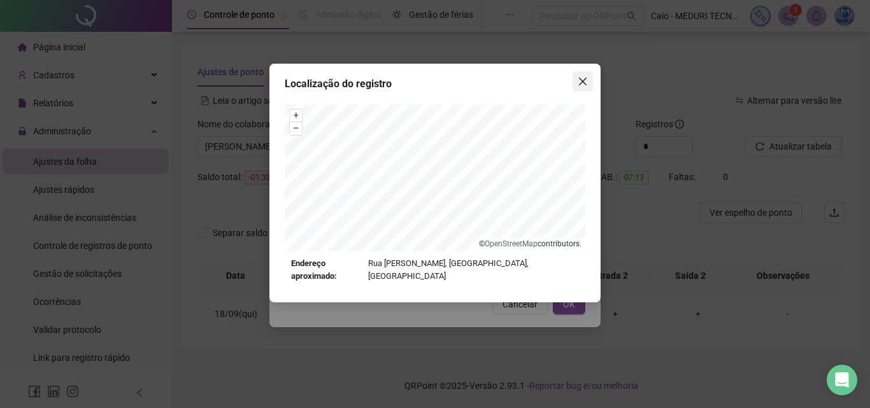
click at [580, 73] on button "Close" at bounding box center [583, 81] width 20 height 20
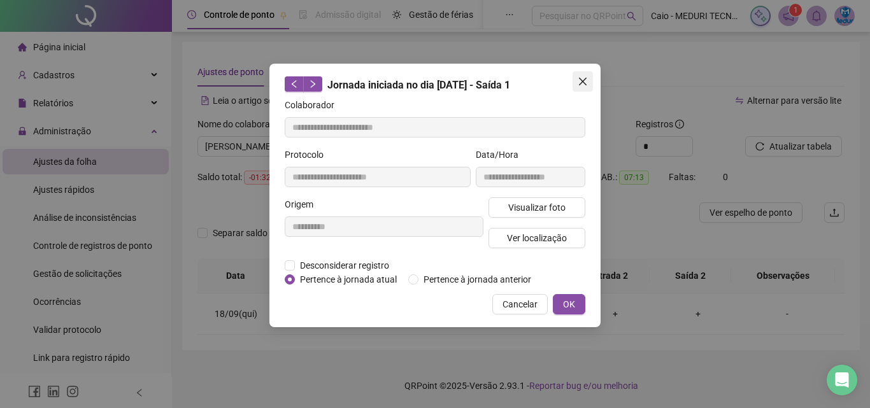
click at [580, 78] on icon "close" at bounding box center [583, 82] width 8 height 8
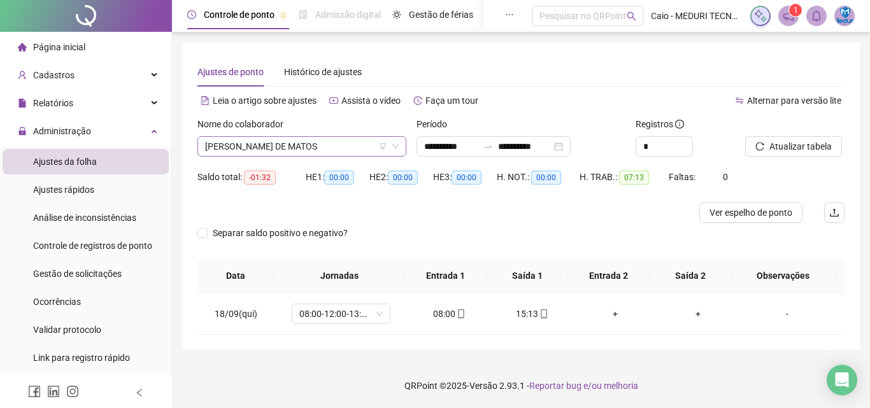
click at [353, 148] on span "[PERSON_NAME] DE MATOS" at bounding box center [302, 146] width 194 height 19
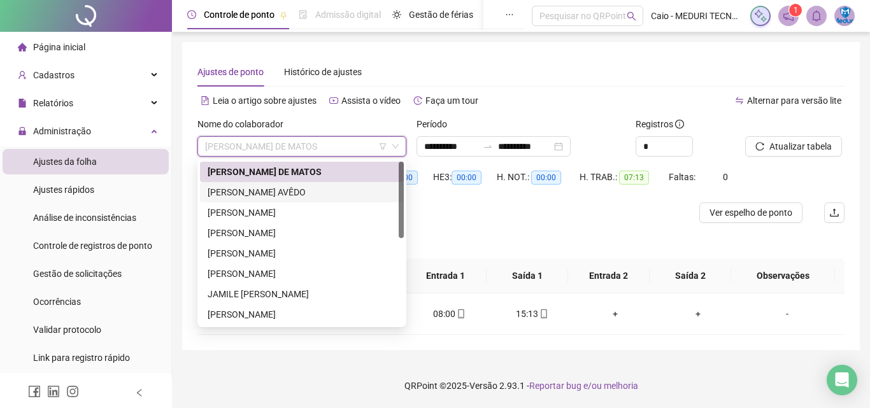
click at [327, 199] on div "[PERSON_NAME] AVÊDO" at bounding box center [302, 192] width 189 height 14
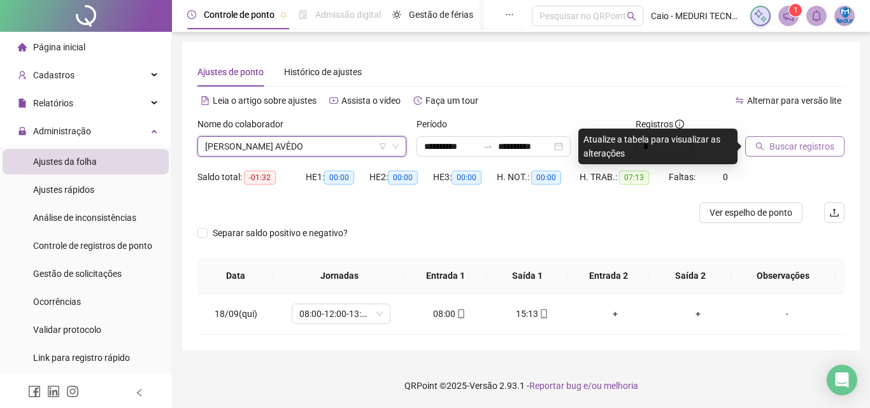
click at [771, 155] on button "Buscar registros" at bounding box center [794, 146] width 99 height 20
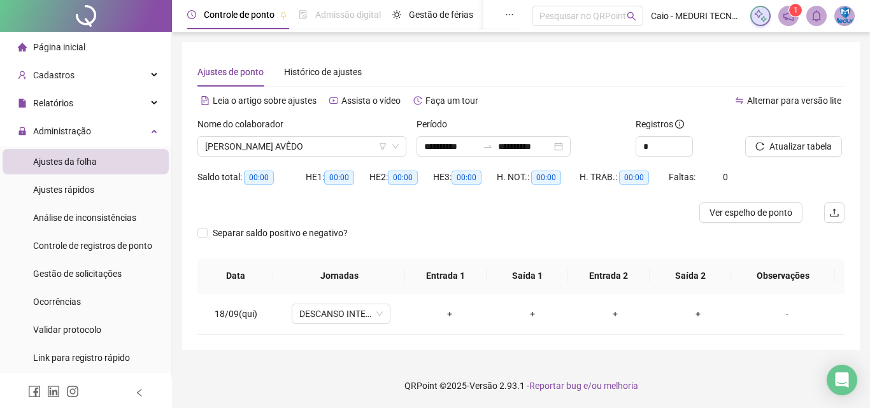
click at [331, 156] on div "[PERSON_NAME] AVÊDO" at bounding box center [301, 146] width 209 height 20
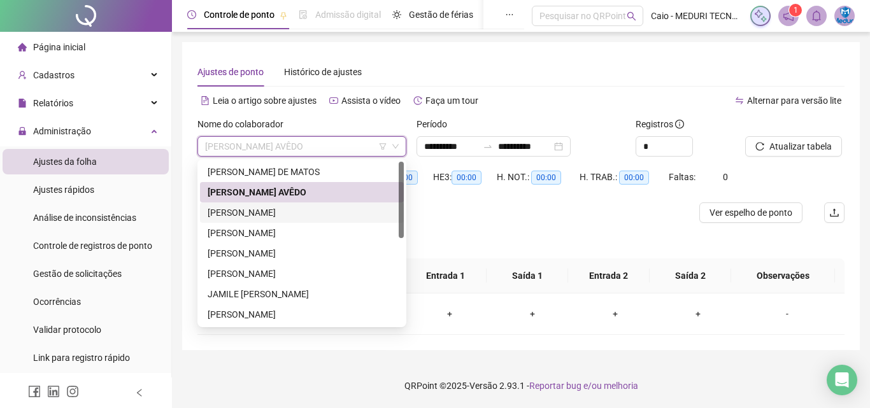
click at [326, 206] on div "[PERSON_NAME]" at bounding box center [302, 213] width 189 height 14
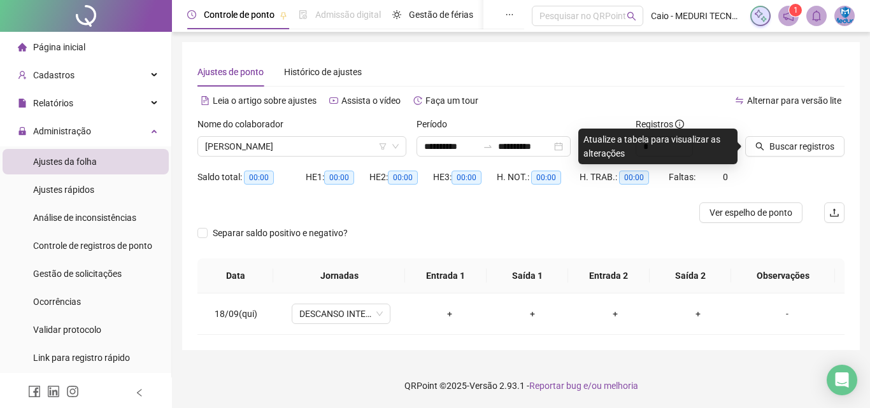
click at [831, 131] on div "Buscar registros" at bounding box center [794, 136] width 99 height 39
click at [824, 142] on span "Buscar registros" at bounding box center [801, 147] width 65 height 14
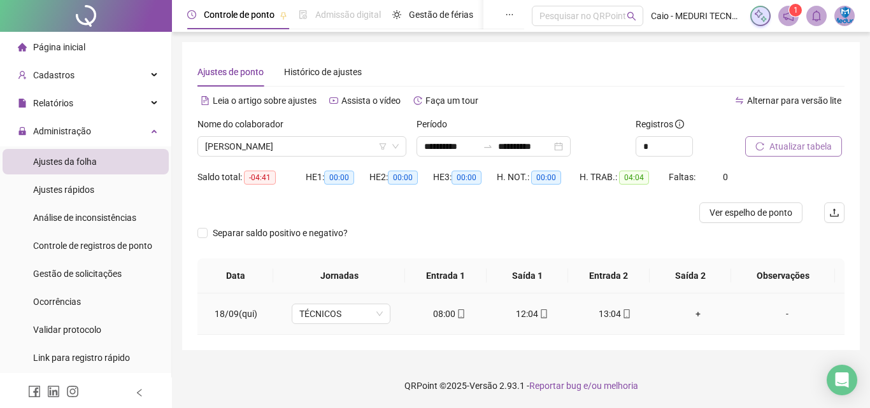
click at [622, 317] on icon "mobile" at bounding box center [626, 314] width 9 height 9
type input "**********"
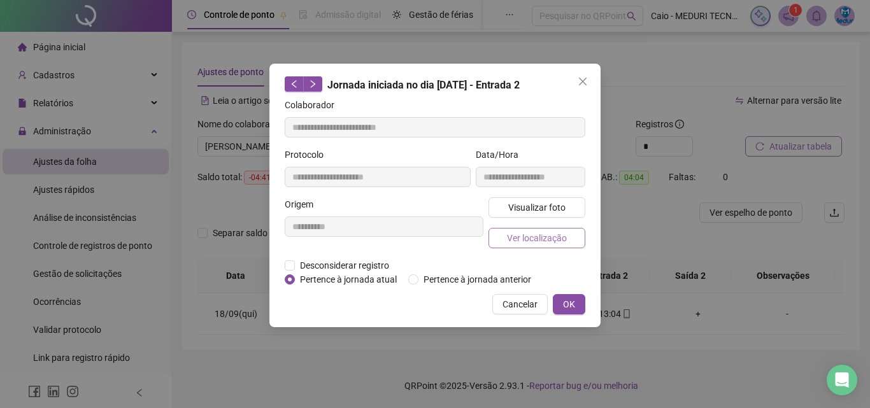
click at [571, 229] on button "Ver localização" at bounding box center [537, 238] width 97 height 20
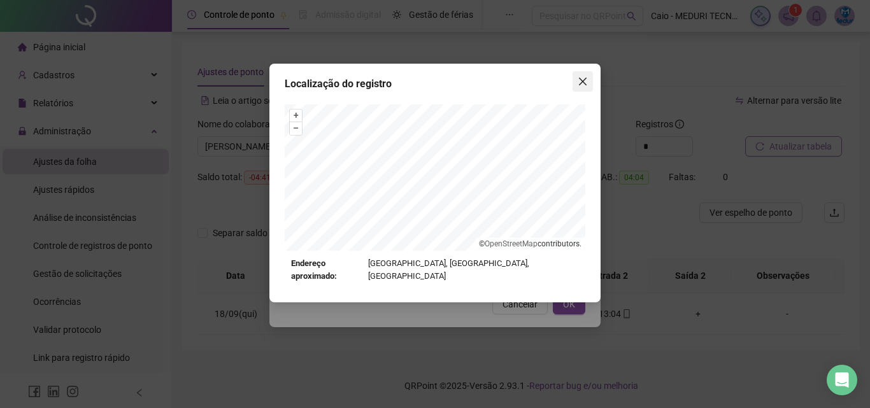
click at [584, 86] on icon "close" at bounding box center [583, 81] width 10 height 10
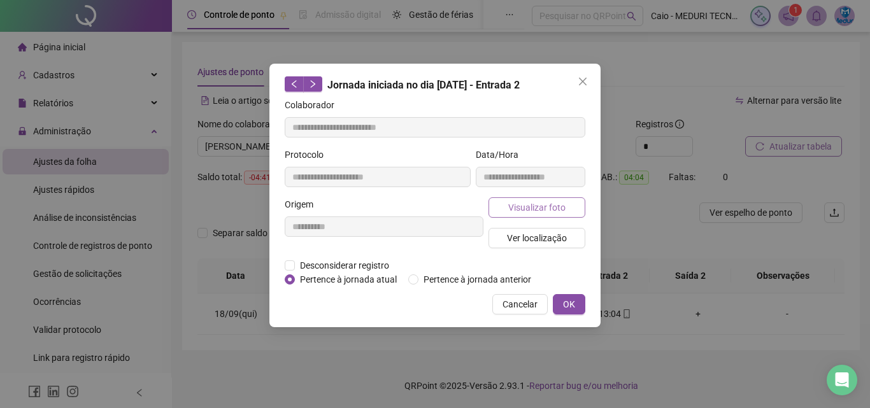
click at [549, 204] on span "Visualizar foto" at bounding box center [536, 208] width 57 height 14
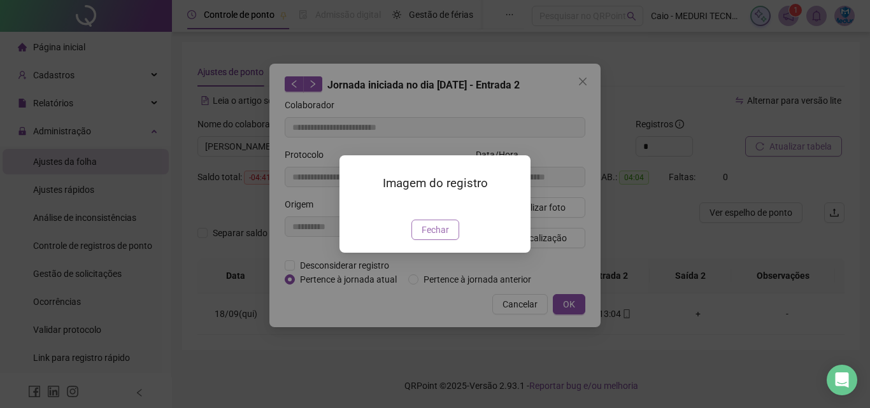
click at [429, 240] on button "Fechar" at bounding box center [435, 230] width 48 height 20
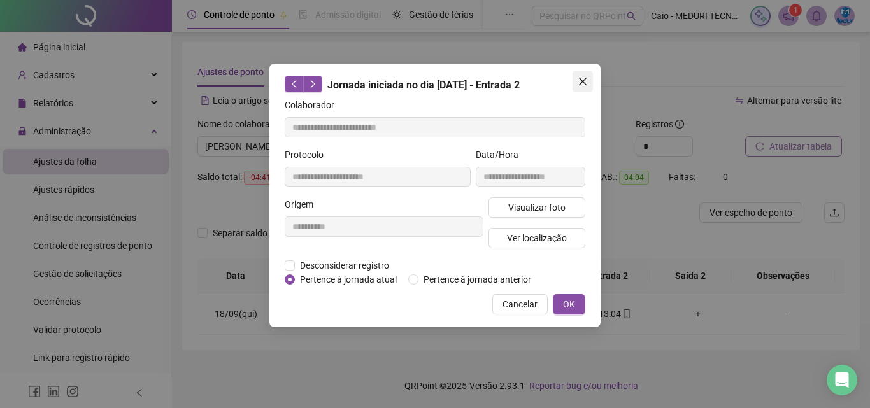
click at [582, 90] on button "Close" at bounding box center [583, 81] width 20 height 20
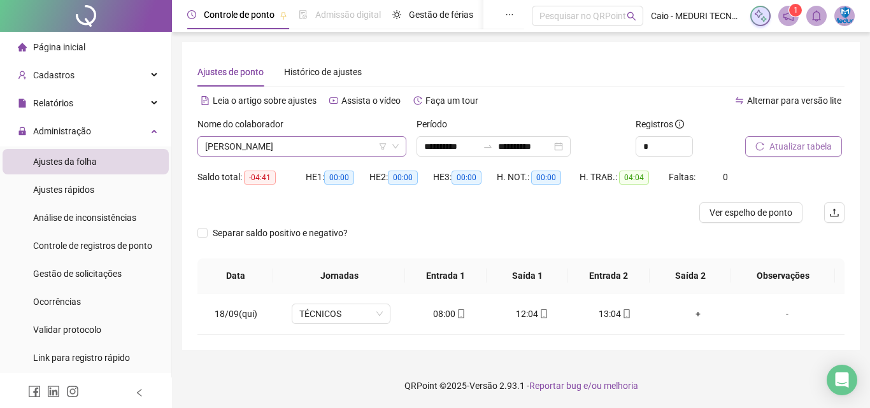
click at [332, 146] on span "[PERSON_NAME]" at bounding box center [302, 146] width 194 height 19
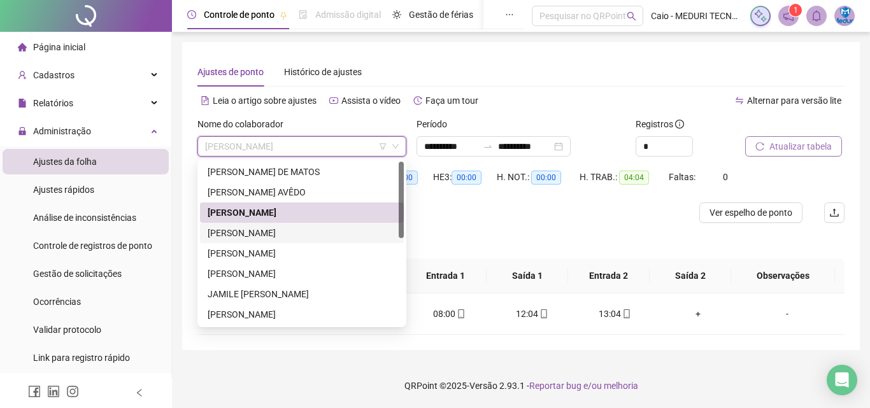
click at [276, 234] on div "[PERSON_NAME]" at bounding box center [302, 233] width 189 height 14
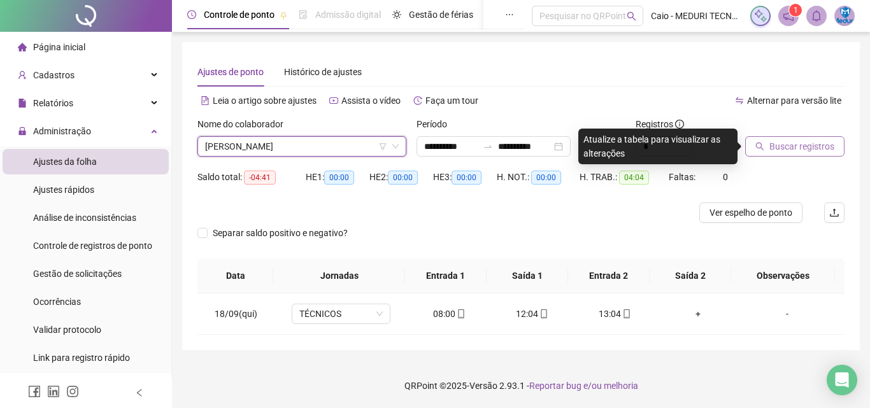
click at [793, 158] on div "Buscar registros" at bounding box center [795, 142] width 110 height 50
click at [794, 149] on span "Buscar registros" at bounding box center [801, 147] width 65 height 14
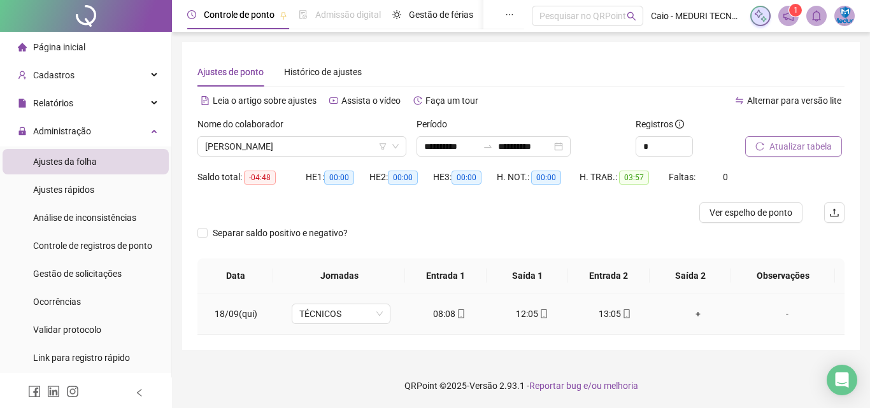
click at [627, 314] on div "13:05" at bounding box center [615, 314] width 62 height 14
type input "**********"
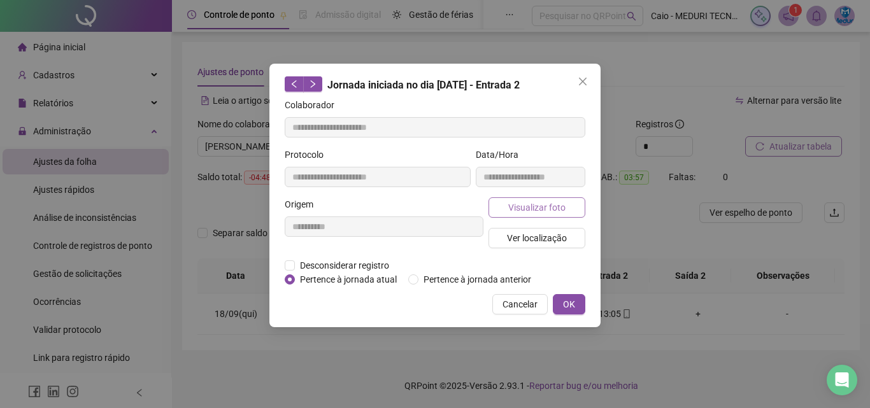
click at [554, 210] on span "Visualizar foto" at bounding box center [536, 208] width 57 height 14
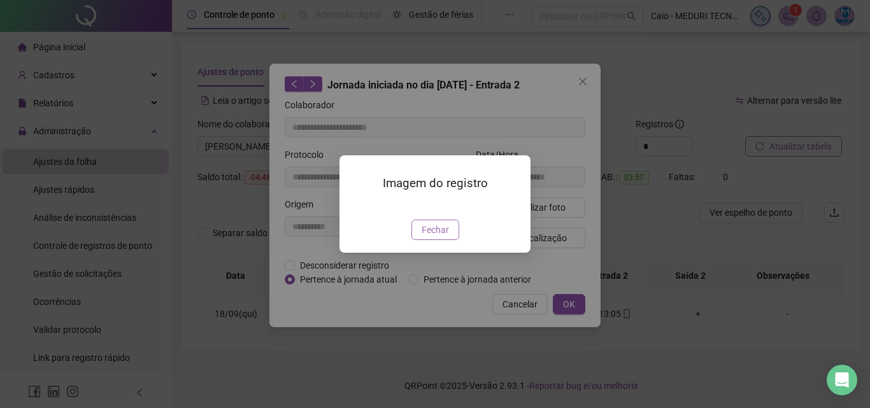
click at [437, 240] on button "Fechar" at bounding box center [435, 230] width 48 height 20
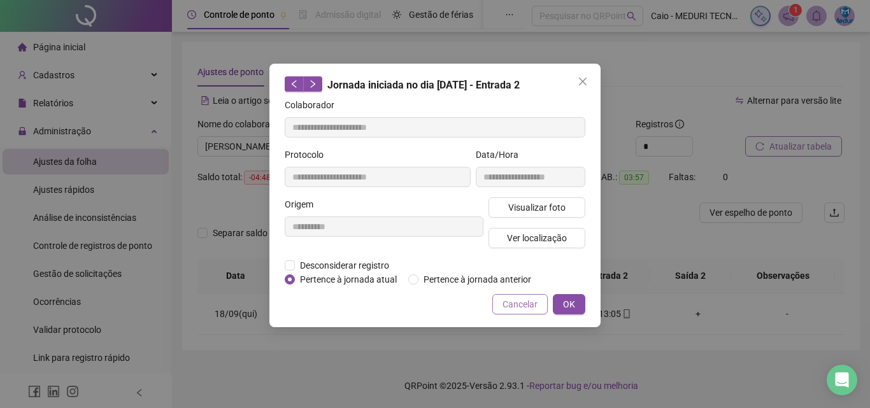
click at [544, 301] on button "Cancelar" at bounding box center [519, 304] width 55 height 20
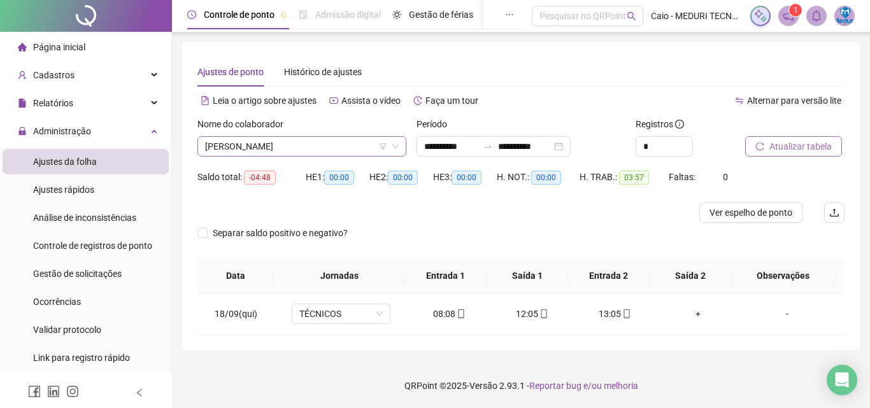
click at [333, 146] on span "[PERSON_NAME]" at bounding box center [302, 146] width 194 height 19
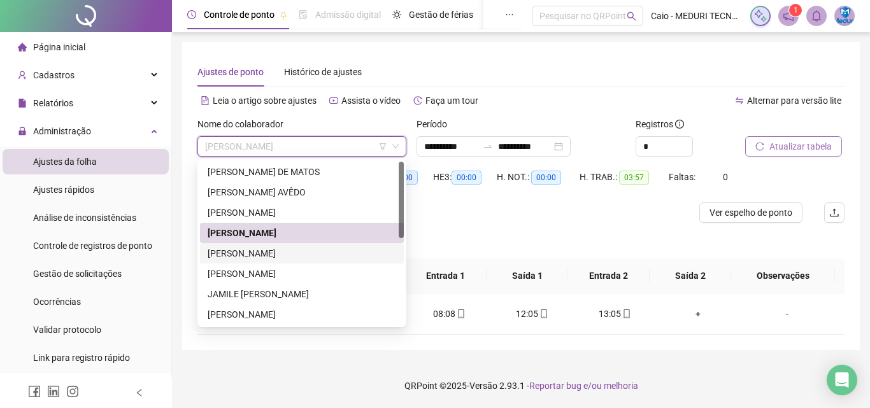
click at [275, 254] on div "[PERSON_NAME]" at bounding box center [302, 254] width 189 height 14
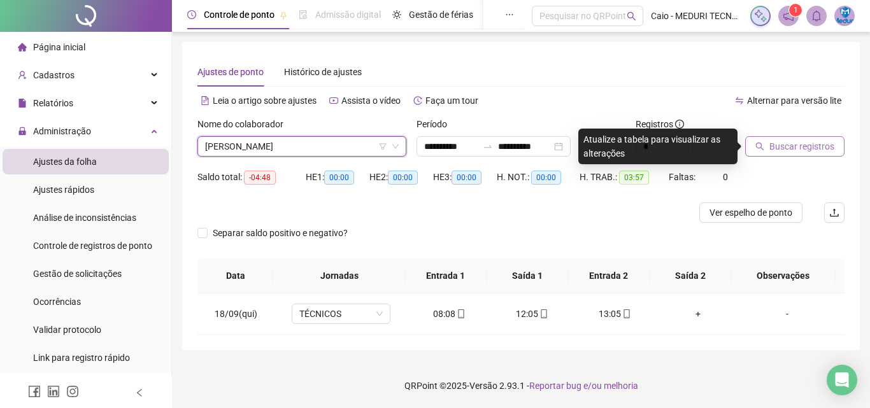
click at [758, 157] on div "Buscar registros" at bounding box center [795, 142] width 110 height 50
click at [762, 150] on icon "search" at bounding box center [759, 146] width 9 height 9
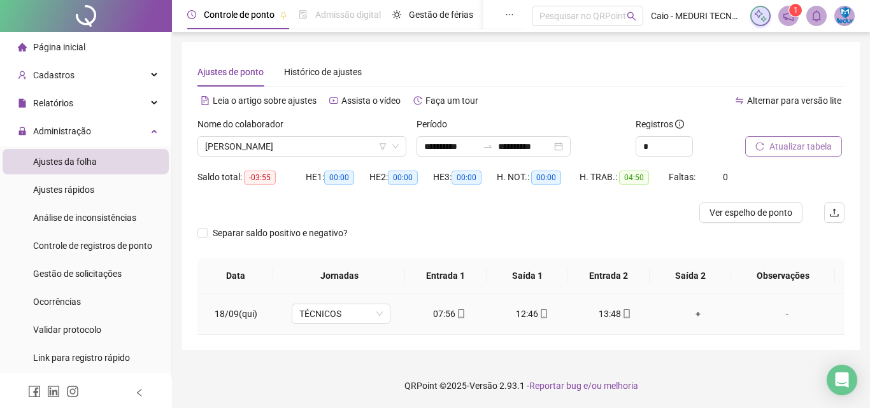
click at [622, 312] on icon "mobile" at bounding box center [626, 314] width 9 height 9
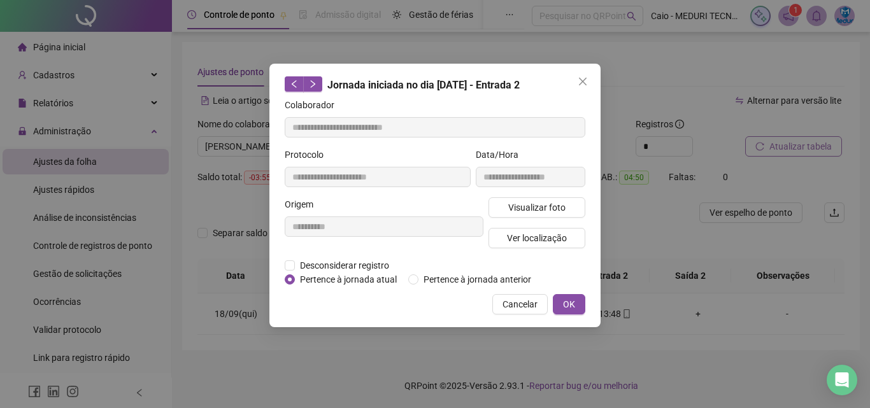
type input "**********"
click at [565, 207] on button "Visualizar foto" at bounding box center [537, 207] width 97 height 20
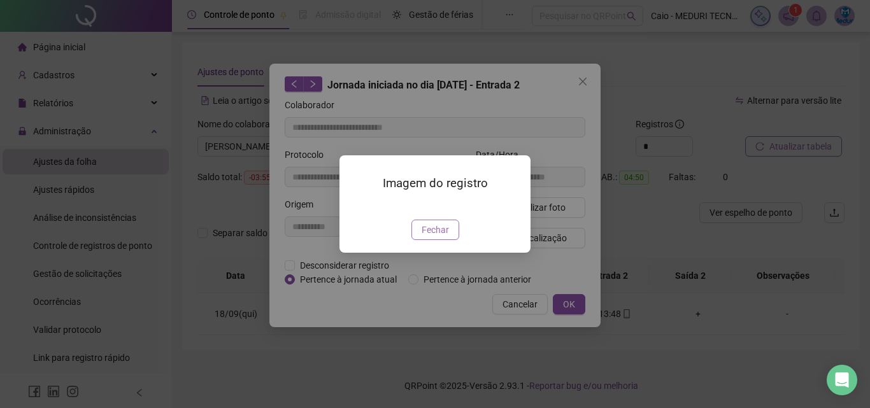
click at [433, 237] on span "Fechar" at bounding box center [435, 230] width 27 height 14
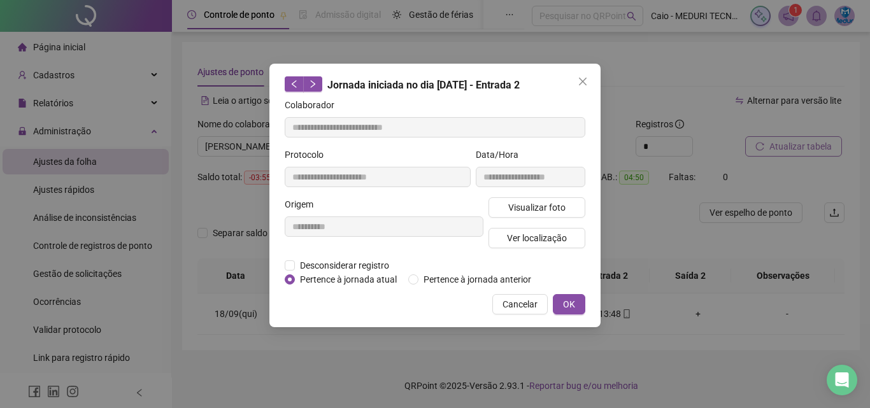
click at [543, 224] on div "Visualizar foto Ver localização" at bounding box center [537, 227] width 102 height 61
click at [542, 239] on span "Ver localização" at bounding box center [537, 238] width 60 height 14
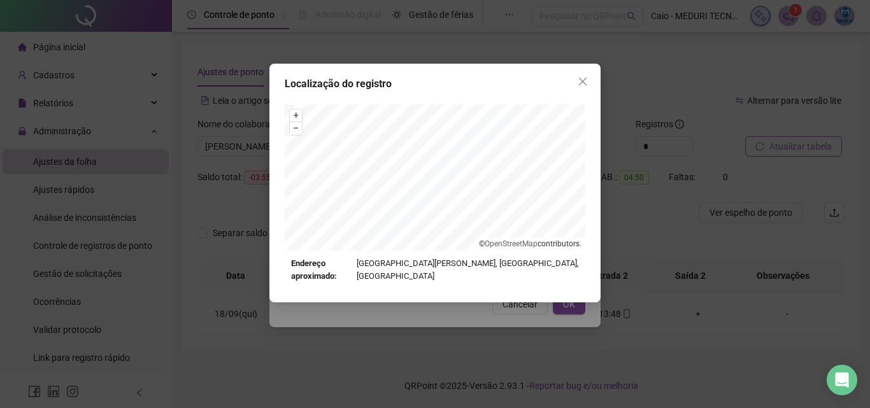
click at [582, 93] on div "Localização do registro + – ⇧ › © OpenStreetMap contributors. Endereço aproxima…" at bounding box center [434, 183] width 331 height 239
click at [584, 87] on button "Close" at bounding box center [583, 81] width 20 height 20
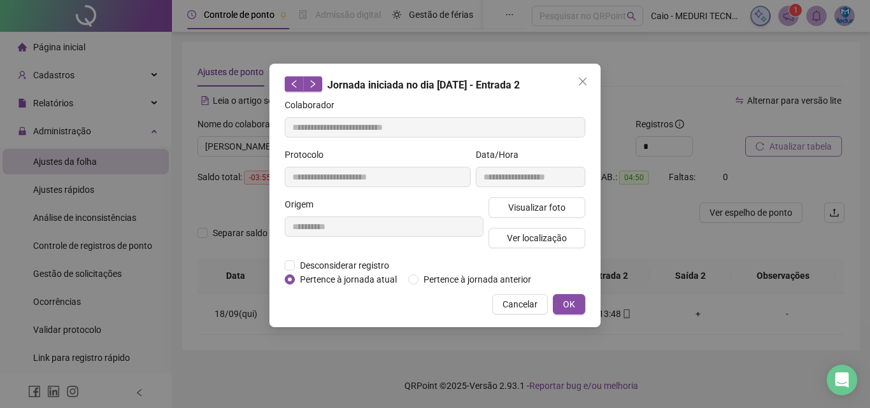
click at [584, 87] on button "Close" at bounding box center [583, 81] width 20 height 20
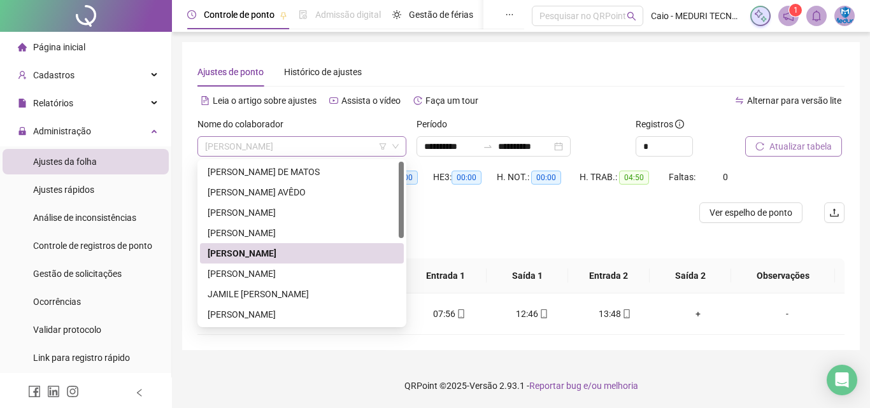
click at [294, 149] on span "[PERSON_NAME]" at bounding box center [302, 146] width 194 height 19
click at [278, 273] on div "[PERSON_NAME]" at bounding box center [302, 274] width 189 height 14
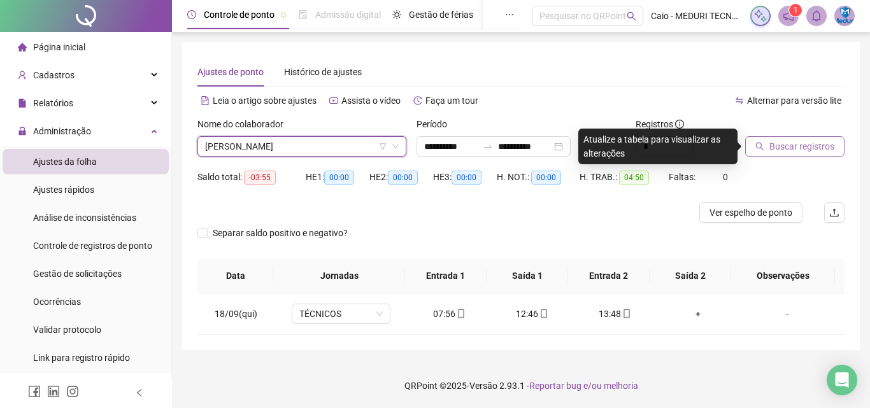
click at [757, 146] on icon "search" at bounding box center [759, 146] width 9 height 9
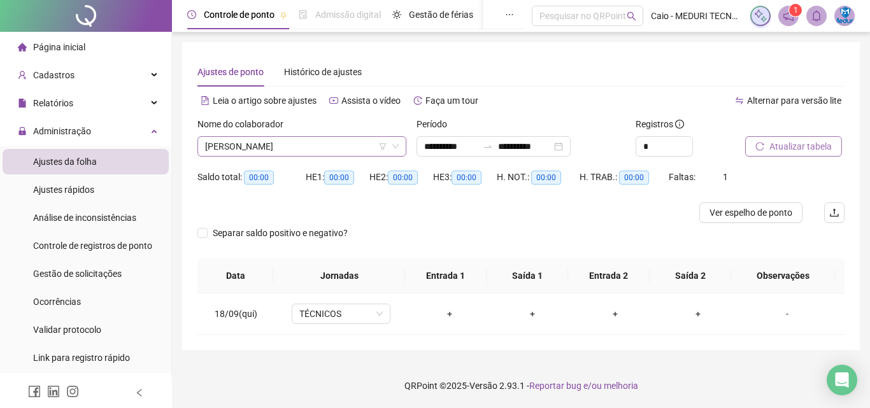
click at [338, 147] on span "[PERSON_NAME]" at bounding box center [302, 146] width 194 height 19
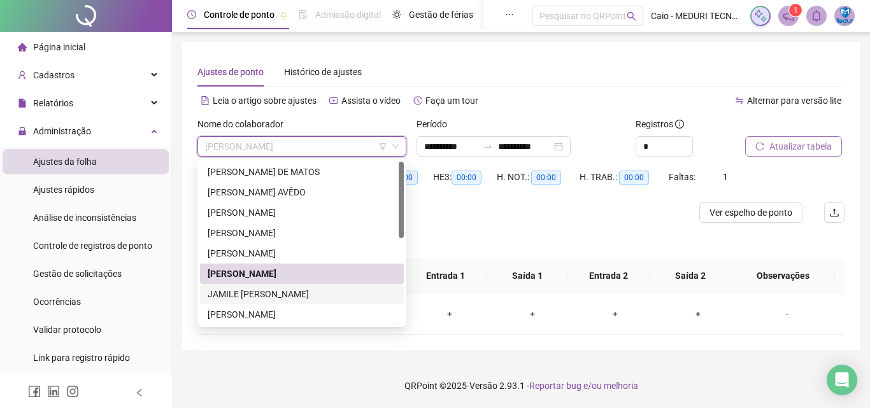
click at [315, 288] on div "JAMILE [PERSON_NAME]" at bounding box center [302, 294] width 189 height 14
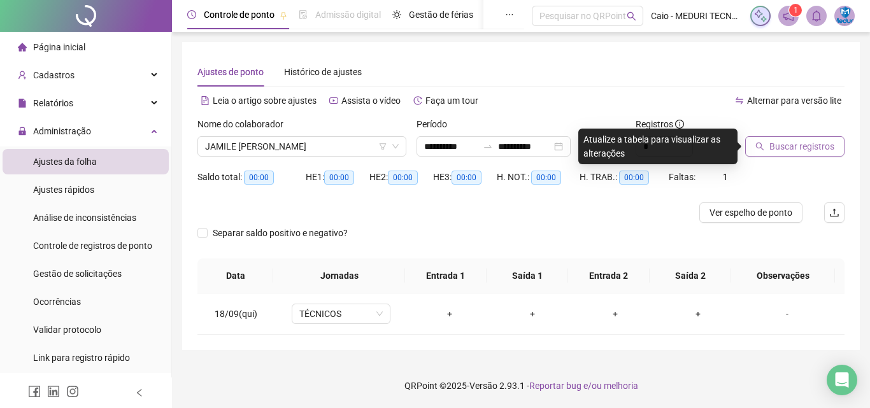
click at [766, 145] on button "Buscar registros" at bounding box center [794, 146] width 99 height 20
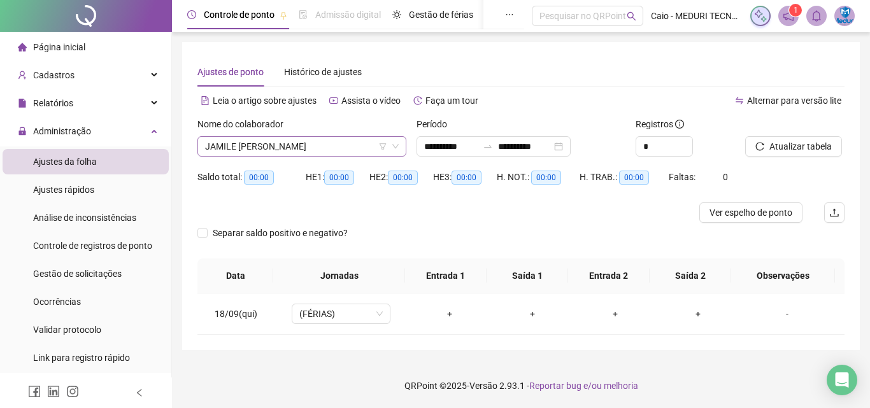
click at [311, 153] on span "JAMILE [PERSON_NAME]" at bounding box center [302, 146] width 194 height 19
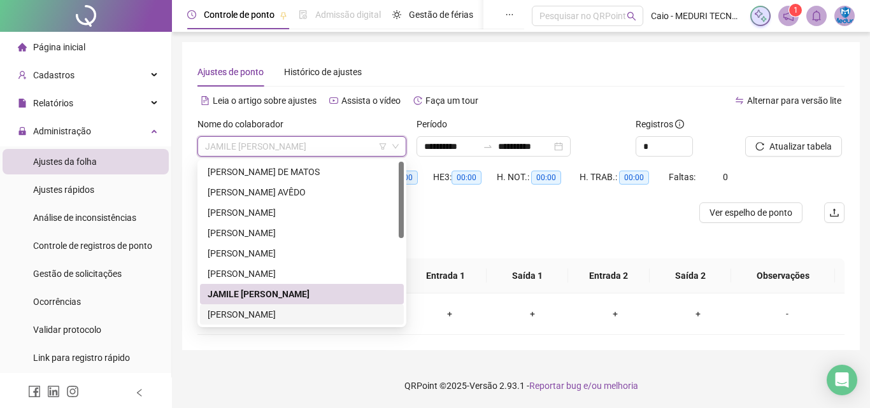
click at [285, 320] on div "[PERSON_NAME]" at bounding box center [302, 315] width 189 height 14
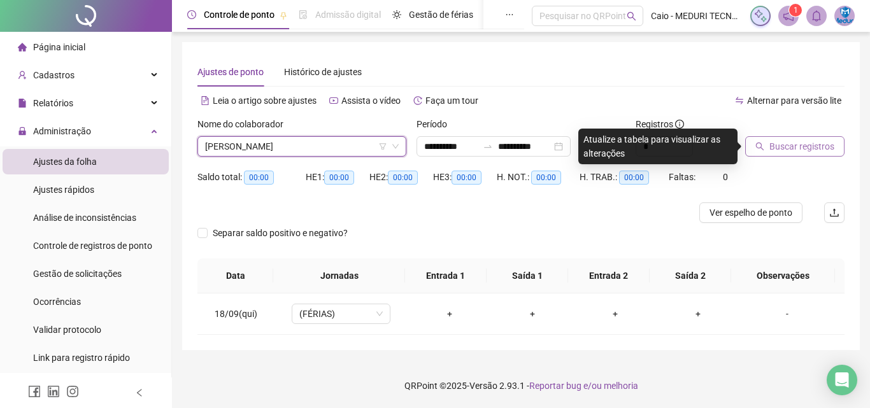
click at [801, 145] on span "Buscar registros" at bounding box center [801, 147] width 65 height 14
drag, startPoint x: 519, startPoint y: 282, endPoint x: 429, endPoint y: 328, distance: 100.3
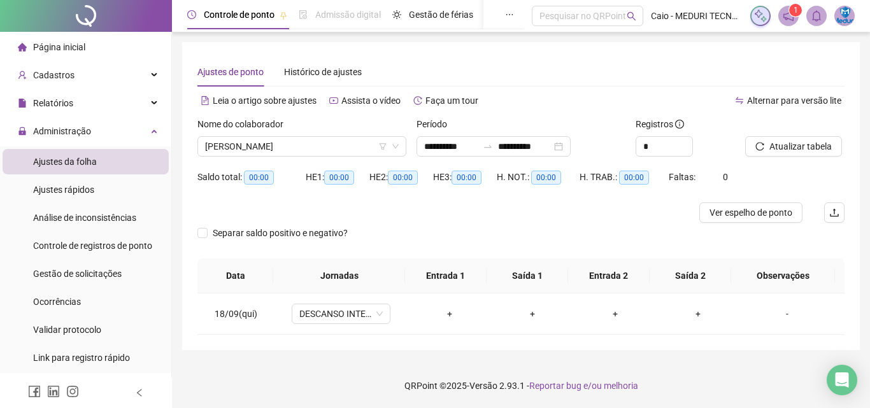
drag, startPoint x: 429, startPoint y: 328, endPoint x: 327, endPoint y: 213, distance: 153.4
click at [327, 213] on div at bounding box center [439, 213] width 485 height 20
click at [335, 147] on span "[PERSON_NAME]" at bounding box center [302, 146] width 194 height 19
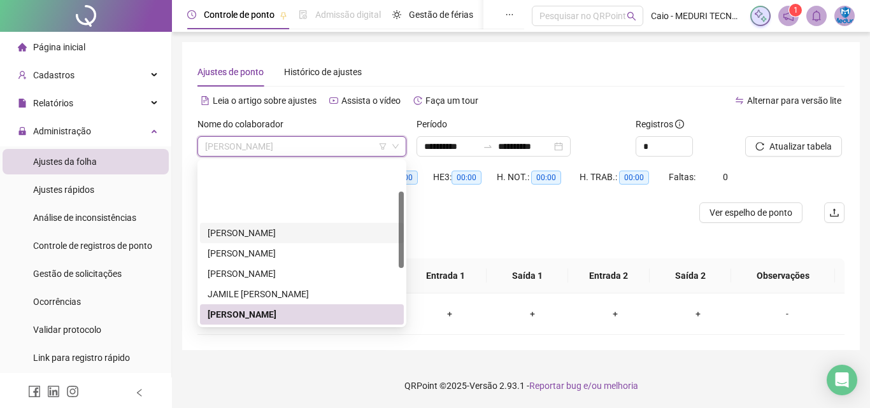
scroll to position [64, 0]
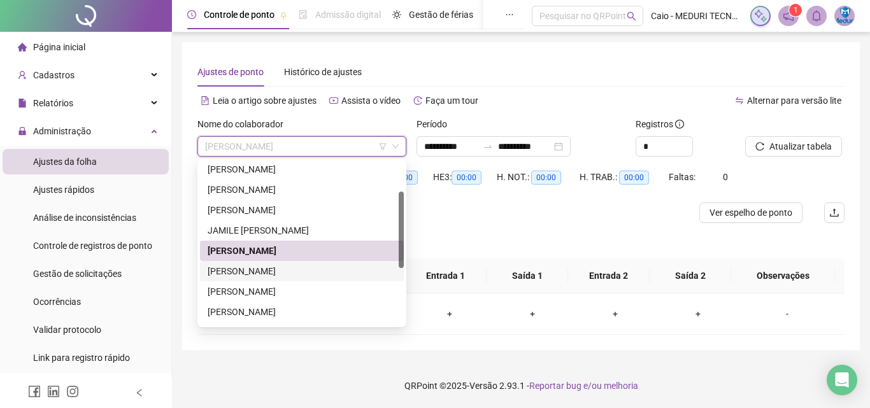
click at [304, 265] on div "[PERSON_NAME]" at bounding box center [302, 271] width 189 height 14
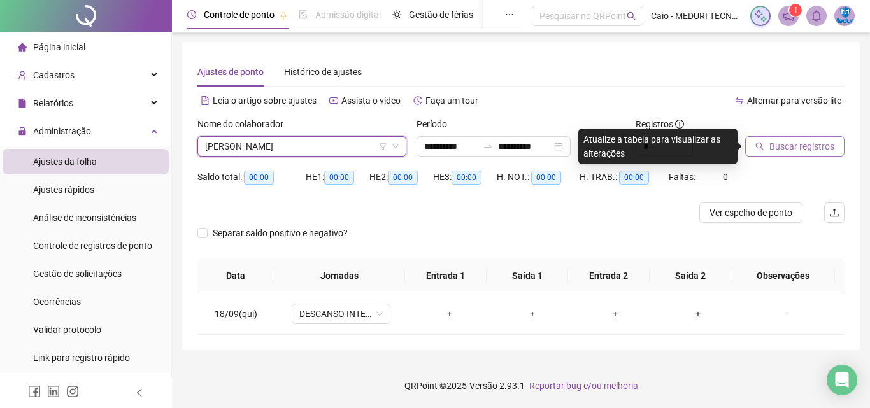
click at [798, 145] on span "Buscar registros" at bounding box center [801, 147] width 65 height 14
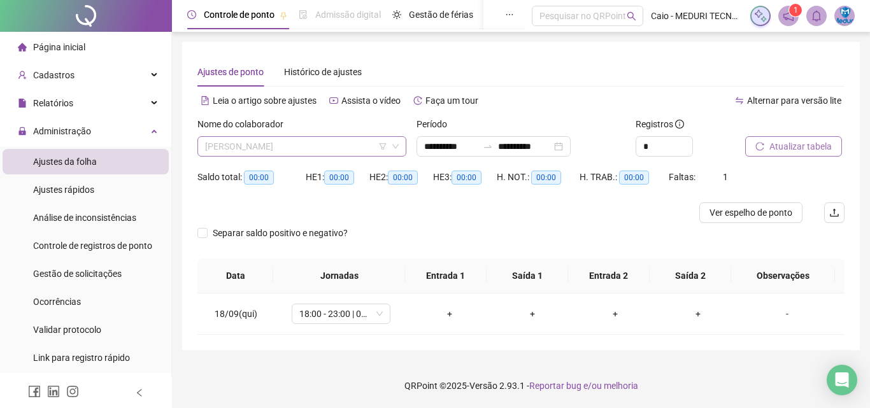
click at [329, 148] on span "[PERSON_NAME]" at bounding box center [302, 146] width 194 height 19
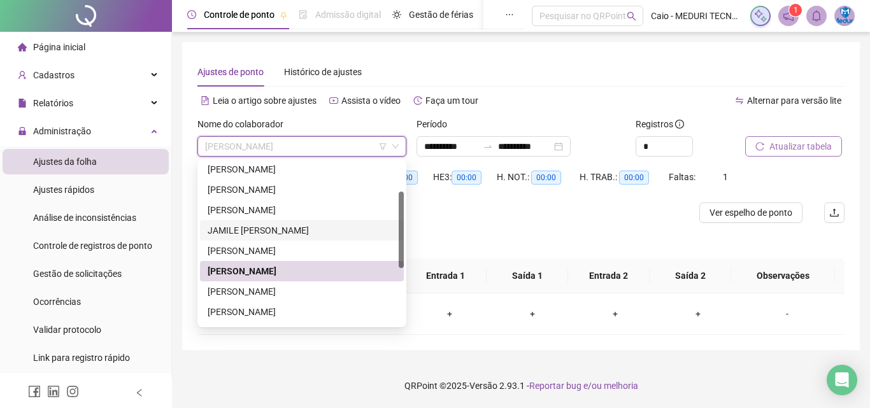
scroll to position [127, 0]
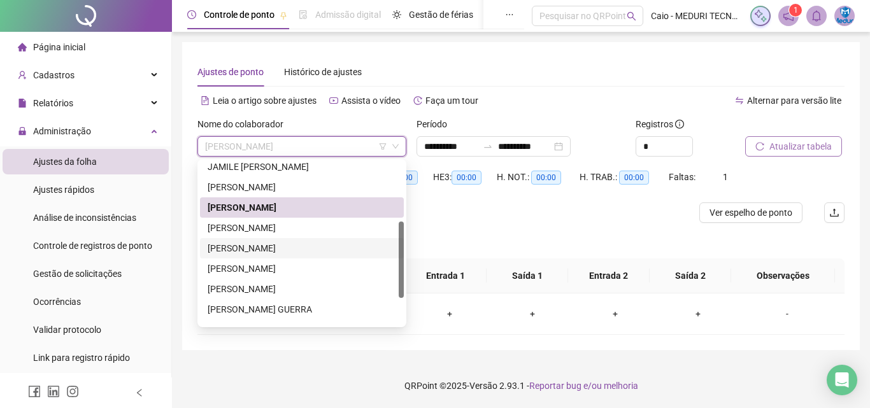
click at [314, 241] on div "[PERSON_NAME]" at bounding box center [302, 248] width 189 height 14
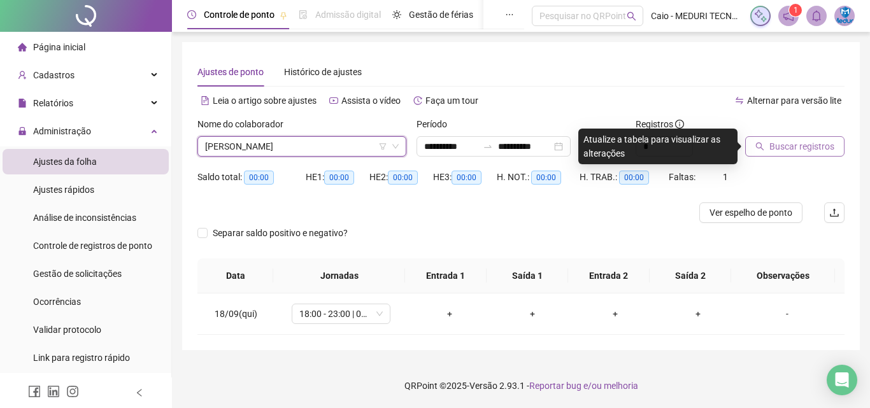
click at [355, 145] on span "[PERSON_NAME]" at bounding box center [302, 146] width 194 height 19
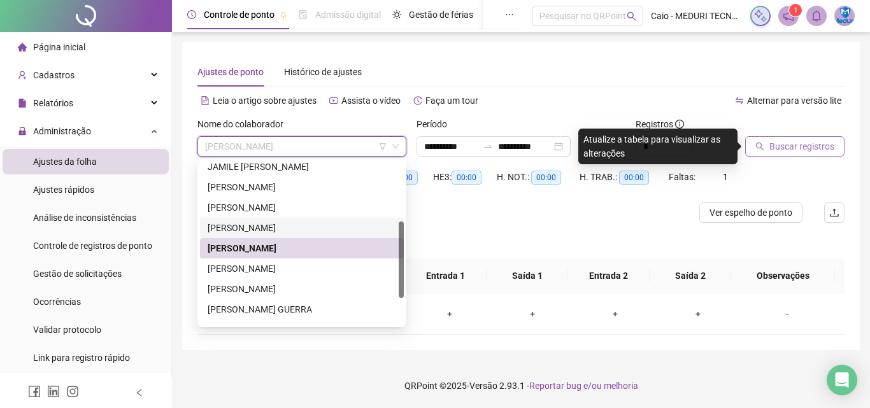
click at [315, 227] on div "[PERSON_NAME]" at bounding box center [302, 228] width 189 height 14
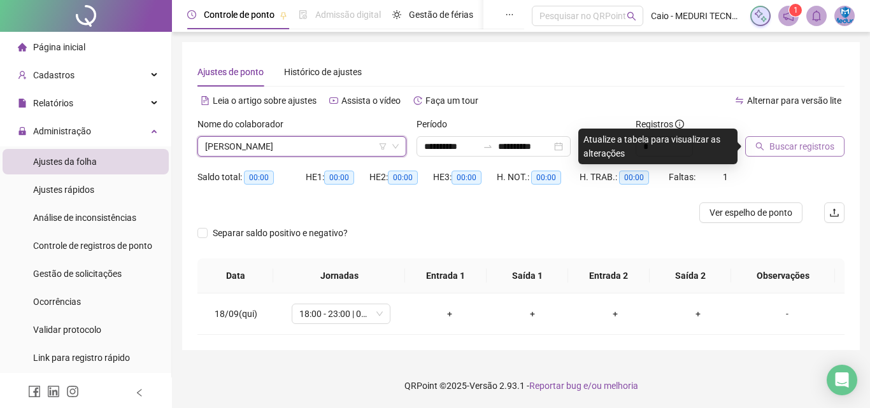
click at [792, 136] on div at bounding box center [779, 126] width 68 height 19
click at [792, 136] on button "Buscar registros" at bounding box center [794, 146] width 99 height 20
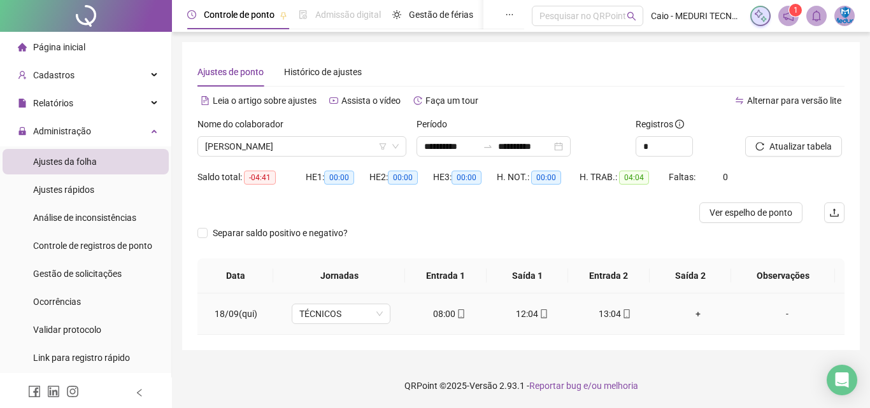
click at [624, 317] on icon "mobile" at bounding box center [626, 314] width 9 height 9
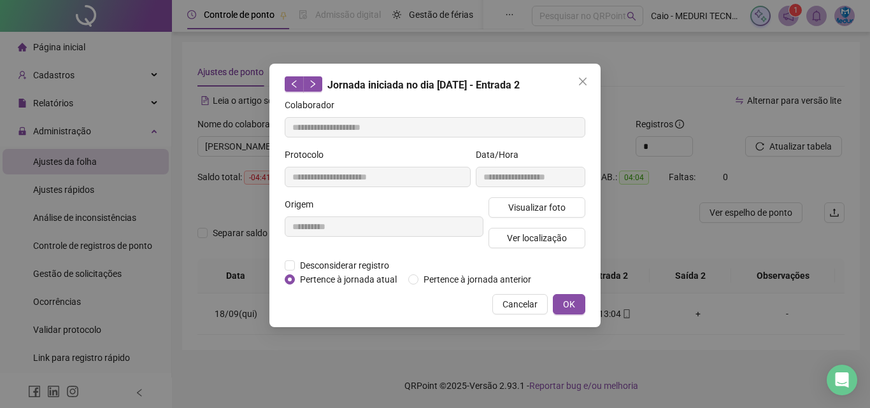
type input "**********"
click at [565, 208] on button "Visualizar foto" at bounding box center [537, 207] width 97 height 20
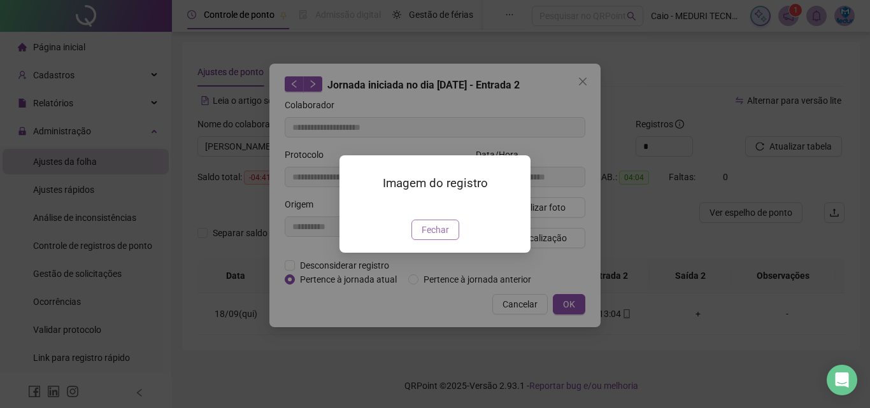
click at [436, 240] on button "Fechar" at bounding box center [435, 230] width 48 height 20
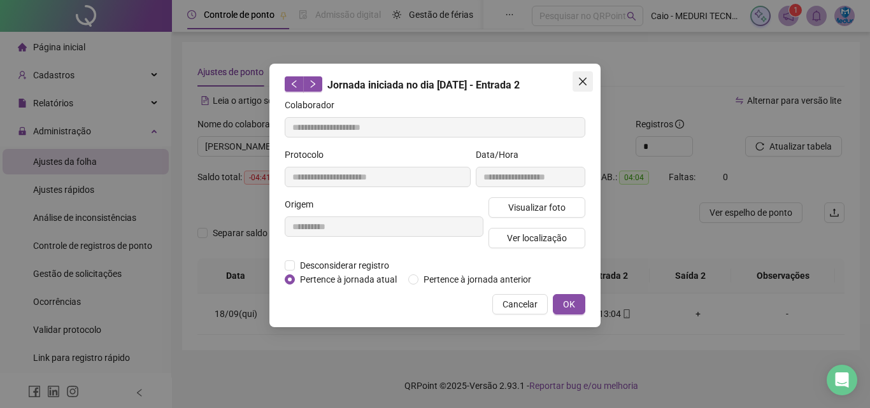
click at [578, 85] on icon "close" at bounding box center [583, 81] width 10 height 10
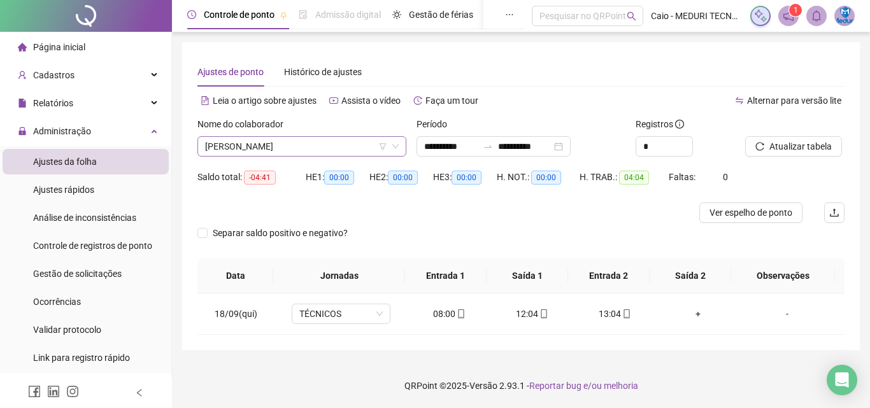
drag, startPoint x: 264, startPoint y: 139, endPoint x: 265, endPoint y: 152, distance: 13.4
click at [264, 142] on span "[PERSON_NAME]" at bounding box center [302, 146] width 194 height 19
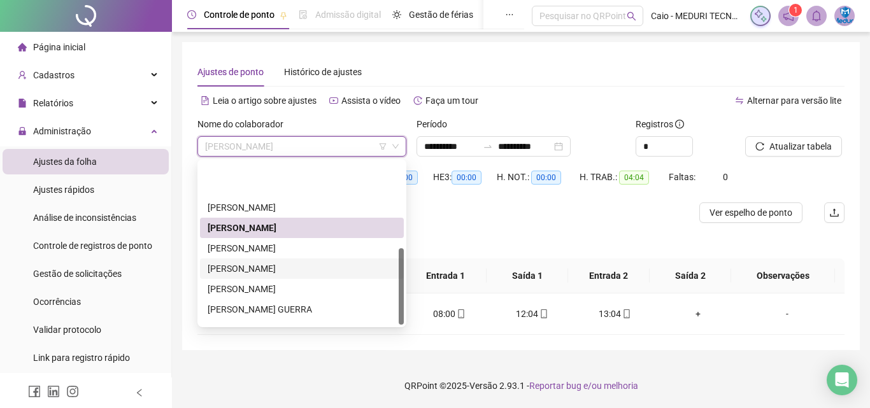
scroll to position [183, 0]
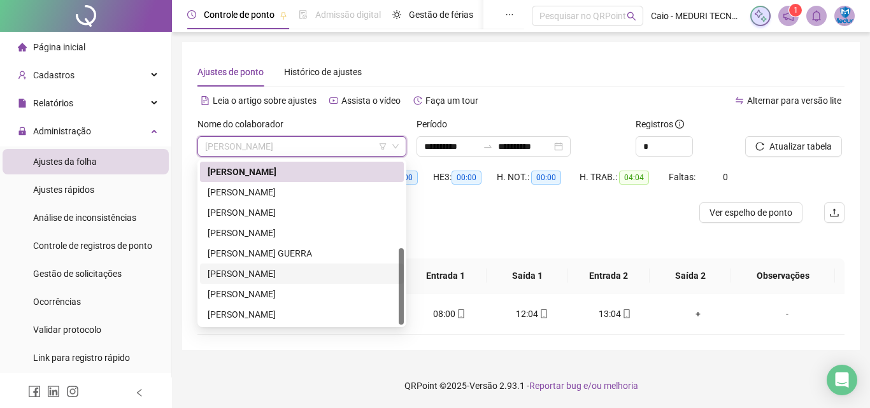
click at [272, 279] on div "[PERSON_NAME]" at bounding box center [302, 274] width 189 height 14
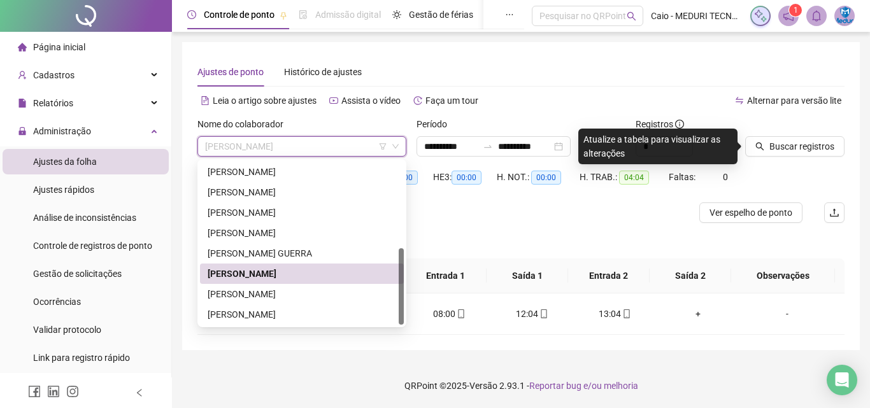
click at [364, 153] on span "[PERSON_NAME]" at bounding box center [302, 146] width 194 height 19
click at [296, 292] on div "[PERSON_NAME]" at bounding box center [302, 294] width 189 height 14
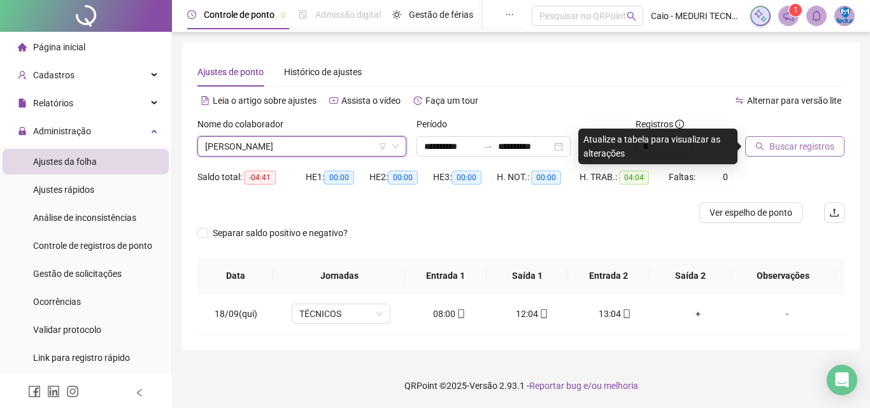
click at [787, 148] on span "Buscar registros" at bounding box center [801, 147] width 65 height 14
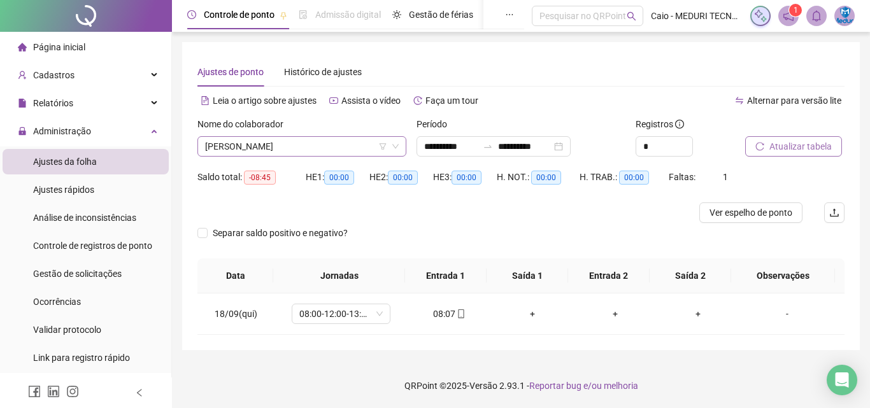
click at [301, 148] on span "[PERSON_NAME]" at bounding box center [302, 146] width 194 height 19
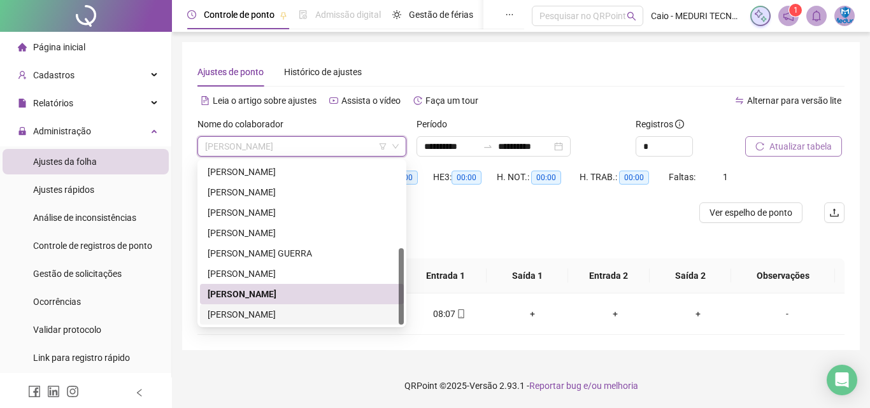
click at [291, 317] on div "[PERSON_NAME]" at bounding box center [302, 315] width 189 height 14
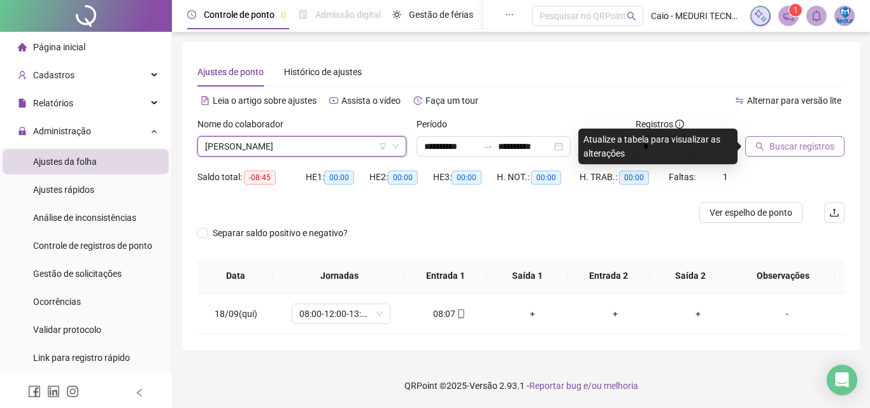
click at [327, 147] on span "[PERSON_NAME]" at bounding box center [302, 146] width 194 height 19
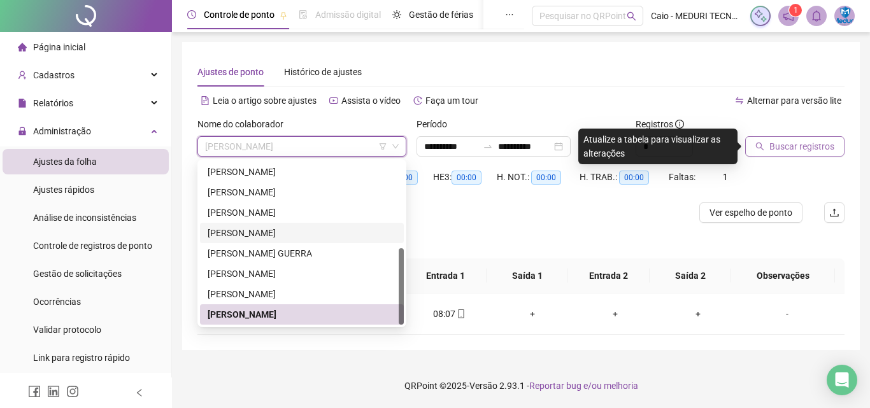
click at [290, 234] on div "[PERSON_NAME]" at bounding box center [302, 233] width 189 height 14
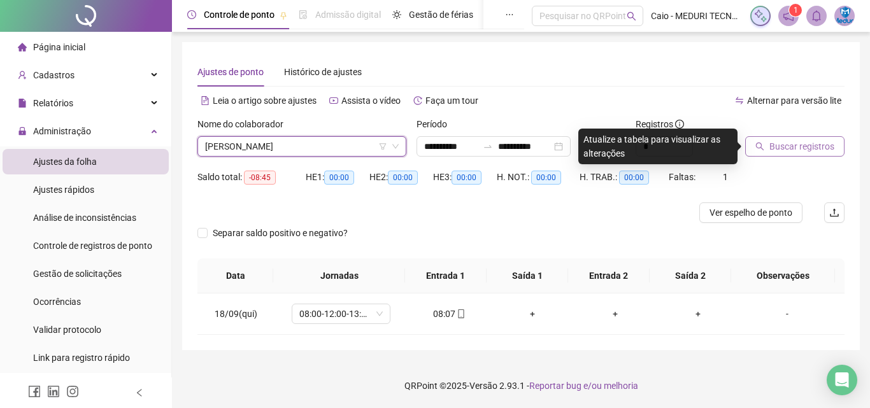
click at [826, 155] on button "Buscar registros" at bounding box center [794, 146] width 99 height 20
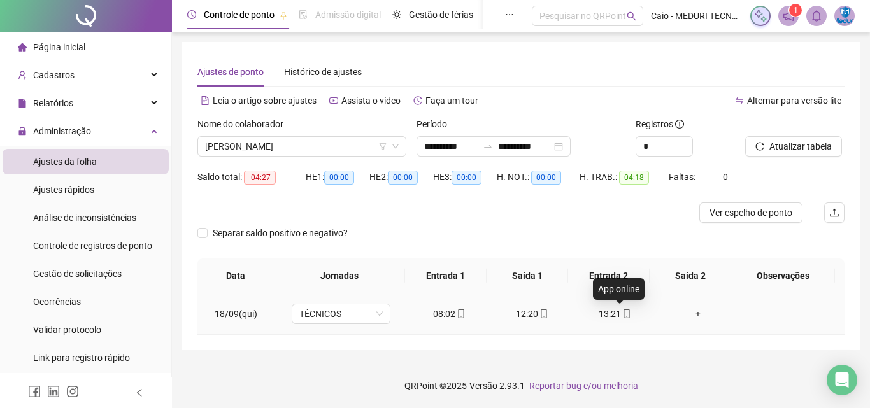
click at [621, 313] on span "mobile" at bounding box center [626, 314] width 10 height 9
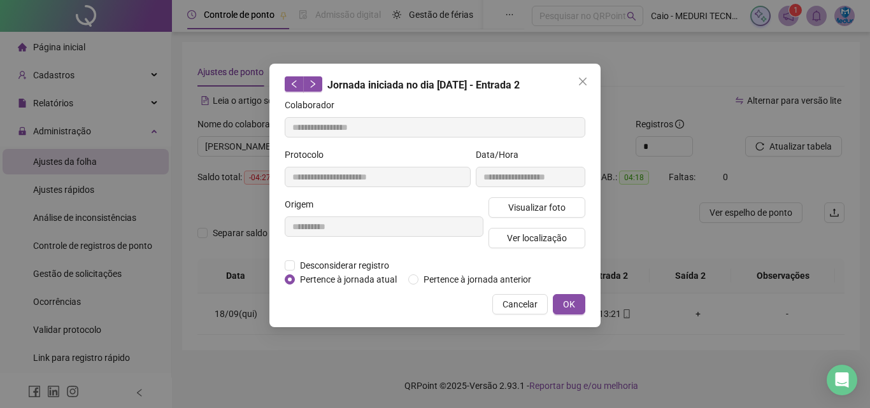
type input "**********"
click at [547, 203] on span "Visualizar foto" at bounding box center [536, 208] width 57 height 14
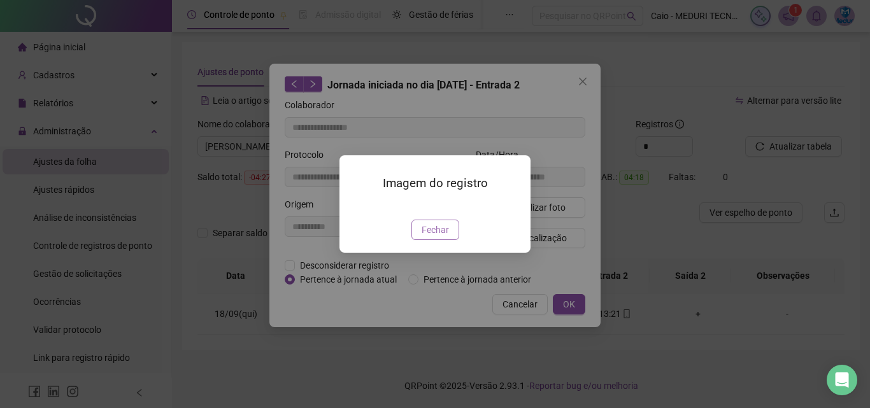
click at [434, 237] on span "Fechar" at bounding box center [435, 230] width 27 height 14
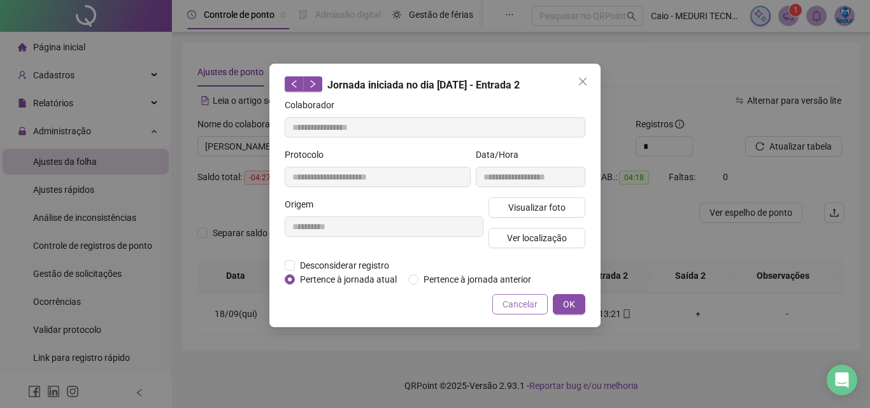
click at [527, 304] on span "Cancelar" at bounding box center [520, 304] width 35 height 14
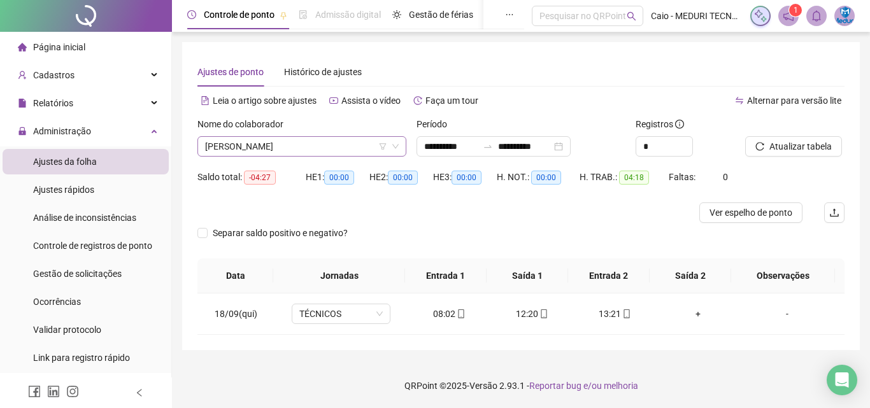
click at [256, 147] on span "[PERSON_NAME]" at bounding box center [302, 146] width 194 height 19
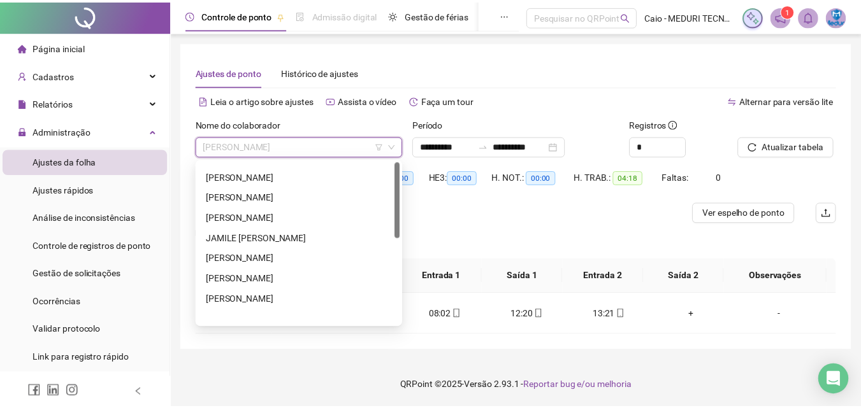
scroll to position [0, 0]
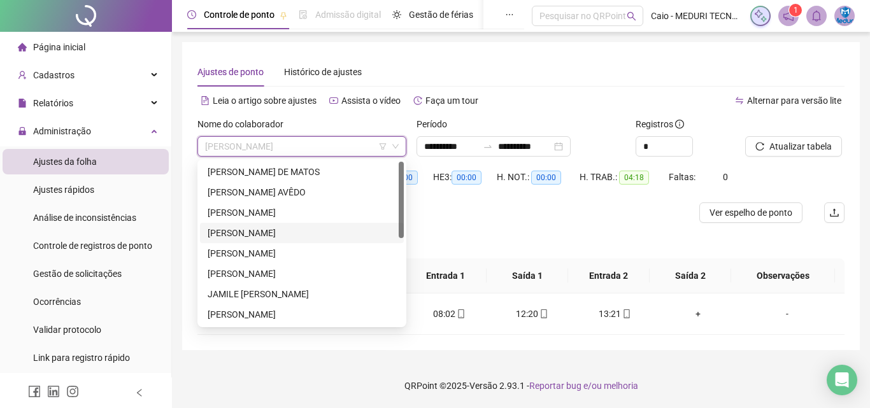
click at [80, 48] on span "Página inicial" at bounding box center [59, 47] width 52 height 10
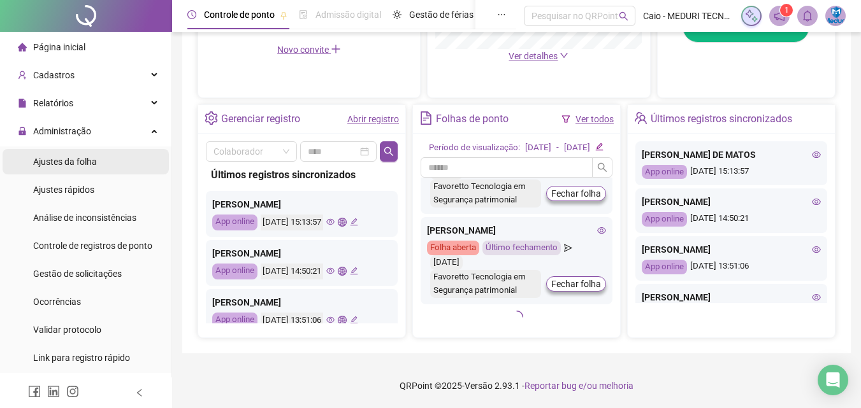
scroll to position [1224, 0]
click at [111, 169] on li "Ajustes da folha" at bounding box center [86, 161] width 166 height 25
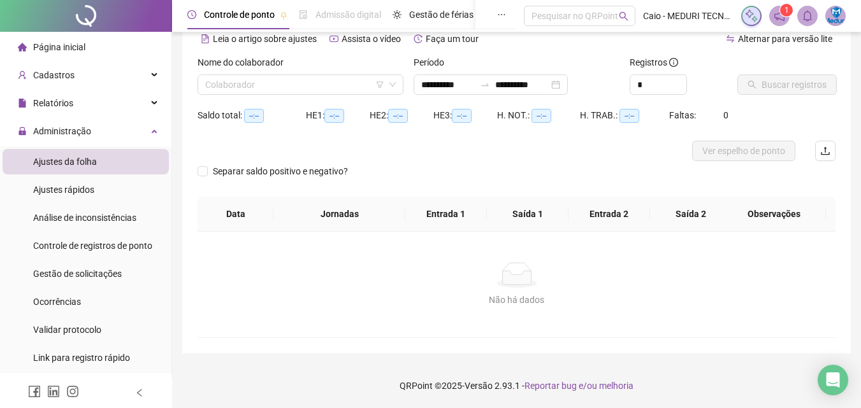
scroll to position [62, 0]
type input "**********"
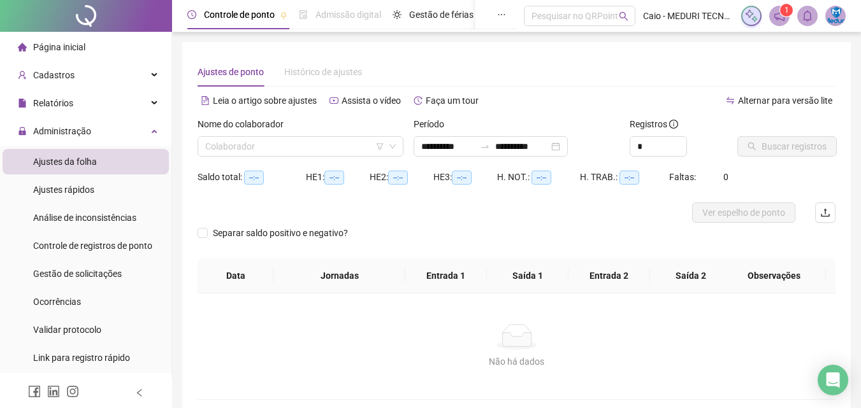
click at [72, 43] on span "Página inicial" at bounding box center [59, 47] width 52 height 10
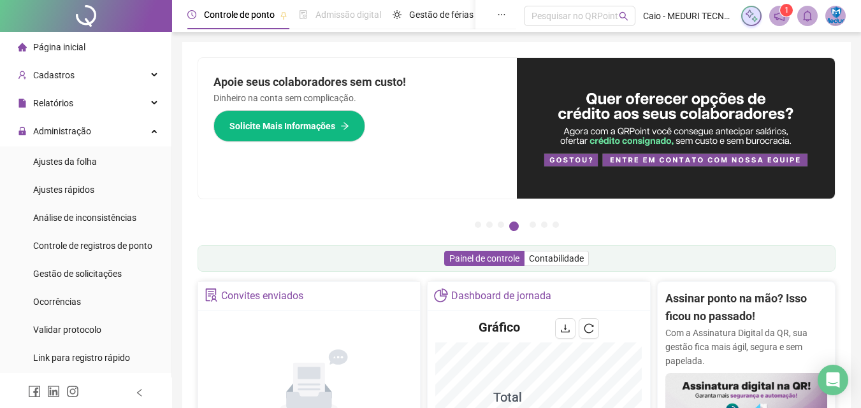
click at [665, 158] on img at bounding box center [676, 128] width 318 height 141
click at [37, 50] on span "Página inicial" at bounding box center [59, 47] width 52 height 10
click at [77, 77] on div "Cadastros" at bounding box center [86, 74] width 166 height 25
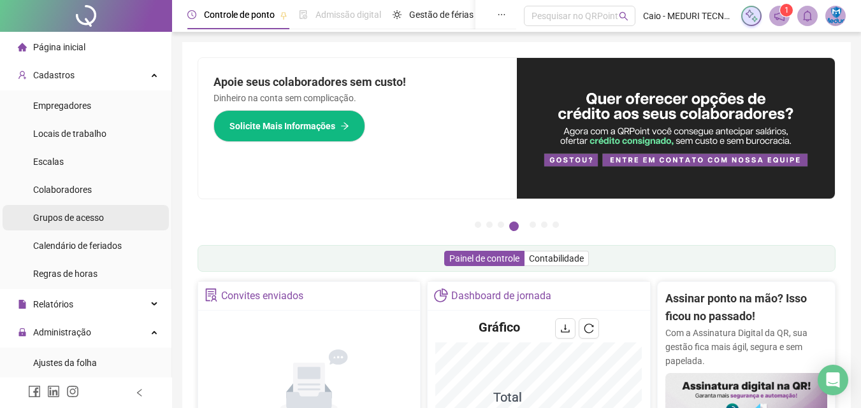
click at [80, 215] on span "Grupos de acesso" at bounding box center [68, 218] width 71 height 10
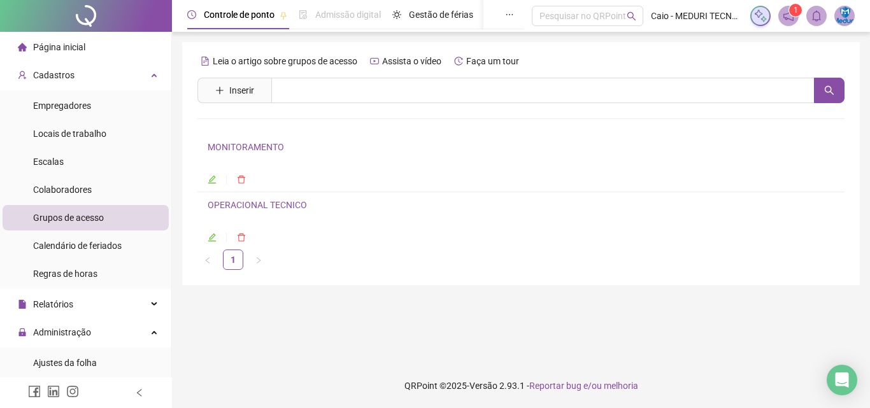
click at [213, 182] on icon "edit" at bounding box center [212, 179] width 9 height 9
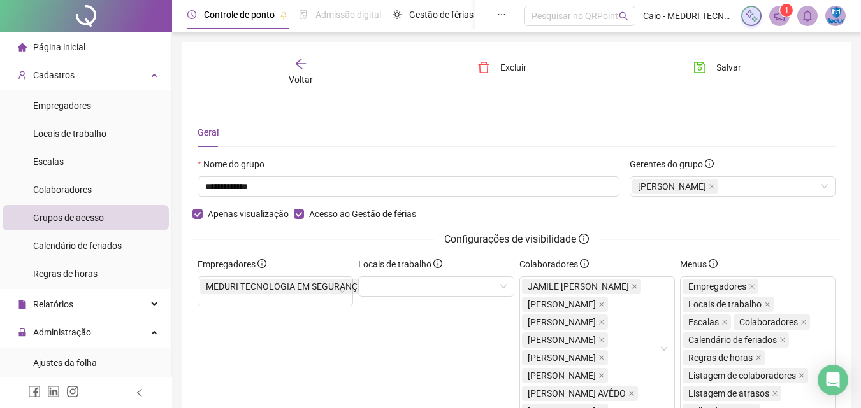
click at [304, 75] on span "Voltar" at bounding box center [301, 80] width 24 height 10
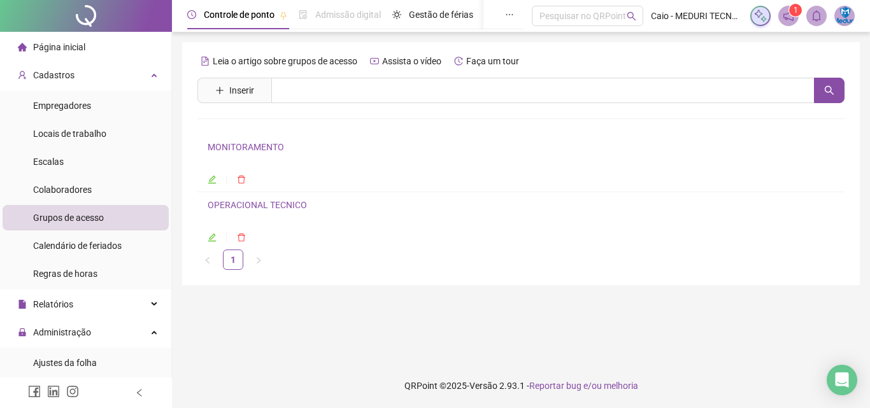
click at [216, 233] on icon "edit" at bounding box center [212, 237] width 9 height 9
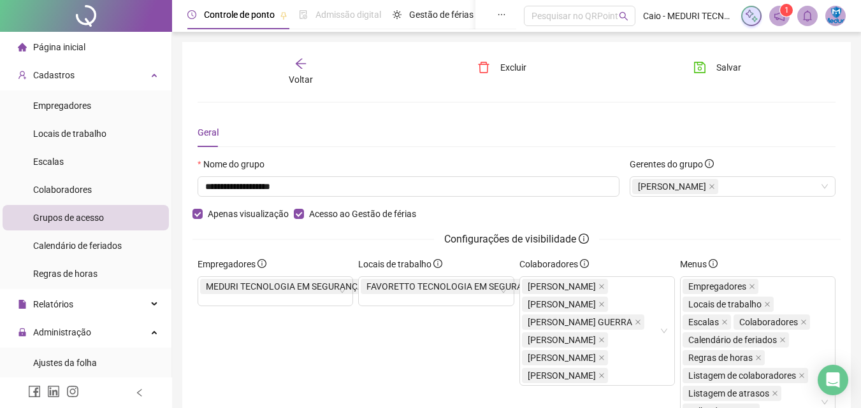
click at [300, 78] on span "Voltar" at bounding box center [301, 80] width 24 height 10
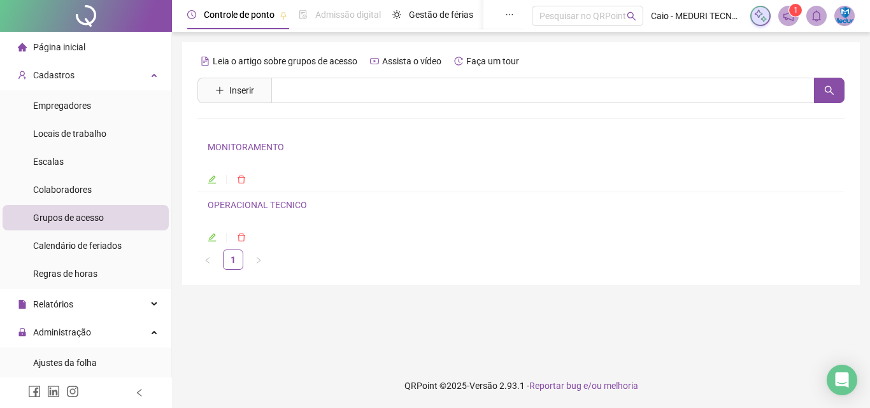
click at [214, 176] on icon "edit" at bounding box center [212, 180] width 8 height 8
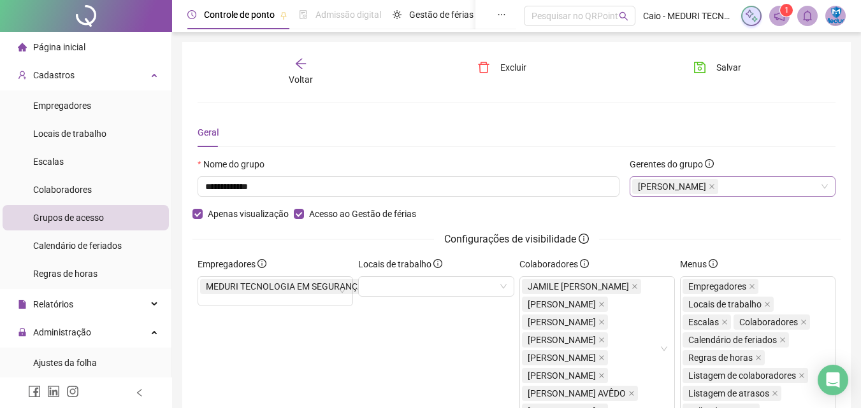
click at [814, 189] on div "[PERSON_NAME]" at bounding box center [732, 186] width 206 height 20
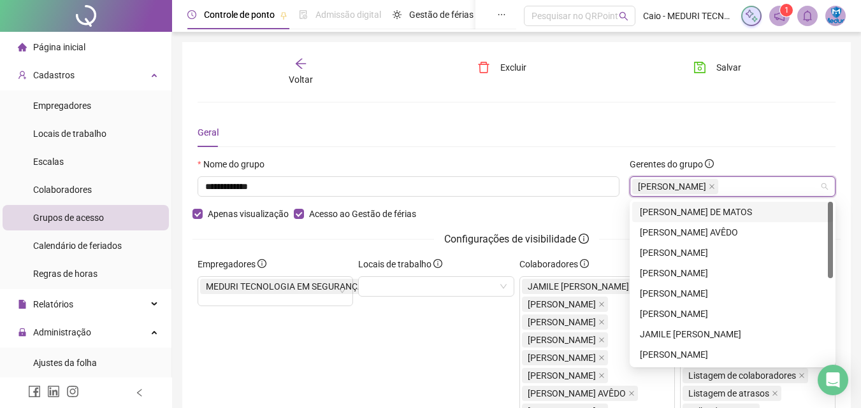
click at [798, 134] on div "Geral" at bounding box center [516, 132] width 638 height 29
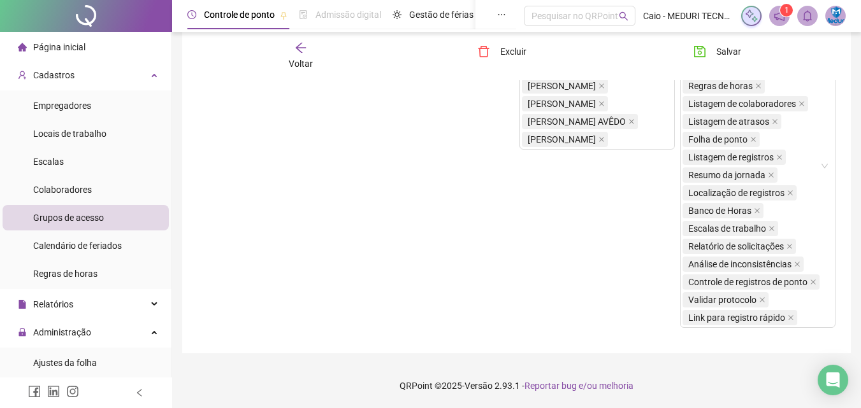
scroll to position [81, 0]
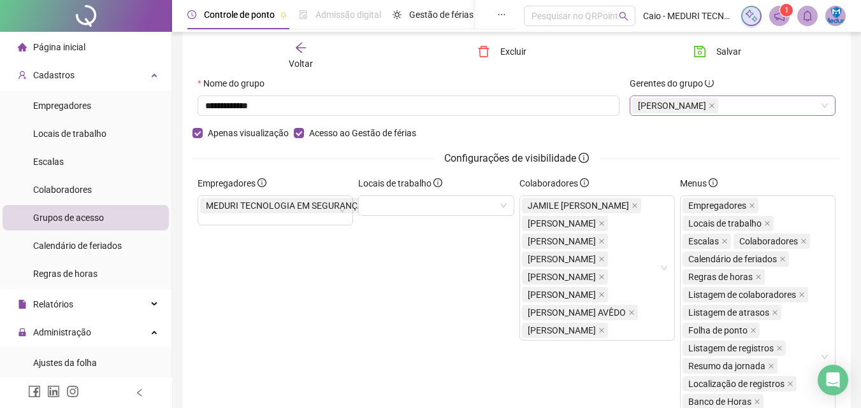
click at [817, 105] on div "[PERSON_NAME]" at bounding box center [732, 106] width 206 height 20
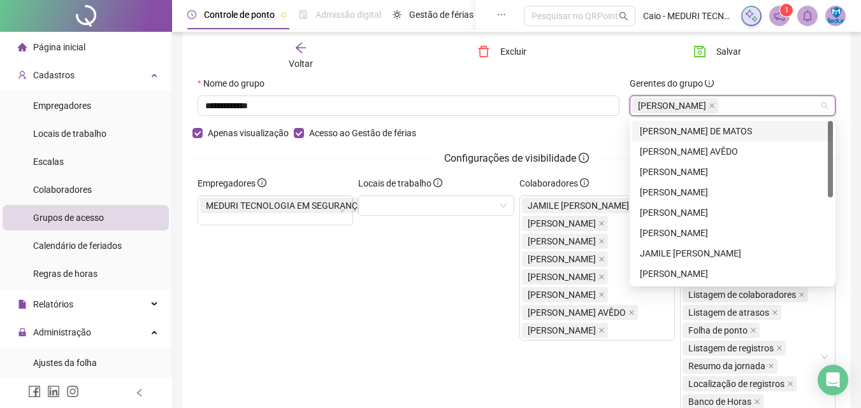
click at [771, 134] on div "[PERSON_NAME] DE MATOS" at bounding box center [732, 131] width 185 height 14
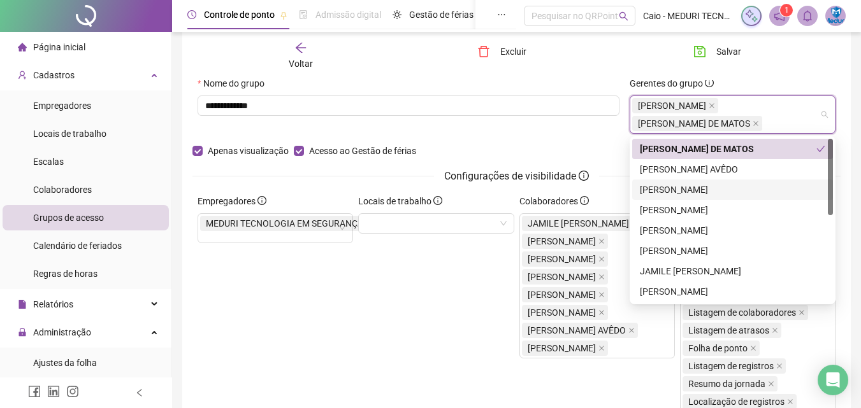
click at [489, 141] on div "**********" at bounding box center [408, 110] width 432 height 68
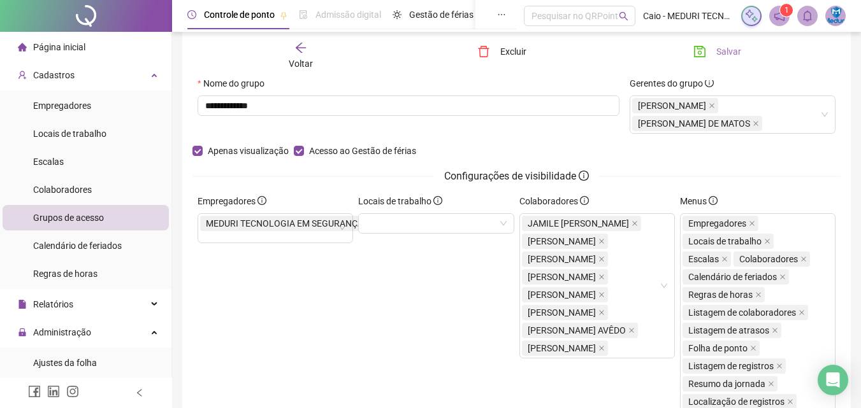
click at [725, 49] on span "Salvar" at bounding box center [728, 52] width 25 height 14
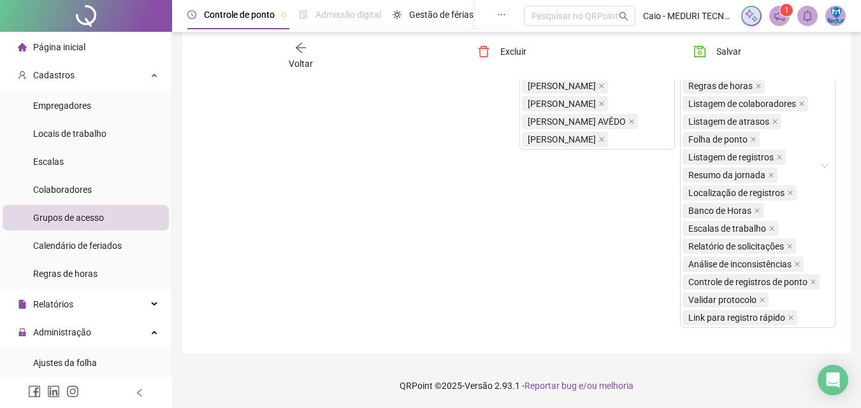
scroll to position [0, 0]
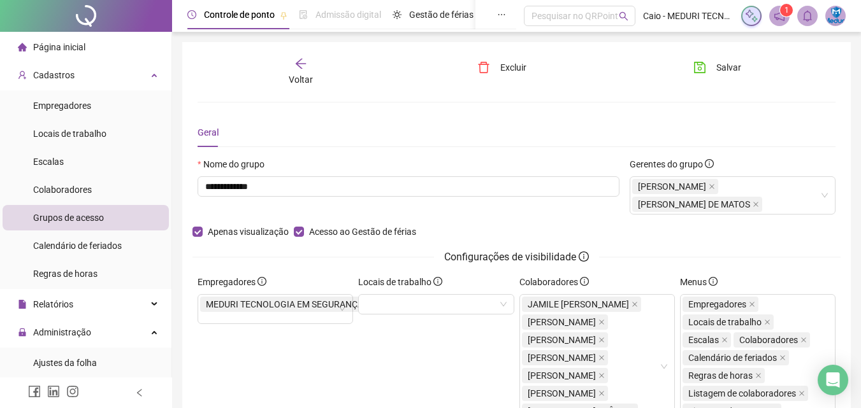
click at [49, 46] on span "Página inicial" at bounding box center [59, 47] width 52 height 10
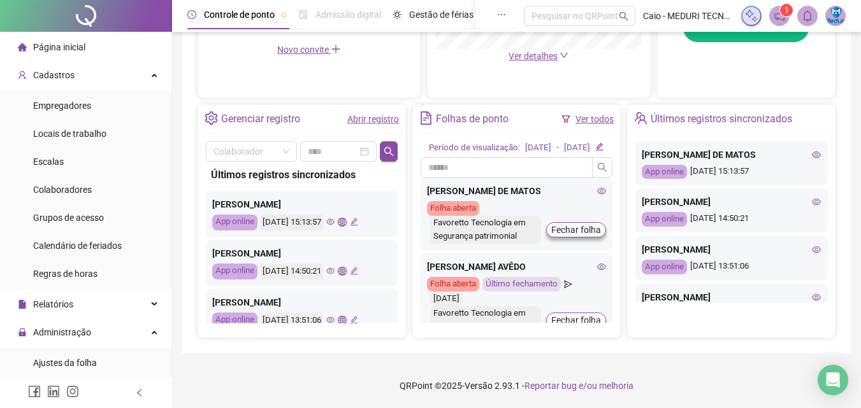
click at [780, 17] on icon "notification" at bounding box center [778, 15] width 11 height 11
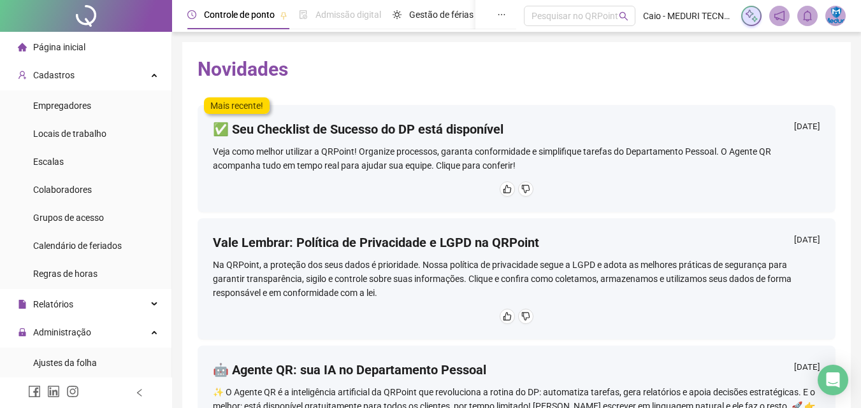
click at [317, 157] on div "Veja como melhor utilizar a QRPoint! Organize processos, garanta conformidade e…" at bounding box center [516, 159] width 607 height 28
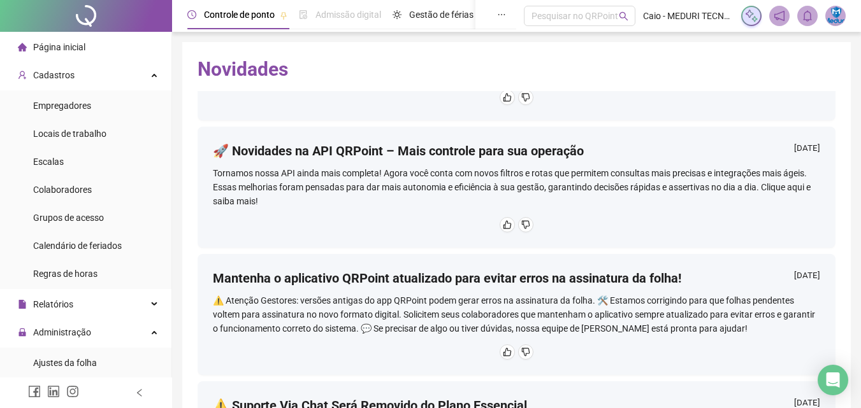
scroll to position [637, 0]
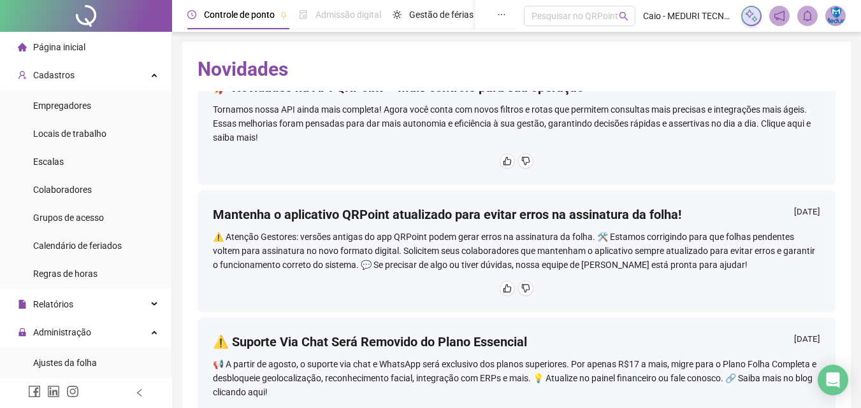
click at [105, 52] on li "Página inicial" at bounding box center [86, 46] width 166 height 25
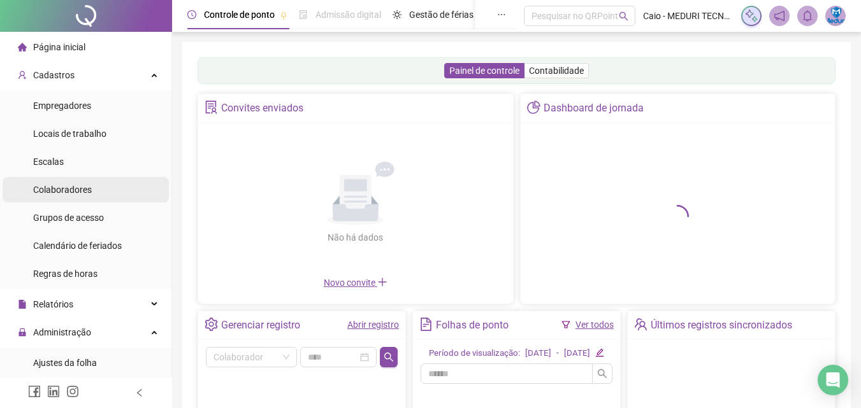
click at [85, 180] on div "Colaboradores" at bounding box center [62, 189] width 59 height 25
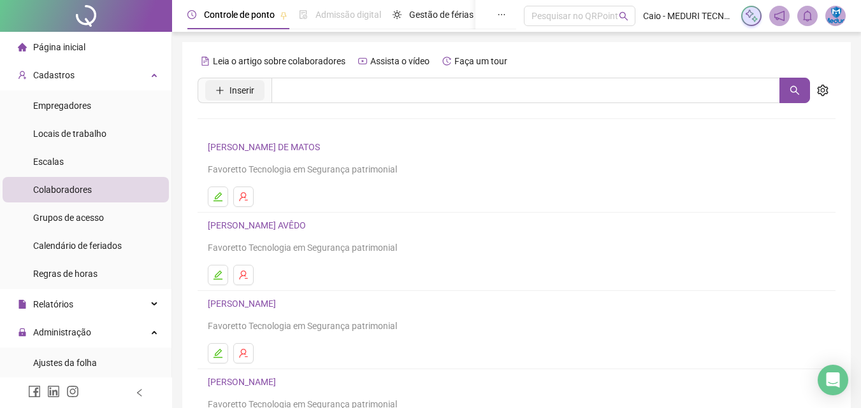
click at [253, 96] on span "Inserir" at bounding box center [241, 90] width 25 height 14
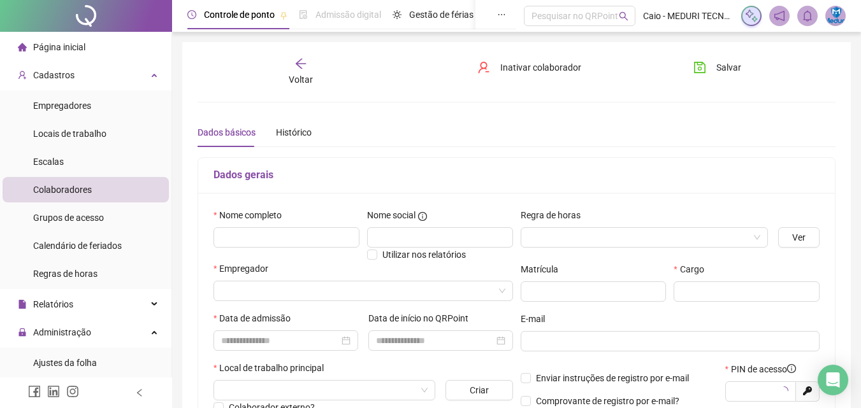
type input "*****"
click at [283, 238] on input "text" at bounding box center [286, 237] width 146 height 20
type input "**********"
click at [578, 240] on input "search" at bounding box center [638, 237] width 221 height 19
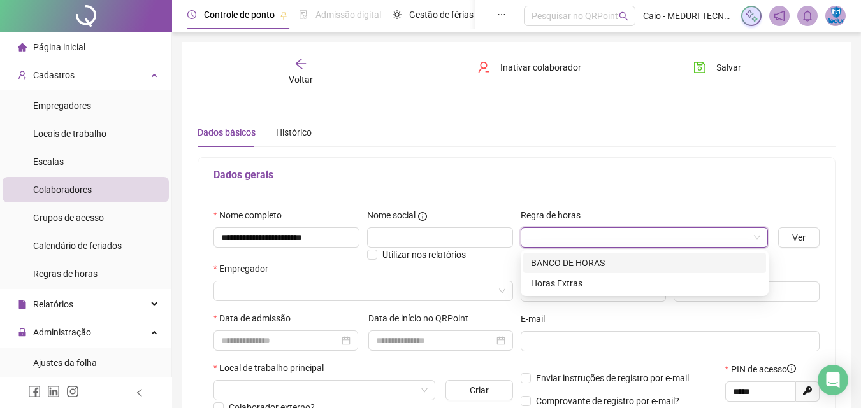
scroll to position [0, 0]
click at [582, 282] on div "Horas Extras" at bounding box center [644, 283] width 227 height 14
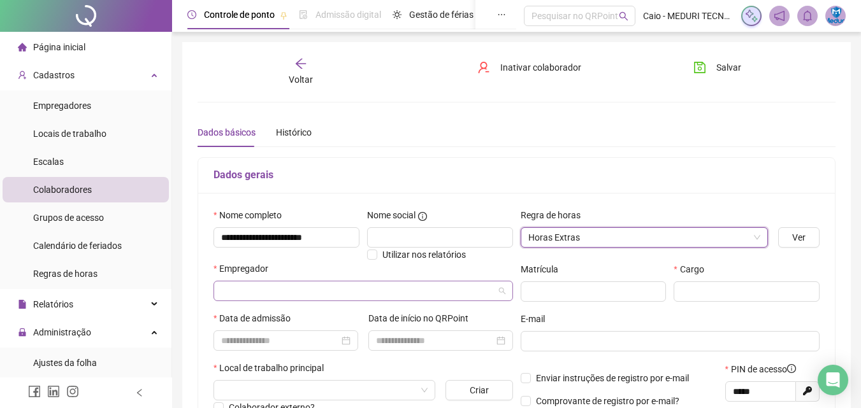
click at [299, 293] on input "search" at bounding box center [357, 291] width 273 height 19
click at [307, 303] on div "Empregador" at bounding box center [363, 287] width 304 height 50
click at [389, 296] on input "search" at bounding box center [357, 291] width 273 height 19
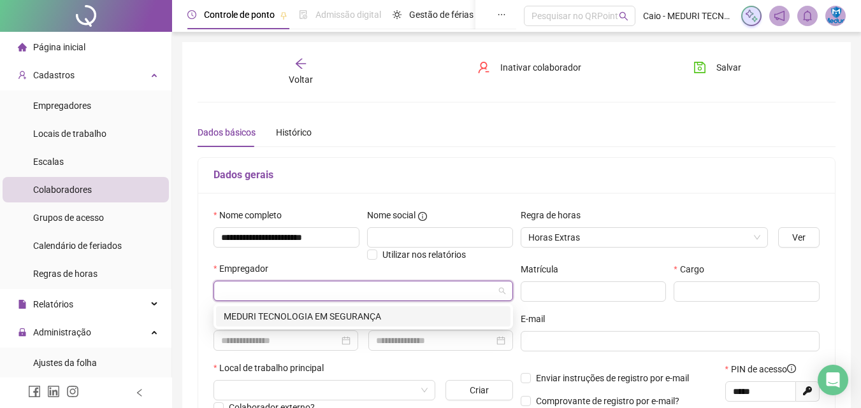
click at [384, 320] on div "MEDURI TECNOLOGIA EM SEGURANÇA" at bounding box center [363, 317] width 279 height 14
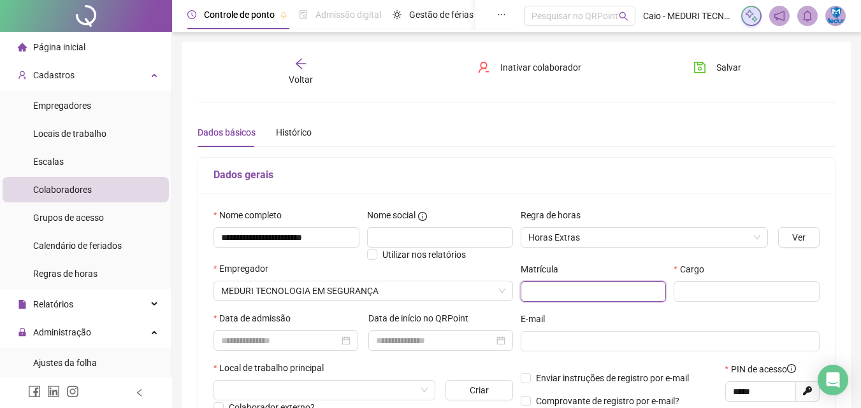
click at [545, 282] on input "text" at bounding box center [593, 292] width 146 height 20
type input "***"
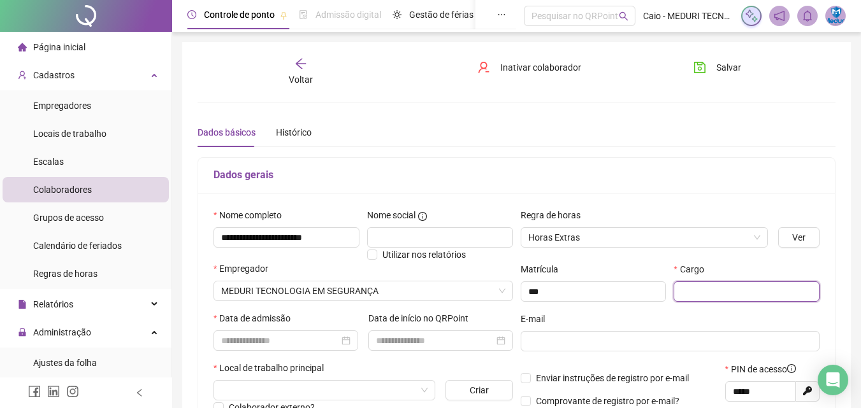
click at [745, 301] on input "text" at bounding box center [746, 292] width 146 height 20
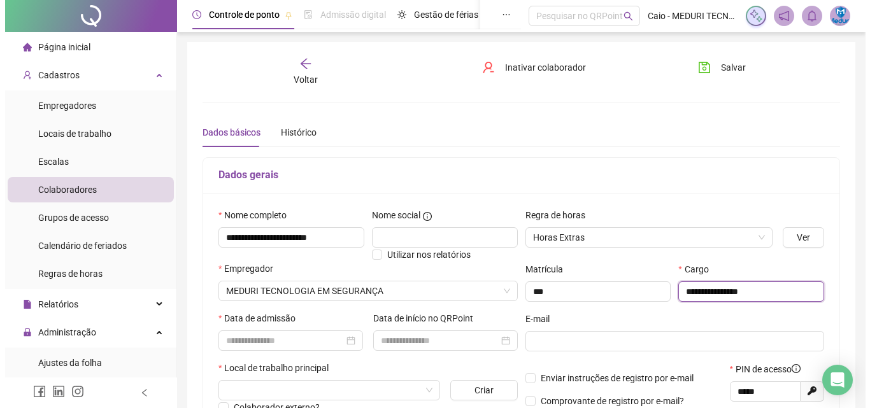
scroll to position [127, 0]
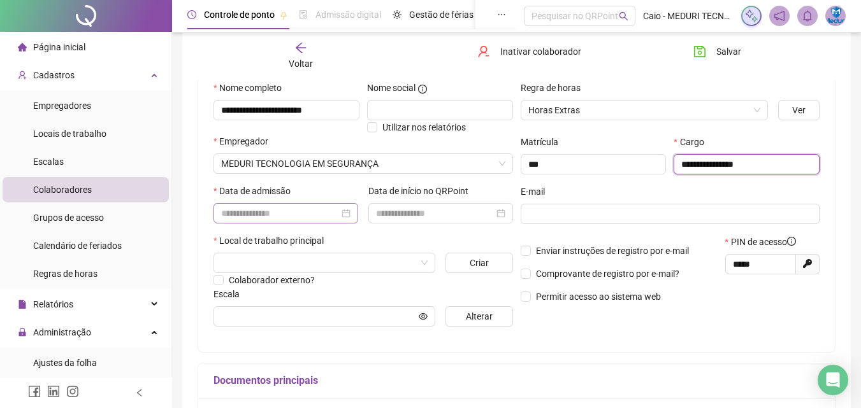
type input "**********"
click at [273, 215] on input at bounding box center [280, 213] width 118 height 14
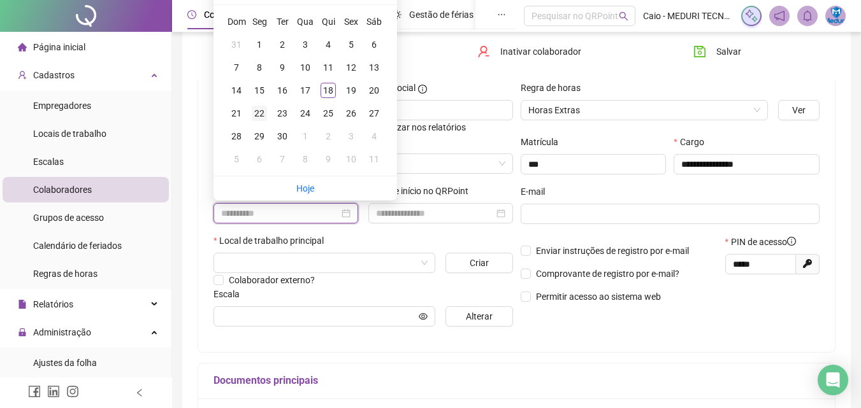
type input "**********"
click at [263, 113] on div "22" at bounding box center [259, 113] width 15 height 15
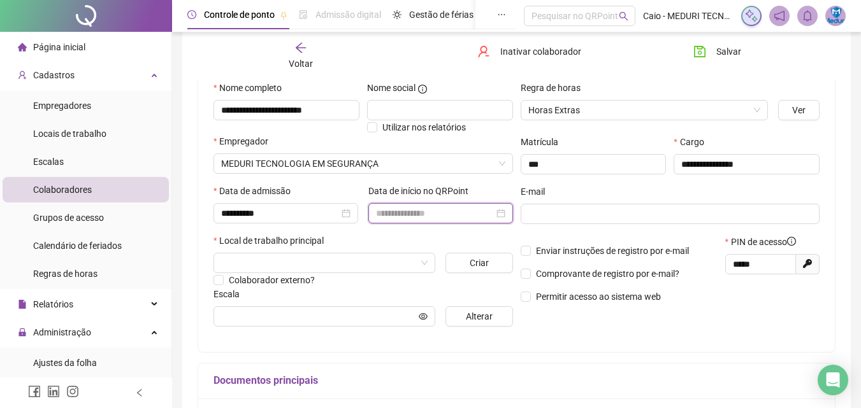
click at [429, 215] on input at bounding box center [435, 213] width 118 height 14
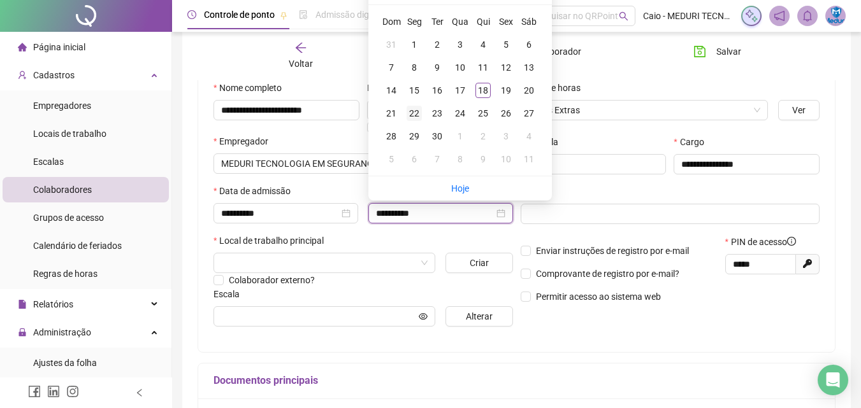
type input "**********"
click at [416, 107] on div "22" at bounding box center [413, 113] width 15 height 15
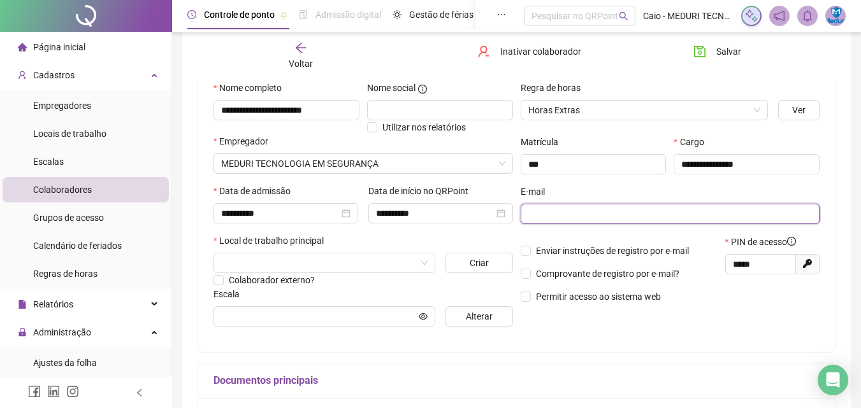
click at [577, 219] on input "text" at bounding box center [669, 214] width 282 height 14
type input "**********"
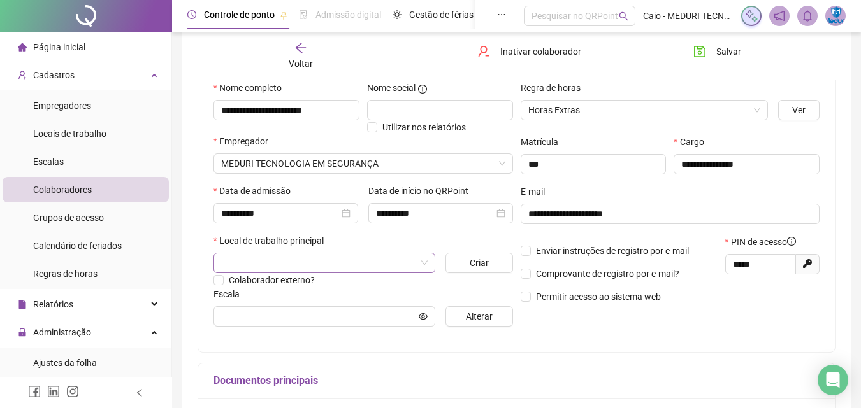
click at [370, 264] on input "search" at bounding box center [318, 263] width 195 height 19
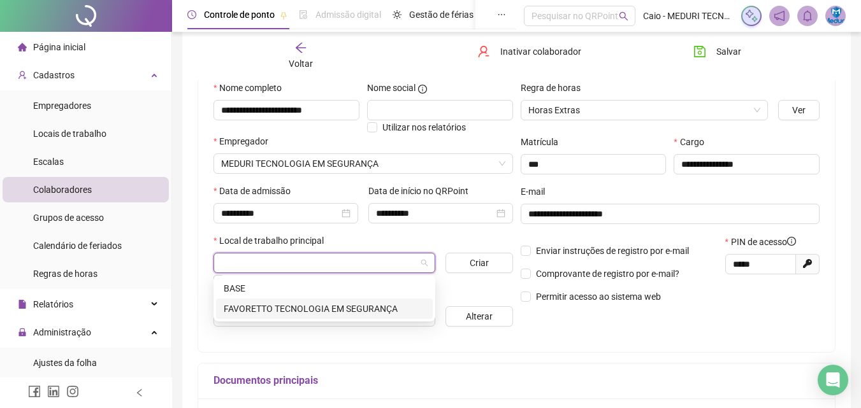
click at [294, 304] on div "FAVORETTO TECNOLOGIA EM SEGURANÇA" at bounding box center [324, 309] width 201 height 14
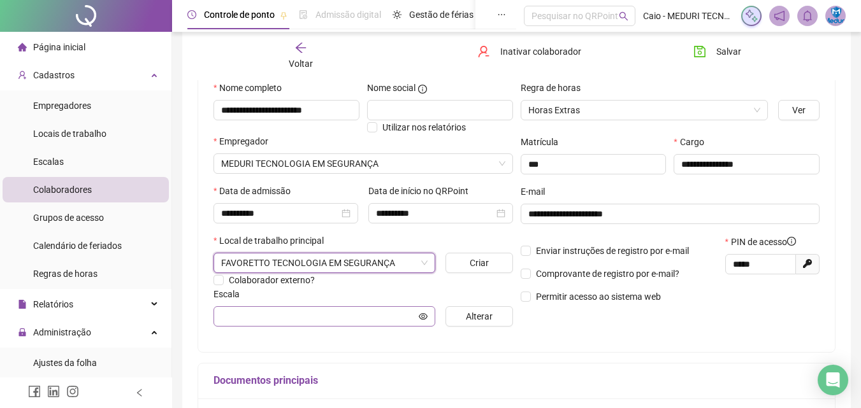
click at [308, 308] on span at bounding box center [324, 316] width 222 height 20
click at [283, 280] on span "Colaborador externo?" at bounding box center [272, 280] width 86 height 10
click at [306, 329] on div "**********" at bounding box center [363, 209] width 307 height 256
click at [306, 324] on span at bounding box center [324, 316] width 222 height 20
click at [454, 317] on button "Alterar" at bounding box center [478, 316] width 67 height 20
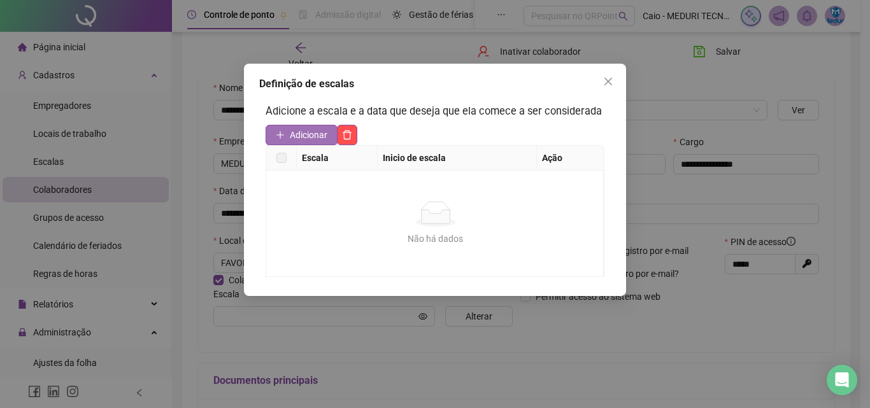
click at [303, 143] on button "Adicionar" at bounding box center [302, 135] width 72 height 20
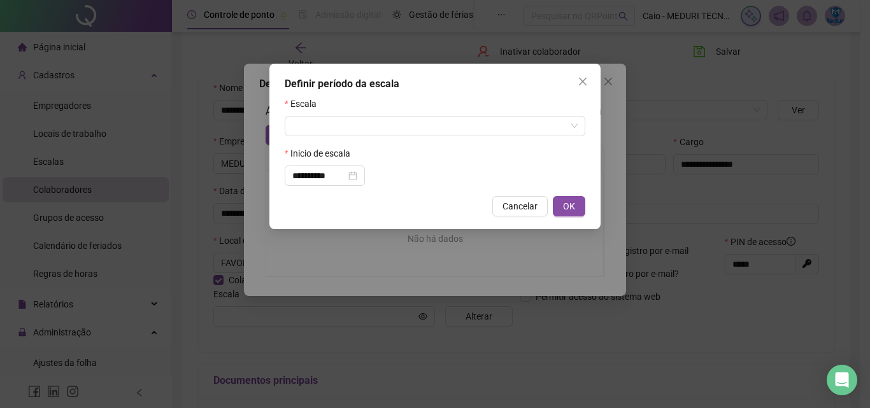
click at [323, 141] on form "**********" at bounding box center [435, 141] width 301 height 89
click at [327, 131] on input "search" at bounding box center [429, 126] width 274 height 19
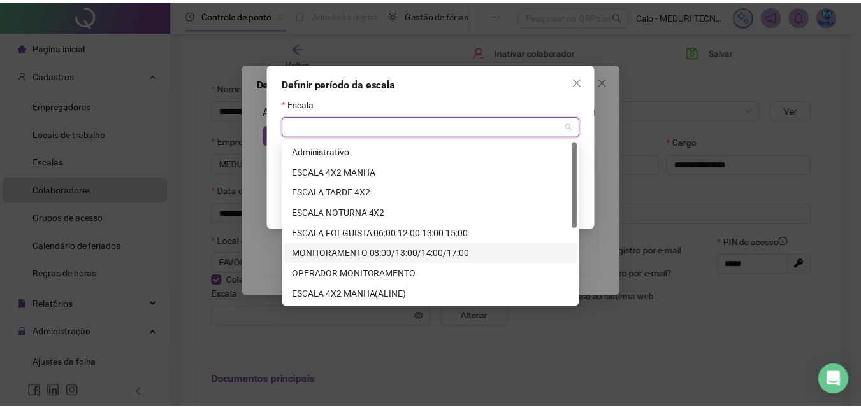
scroll to position [143, 0]
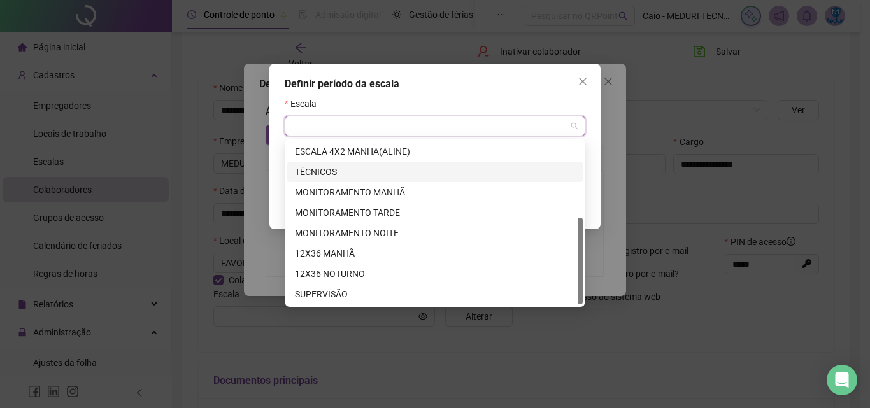
click at [331, 175] on div "TÉCNICOS" at bounding box center [435, 172] width 280 height 14
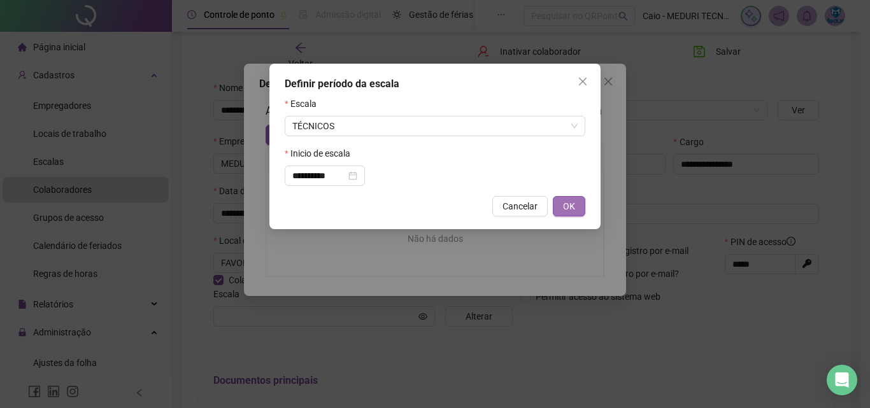
click at [571, 208] on span "OK" at bounding box center [569, 206] width 12 height 14
type input "********"
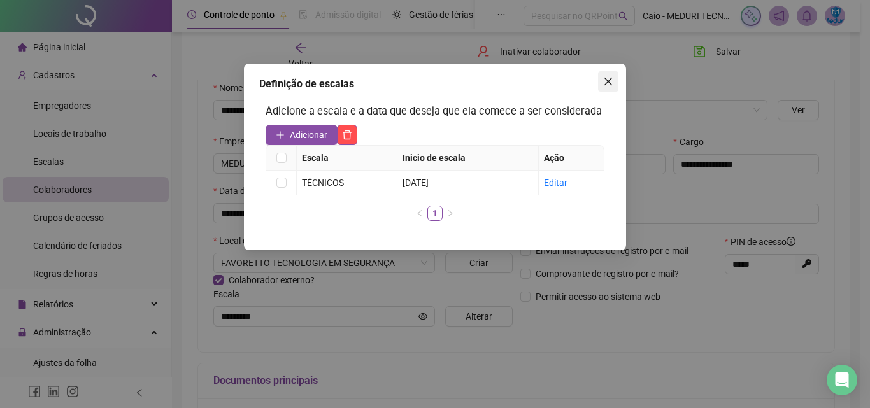
click at [609, 85] on icon "close" at bounding box center [608, 81] width 10 height 10
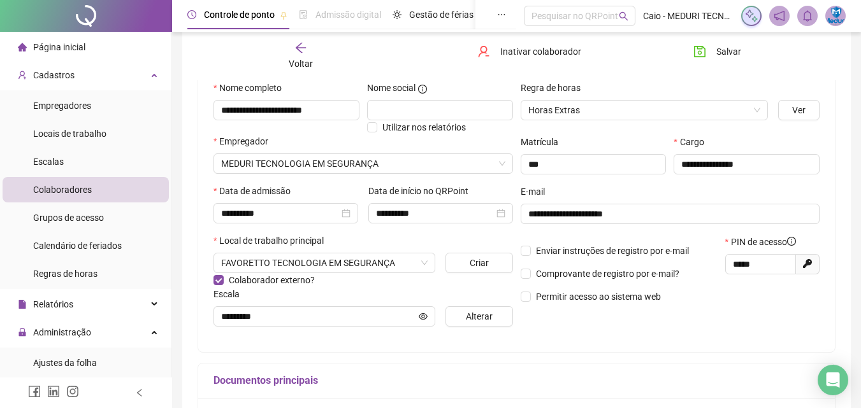
scroll to position [255, 0]
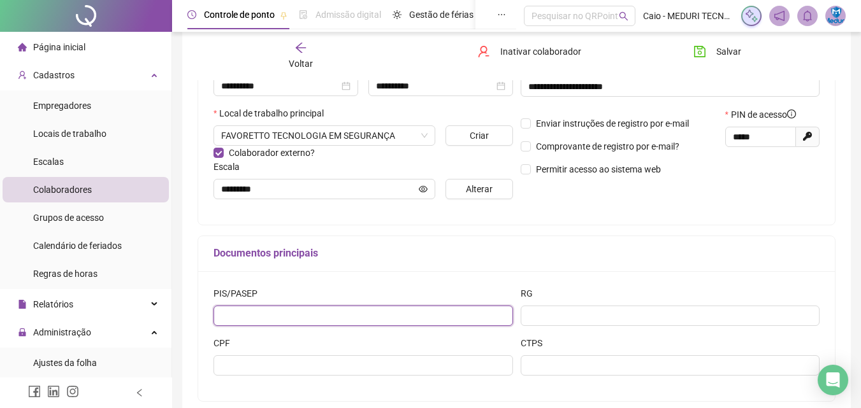
click at [446, 308] on input "text" at bounding box center [362, 316] width 299 height 20
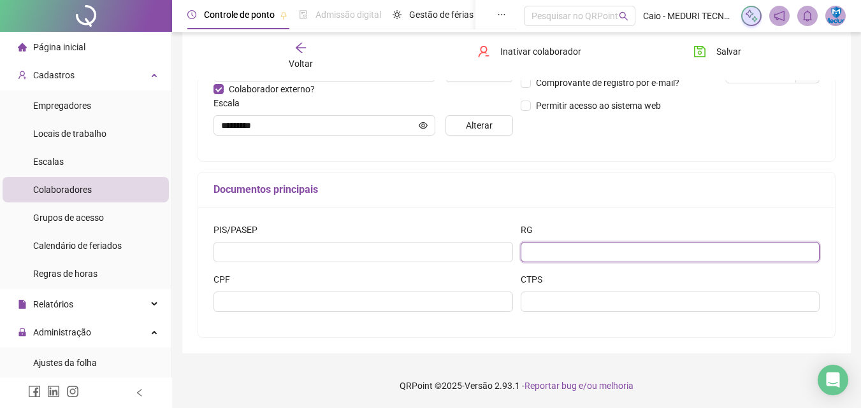
click at [599, 257] on input "text" at bounding box center [669, 252] width 299 height 20
type input "*********"
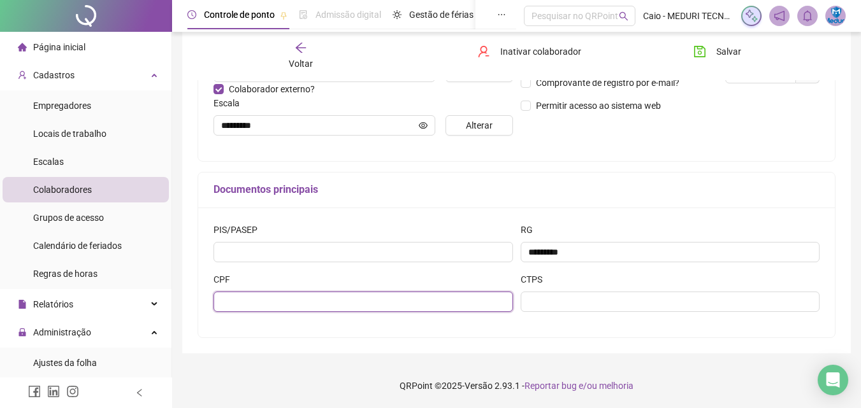
click at [404, 310] on input "text" at bounding box center [362, 302] width 299 height 20
type input "**********"
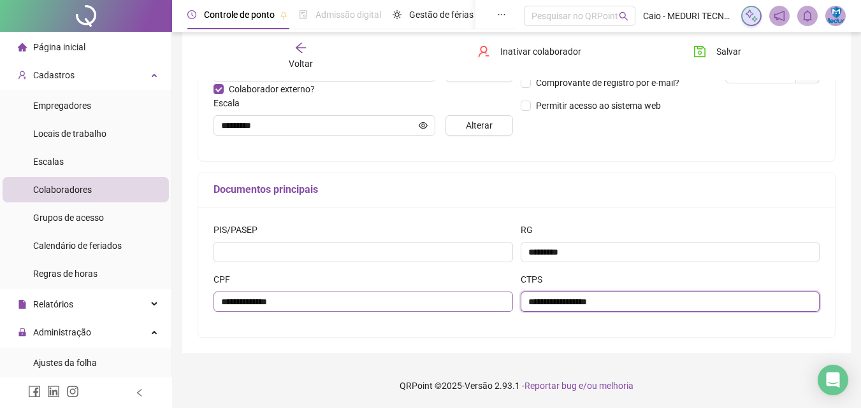
scroll to position [0, 0]
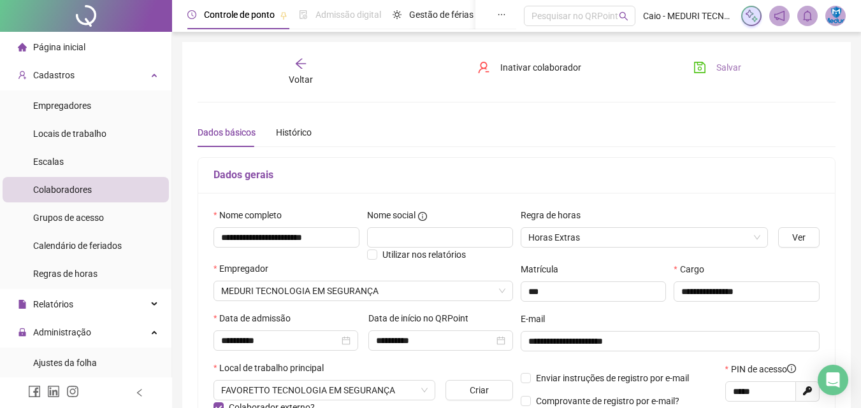
type input "**********"
click at [702, 75] on button "Salvar" at bounding box center [716, 67] width 67 height 20
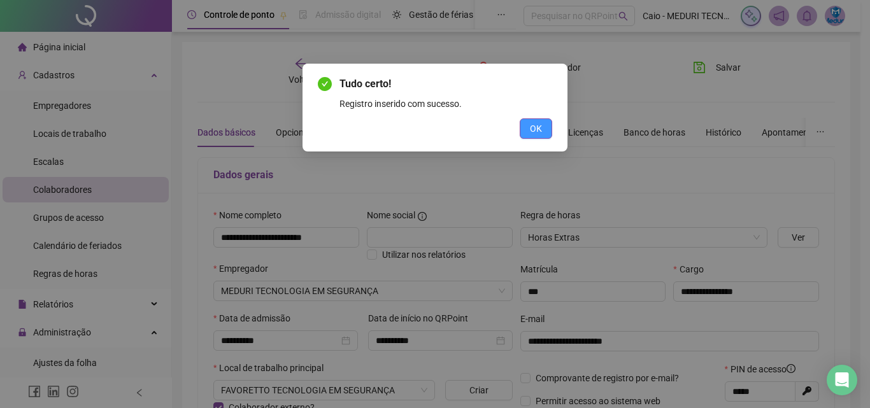
click at [543, 136] on button "OK" at bounding box center [536, 128] width 32 height 20
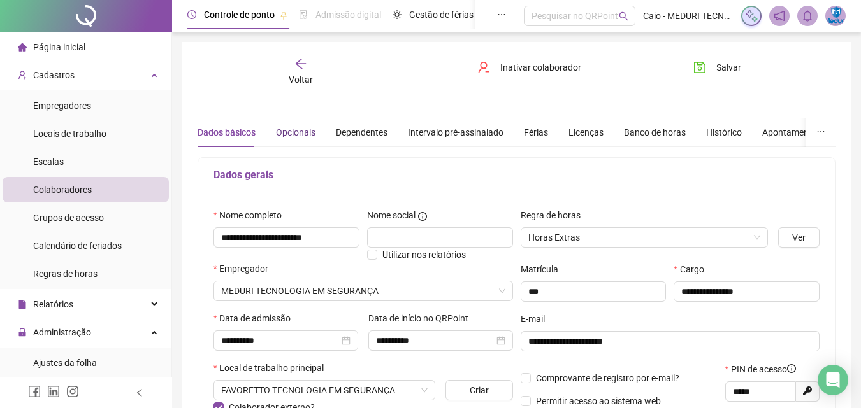
click at [280, 138] on div "Opcionais" at bounding box center [295, 132] width 39 height 14
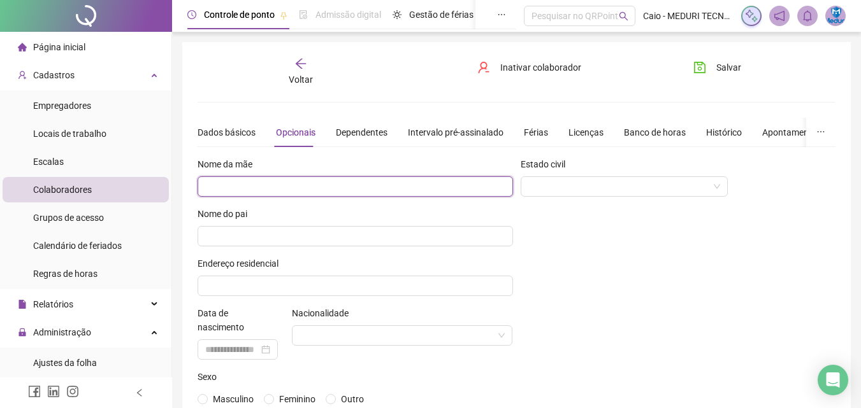
click at [308, 187] on input "text" at bounding box center [354, 186] width 315 height 20
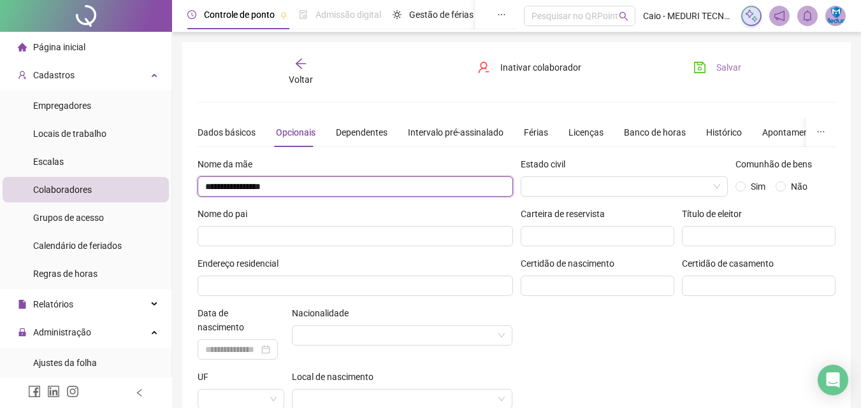
type input "**********"
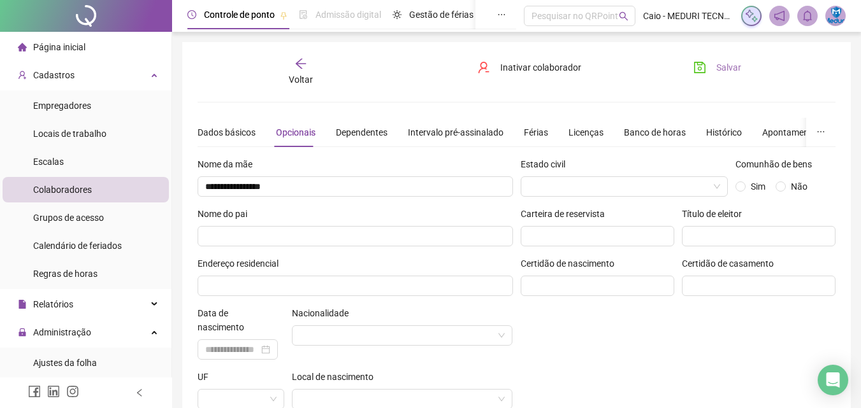
click at [713, 68] on button "Salvar" at bounding box center [716, 67] width 67 height 20
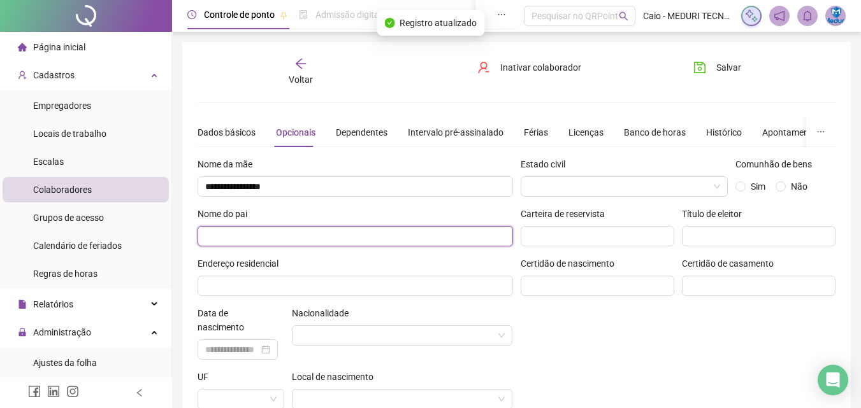
click at [258, 238] on input "text" at bounding box center [354, 236] width 315 height 20
type input "**********"
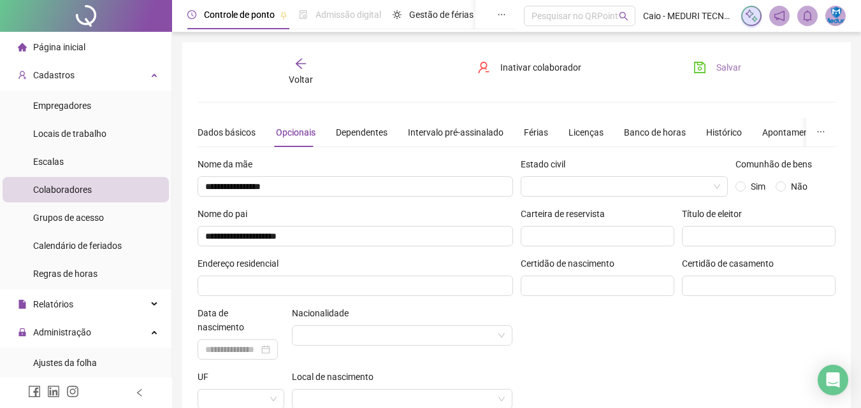
click at [711, 76] on button "Salvar" at bounding box center [716, 67] width 67 height 20
click at [643, 192] on input "search" at bounding box center [618, 186] width 181 height 19
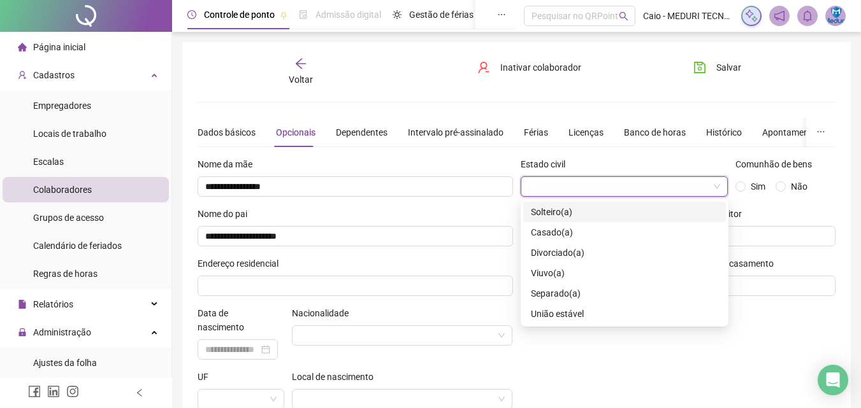
click at [606, 219] on div "Solteiro(a)" at bounding box center [624, 212] width 203 height 20
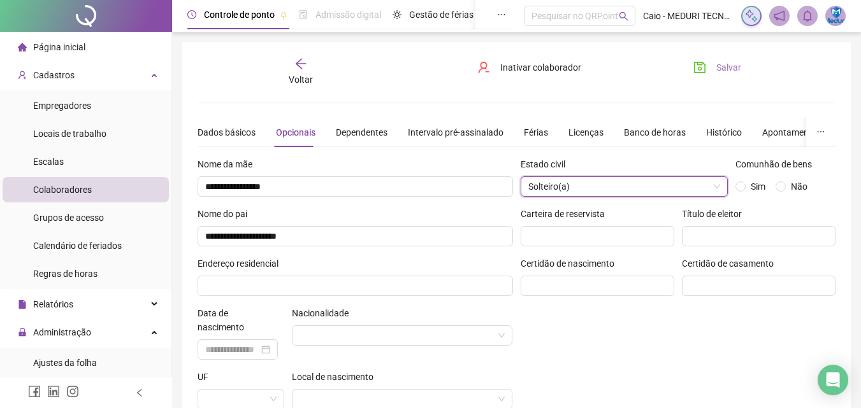
click at [699, 61] on icon "save" at bounding box center [699, 67] width 13 height 13
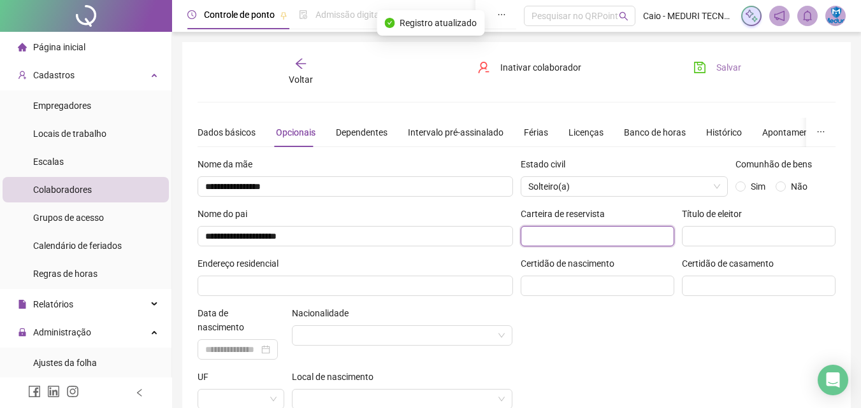
click at [617, 234] on input "text" at bounding box center [597, 236] width 154 height 20
type input "**********"
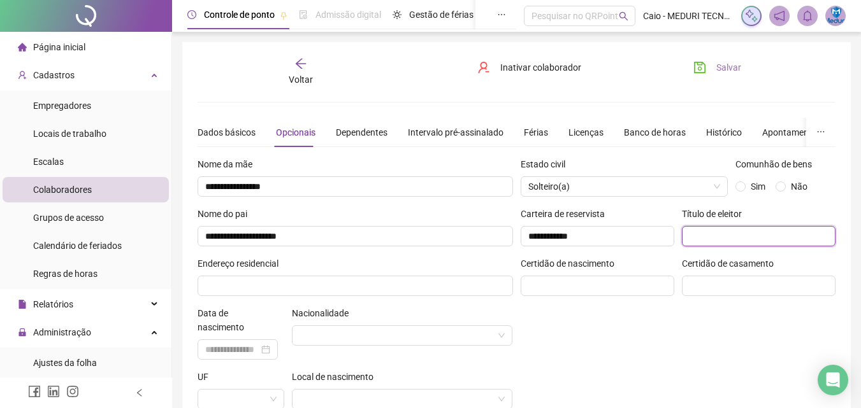
click at [719, 240] on input "text" at bounding box center [759, 236] width 154 height 20
click at [712, 75] on button "Salvar" at bounding box center [716, 67] width 67 height 20
click at [785, 236] on input "**********" at bounding box center [759, 236] width 154 height 20
click at [727, 62] on span "Salvar" at bounding box center [728, 68] width 25 height 14
click at [822, 244] on input "**********" at bounding box center [759, 236] width 154 height 20
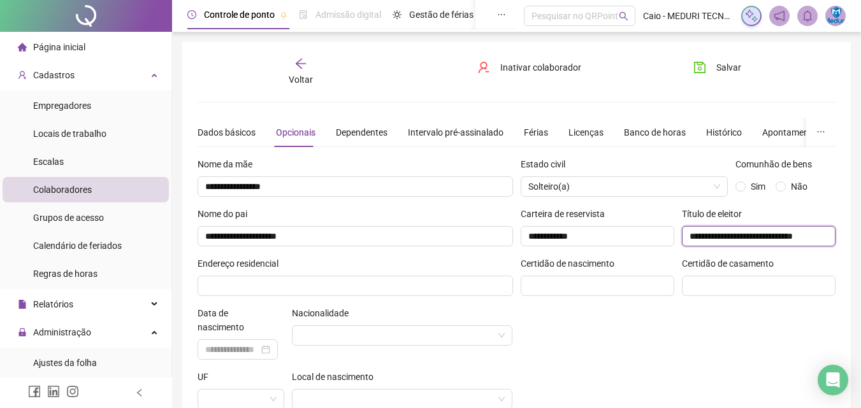
scroll to position [0, 14]
click at [740, 67] on button "Salvar" at bounding box center [716, 67] width 67 height 20
drag, startPoint x: 828, startPoint y: 236, endPoint x: 798, endPoint y: 236, distance: 29.9
click at [798, 236] on input "**********" at bounding box center [759, 236] width 154 height 20
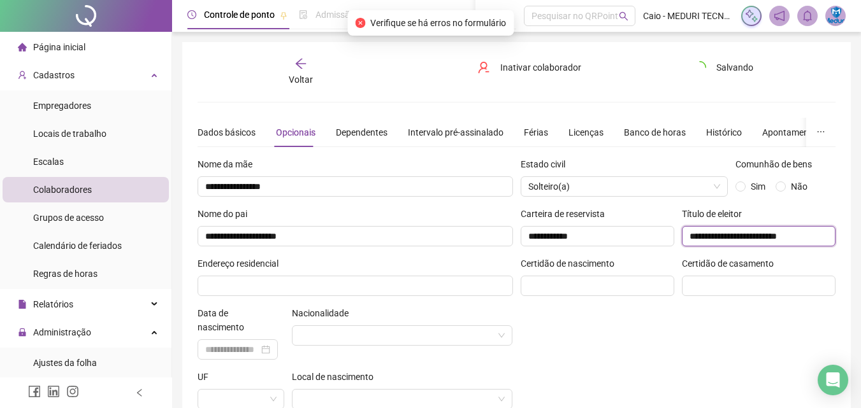
scroll to position [0, 0]
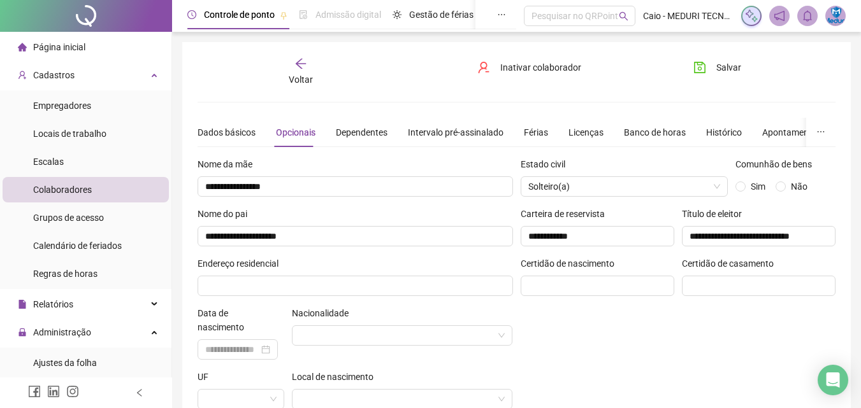
click at [710, 55] on div "**********" at bounding box center [516, 263] width 668 height 443
click at [711, 69] on button "Salvar" at bounding box center [716, 67] width 67 height 20
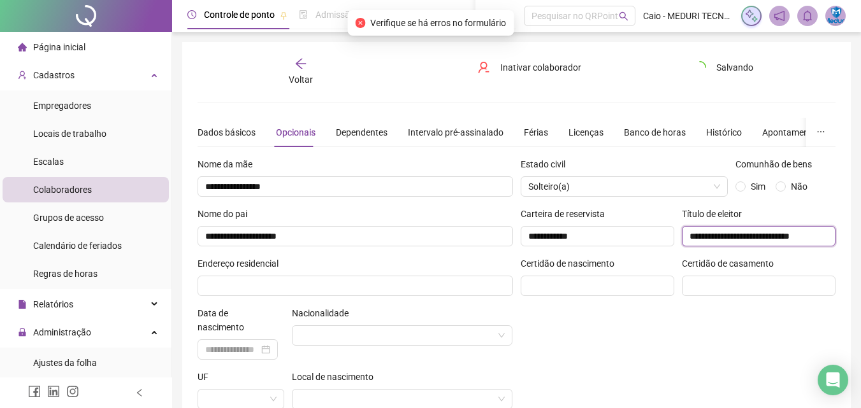
scroll to position [0, 10]
drag, startPoint x: 794, startPoint y: 237, endPoint x: 869, endPoint y: 233, distance: 75.3
click at [861, 233] on html "Página inicial Cadastros Empregadores Locais de trabalho Escalas Colaboradores …" at bounding box center [430, 204] width 861 height 408
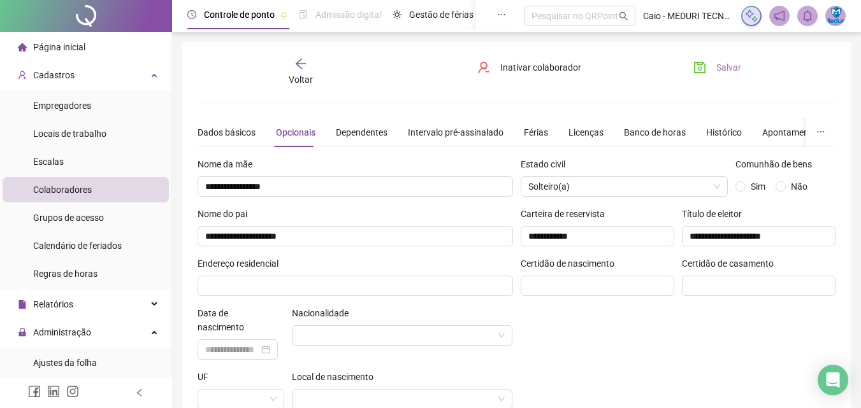
click at [735, 71] on span "Salvar" at bounding box center [728, 68] width 25 height 14
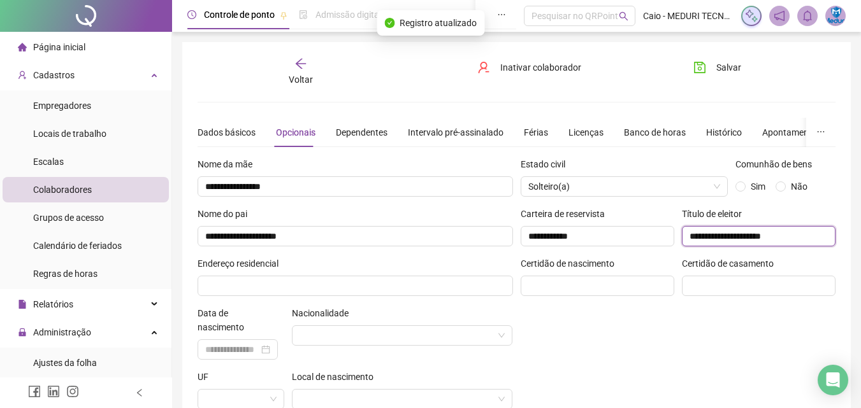
click at [805, 232] on input "**********" at bounding box center [759, 236] width 154 height 20
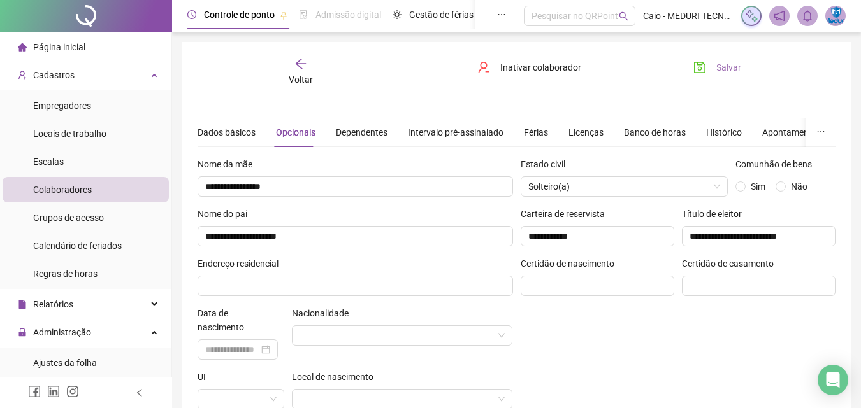
click at [723, 64] on span "Salvar" at bounding box center [728, 68] width 25 height 14
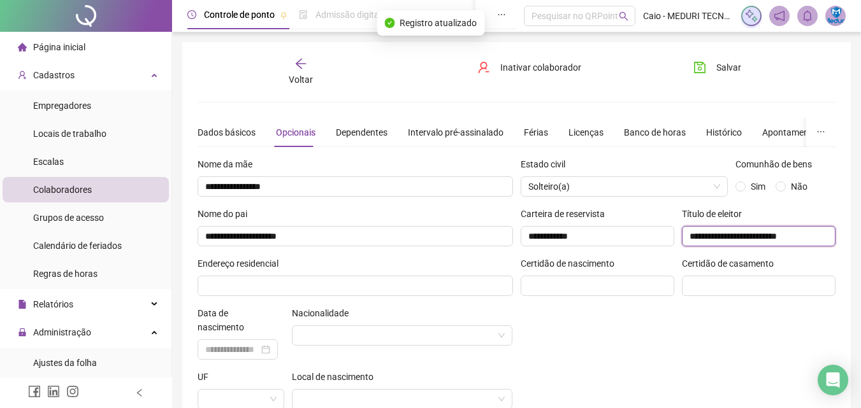
click at [796, 235] on input "**********" at bounding box center [759, 236] width 154 height 20
type input "**********"
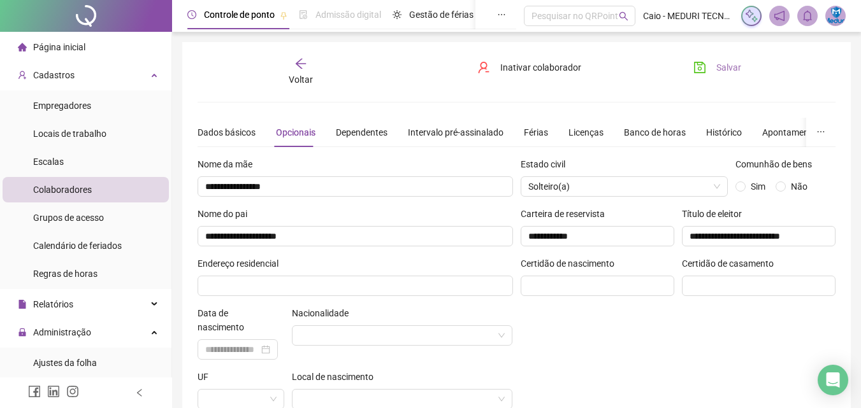
click at [732, 71] on span "Salvar" at bounding box center [728, 68] width 25 height 14
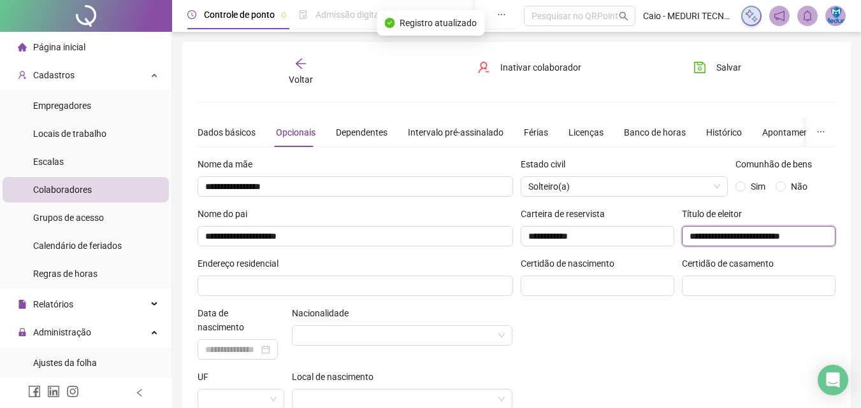
click at [799, 241] on input "**********" at bounding box center [759, 236] width 154 height 20
click at [799, 240] on input "**********" at bounding box center [759, 236] width 154 height 20
click at [802, 234] on input "**********" at bounding box center [759, 236] width 154 height 20
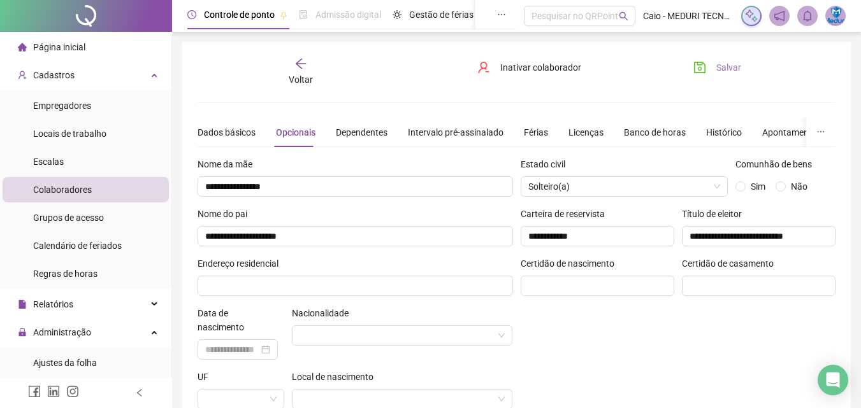
click at [720, 64] on span "Salvar" at bounding box center [728, 68] width 25 height 14
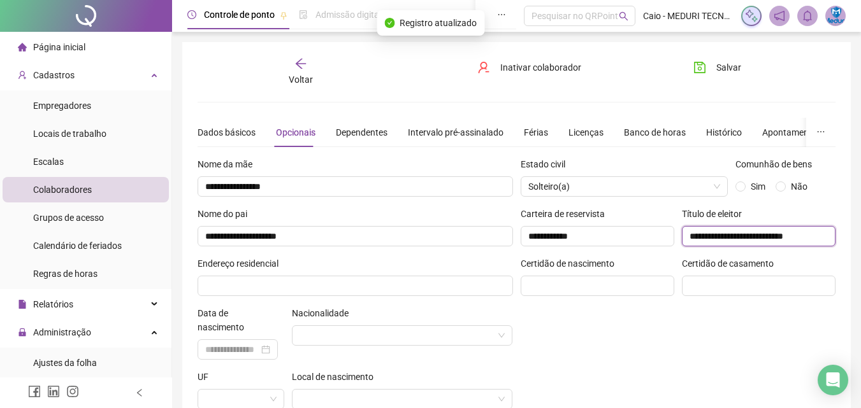
click at [812, 240] on input "**********" at bounding box center [759, 236] width 154 height 20
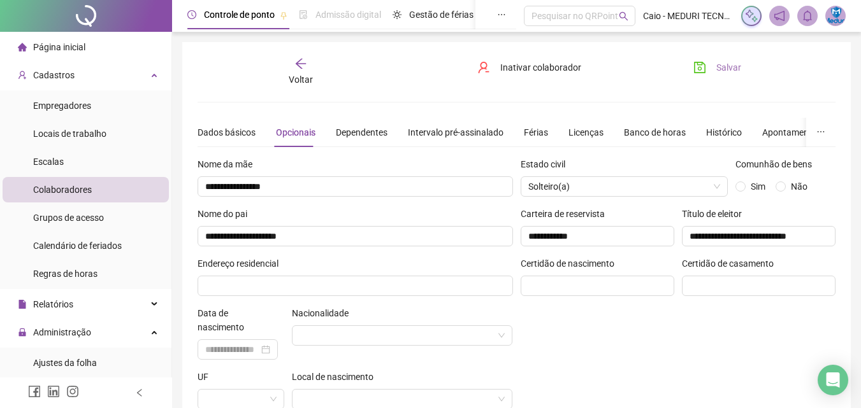
click at [727, 75] on button "Salvar" at bounding box center [716, 67] width 67 height 20
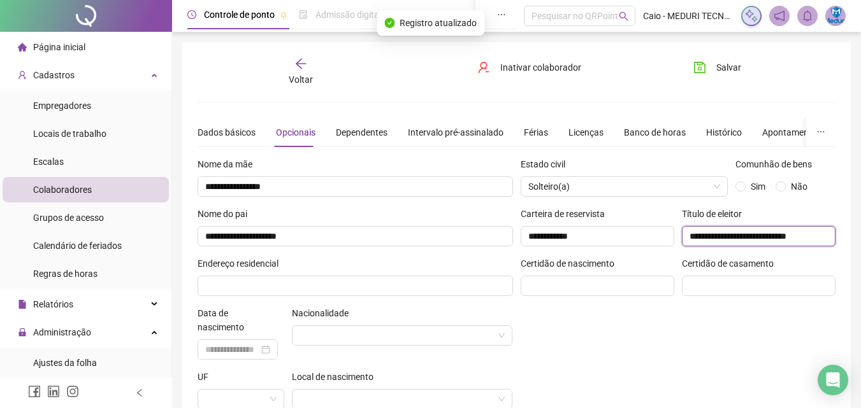
click at [813, 237] on input "**********" at bounding box center [759, 236] width 154 height 20
click at [735, 72] on span "Salvar" at bounding box center [728, 68] width 25 height 14
click at [822, 236] on input "**********" at bounding box center [759, 236] width 154 height 20
type input "**********"
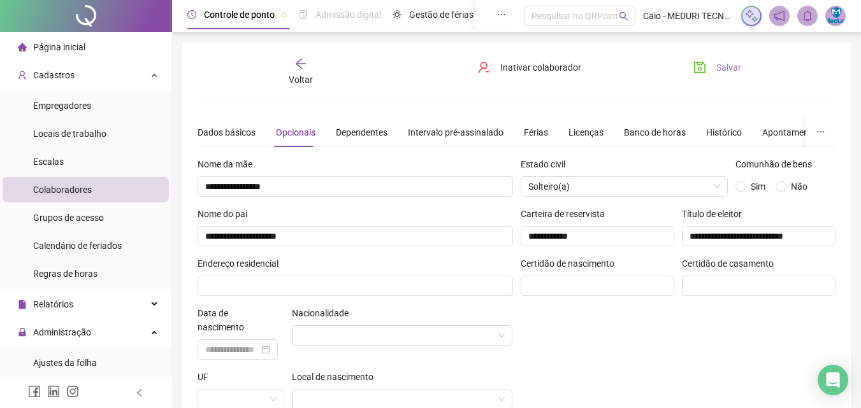
click at [716, 71] on span "Salvar" at bounding box center [728, 68] width 25 height 14
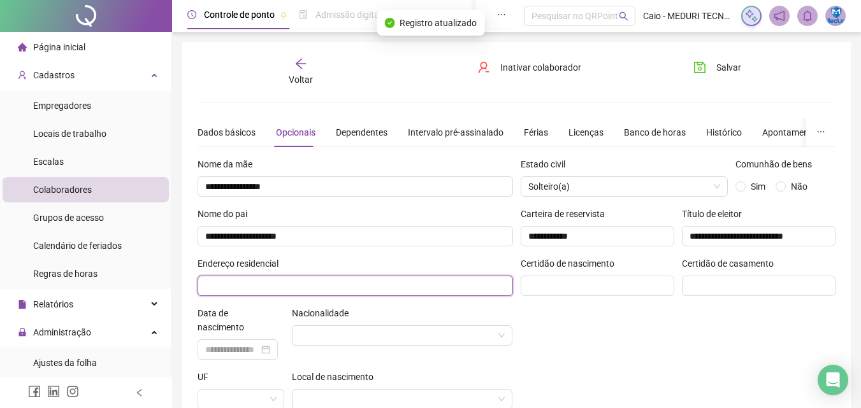
click at [385, 283] on input "text" at bounding box center [354, 286] width 315 height 20
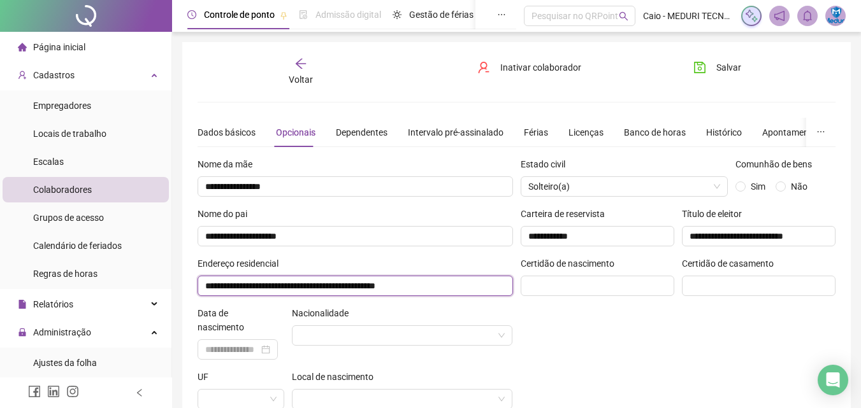
click at [459, 288] on input "**********" at bounding box center [354, 286] width 315 height 20
click at [380, 284] on input "**********" at bounding box center [354, 286] width 315 height 20
click at [452, 287] on input "**********" at bounding box center [354, 286] width 315 height 20
type input "**********"
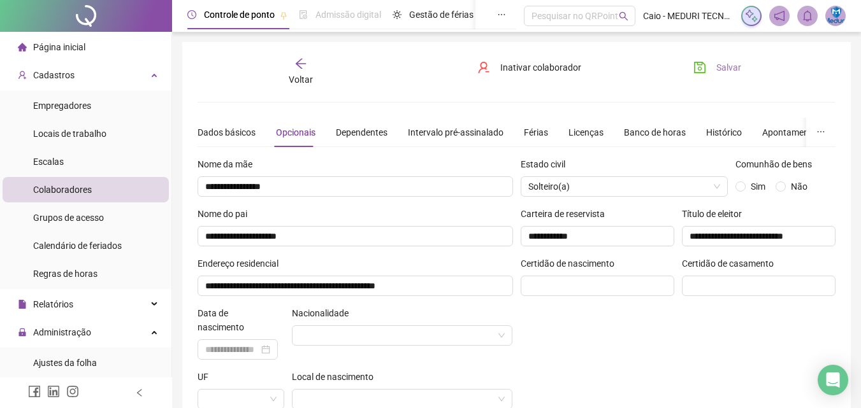
click at [716, 69] on span "Salvar" at bounding box center [728, 68] width 25 height 14
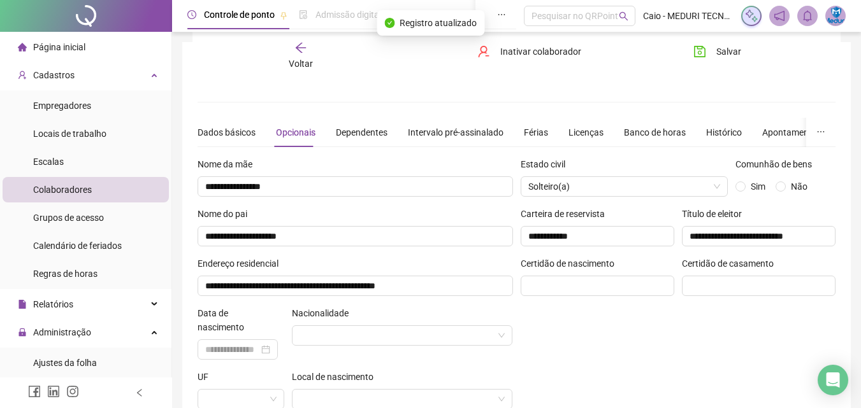
scroll to position [131, 0]
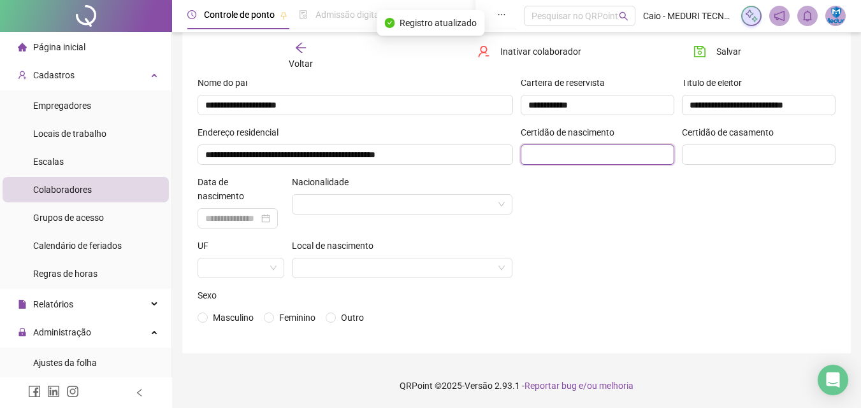
click at [555, 153] on input "text" at bounding box center [597, 155] width 154 height 20
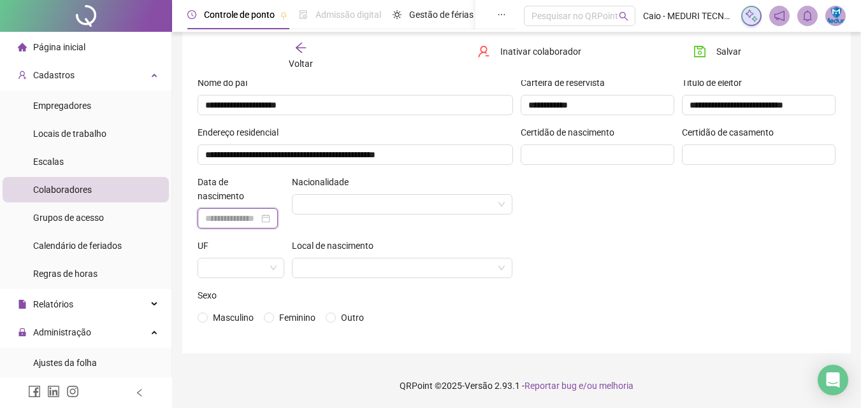
click at [248, 222] on input at bounding box center [232, 218] width 54 height 14
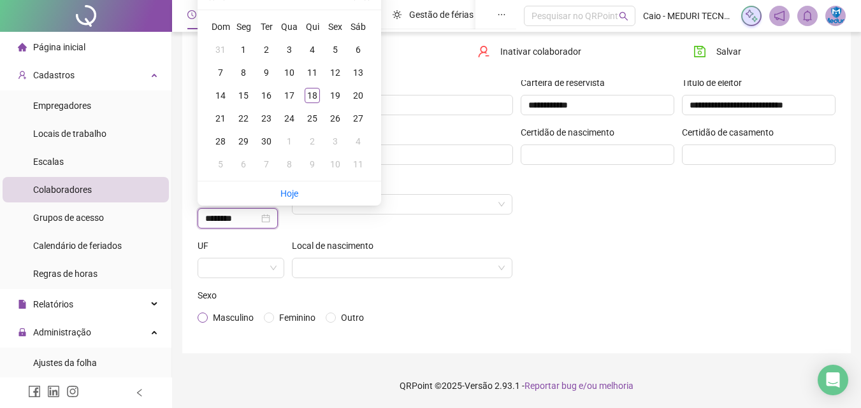
type input "********"
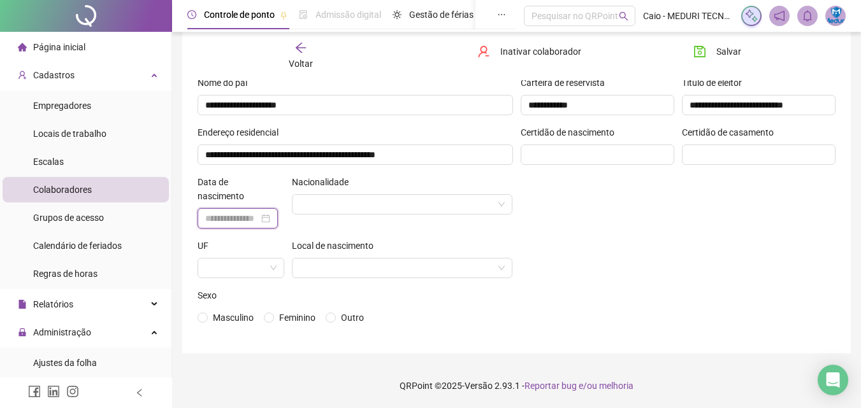
click at [252, 225] on input at bounding box center [232, 218] width 54 height 14
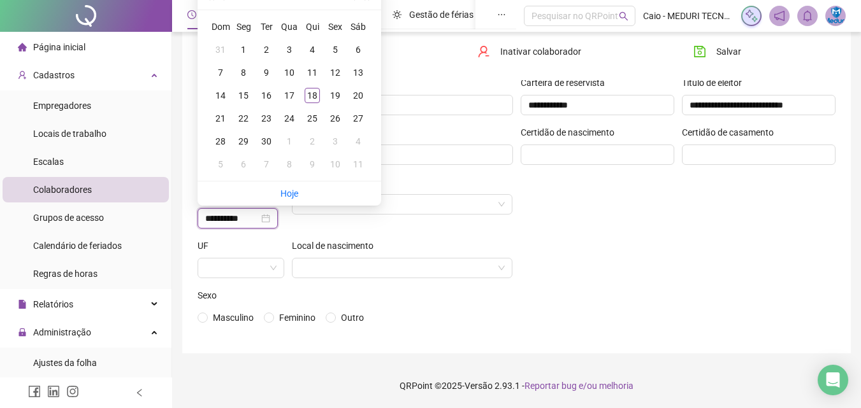
scroll to position [68, 0]
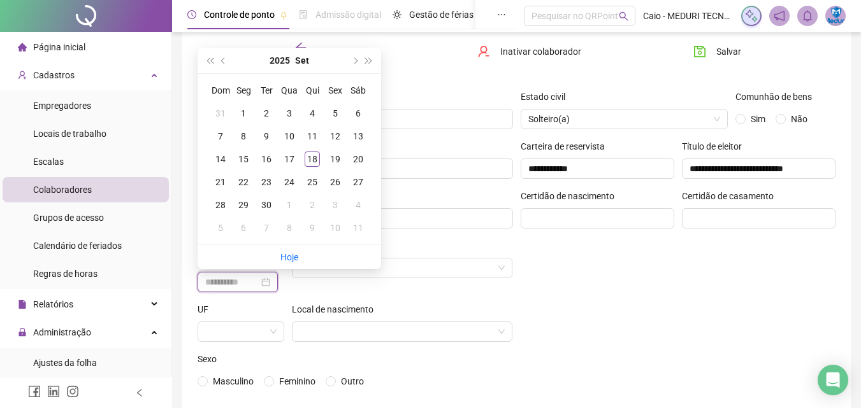
type input "**********"
type input "********"
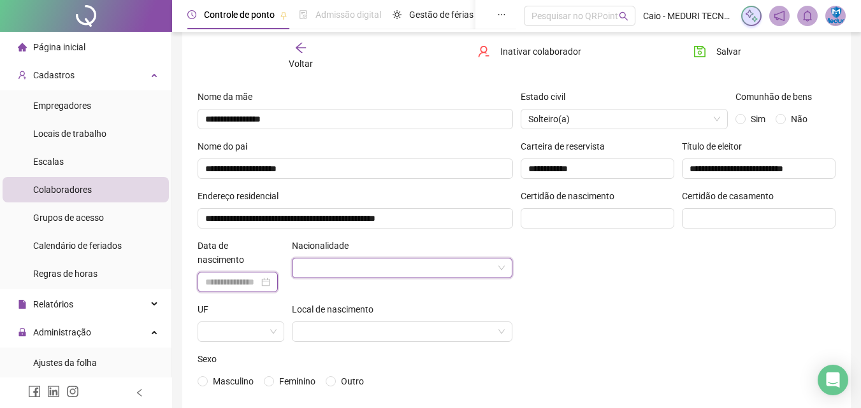
click at [250, 283] on input at bounding box center [232, 282] width 54 height 14
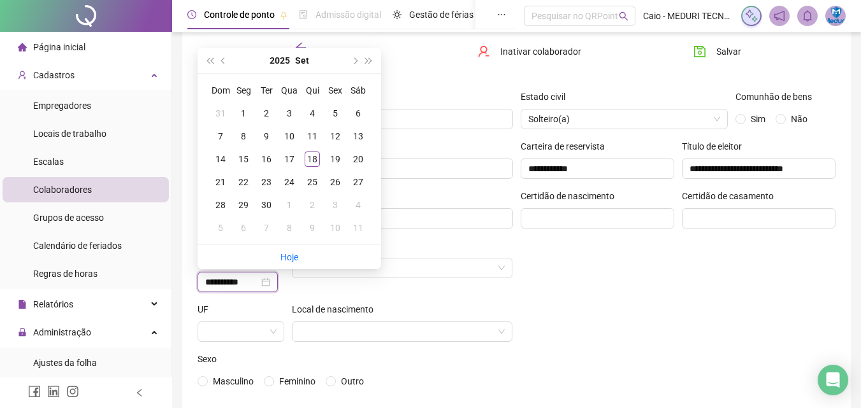
type input "**********"
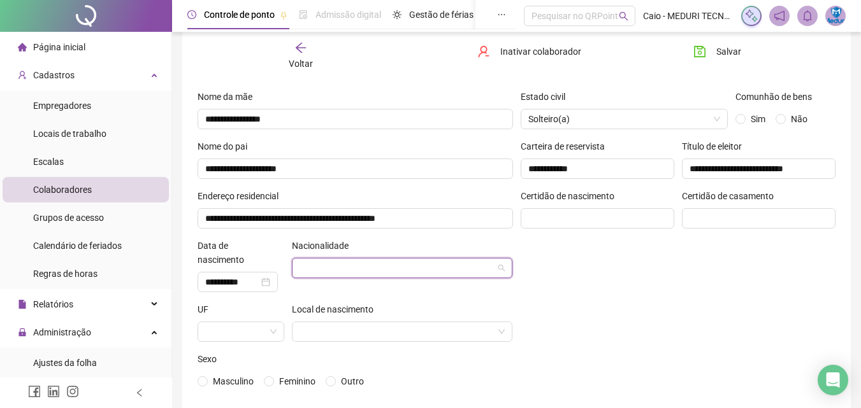
click at [402, 270] on input "search" at bounding box center [396, 268] width 194 height 19
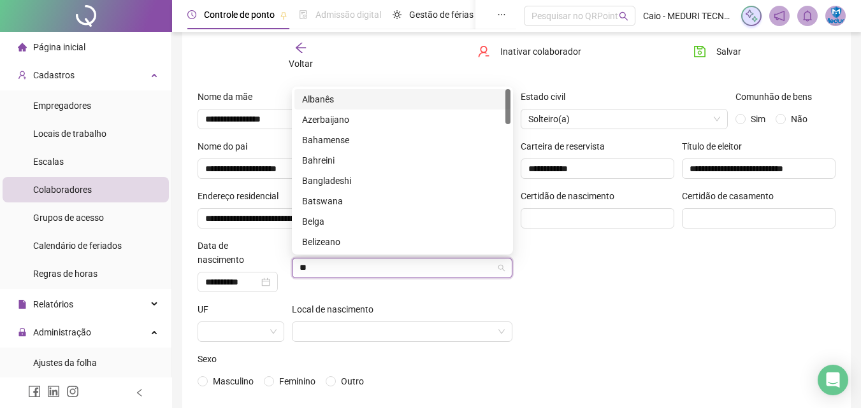
type input "***"
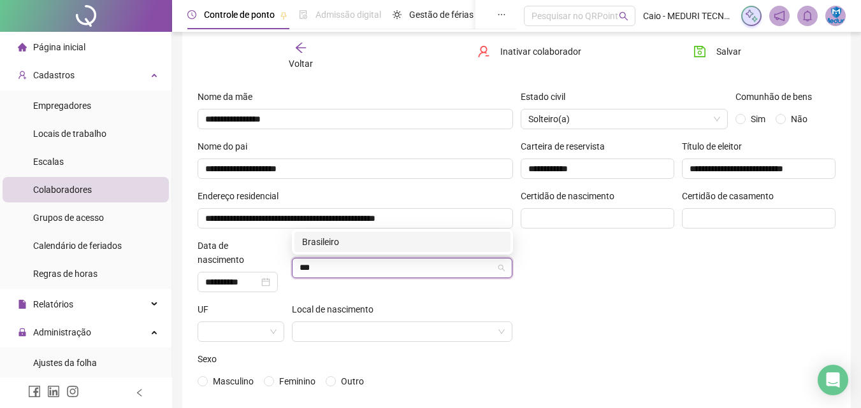
click at [347, 234] on div "Brasileiro" at bounding box center [402, 242] width 216 height 20
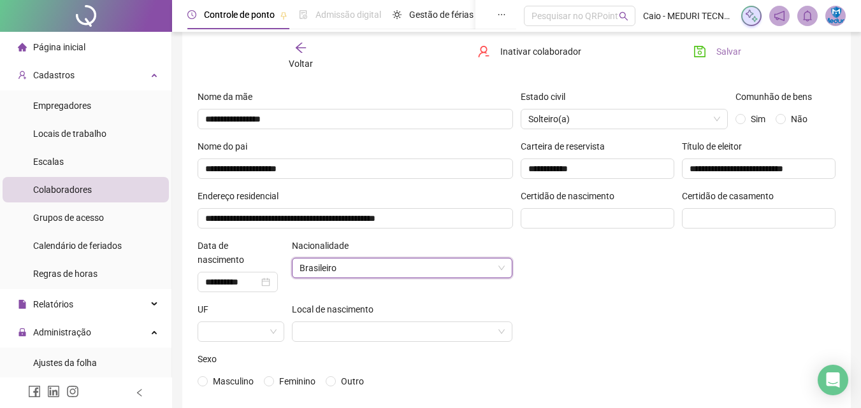
click at [733, 51] on span "Salvar" at bounding box center [728, 52] width 25 height 14
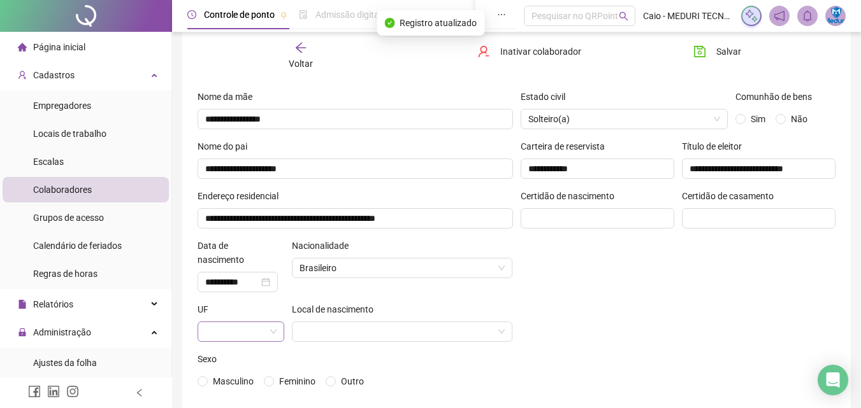
click at [226, 326] on input "search" at bounding box center [235, 331] width 60 height 19
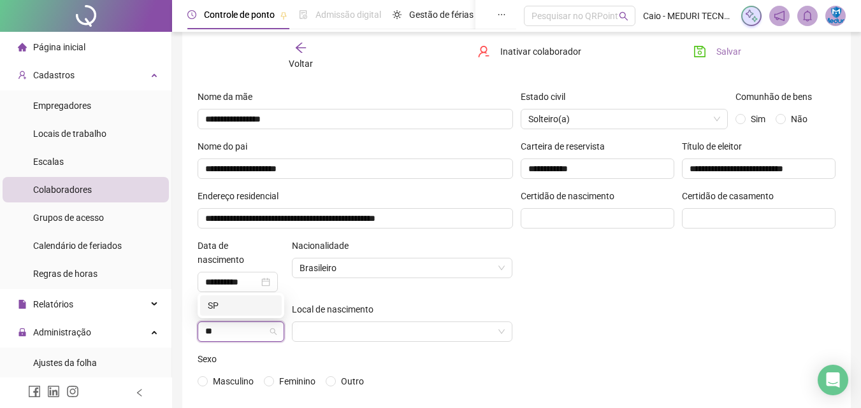
type input "**"
click at [722, 47] on span "Salvar" at bounding box center [728, 52] width 25 height 14
click at [274, 329] on span at bounding box center [240, 331] width 71 height 19
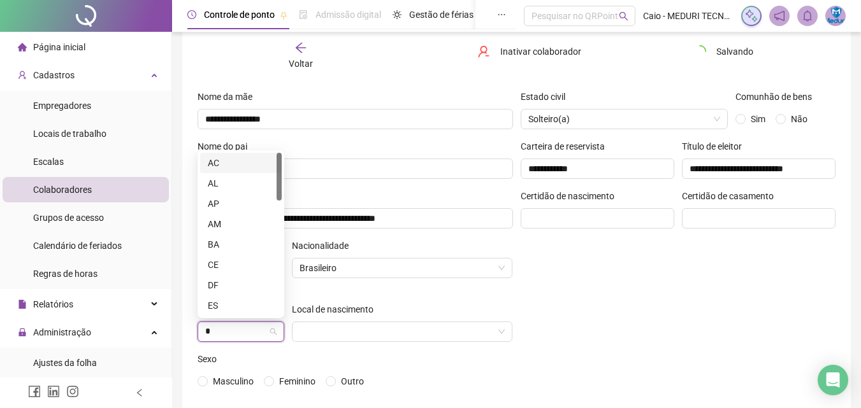
type input "**"
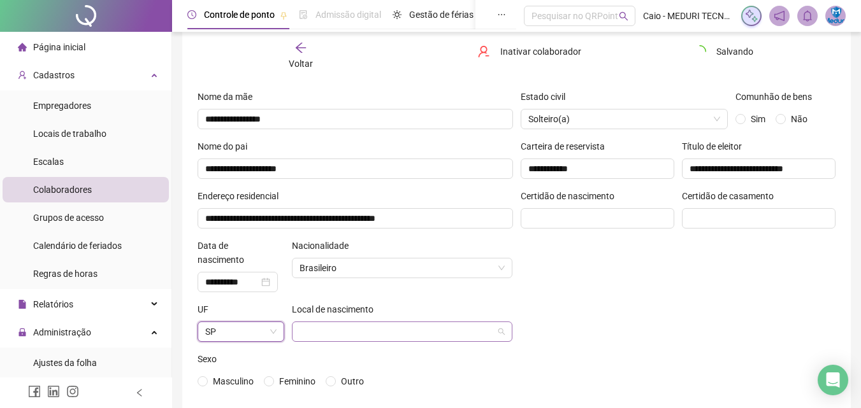
click at [319, 330] on input "search" at bounding box center [396, 331] width 194 height 19
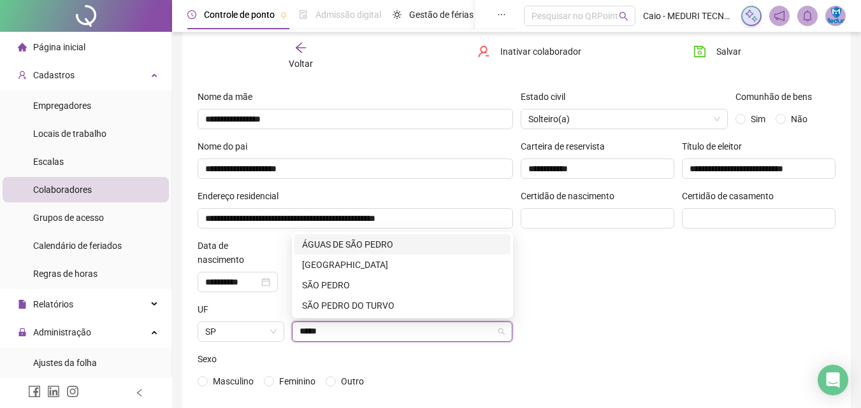
type input "******"
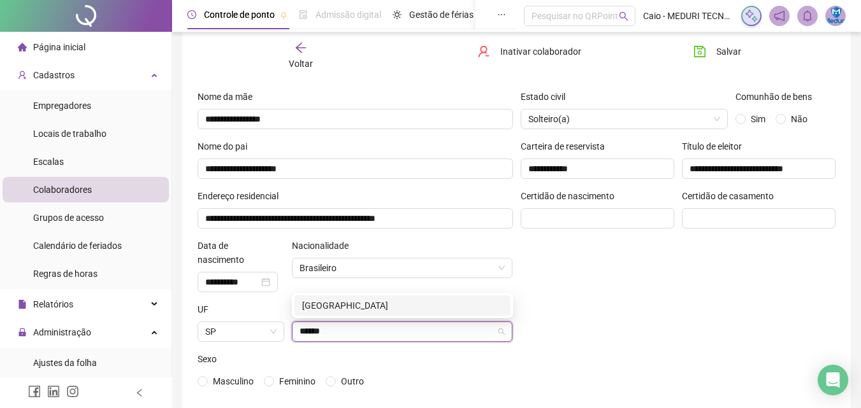
click at [415, 305] on div "SÃO PAULO" at bounding box center [402, 306] width 201 height 14
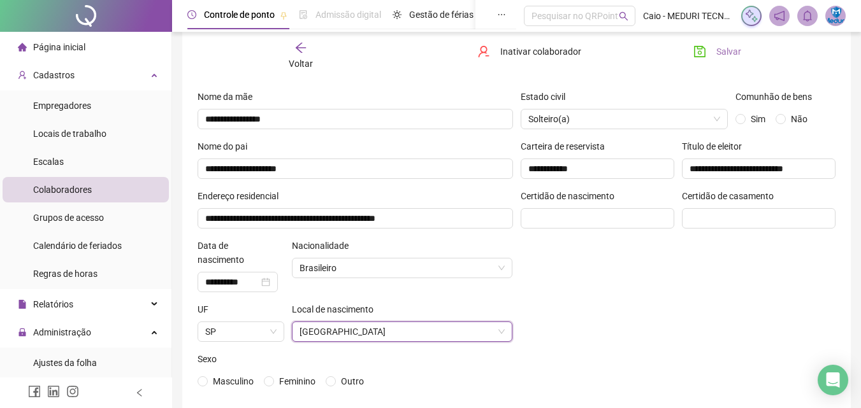
click at [713, 58] on button "Salvar" at bounding box center [716, 51] width 67 height 20
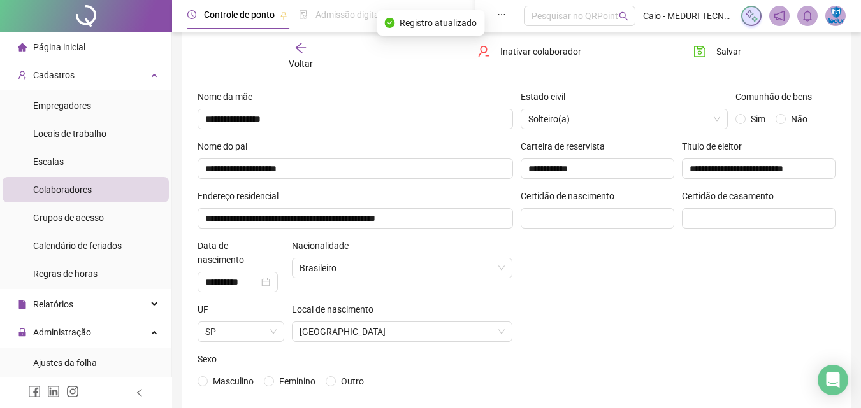
scroll to position [131, 0]
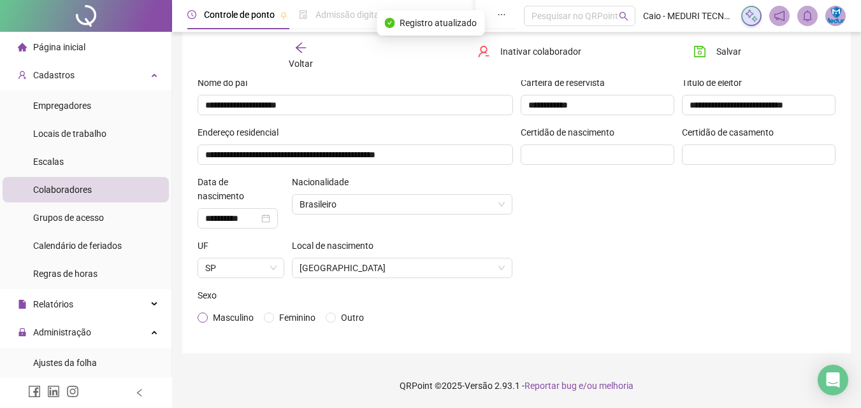
click at [215, 323] on span "Masculino" at bounding box center [233, 318] width 41 height 10
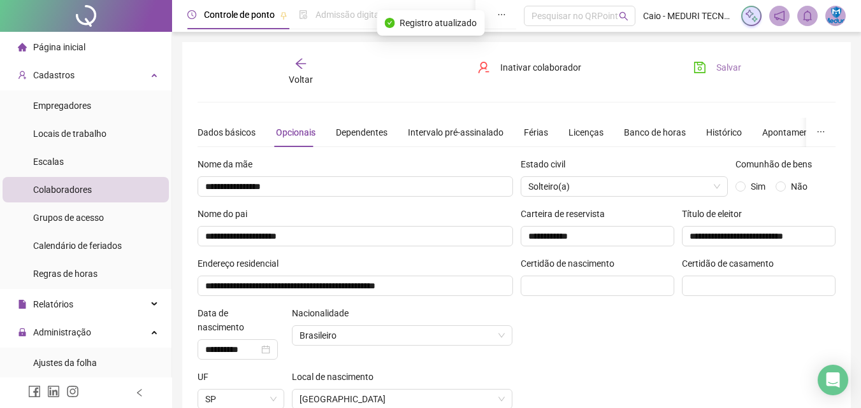
click at [723, 71] on span "Salvar" at bounding box center [728, 68] width 25 height 14
click at [390, 129] on div "Dados básicos Opcionais Dependentes Intervalo pré-assinalado Férias Licenças Ba…" at bounding box center [577, 132] width 761 height 29
click at [383, 132] on div "Dependentes" at bounding box center [362, 132] width 52 height 14
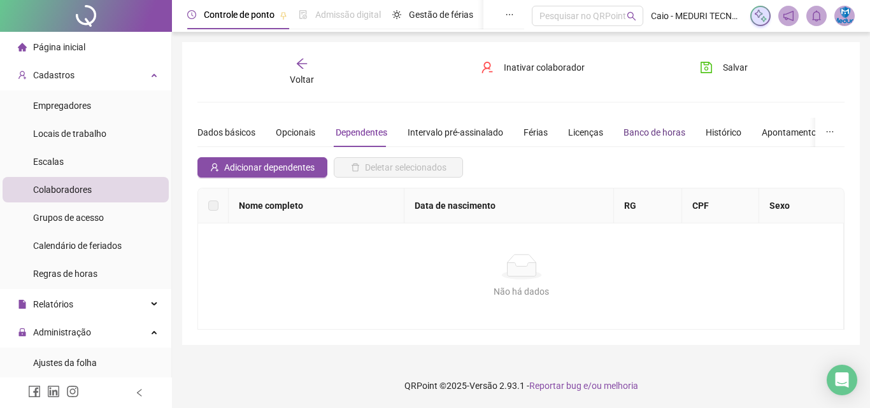
click at [664, 138] on div "Banco de horas" at bounding box center [655, 132] width 62 height 14
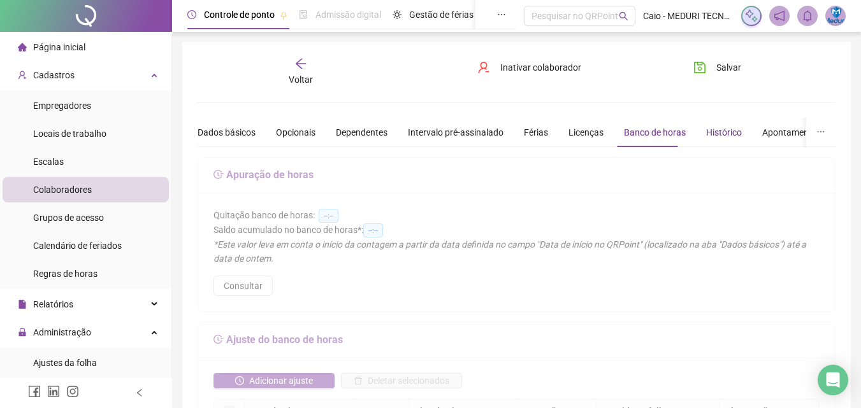
click at [713, 136] on div "Histórico" at bounding box center [724, 132] width 36 height 14
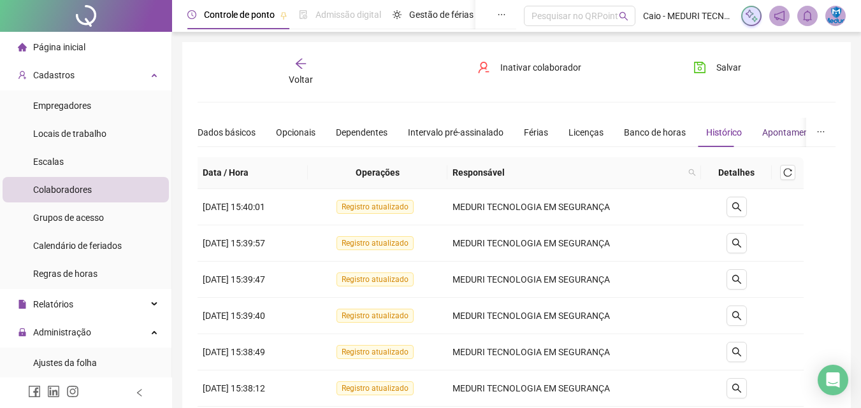
click at [783, 133] on div "Apontamentos" at bounding box center [791, 132] width 59 height 14
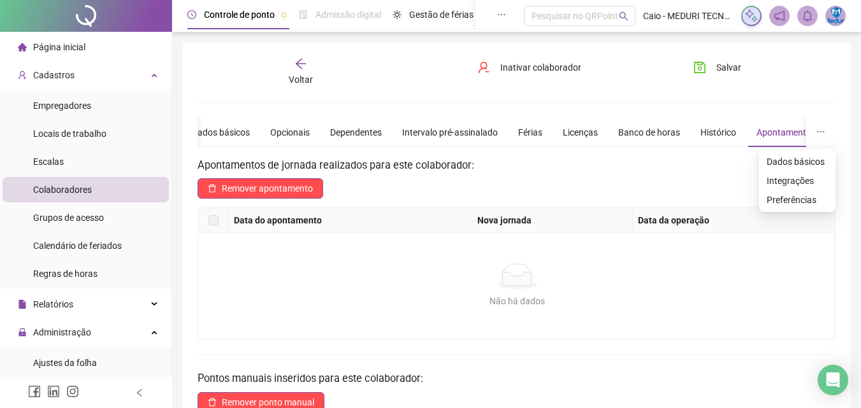
click at [811, 135] on button "button" at bounding box center [820, 132] width 29 height 29
click at [811, 155] on span "Dados básicos" at bounding box center [796, 162] width 61 height 14
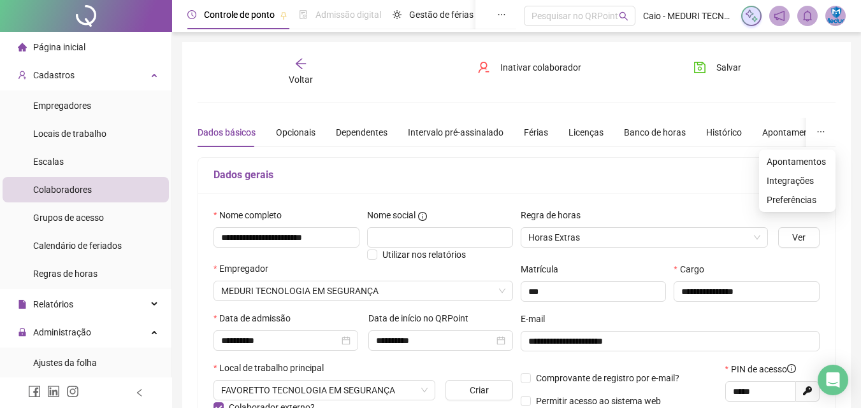
click at [816, 132] on icon "ellipsis" at bounding box center [820, 131] width 9 height 9
click at [816, 136] on icon "ellipsis" at bounding box center [820, 131] width 9 height 9
click at [803, 192] on li "Preferências" at bounding box center [797, 199] width 76 height 19
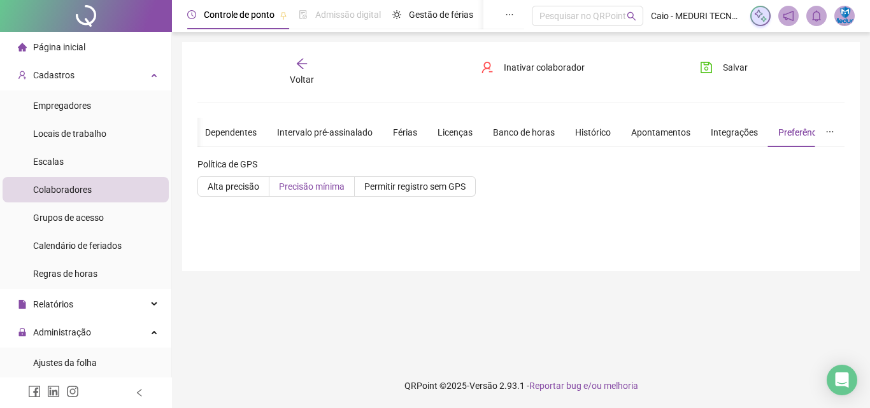
click at [279, 190] on span "Precisão mínima" at bounding box center [312, 187] width 66 height 10
click at [725, 71] on span "Salvar" at bounding box center [735, 68] width 25 height 14
click at [302, 67] on icon "arrow-left" at bounding box center [302, 63] width 13 height 13
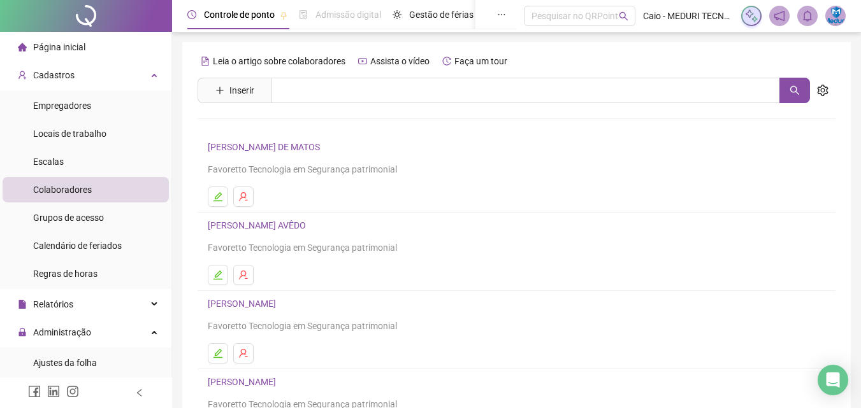
click at [77, 46] on span "Página inicial" at bounding box center [59, 47] width 52 height 10
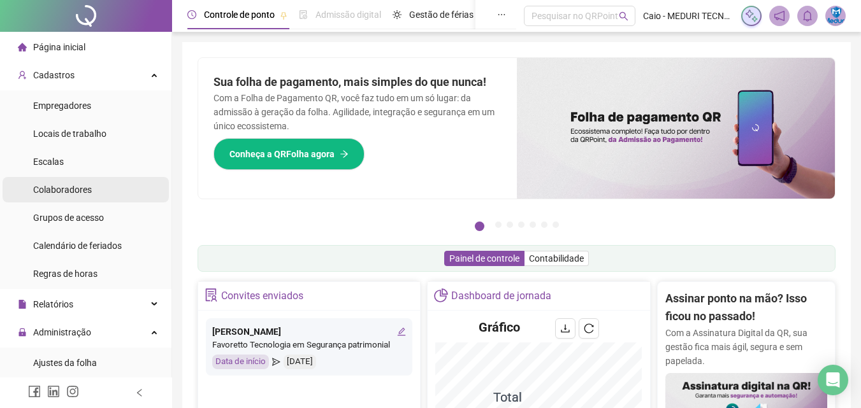
click at [78, 196] on div "Colaboradores" at bounding box center [62, 189] width 59 height 25
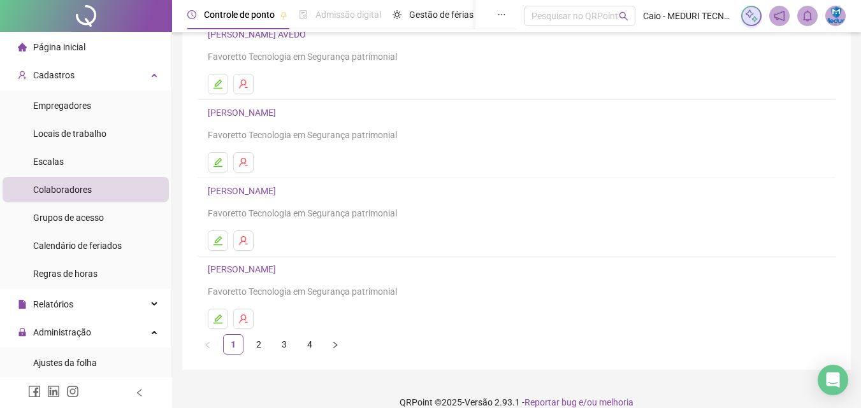
scroll to position [208, 0]
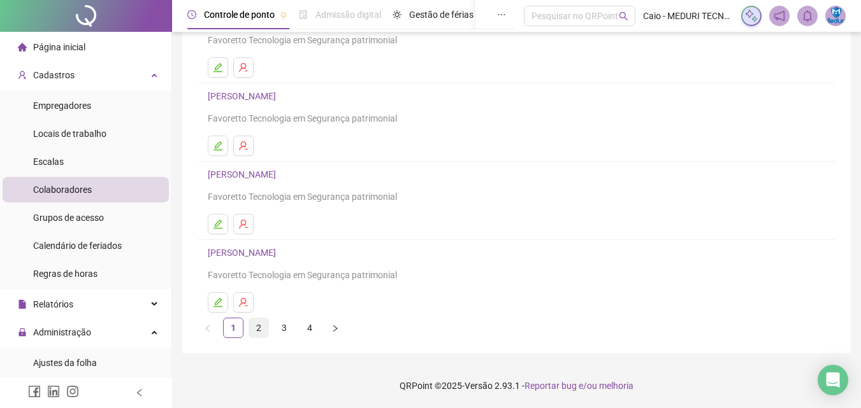
click at [266, 321] on link "2" at bounding box center [258, 327] width 19 height 19
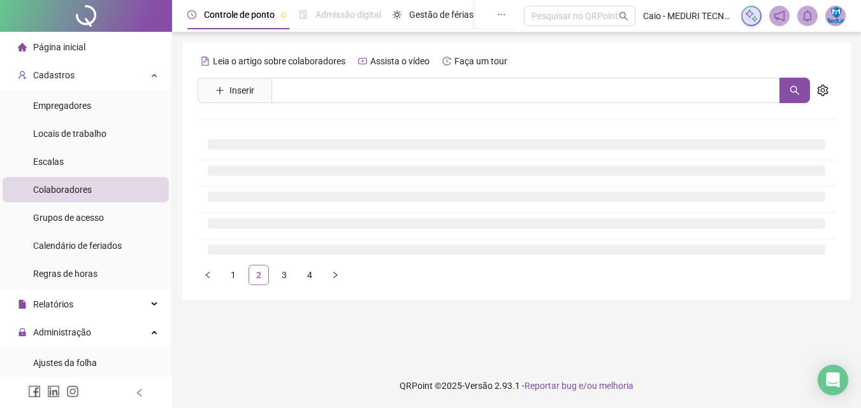
scroll to position [0, 0]
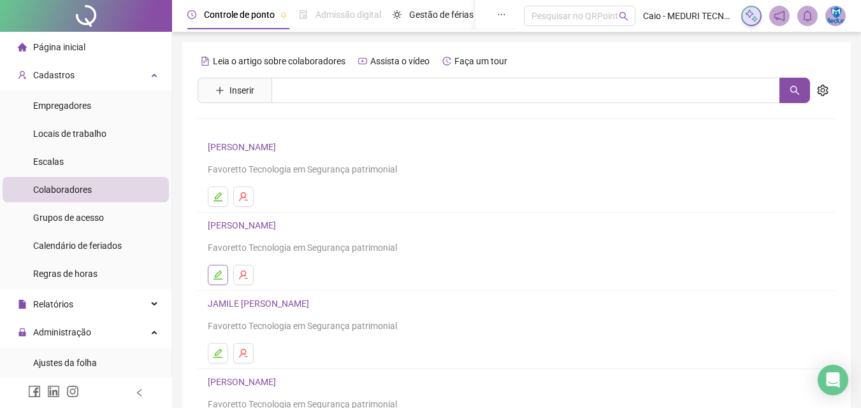
click at [220, 279] on icon "edit" at bounding box center [217, 275] width 9 height 9
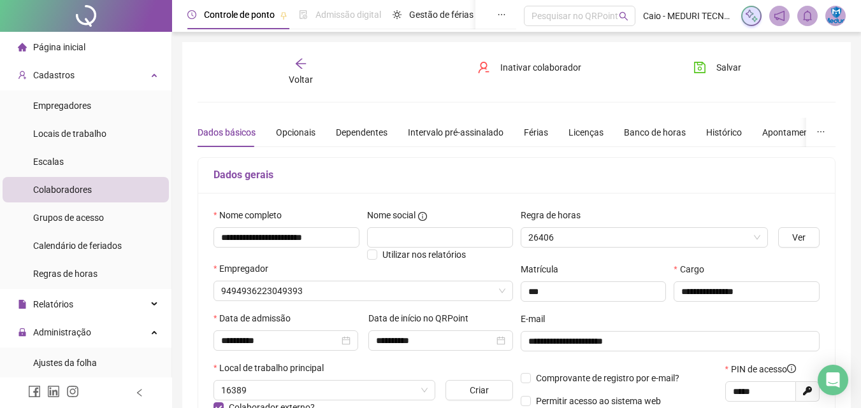
type input "********"
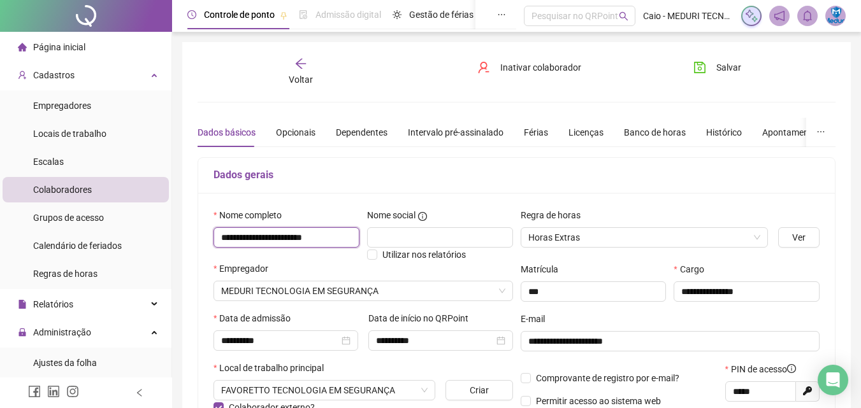
click at [252, 235] on input "**********" at bounding box center [286, 237] width 146 height 20
type input "**********"
click at [717, 67] on span "Salvar" at bounding box center [728, 68] width 25 height 14
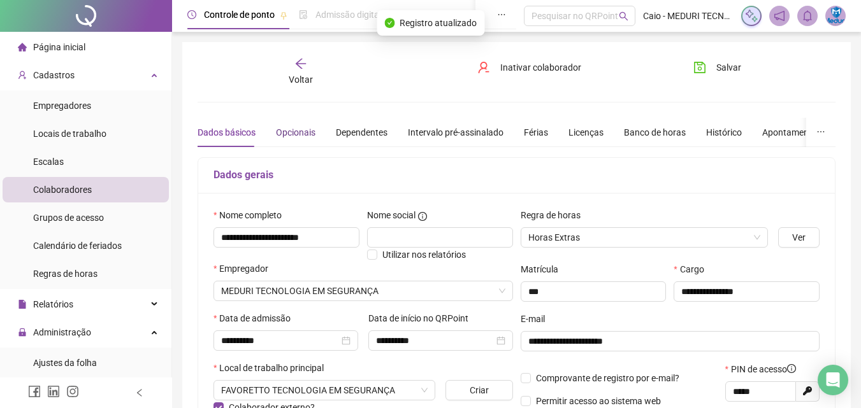
click at [297, 131] on div "Opcionais" at bounding box center [295, 132] width 39 height 14
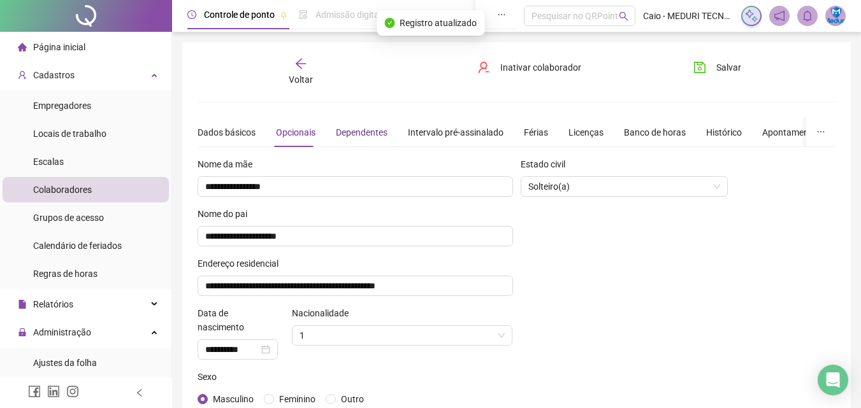
click at [355, 135] on div "Dependentes" at bounding box center [362, 132] width 52 height 14
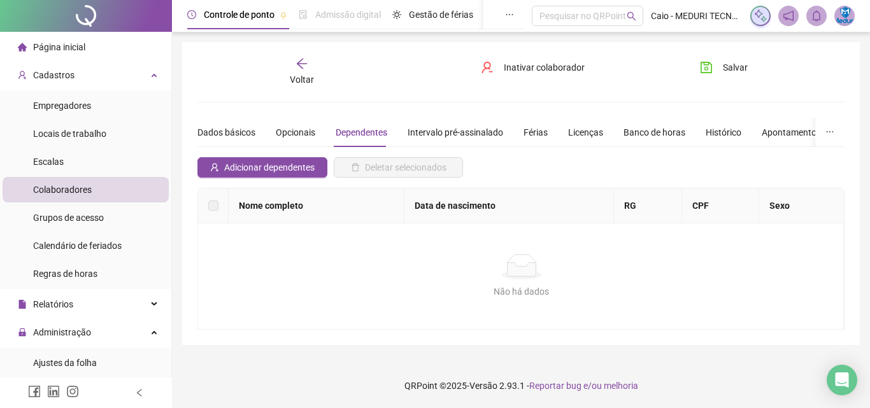
click at [320, 131] on div "Dados básicos Opcionais Dependentes Intervalo pré-assinalado Férias Licenças Ba…" at bounding box center [577, 132] width 761 height 29
click at [306, 132] on div "Opcionais" at bounding box center [295, 132] width 39 height 14
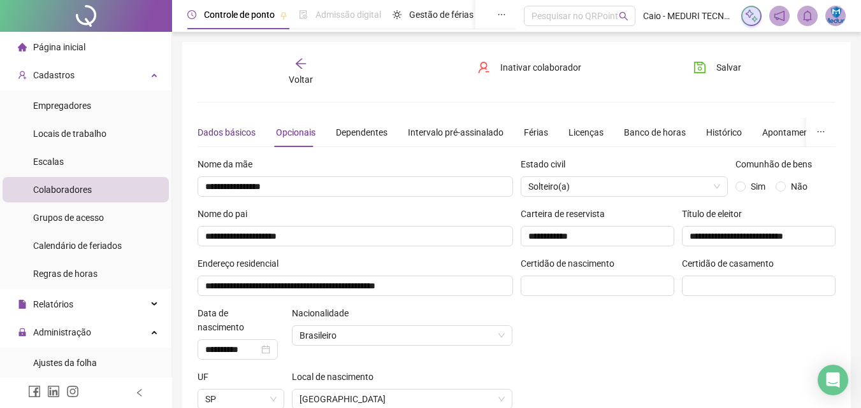
click at [216, 132] on div "Dados básicos" at bounding box center [226, 132] width 58 height 14
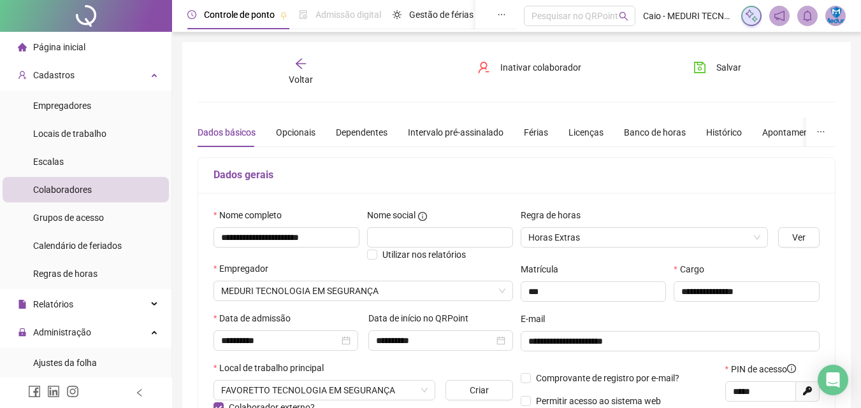
click at [71, 52] on span "Página inicial" at bounding box center [59, 47] width 52 height 10
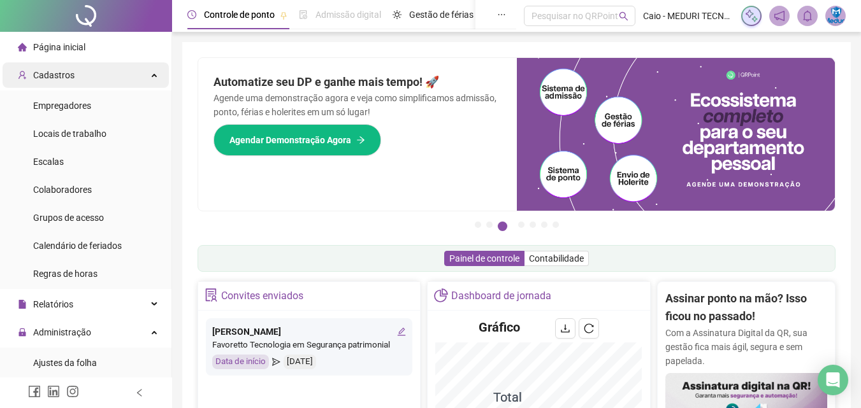
click at [114, 82] on div "Cadastros" at bounding box center [86, 74] width 166 height 25
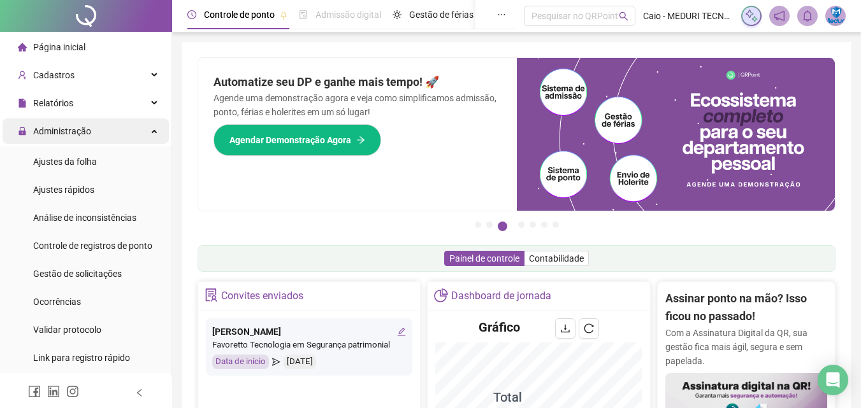
click at [97, 134] on div "Administração" at bounding box center [86, 130] width 166 height 25
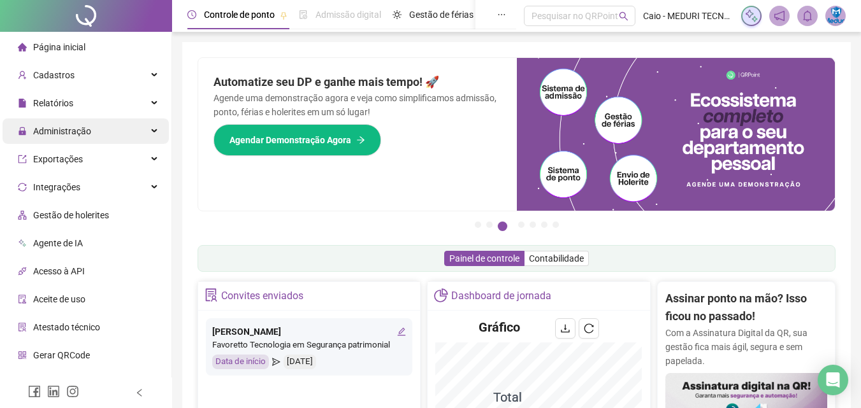
click at [97, 134] on div "Administração" at bounding box center [86, 130] width 166 height 25
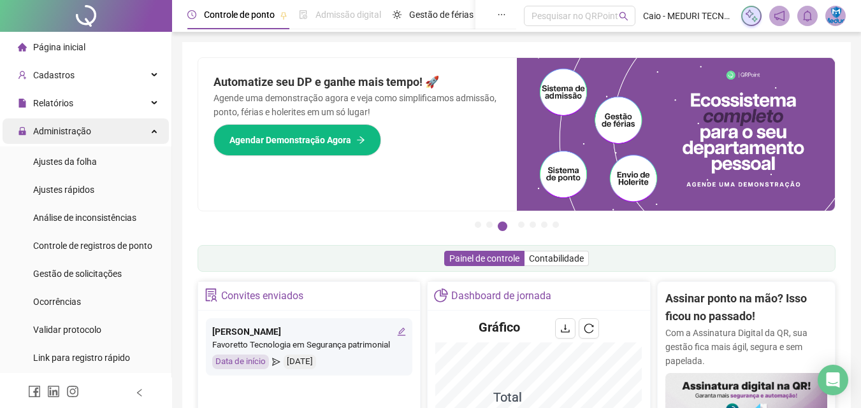
click at [97, 134] on div "Administração" at bounding box center [86, 130] width 166 height 25
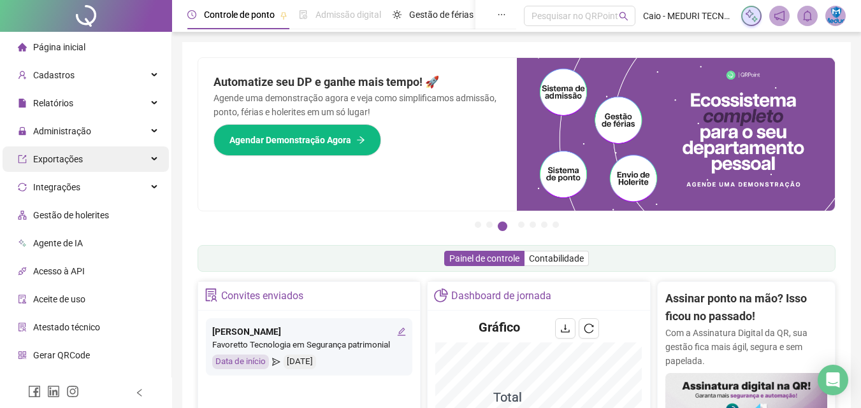
click at [97, 149] on div "Exportações" at bounding box center [86, 159] width 166 height 25
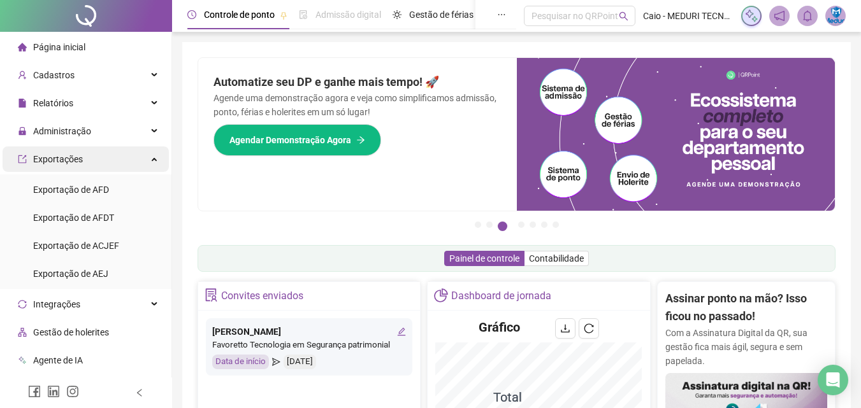
click at [96, 157] on div "Exportações" at bounding box center [86, 159] width 166 height 25
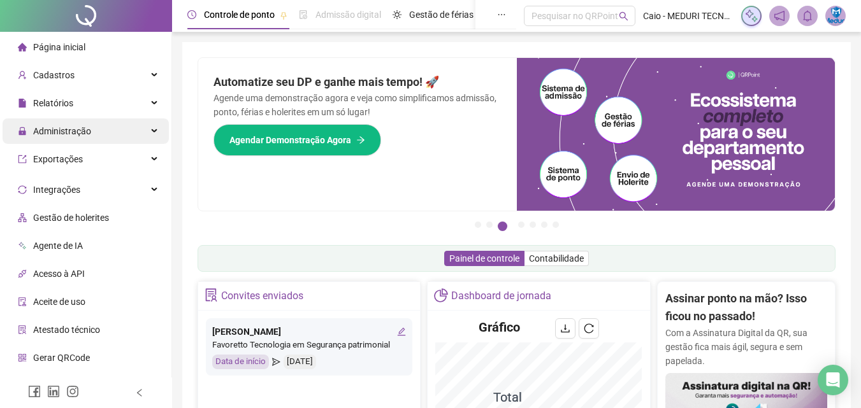
click at [95, 138] on div "Administração" at bounding box center [86, 130] width 166 height 25
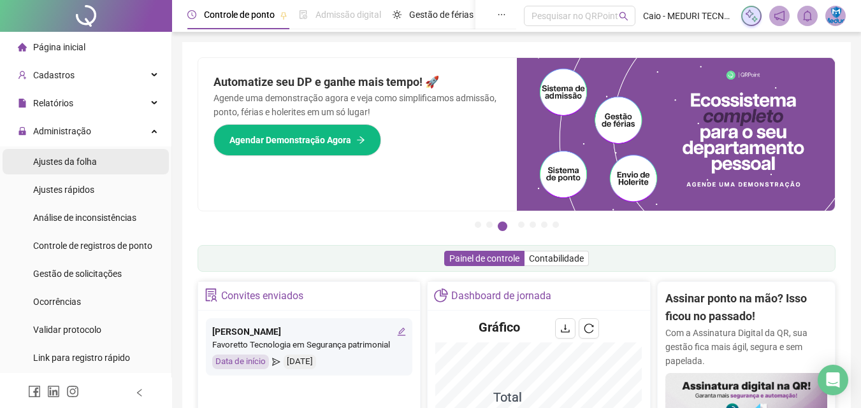
click at [97, 167] on li "Ajustes da folha" at bounding box center [86, 161] width 166 height 25
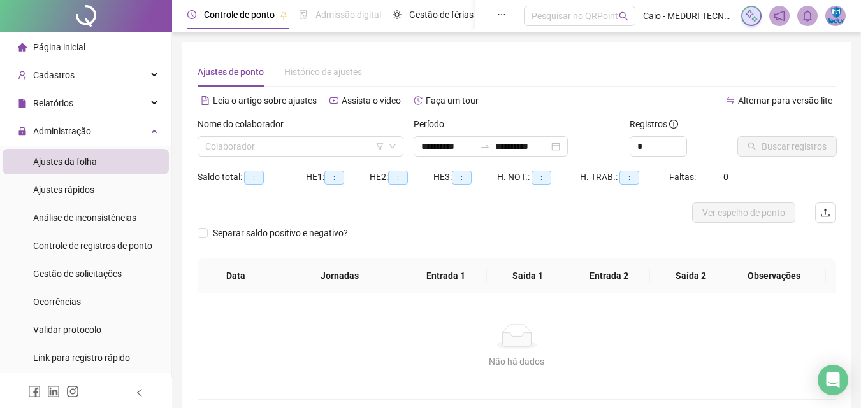
type input "**********"
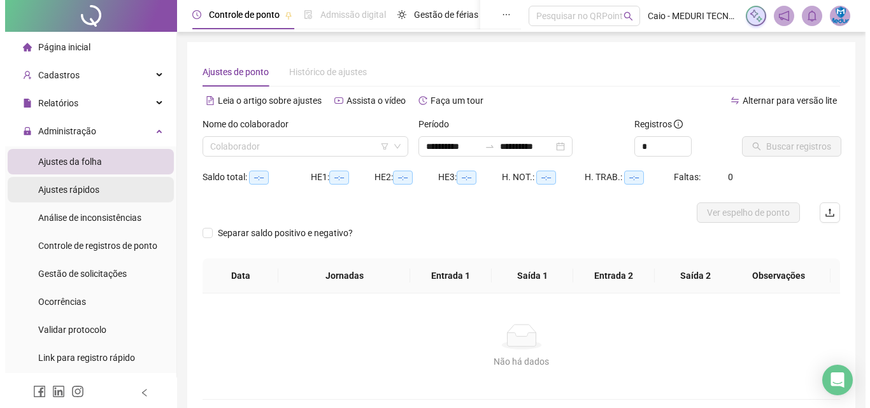
scroll to position [64, 0]
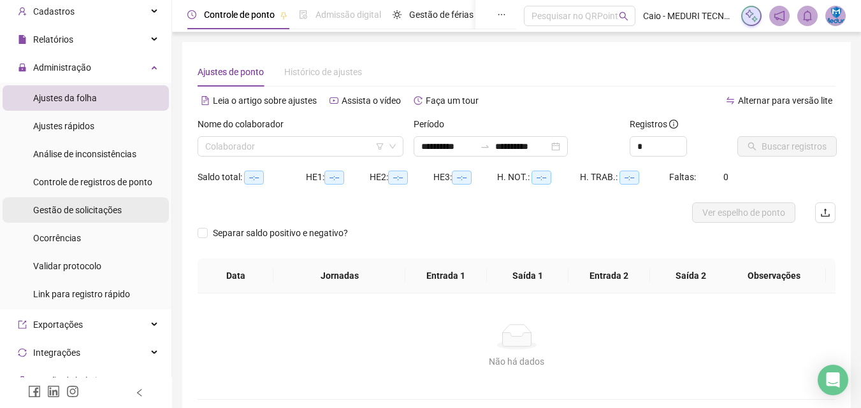
click at [103, 216] on div "Gestão de solicitações" at bounding box center [77, 209] width 89 height 25
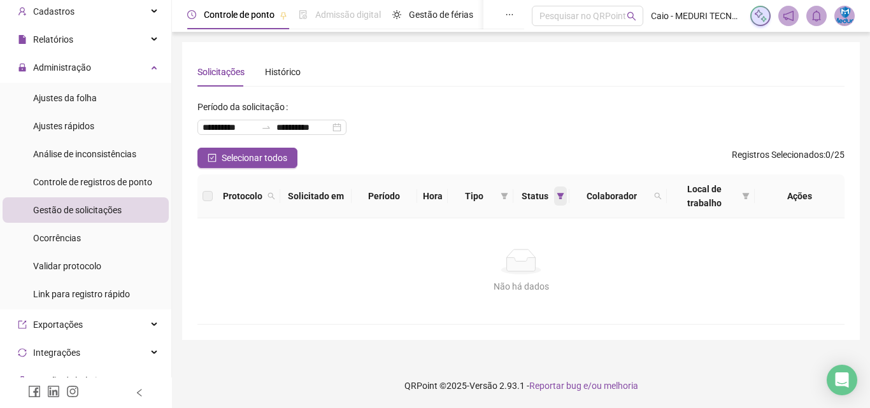
click at [557, 200] on span at bounding box center [560, 196] width 13 height 19
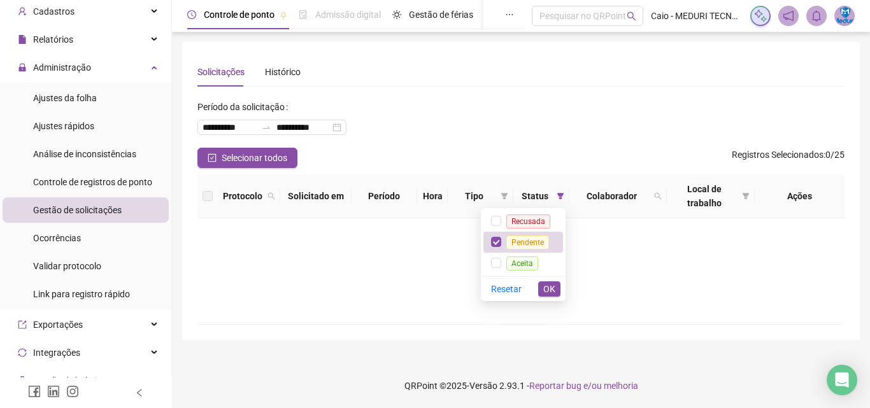
click at [561, 289] on div "Resetar OK" at bounding box center [523, 288] width 85 height 25
click at [552, 283] on span "OK" at bounding box center [549, 289] width 12 height 14
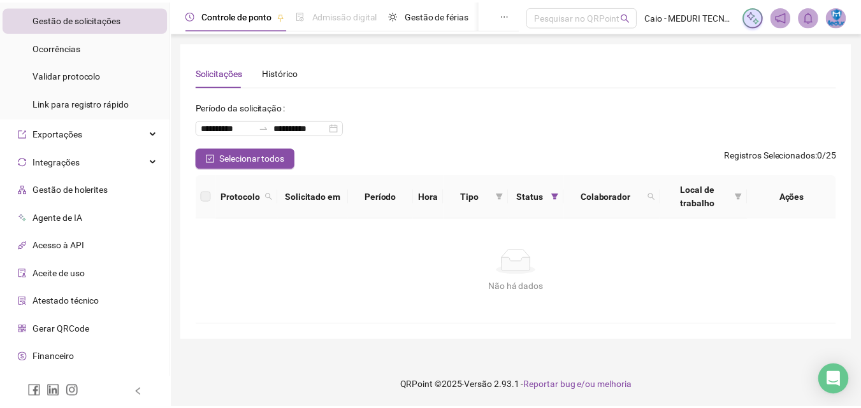
scroll to position [276, 0]
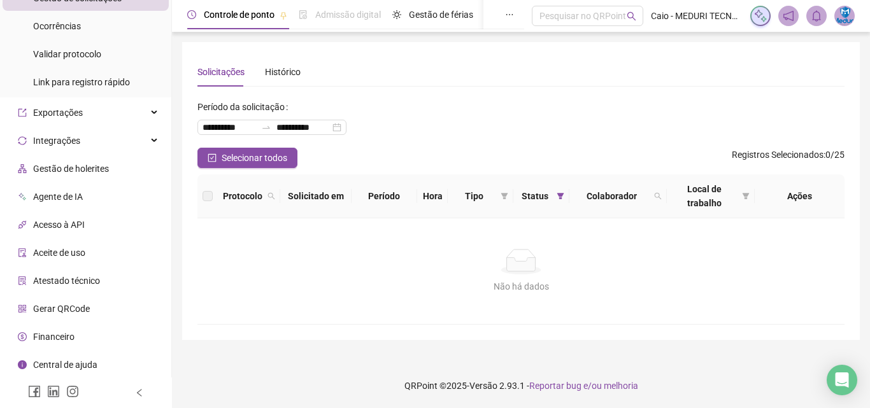
click at [82, 347] on li "Financeiro" at bounding box center [86, 336] width 166 height 25
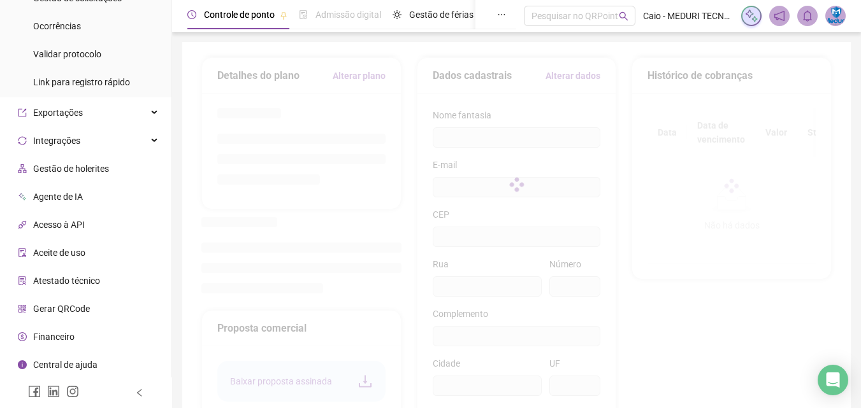
type input "**********"
type input "***"
type input "**"
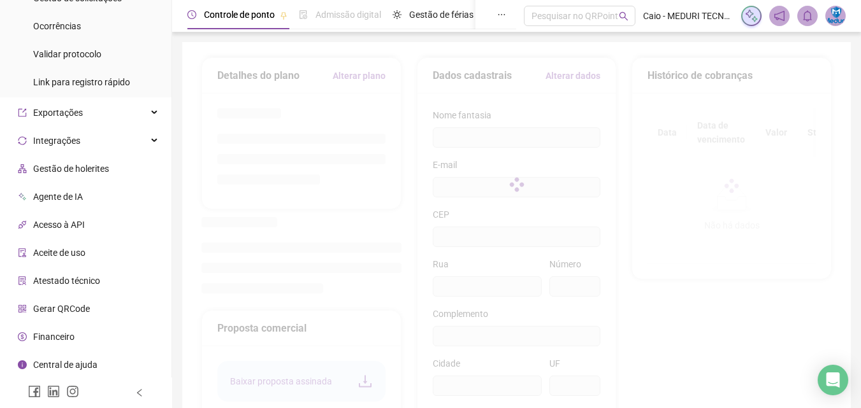
type input "**********"
type input "**"
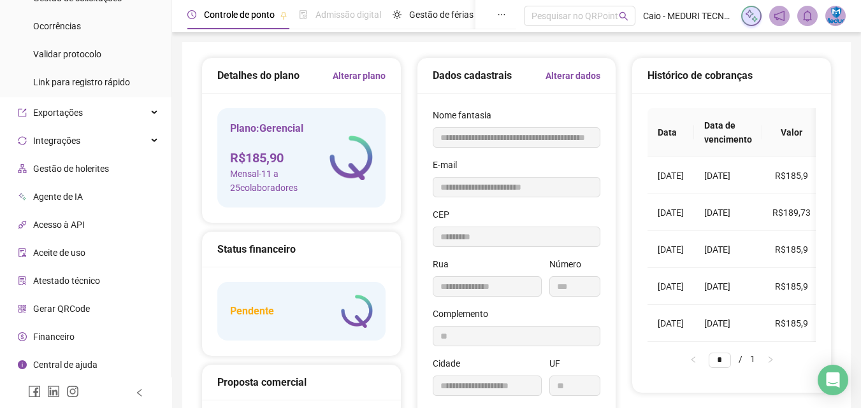
type input "*********"
type input "**********"
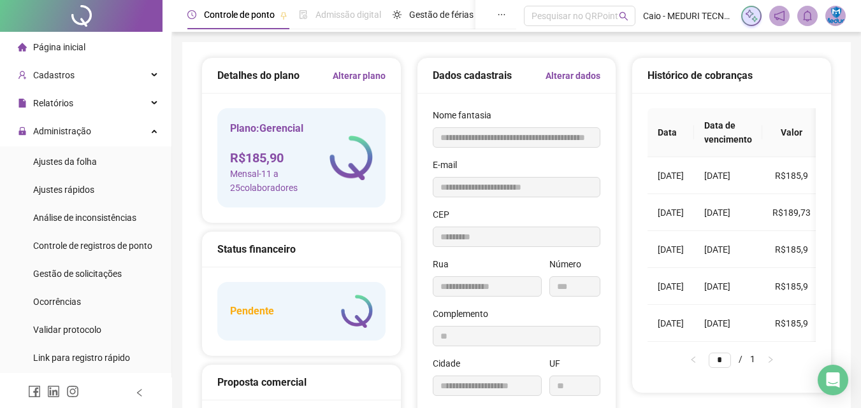
click at [68, 55] on div "Página inicial" at bounding box center [52, 46] width 68 height 25
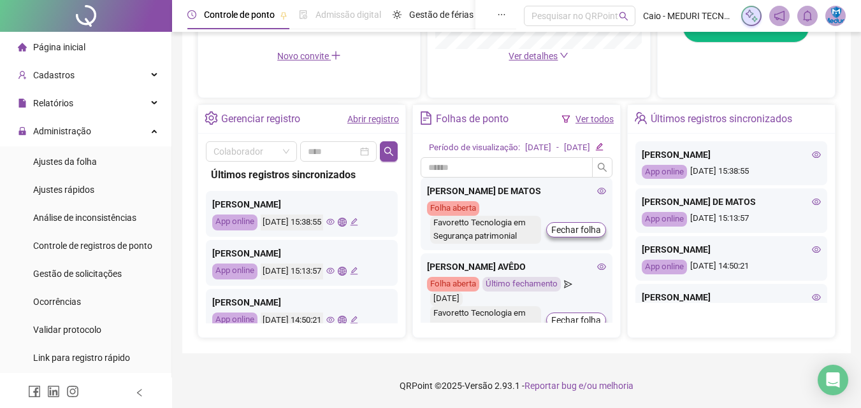
scroll to position [370, 0]
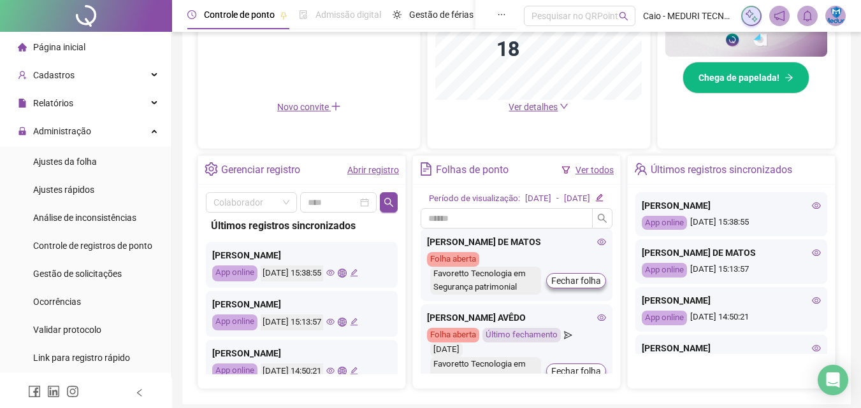
click at [812, 204] on icon "eye" at bounding box center [816, 205] width 9 height 6
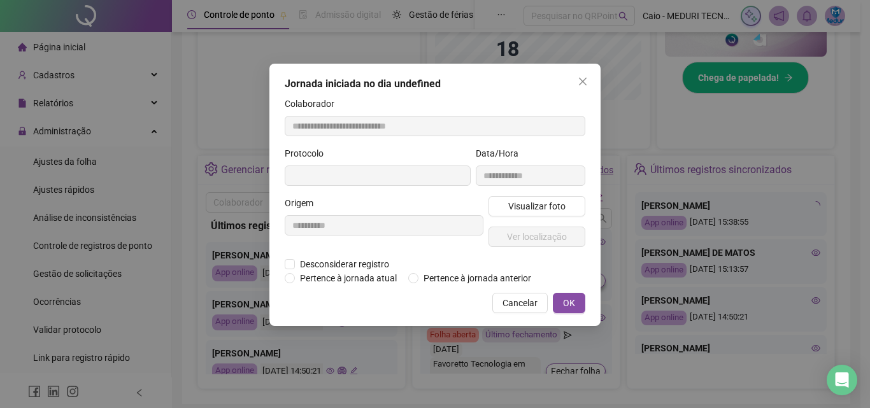
type input "**********"
click at [549, 206] on span "Visualizar foto" at bounding box center [536, 206] width 57 height 14
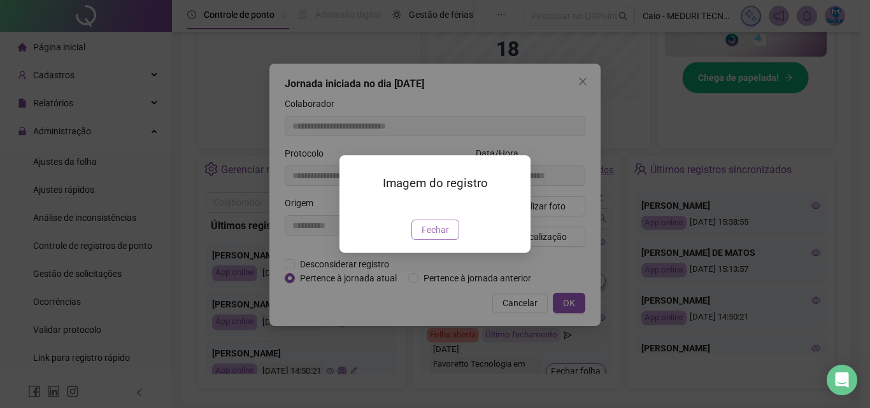
click at [429, 237] on span "Fechar" at bounding box center [435, 230] width 27 height 14
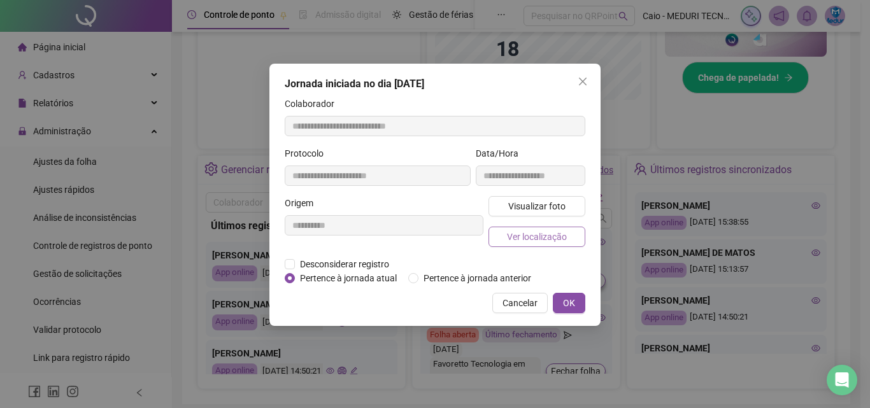
click at [531, 235] on span "Ver localização" at bounding box center [537, 237] width 60 height 14
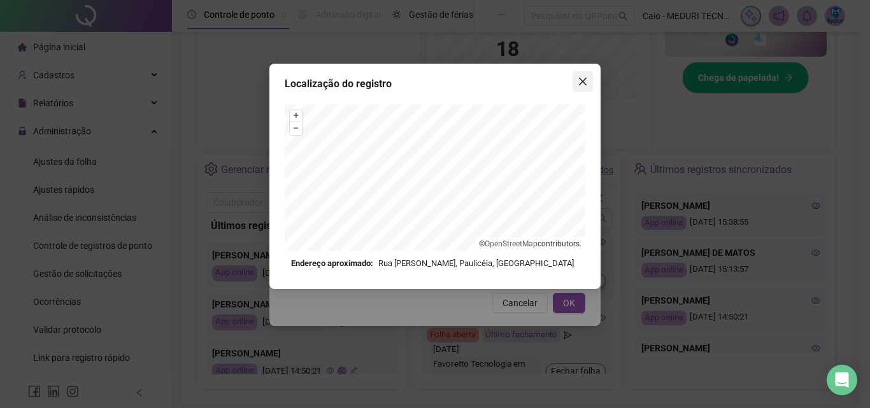
click at [580, 83] on icon "close" at bounding box center [583, 81] width 10 height 10
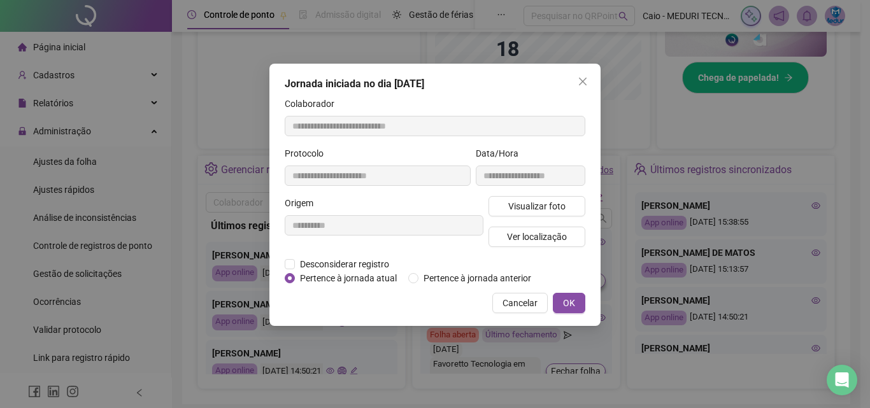
click at [580, 83] on icon "close" at bounding box center [583, 81] width 10 height 10
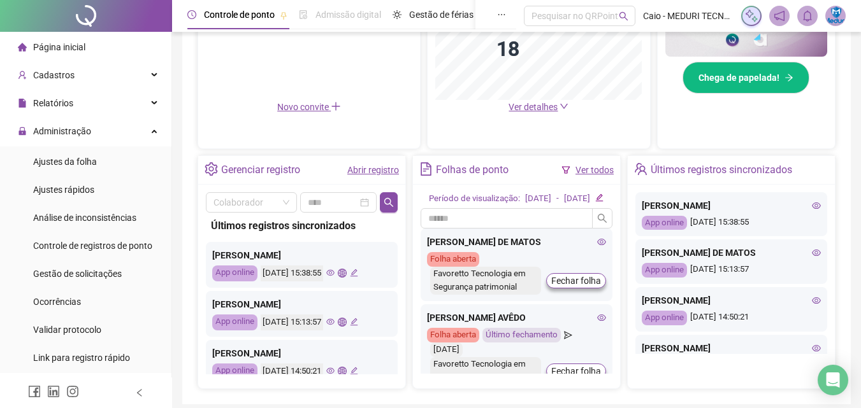
click at [812, 254] on icon "eye" at bounding box center [816, 252] width 9 height 9
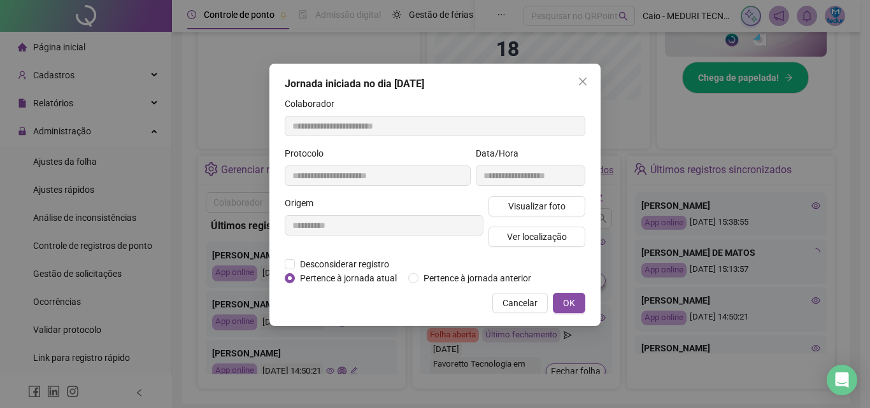
type input "**********"
click at [550, 202] on span "Visualizar foto" at bounding box center [536, 206] width 57 height 14
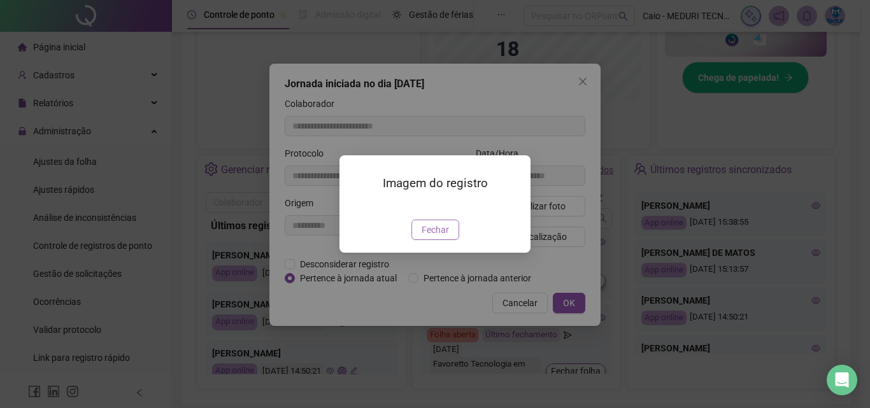
click at [427, 237] on span "Fechar" at bounding box center [435, 230] width 27 height 14
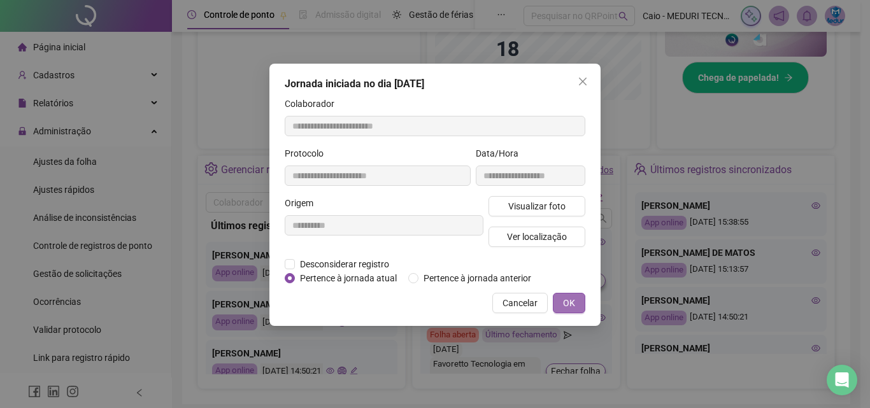
click at [561, 299] on button "OK" at bounding box center [569, 303] width 32 height 20
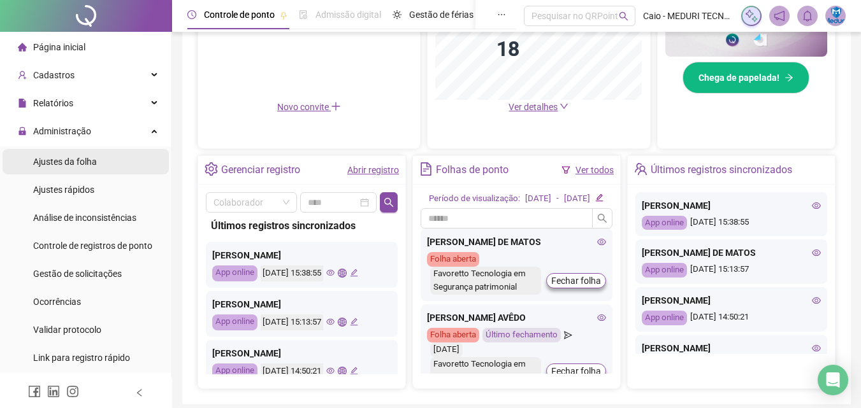
click at [83, 165] on span "Ajustes da folha" at bounding box center [65, 162] width 64 height 10
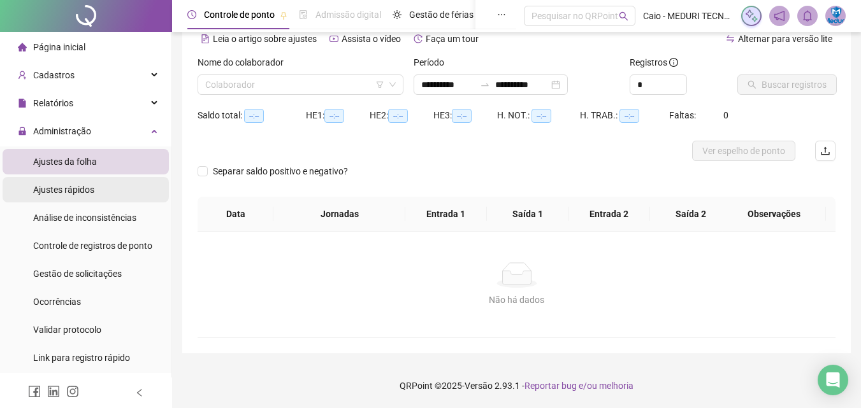
scroll to position [62, 0]
type input "**********"
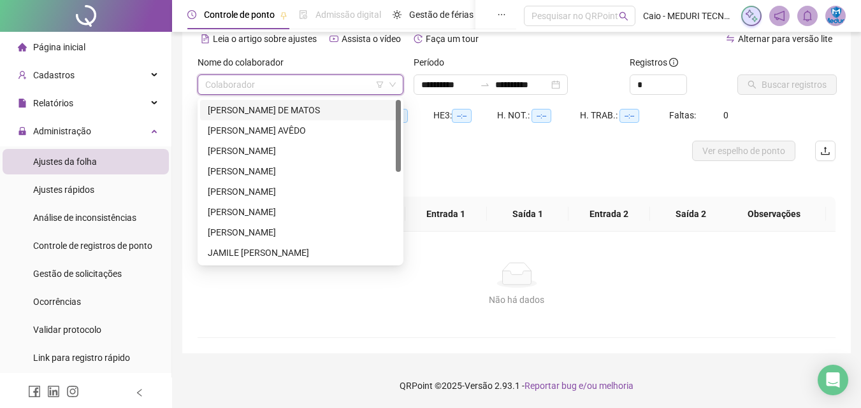
click at [334, 82] on input "search" at bounding box center [294, 84] width 179 height 19
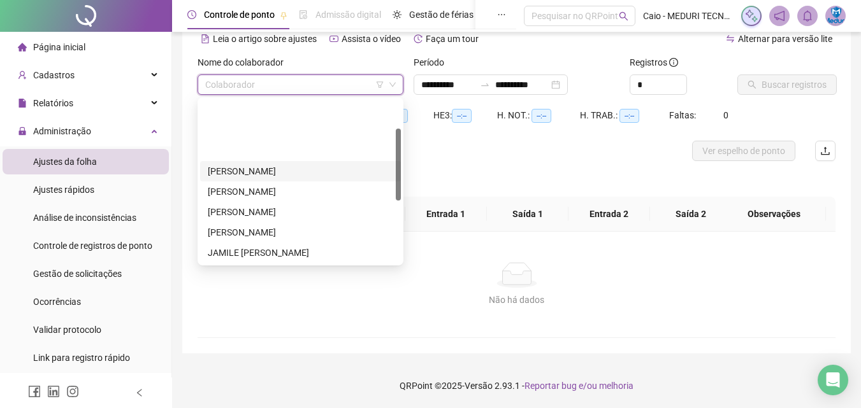
scroll to position [204, 0]
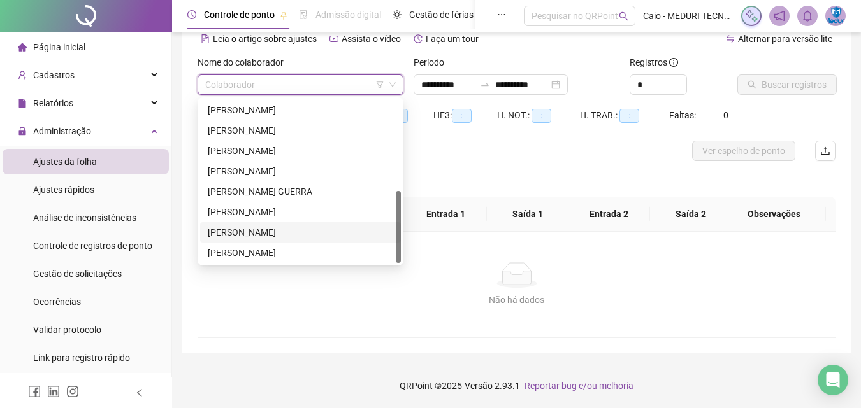
click at [289, 231] on div "[PERSON_NAME]" at bounding box center [300, 232] width 185 height 14
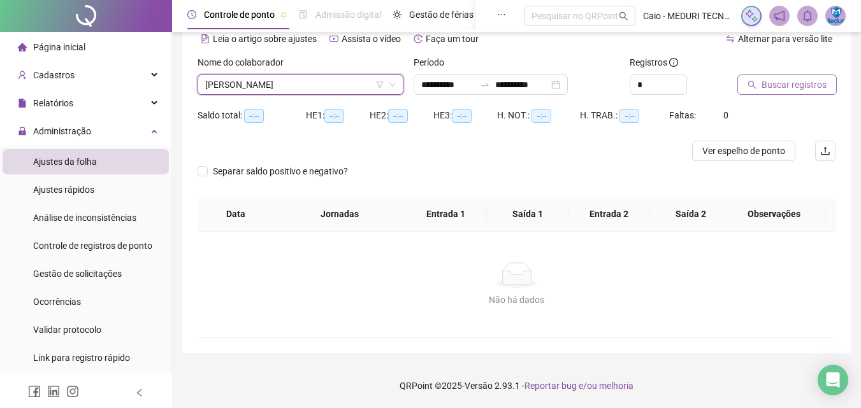
click at [798, 80] on span "Buscar registros" at bounding box center [793, 85] width 65 height 14
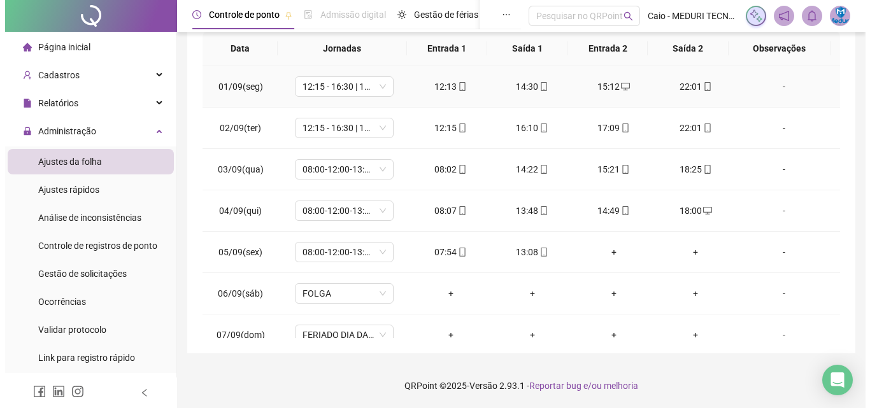
scroll to position [0, 0]
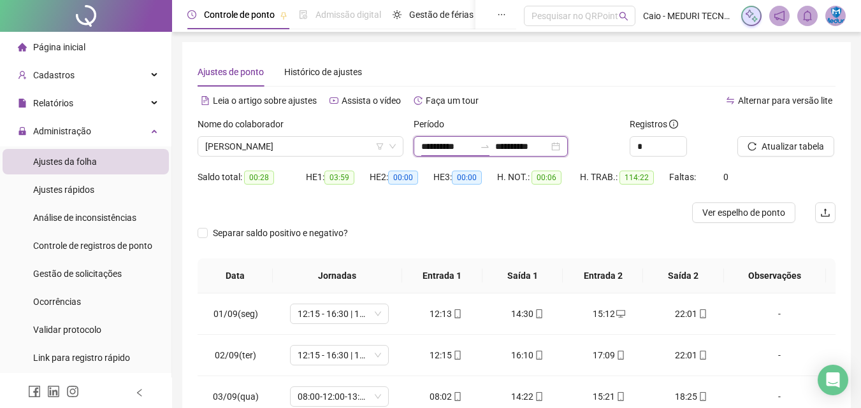
click at [470, 147] on input "**********" at bounding box center [448, 147] width 54 height 14
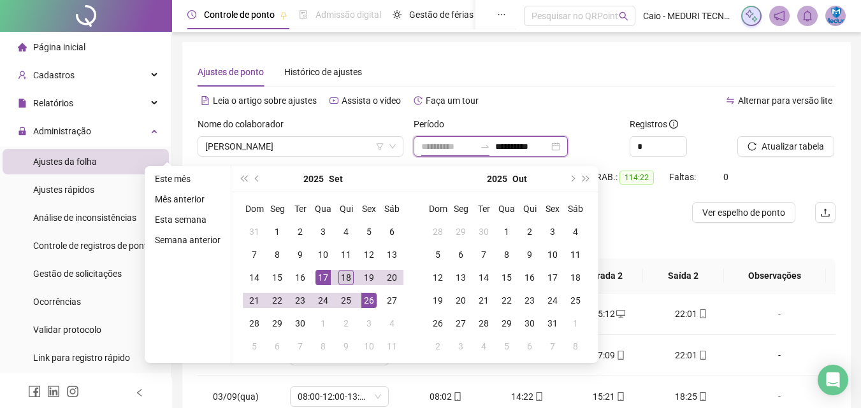
type input "**********"
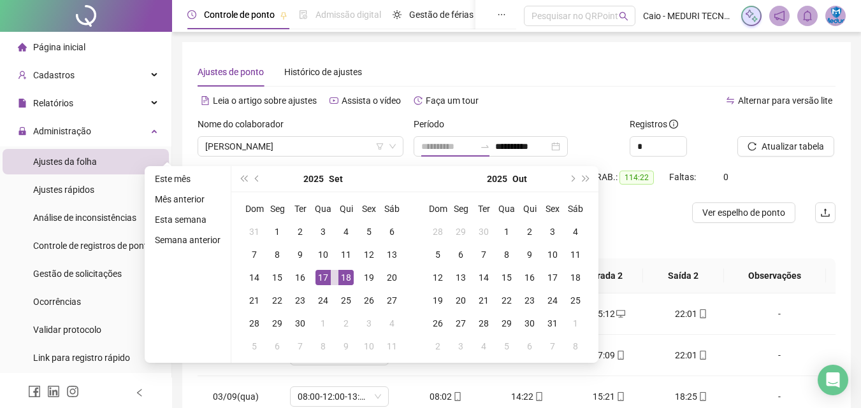
click at [345, 277] on div "18" at bounding box center [345, 277] width 15 height 15
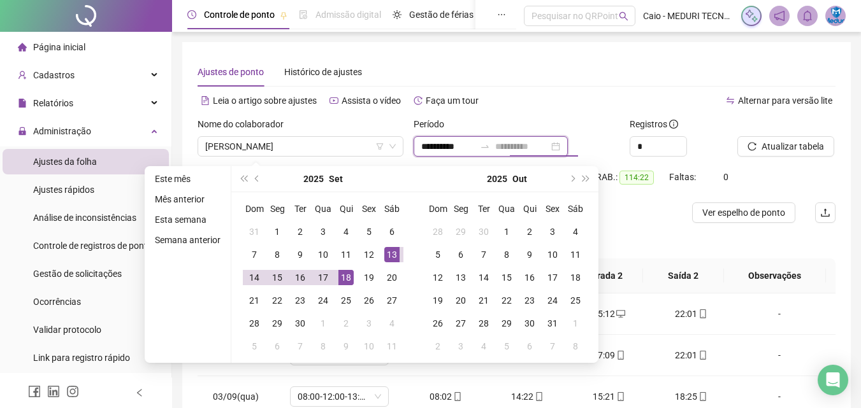
type input "**********"
click at [349, 277] on div "18" at bounding box center [345, 277] width 15 height 15
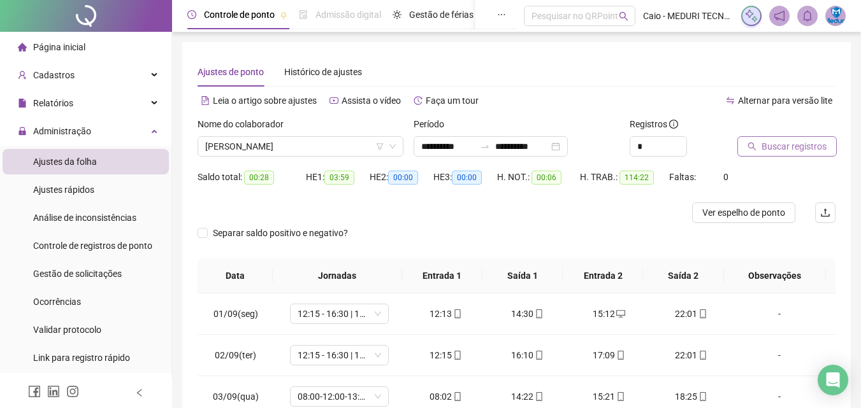
click at [752, 141] on button "Buscar registros" at bounding box center [786, 146] width 99 height 20
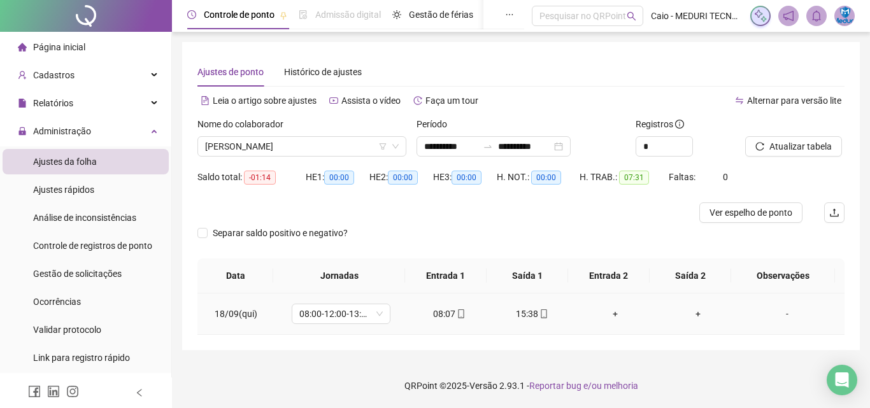
click at [541, 314] on icon "mobile" at bounding box center [544, 314] width 6 height 9
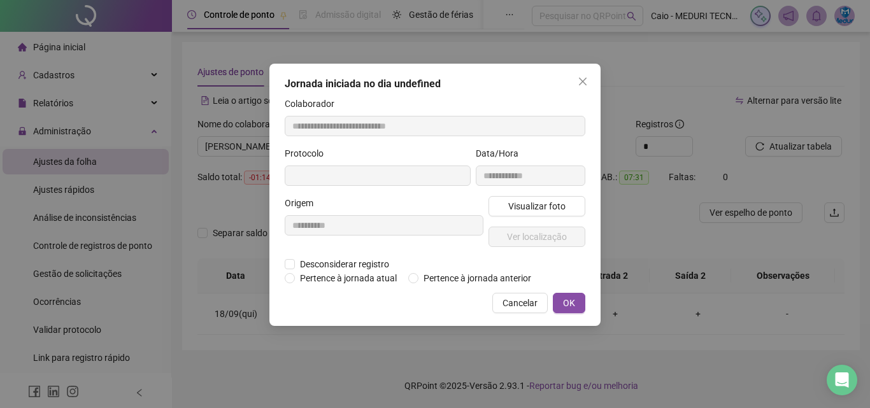
type input "**********"
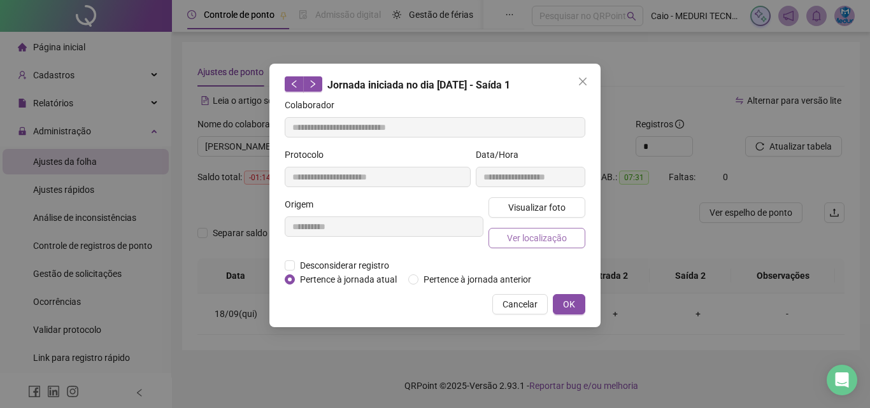
click at [559, 241] on span "Ver localização" at bounding box center [537, 238] width 60 height 14
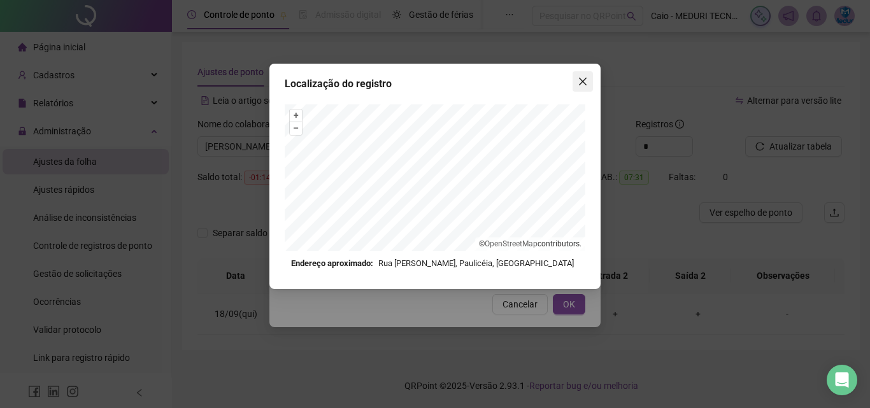
click at [578, 80] on icon "close" at bounding box center [583, 81] width 10 height 10
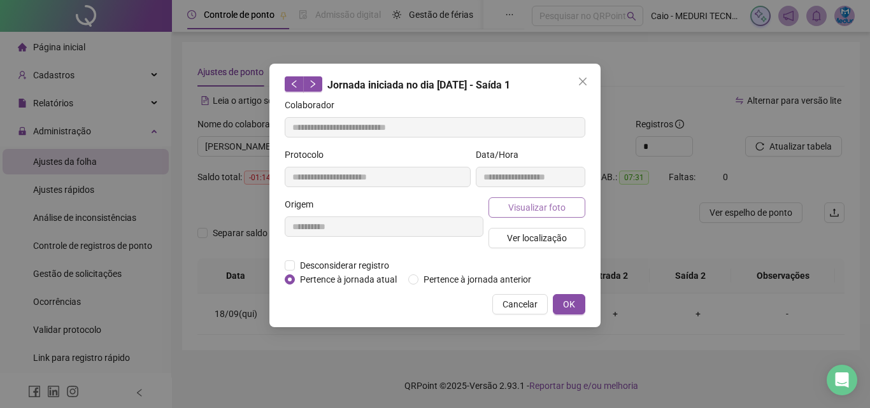
click at [524, 212] on span "Visualizar foto" at bounding box center [536, 208] width 57 height 14
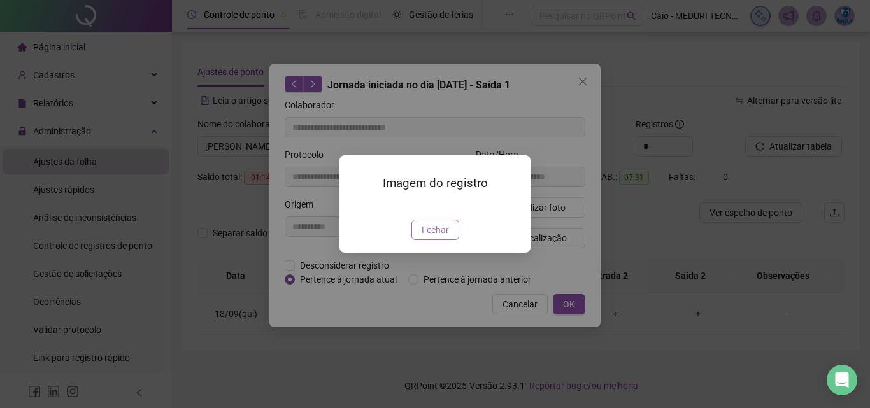
drag, startPoint x: 427, startPoint y: 306, endPoint x: 478, endPoint y: 302, distance: 50.5
click at [429, 237] on span "Fechar" at bounding box center [435, 230] width 27 height 14
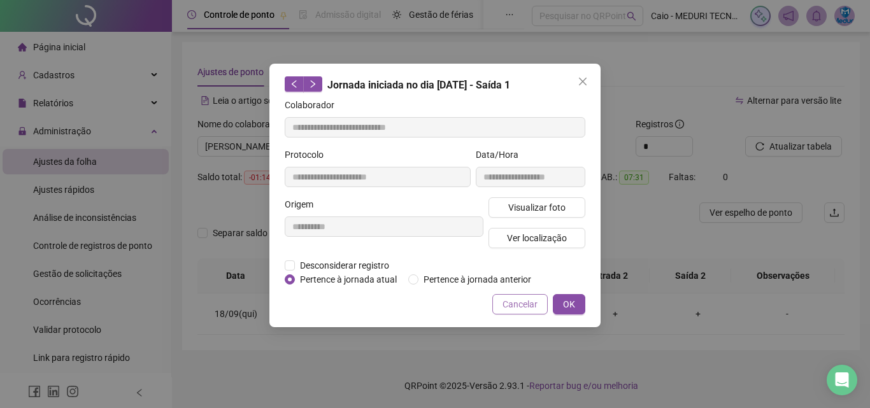
click at [515, 300] on span "Cancelar" at bounding box center [520, 304] width 35 height 14
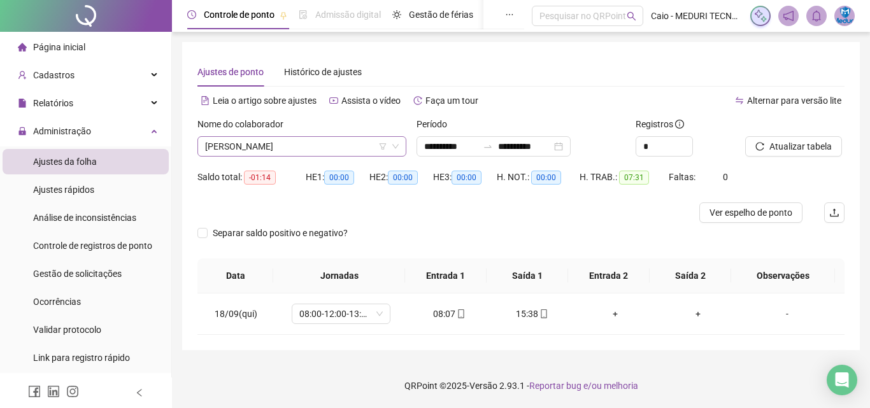
click at [335, 154] on span "[PERSON_NAME]" at bounding box center [302, 146] width 194 height 19
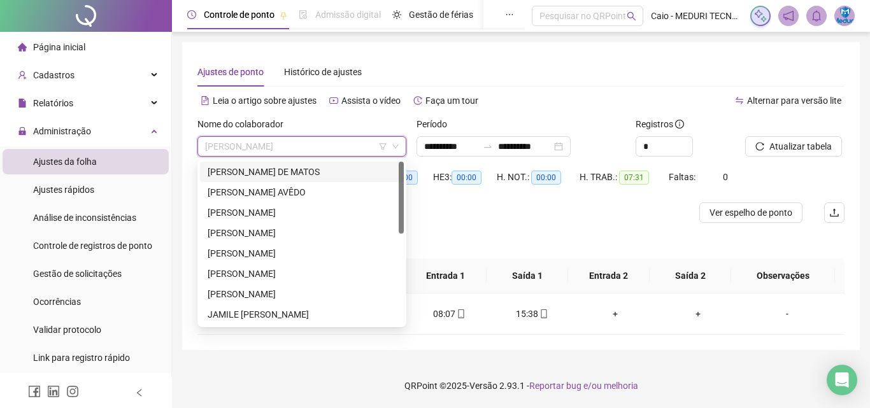
click at [325, 175] on div "[PERSON_NAME] DE MATOS" at bounding box center [302, 172] width 189 height 14
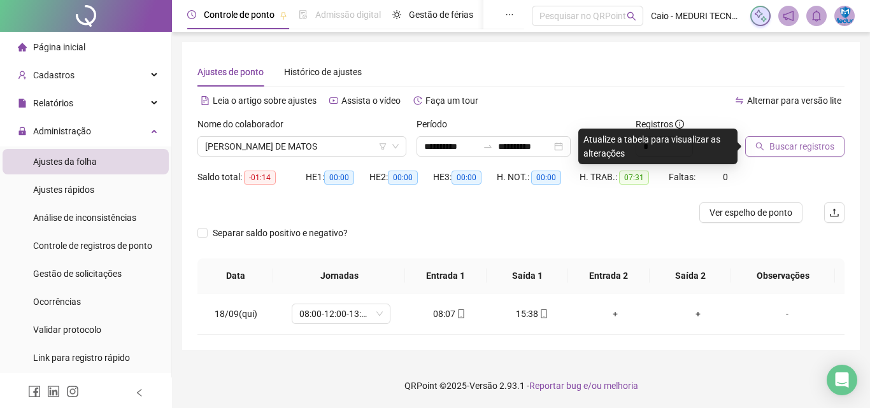
click at [785, 144] on span "Buscar registros" at bounding box center [801, 147] width 65 height 14
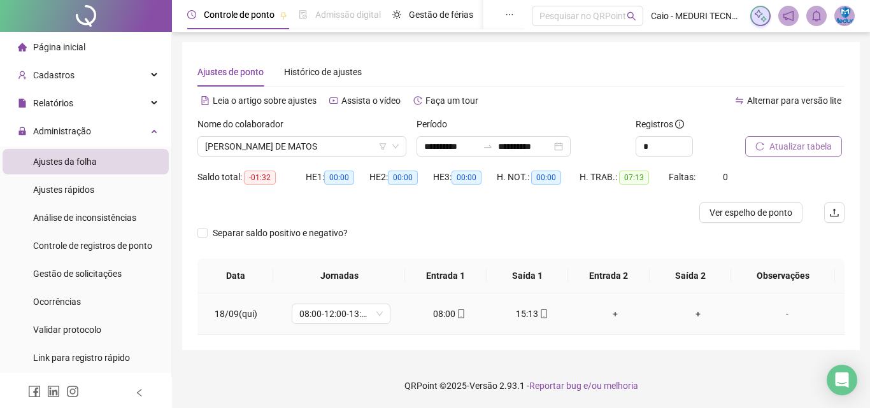
click at [540, 315] on icon "mobile" at bounding box center [544, 314] width 9 height 9
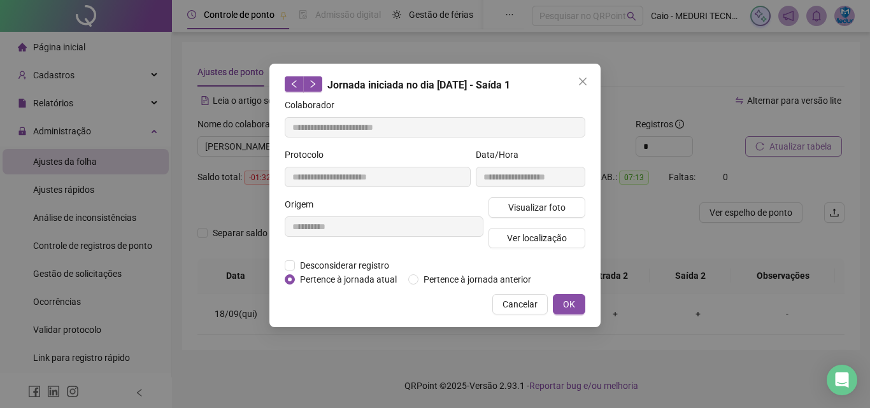
type input "**********"
click at [547, 206] on span "Visualizar foto" at bounding box center [536, 208] width 57 height 14
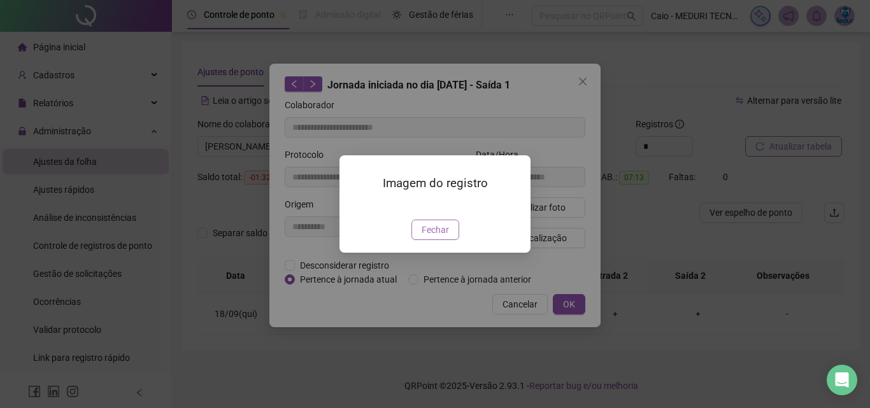
click at [448, 240] on button "Fechar" at bounding box center [435, 230] width 48 height 20
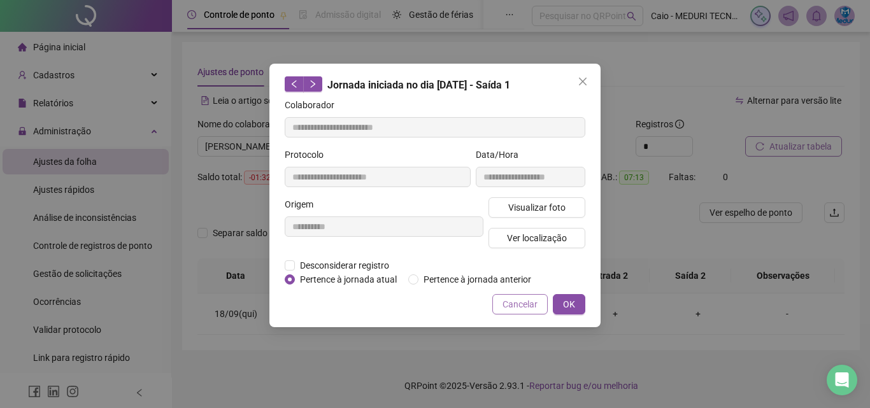
click at [511, 306] on span "Cancelar" at bounding box center [520, 304] width 35 height 14
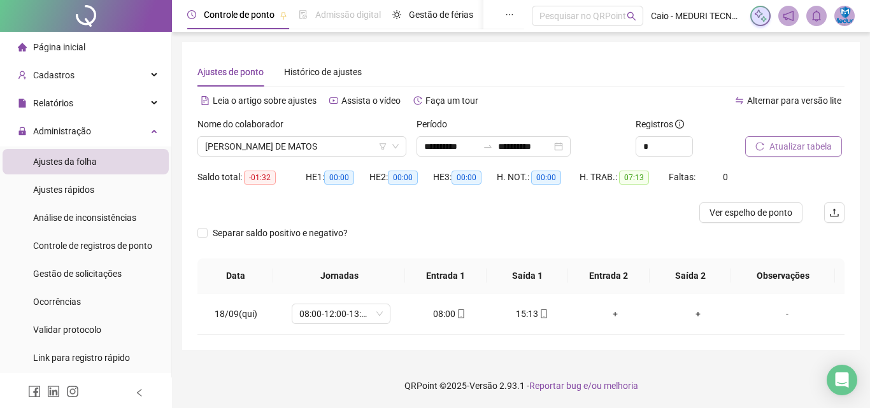
click at [59, 52] on span "Página inicial" at bounding box center [59, 47] width 52 height 10
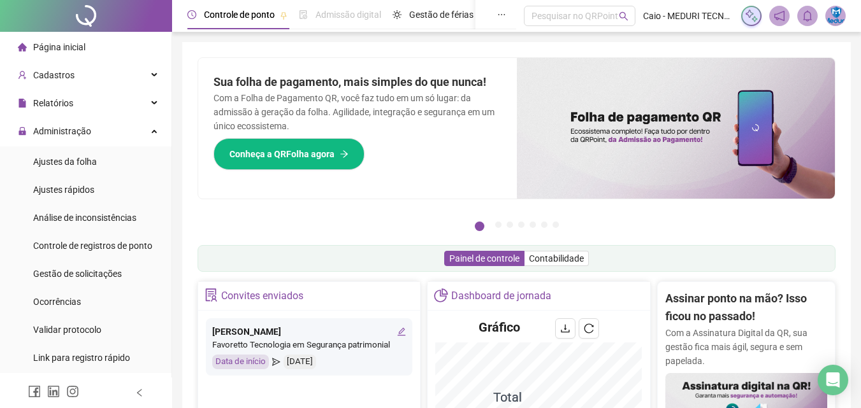
click at [331, 99] on p "Com a Folha de Pagamento QR, você faz tudo em um só lugar: da admissão à geraçã…" at bounding box center [357, 112] width 288 height 42
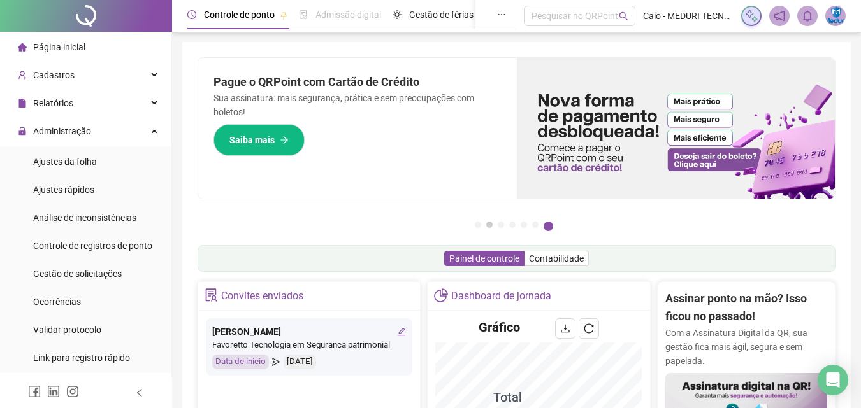
click at [488, 224] on button "2" at bounding box center [489, 225] width 6 height 6
